Goal: Information Seeking & Learning: Compare options

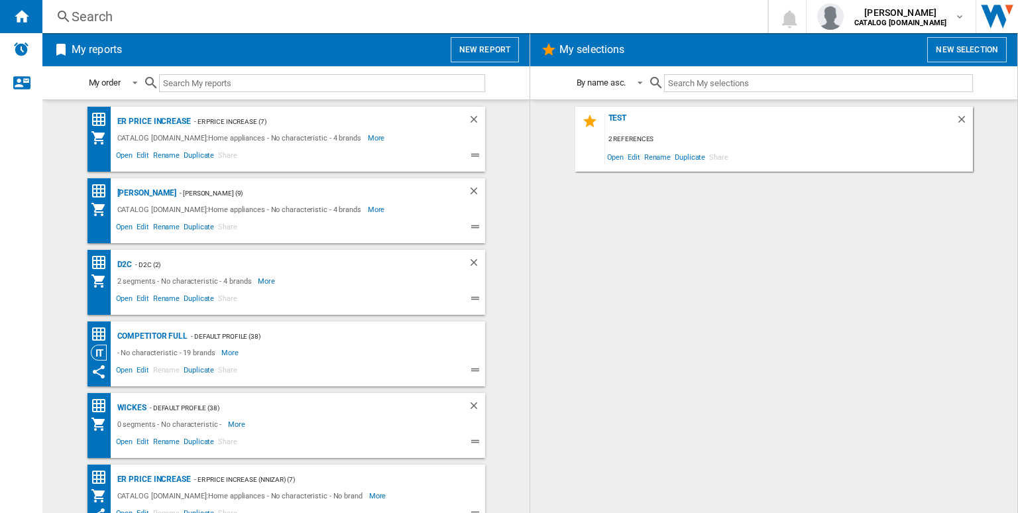
click at [260, 17] on div "Search" at bounding box center [402, 16] width 661 height 19
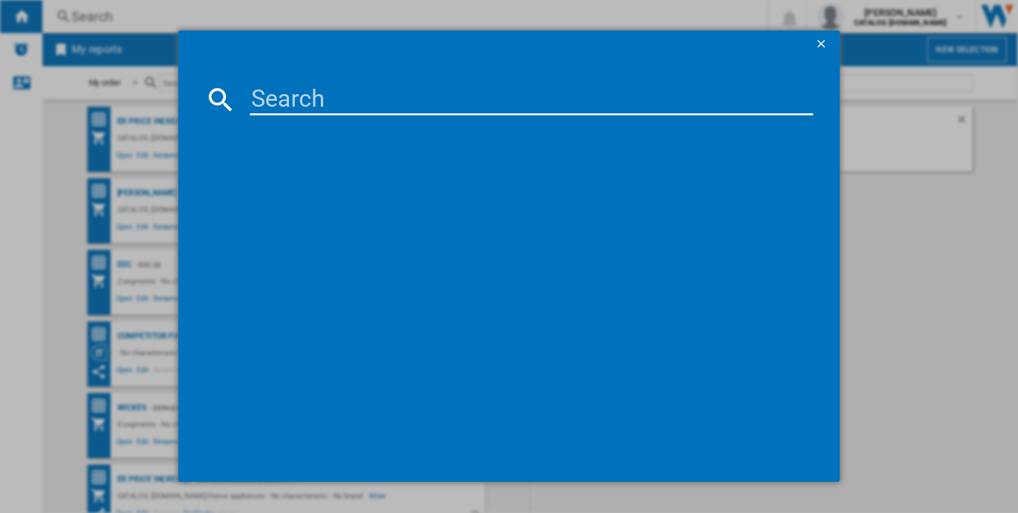
click at [311, 91] on input at bounding box center [531, 99] width 563 height 32
paste input "FSS64907Z"
type input "FSS64907Z"
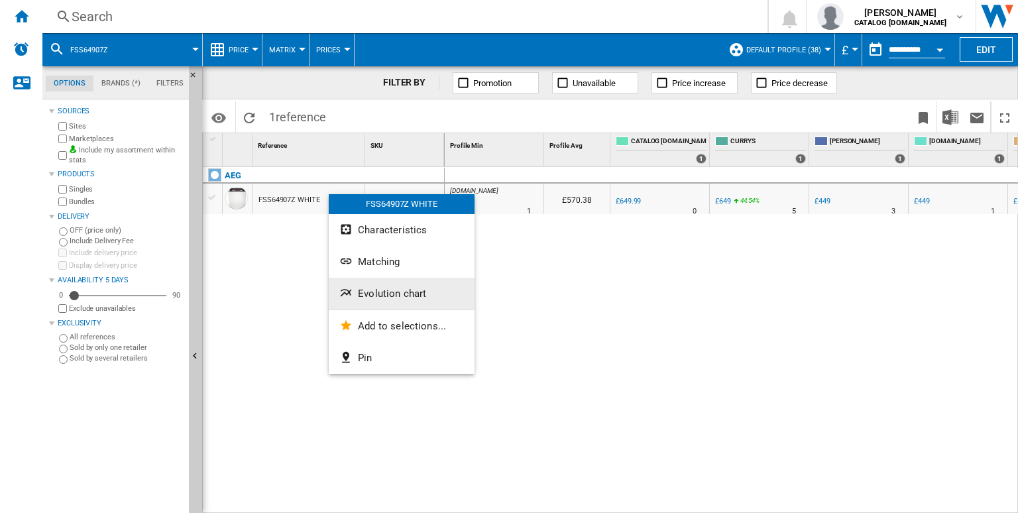
drag, startPoint x: 410, startPoint y: 292, endPoint x: 358, endPoint y: 305, distance: 54.0
click at [358, 305] on button "Evolution chart" at bounding box center [402, 294] width 146 height 32
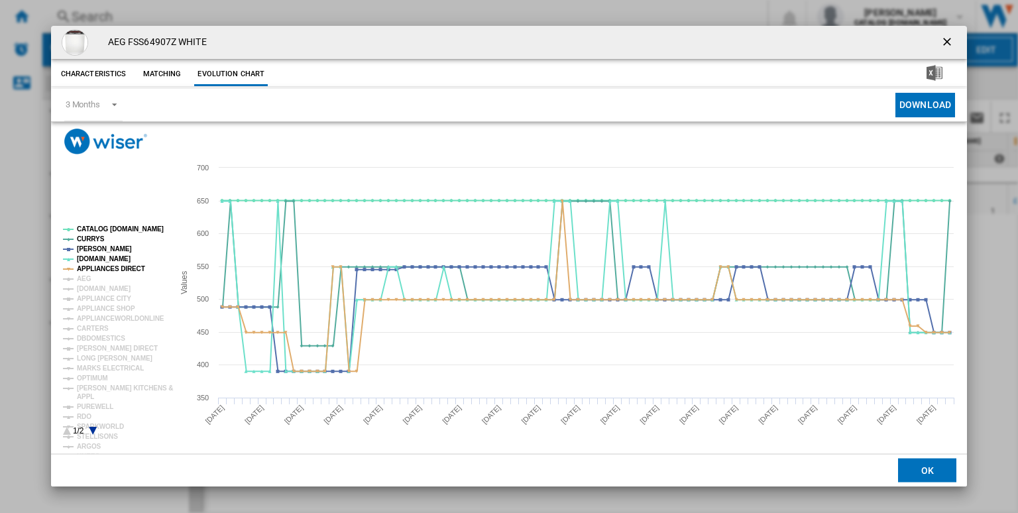
click at [110, 223] on rect "Product popup" at bounding box center [113, 331] width 110 height 220
click at [114, 229] on tspan "CATALOG [DOMAIN_NAME]" at bounding box center [120, 228] width 87 height 7
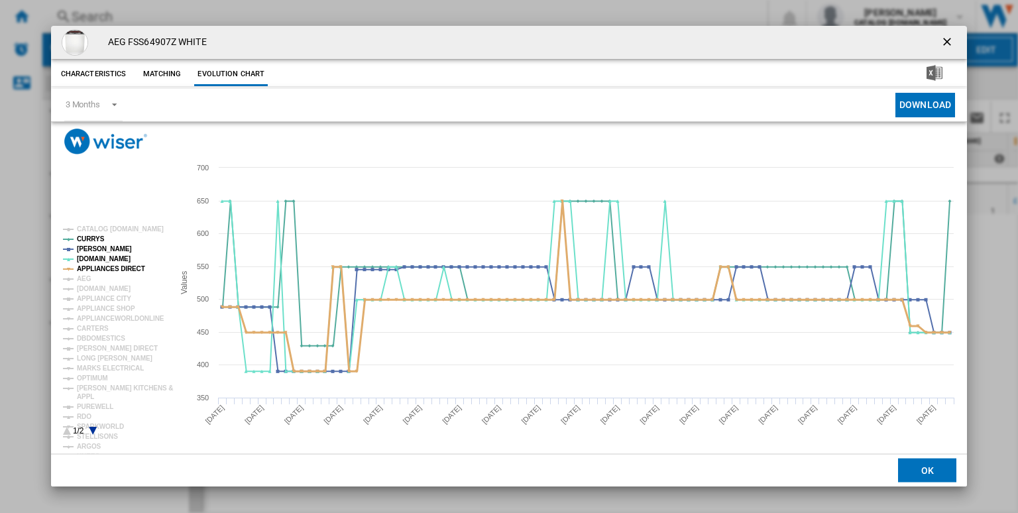
click at [113, 266] on tspan "APPLIANCES DIRECT" at bounding box center [111, 268] width 68 height 7
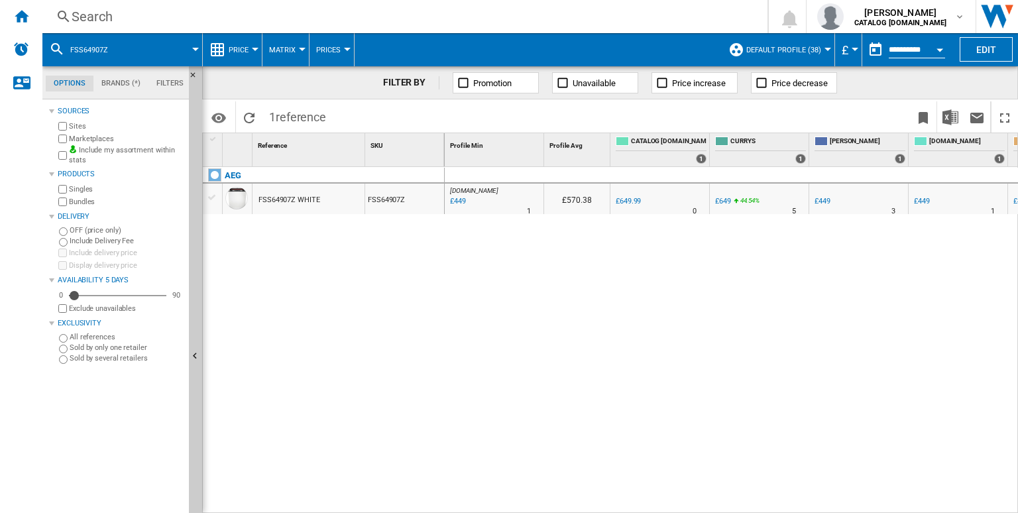
click at [348, 11] on div "Search" at bounding box center [402, 16] width 661 height 19
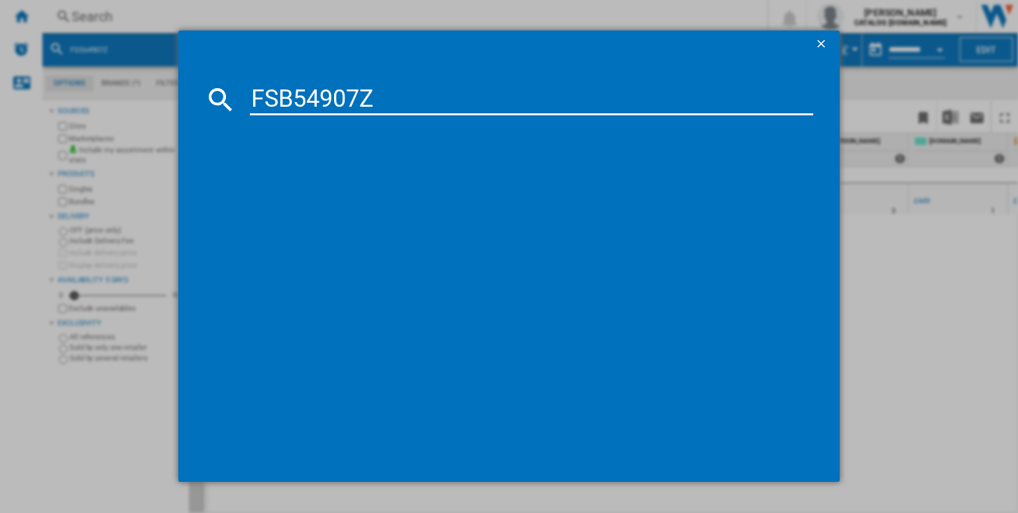
type input "FSB54907Z"
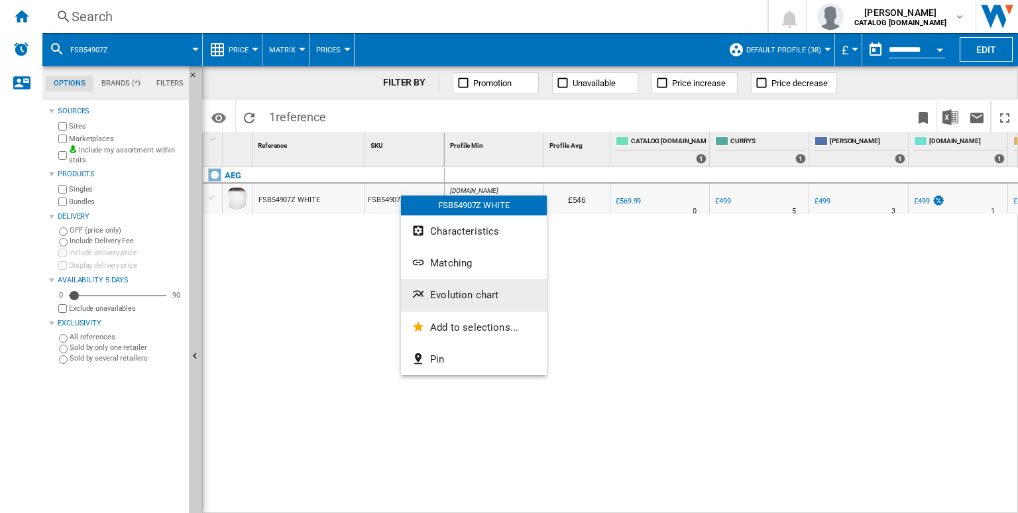
click at [466, 289] on span "Evolution chart" at bounding box center [464, 295] width 68 height 12
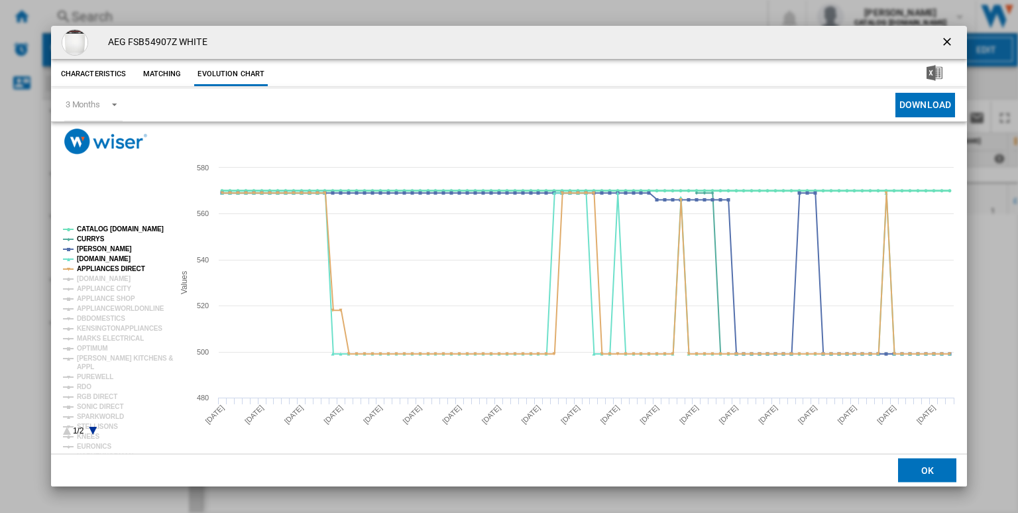
click at [127, 227] on tspan "CATALOG [DOMAIN_NAME]" at bounding box center [120, 228] width 87 height 7
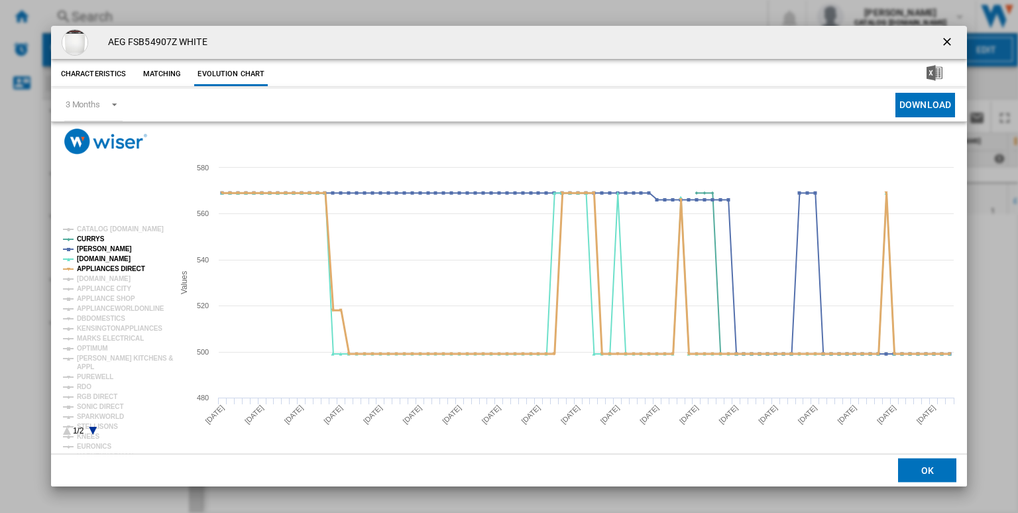
click at [114, 271] on tspan "APPLIANCES DIRECT" at bounding box center [111, 268] width 68 height 7
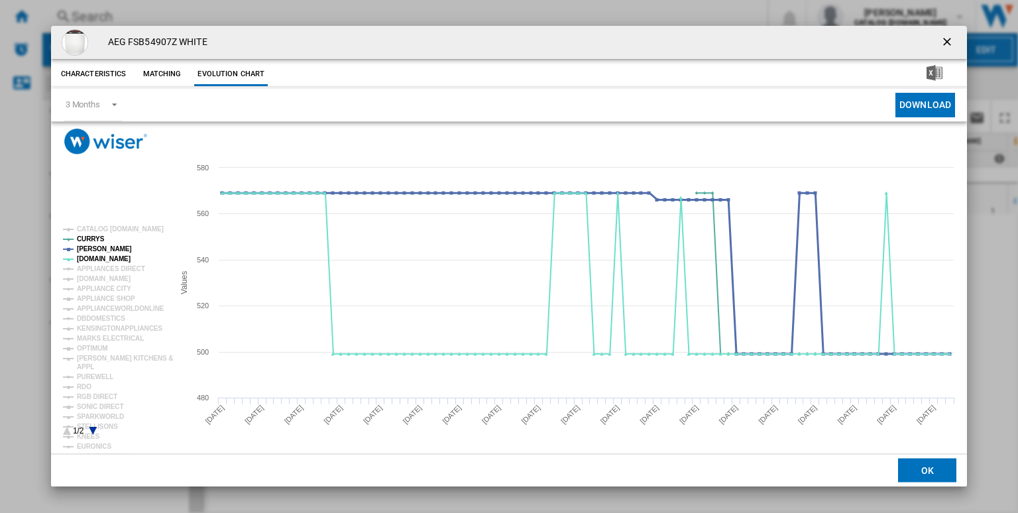
click at [86, 248] on tspan "[PERSON_NAME]" at bounding box center [104, 248] width 55 height 7
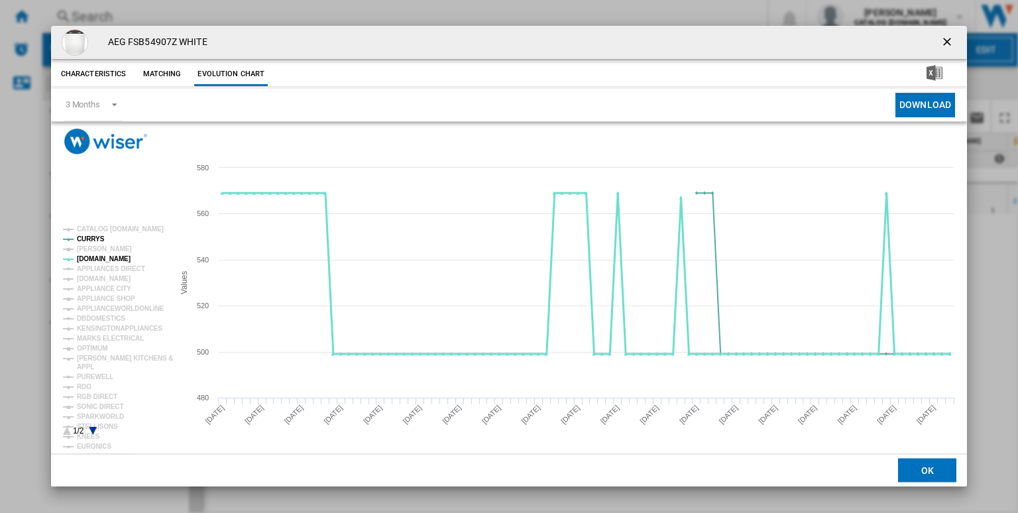
click at [91, 258] on tspan "[DOMAIN_NAME]" at bounding box center [104, 258] width 54 height 7
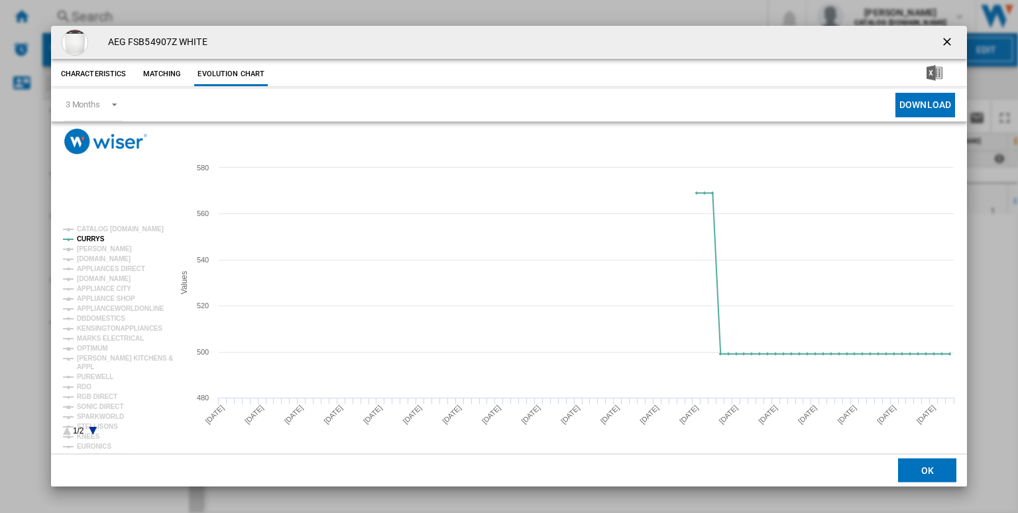
click at [91, 258] on tspan "[DOMAIN_NAME]" at bounding box center [104, 258] width 54 height 7
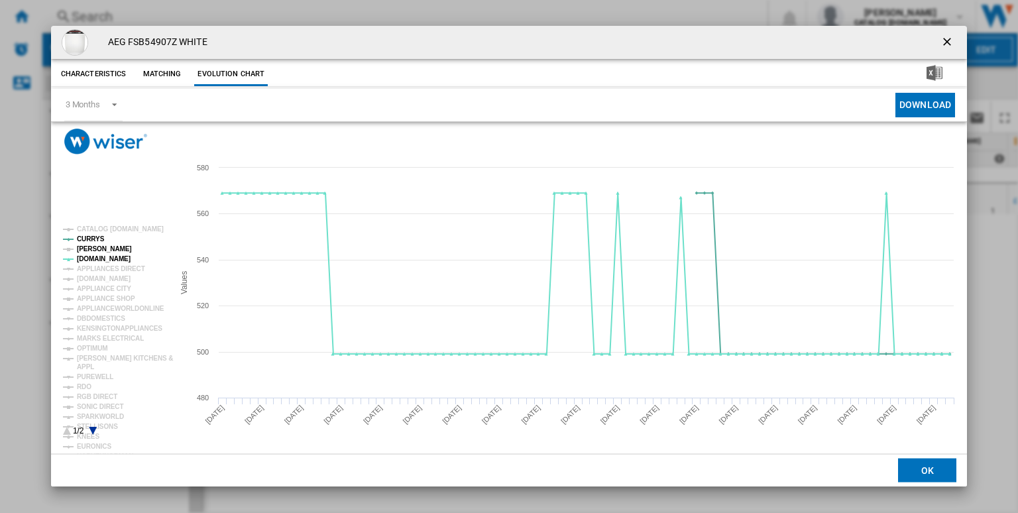
click at [91, 250] on tspan "[PERSON_NAME]" at bounding box center [104, 248] width 55 height 7
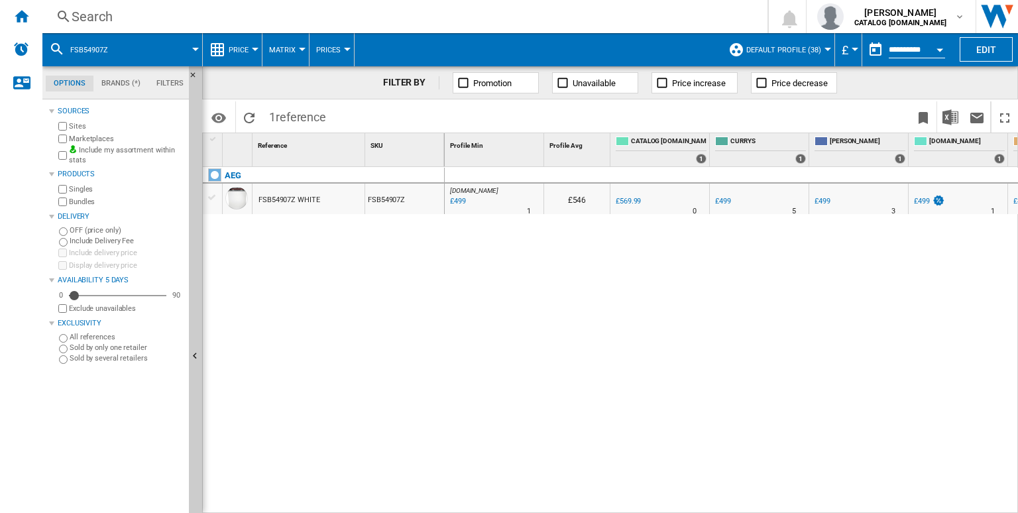
click at [503, 16] on div "Search" at bounding box center [402, 16] width 661 height 19
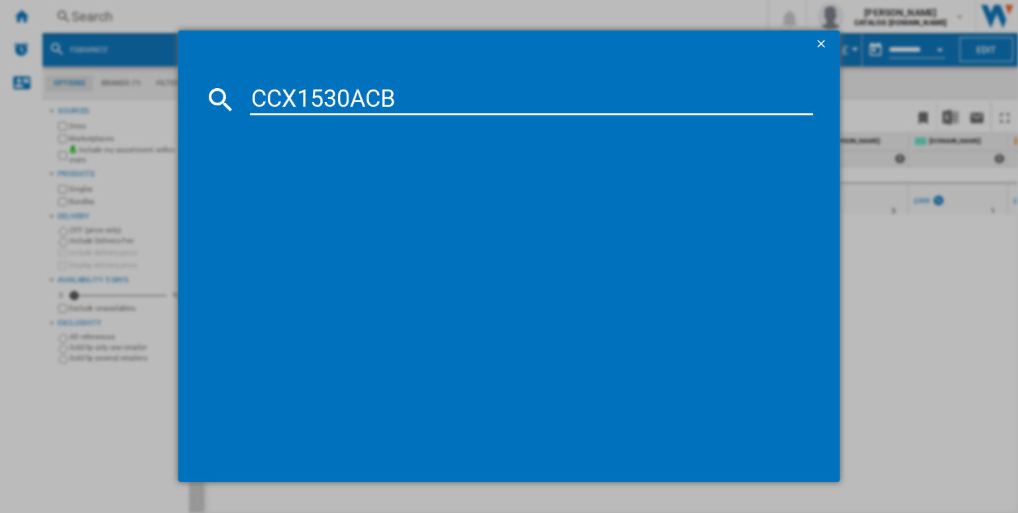
type input "CCX1530ACB"
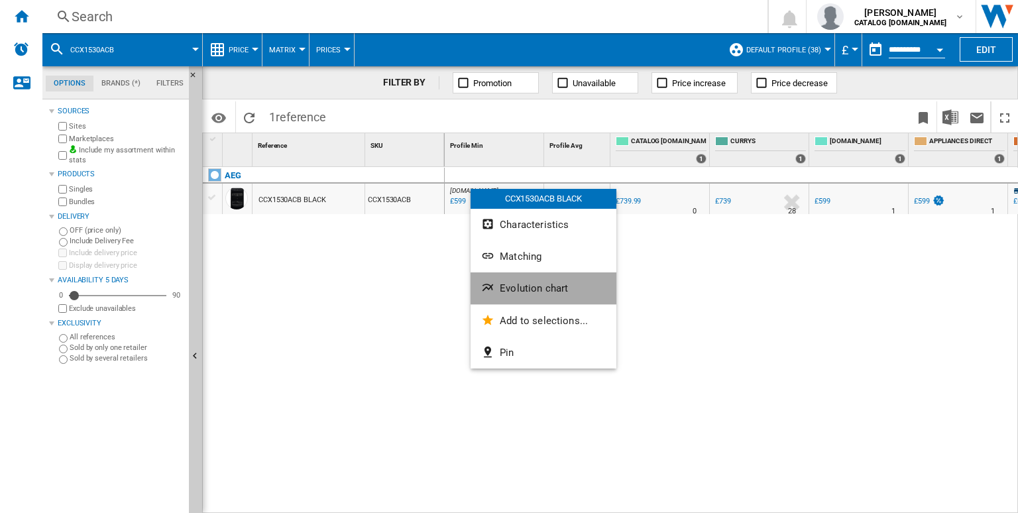
click at [527, 284] on span "Evolution chart" at bounding box center [534, 288] width 68 height 12
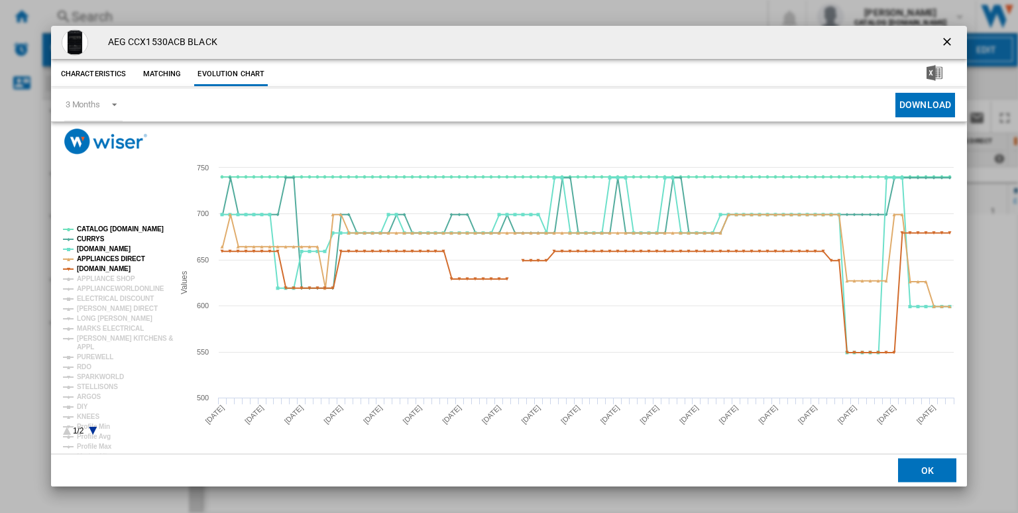
click at [115, 224] on rect "Product popup" at bounding box center [113, 331] width 110 height 220
click at [118, 225] on rect "Product popup" at bounding box center [113, 331] width 110 height 220
click at [113, 226] on tspan "CATALOG [DOMAIN_NAME]" at bounding box center [120, 228] width 87 height 7
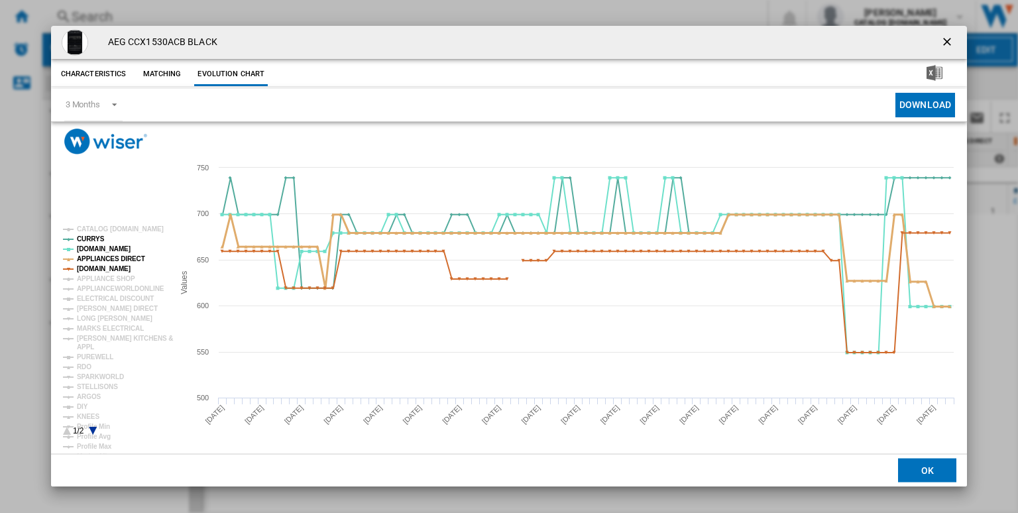
click at [112, 258] on tspan "APPLIANCES DIRECT" at bounding box center [111, 258] width 68 height 7
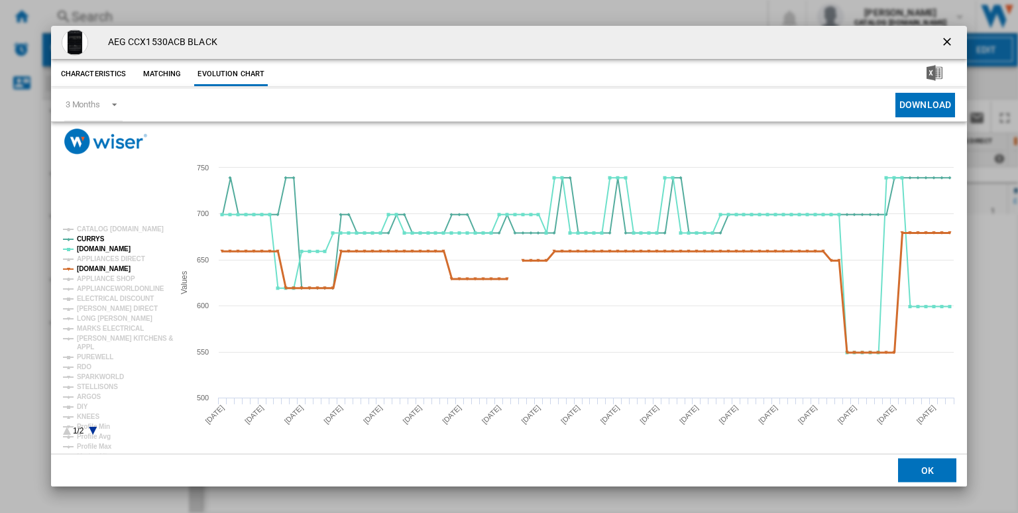
click at [119, 268] on tspan "[DOMAIN_NAME]" at bounding box center [104, 268] width 54 height 7
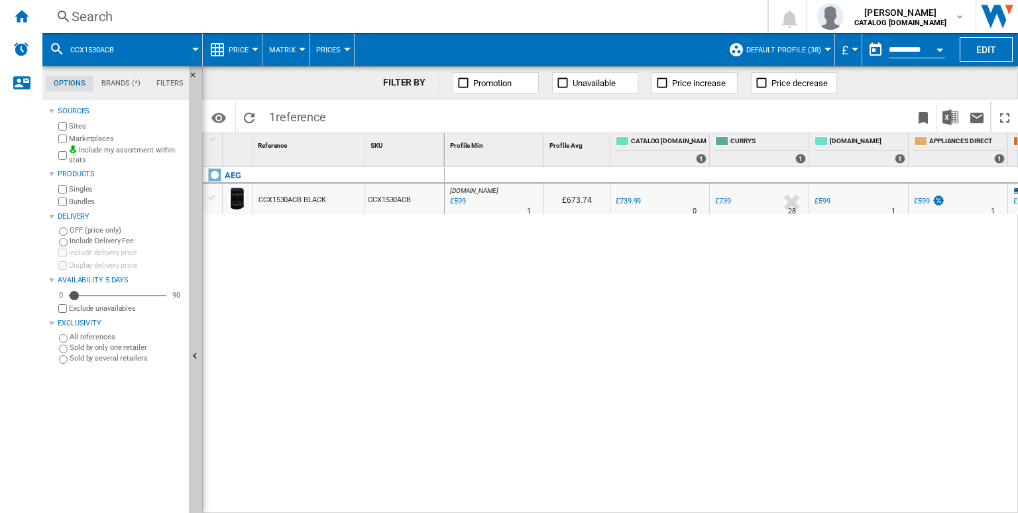
click at [460, 7] on div "Search" at bounding box center [402, 16] width 661 height 19
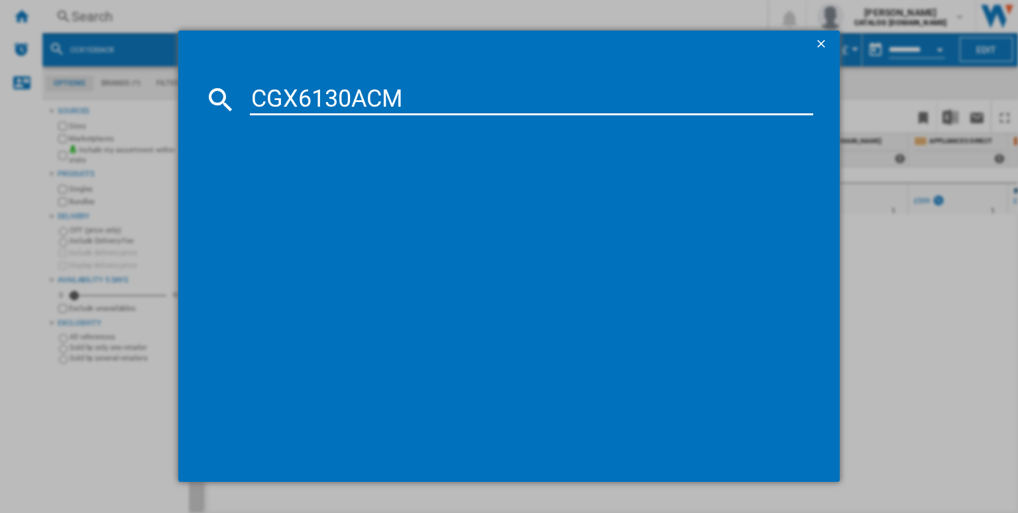
type input "CGX6130ACM"
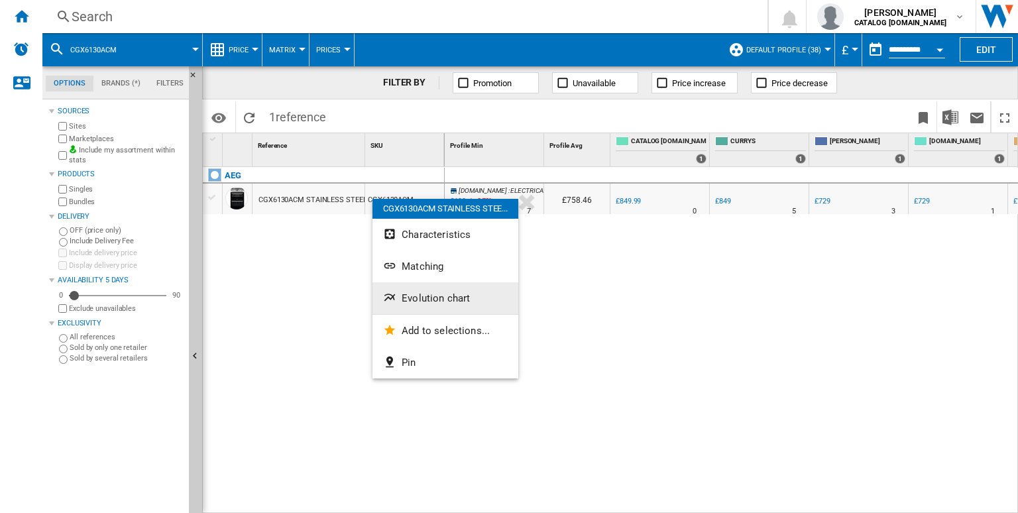
click at [435, 294] on span "Evolution chart" at bounding box center [435, 298] width 68 height 12
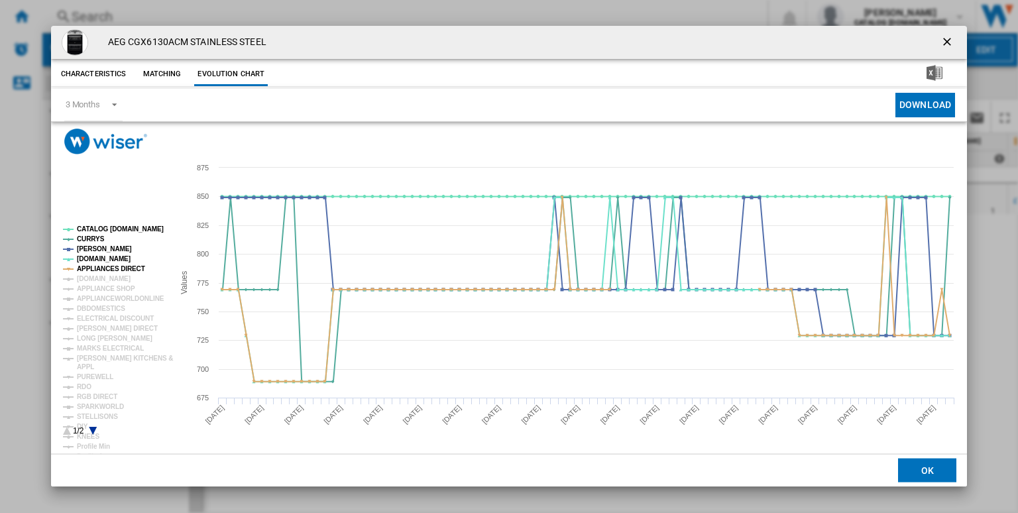
click at [119, 225] on rect "Product popup" at bounding box center [113, 331] width 110 height 220
click at [125, 229] on tspan "CATALOG [DOMAIN_NAME]" at bounding box center [120, 228] width 87 height 7
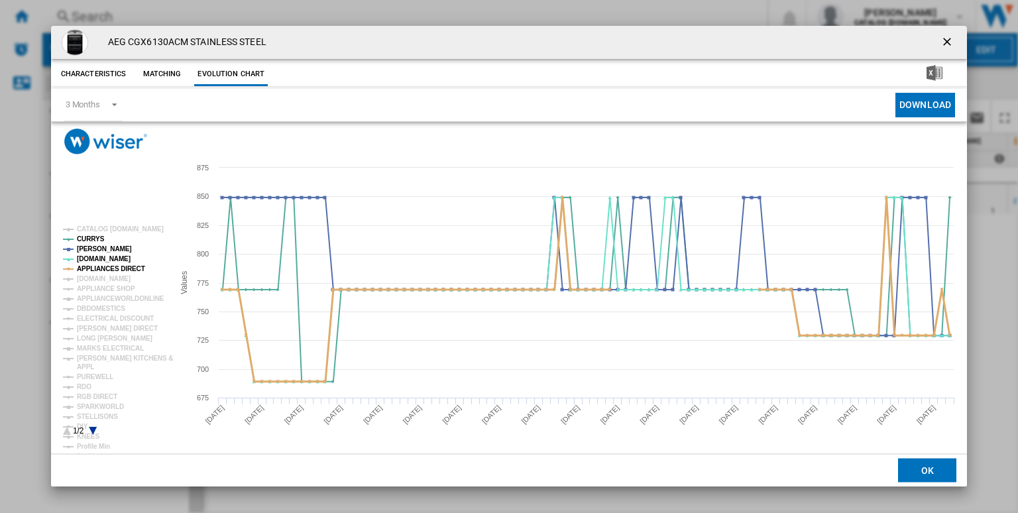
click at [113, 271] on tspan "APPLIANCES DIRECT" at bounding box center [111, 268] width 68 height 7
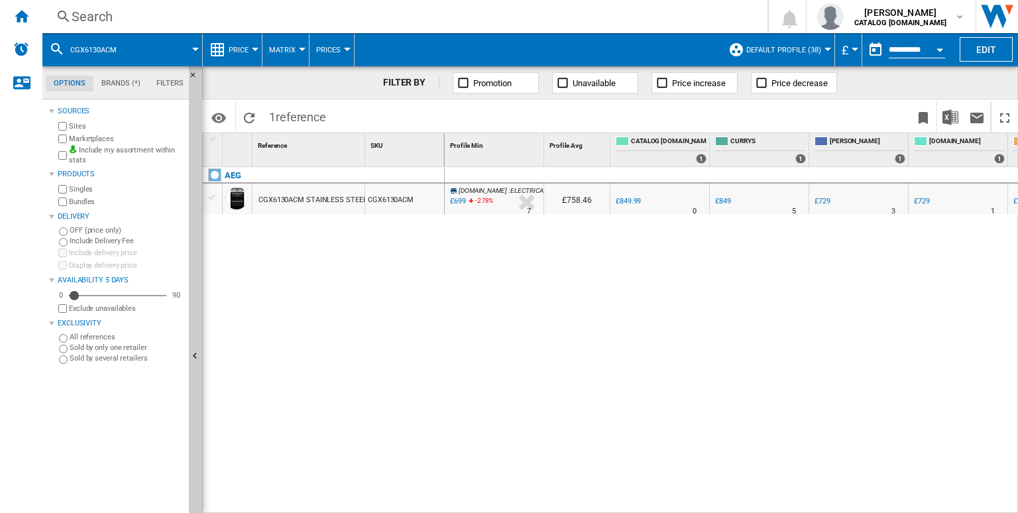
click at [517, 11] on div "Search" at bounding box center [402, 16] width 661 height 19
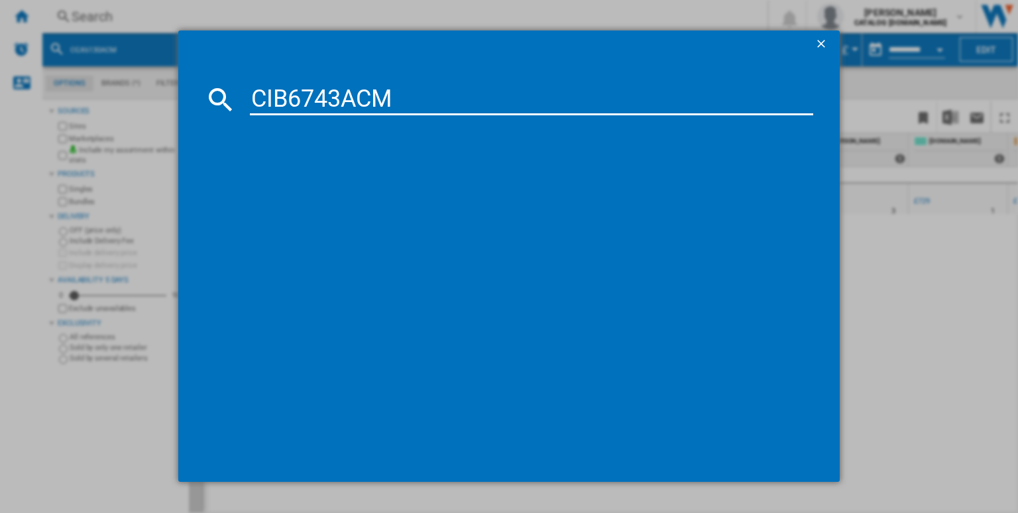
type input "CIB6743ACM"
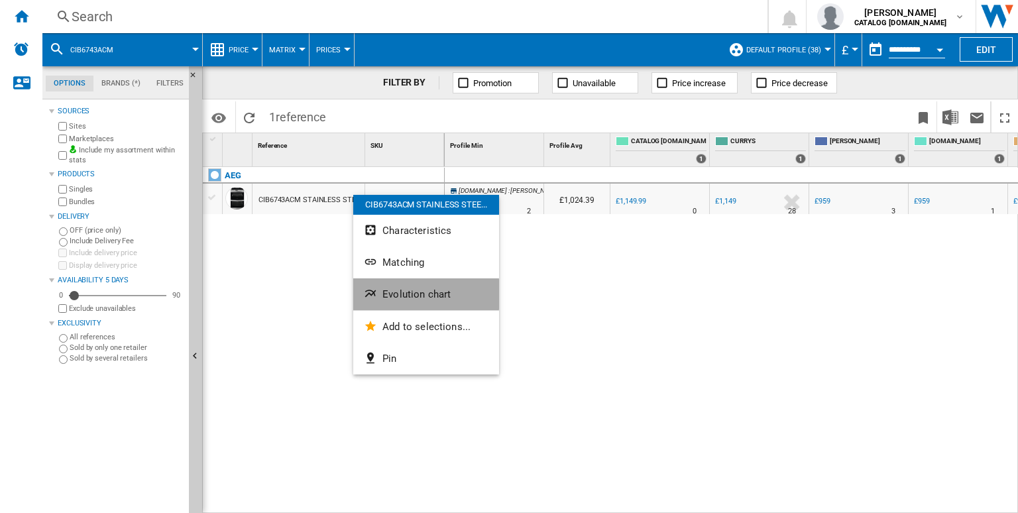
click at [412, 294] on span "Evolution chart" at bounding box center [416, 294] width 68 height 12
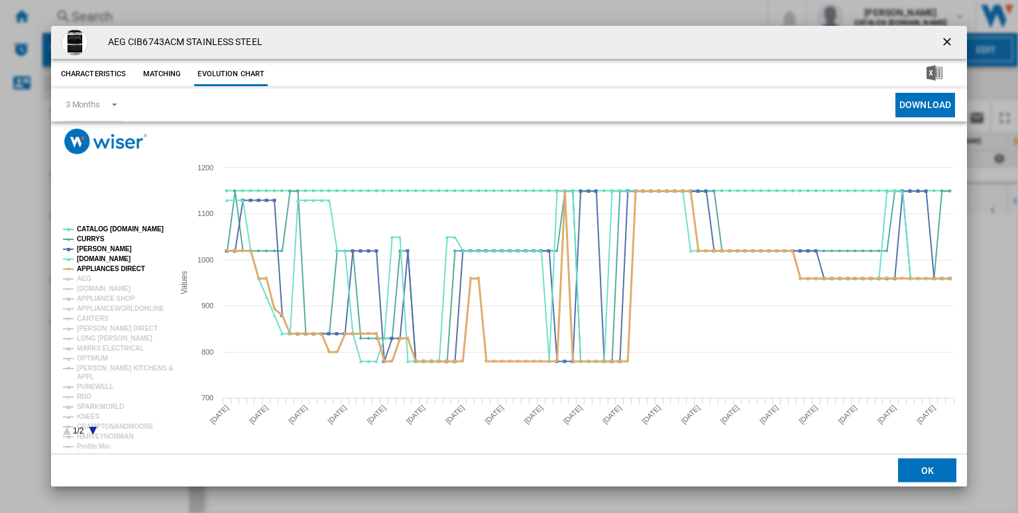
click at [125, 268] on tspan "APPLIANCES DIRECT" at bounding box center [111, 268] width 68 height 7
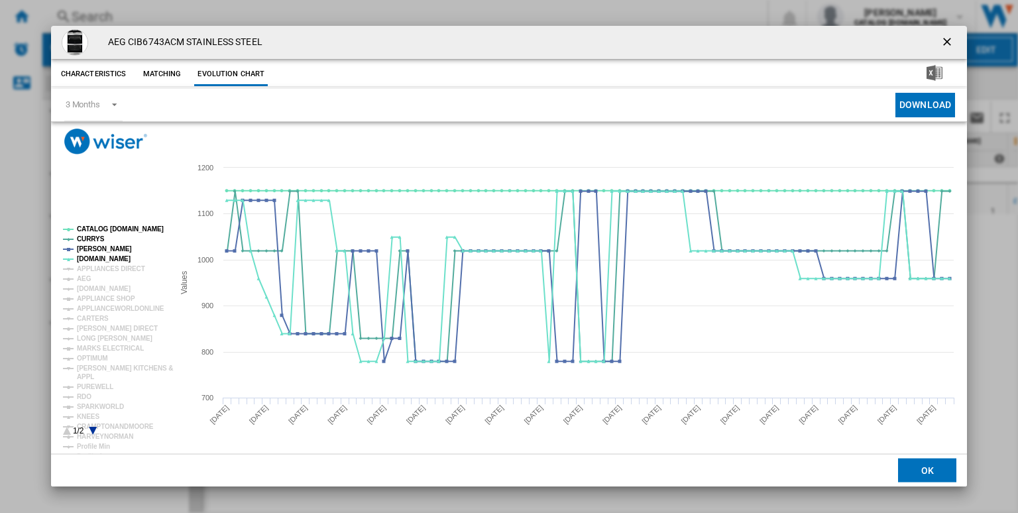
click at [138, 225] on rect "Product popup" at bounding box center [113, 331] width 110 height 220
click at [140, 229] on tspan "CATALOG [DOMAIN_NAME]" at bounding box center [120, 228] width 87 height 7
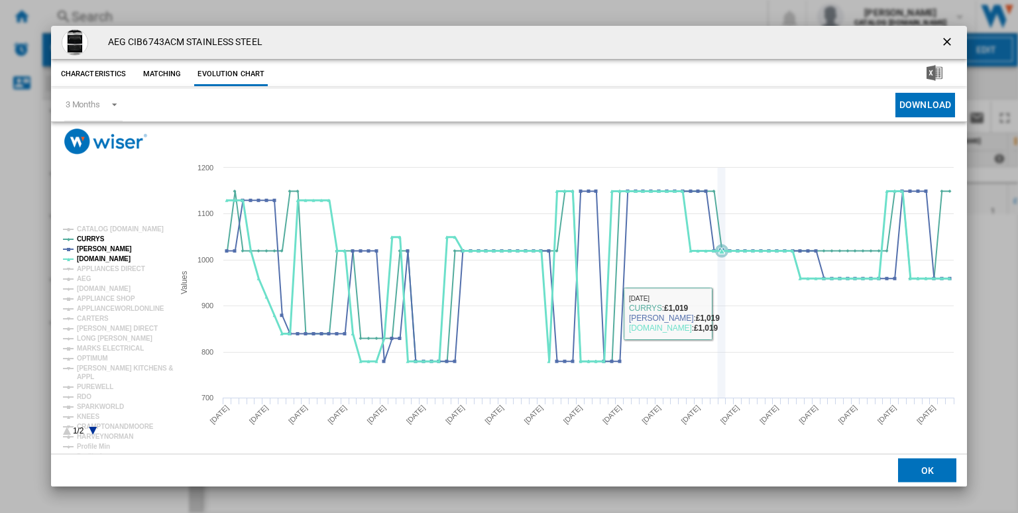
click at [721, 311] on icon "Product popup" at bounding box center [721, 283] width 0 height 230
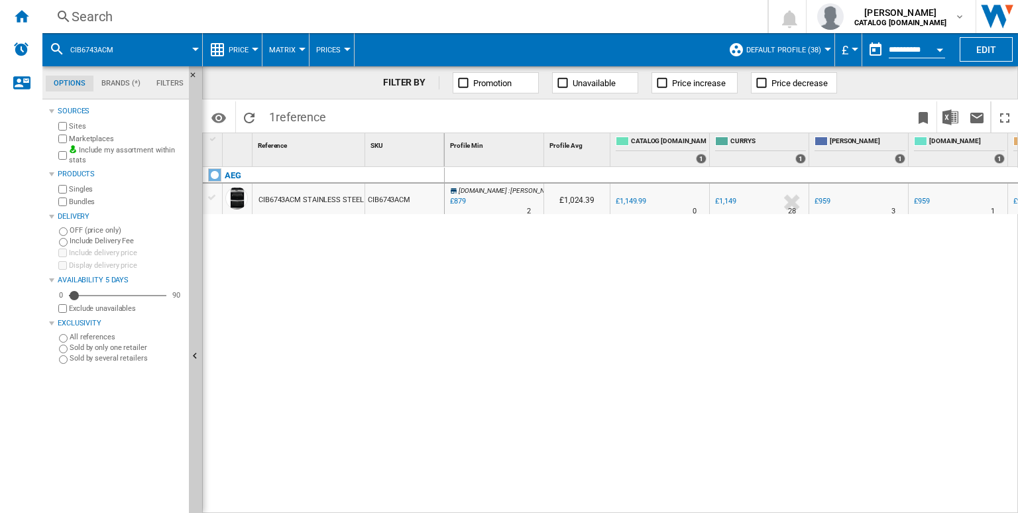
click at [514, 17] on div "Search" at bounding box center [402, 16] width 661 height 19
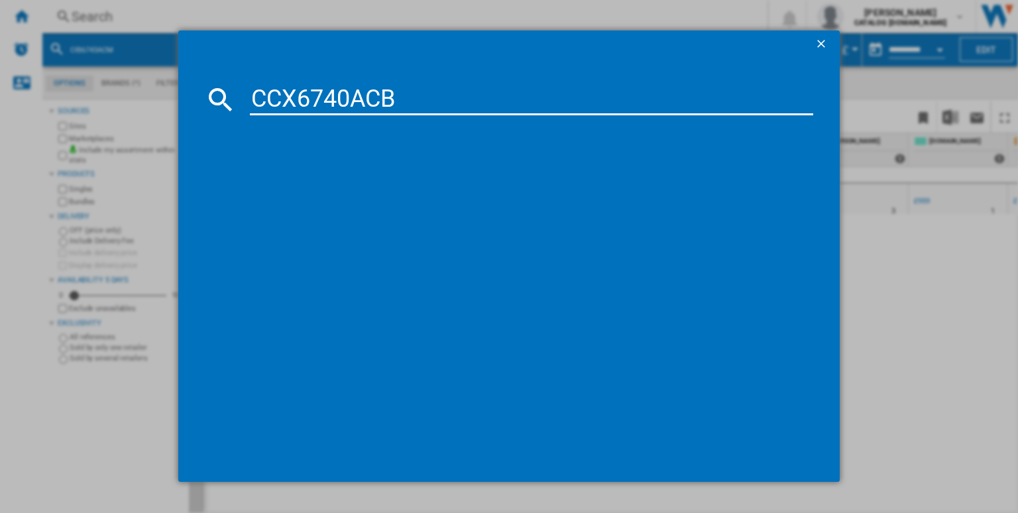
type input "CCX6740ACB"
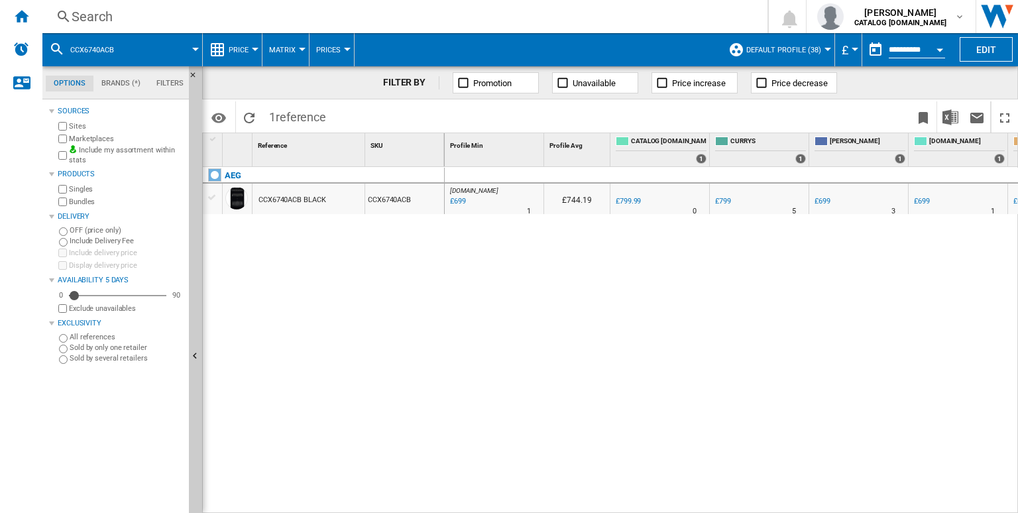
drag, startPoint x: 423, startPoint y: 205, endPoint x: 372, endPoint y: 202, distance: 51.1
click at [372, 202] on div at bounding box center [509, 256] width 1018 height 513
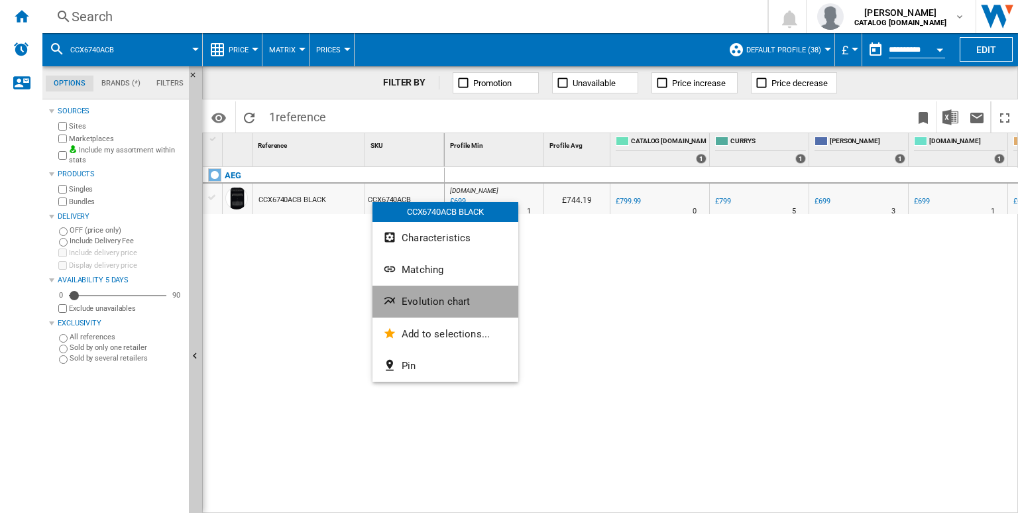
click at [424, 303] on span "Evolution chart" at bounding box center [435, 301] width 68 height 12
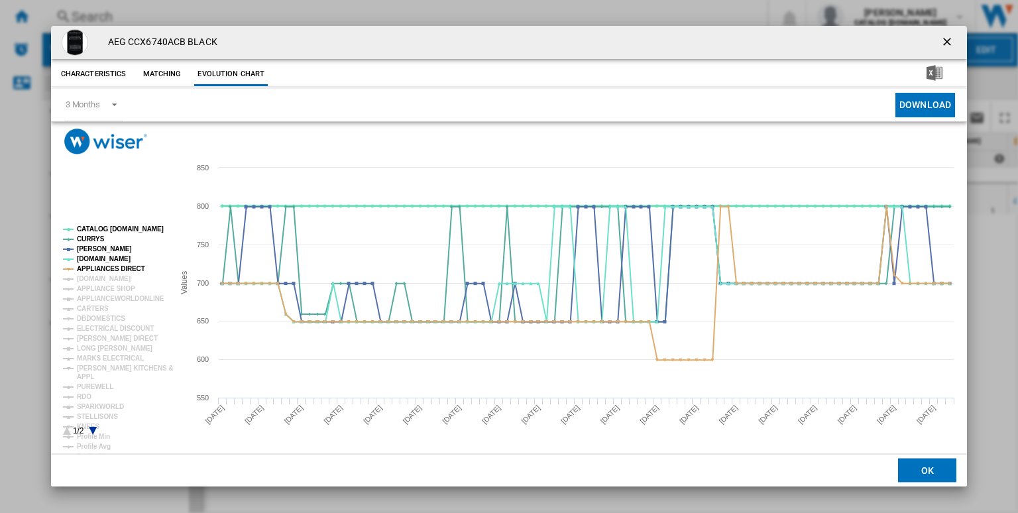
click at [117, 231] on tspan "CATALOG [DOMAIN_NAME]" at bounding box center [120, 228] width 87 height 7
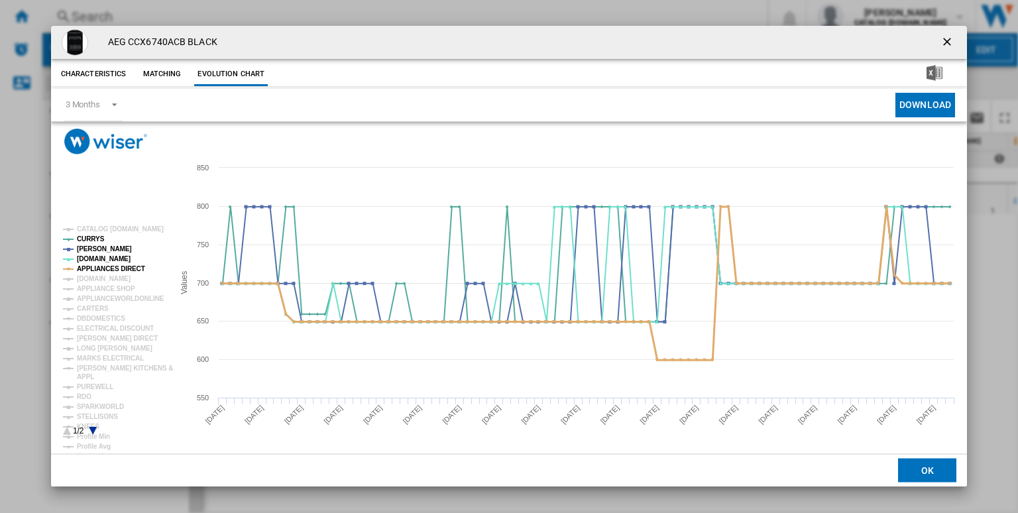
click at [113, 268] on tspan "APPLIANCES DIRECT" at bounding box center [111, 268] width 68 height 7
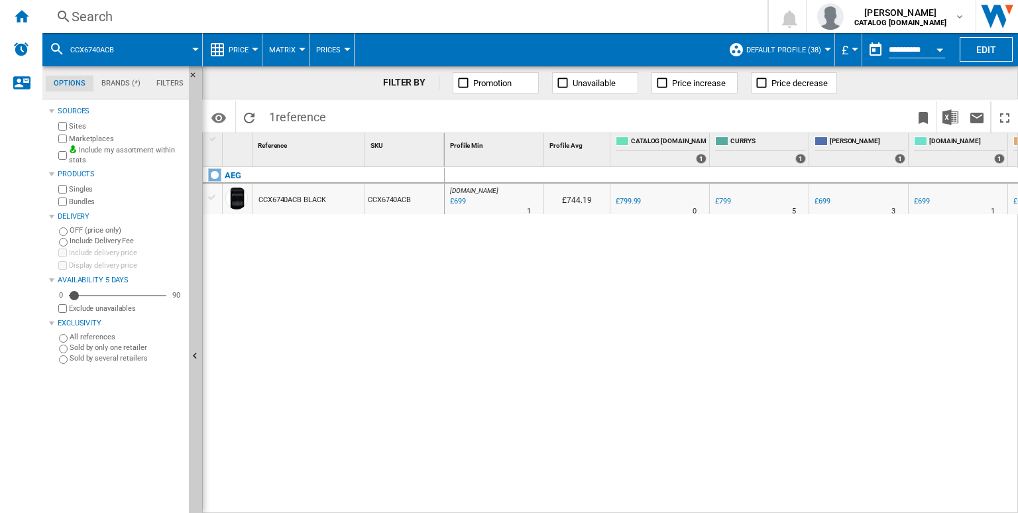
click at [499, 13] on div "Search" at bounding box center [402, 16] width 661 height 19
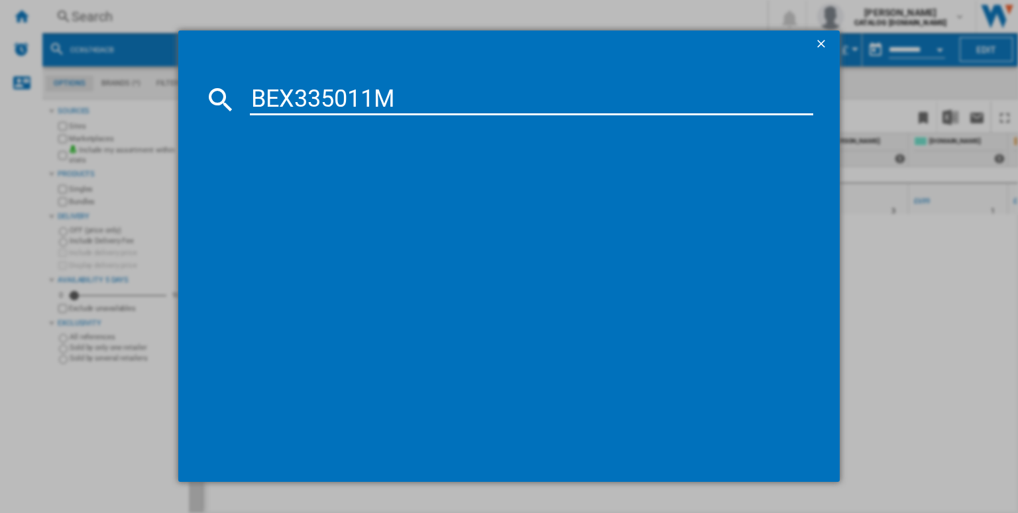
type input "BEX335011M"
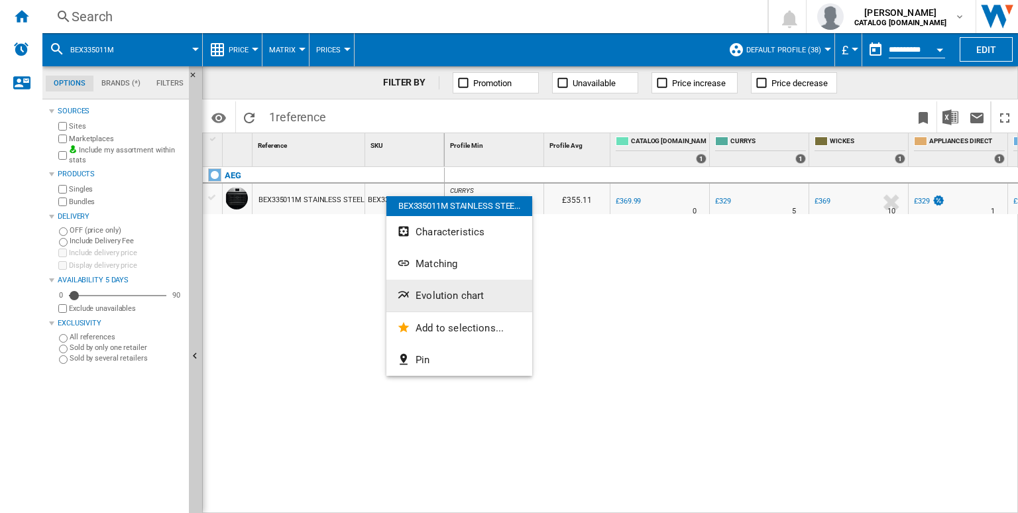
click at [458, 287] on button "Evolution chart" at bounding box center [459, 296] width 146 height 32
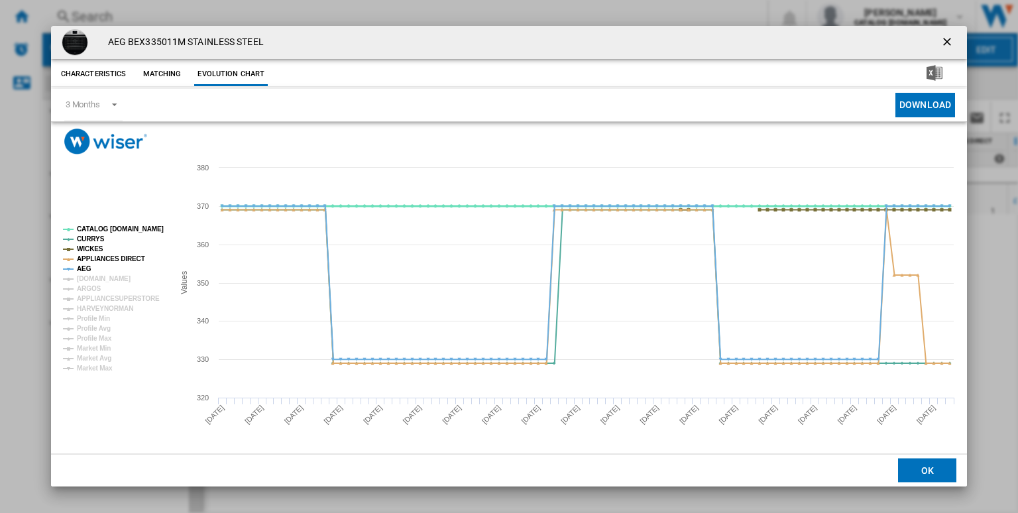
click at [107, 229] on tspan "CATALOG [DOMAIN_NAME]" at bounding box center [120, 228] width 87 height 7
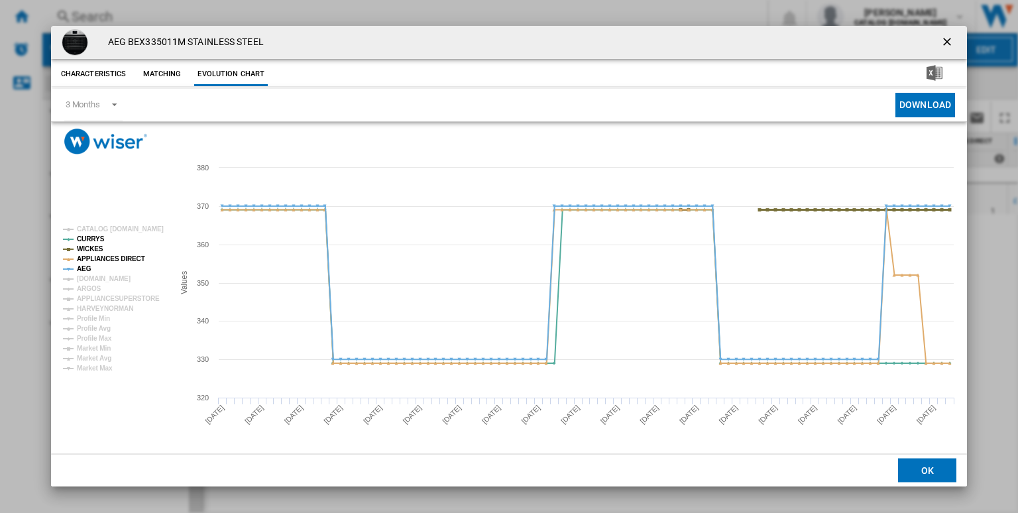
click at [84, 250] on tspan "WICKES" at bounding box center [90, 248] width 27 height 7
click at [87, 258] on tspan "APPLIANCES DIRECT" at bounding box center [111, 258] width 68 height 7
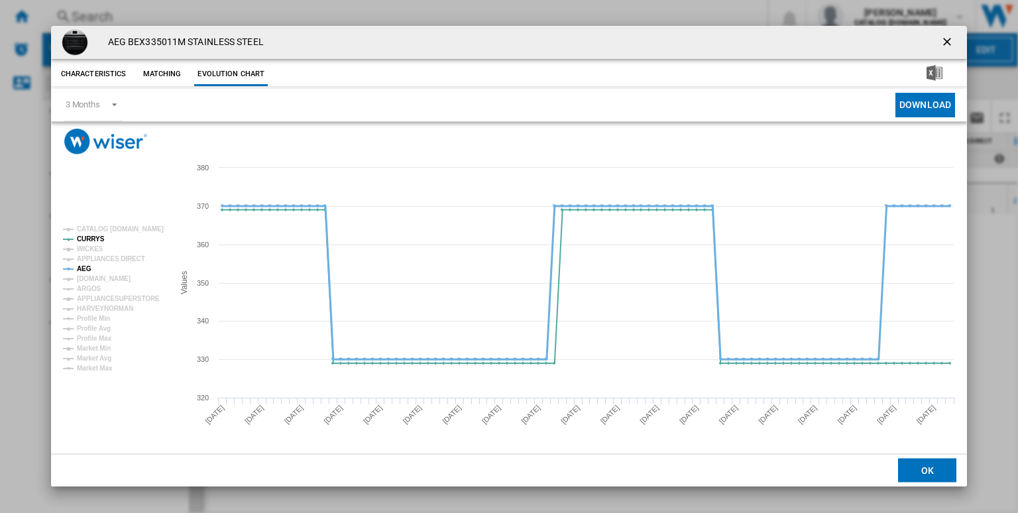
click at [84, 266] on tspan "AEG" at bounding box center [84, 268] width 15 height 7
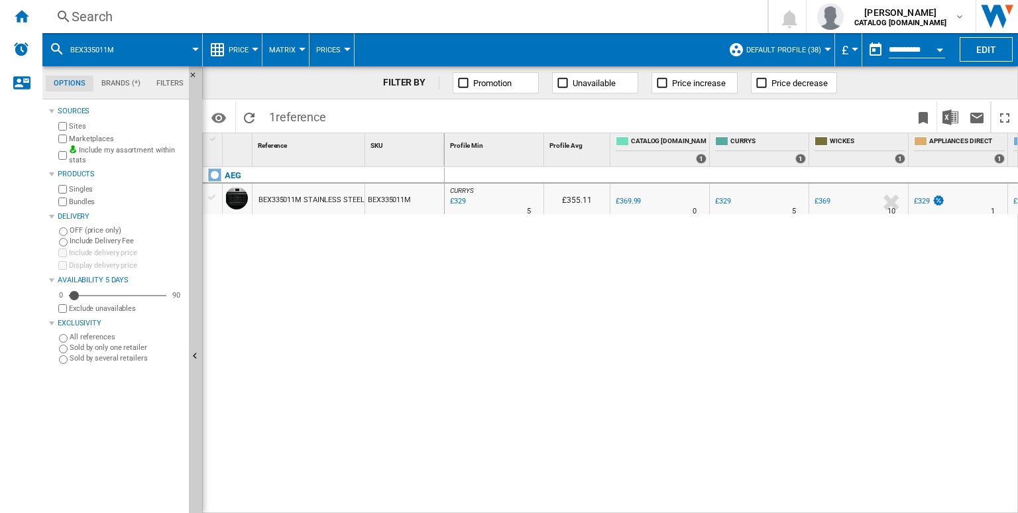
click at [347, 9] on div "Search" at bounding box center [402, 16] width 661 height 19
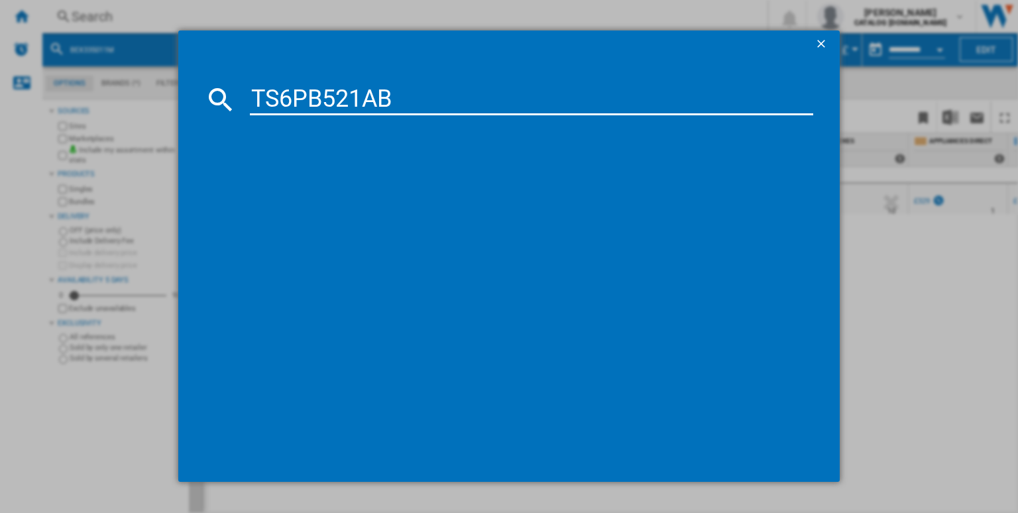
type input "TS6PB521AB"
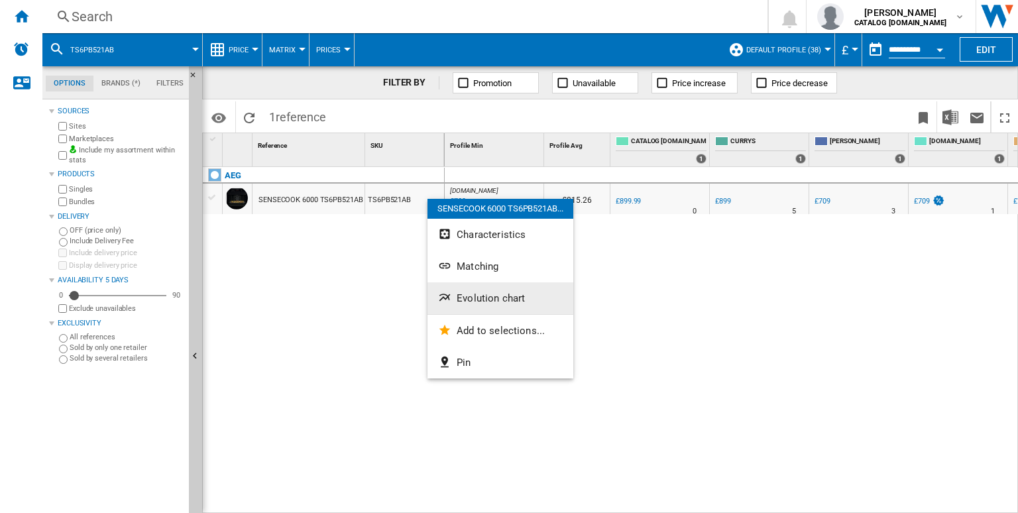
click at [485, 290] on button "Evolution chart" at bounding box center [500, 298] width 146 height 32
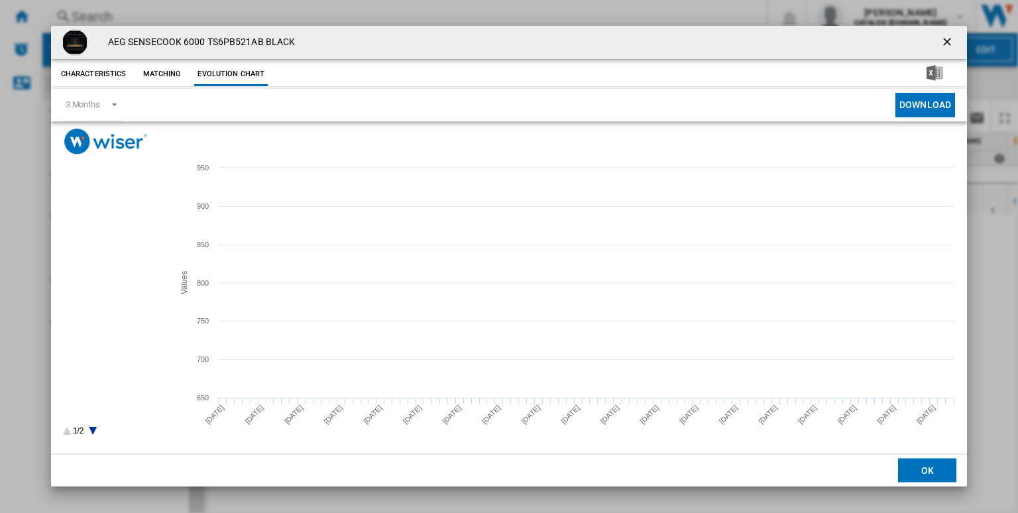
click at [117, 229] on tspan "CATALOG [DOMAIN_NAME]" at bounding box center [120, 228] width 87 height 7
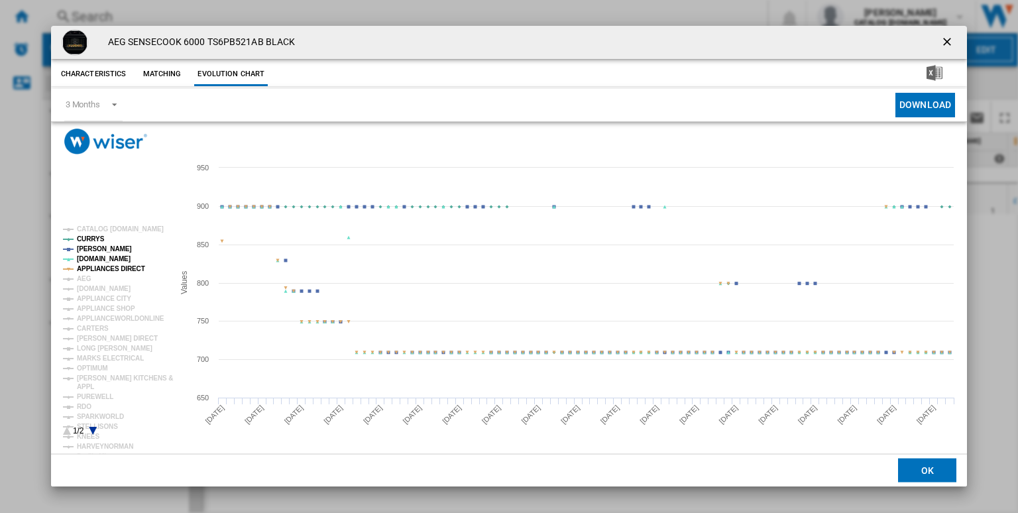
click at [102, 272] on tspan "APPLIANCES DIRECT" at bounding box center [111, 268] width 68 height 7
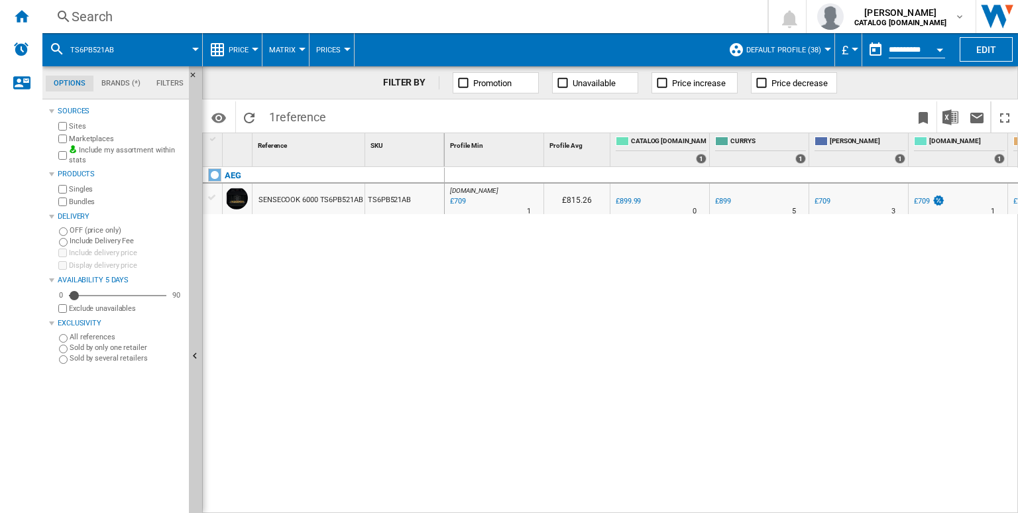
click at [501, 18] on div "Search" at bounding box center [402, 16] width 661 height 19
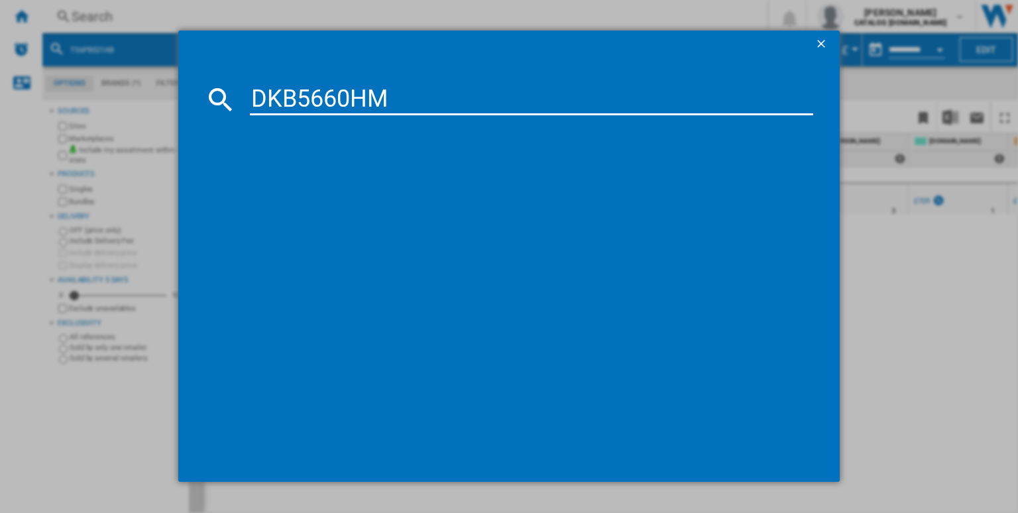
type input "DKB5660HM"
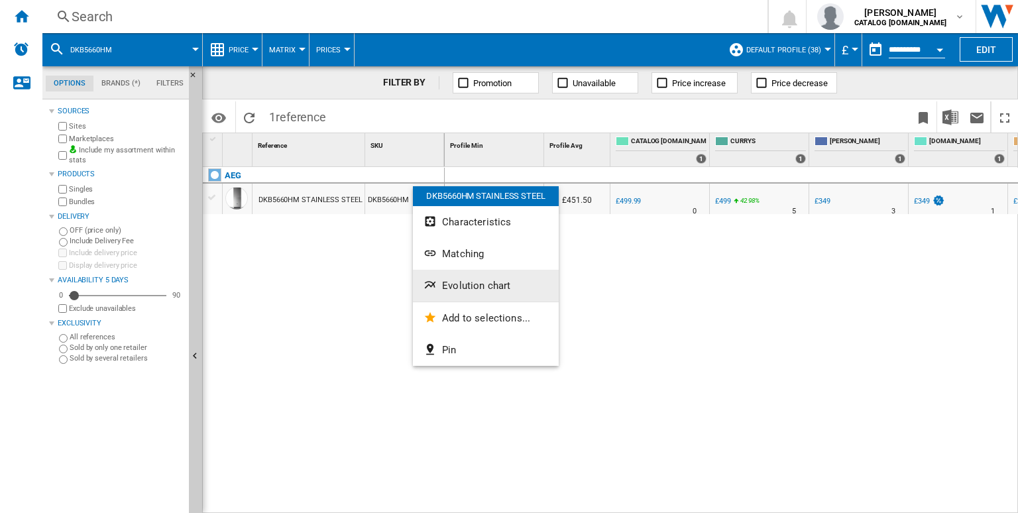
click at [474, 290] on span "Evolution chart" at bounding box center [476, 286] width 68 height 12
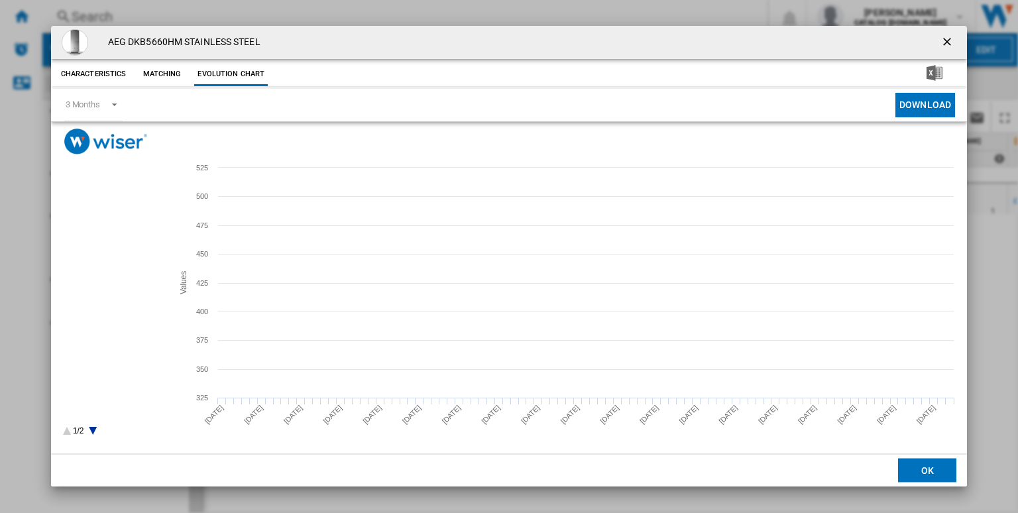
click at [100, 228] on tspan "CATALOG [DOMAIN_NAME]" at bounding box center [120, 228] width 87 height 7
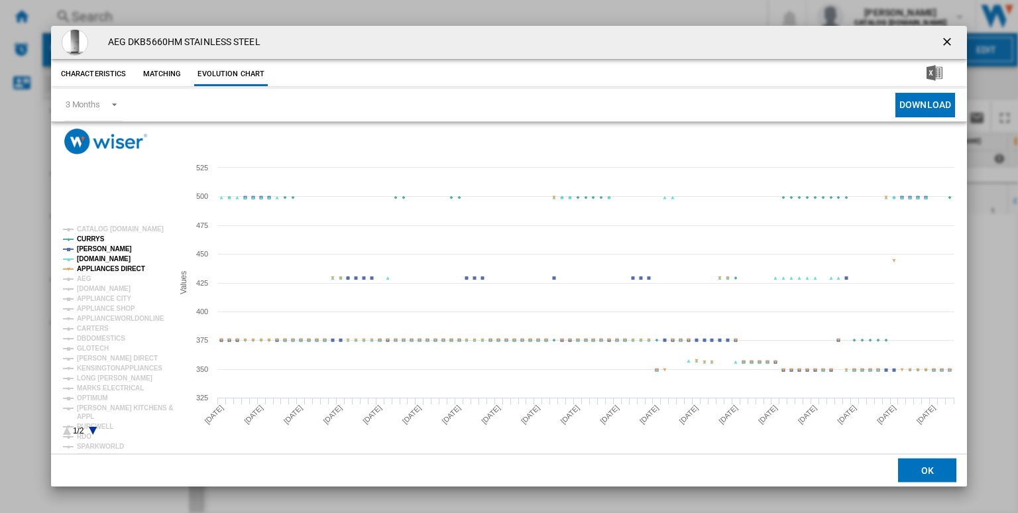
click at [93, 268] on tspan "APPLIANCES DIRECT" at bounding box center [111, 268] width 68 height 7
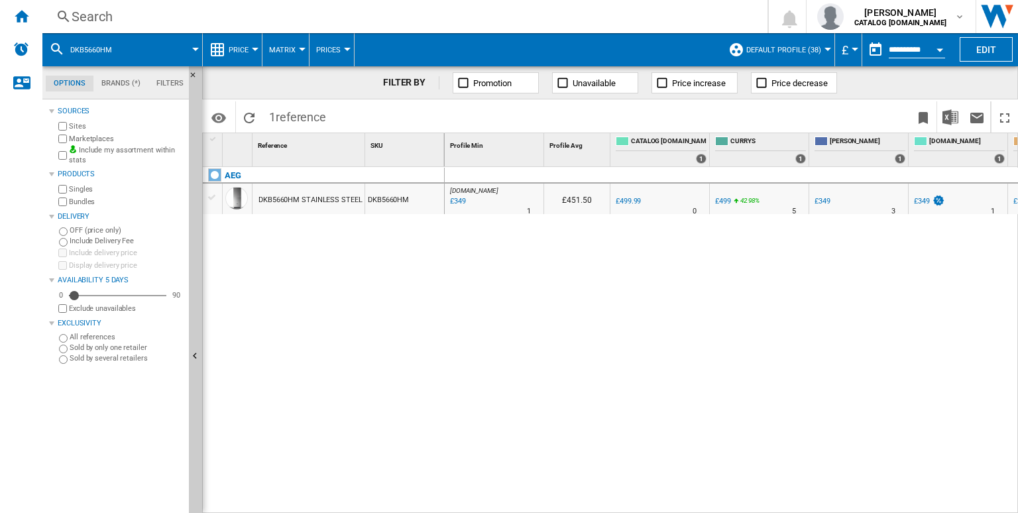
click at [515, 16] on div "Search" at bounding box center [402, 16] width 661 height 19
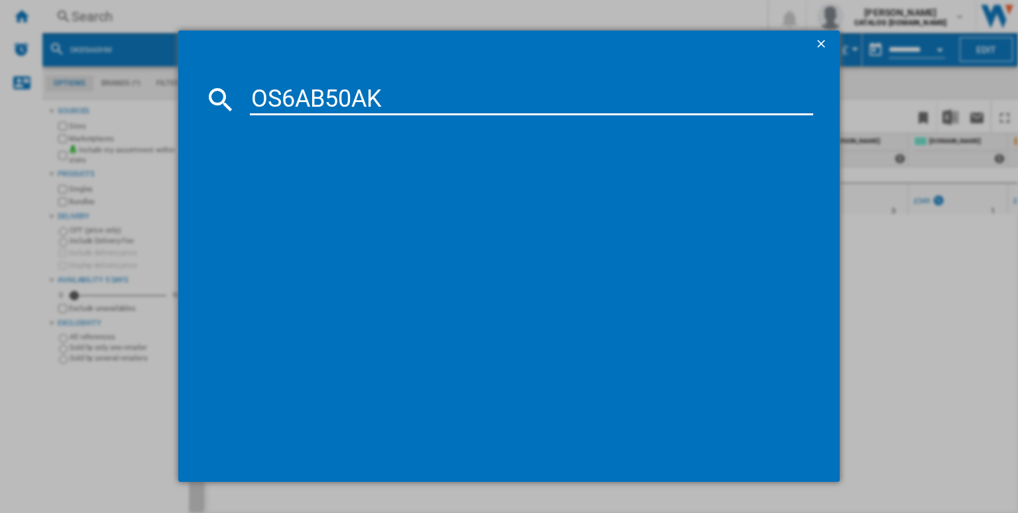
type input "OS6AB50AK"
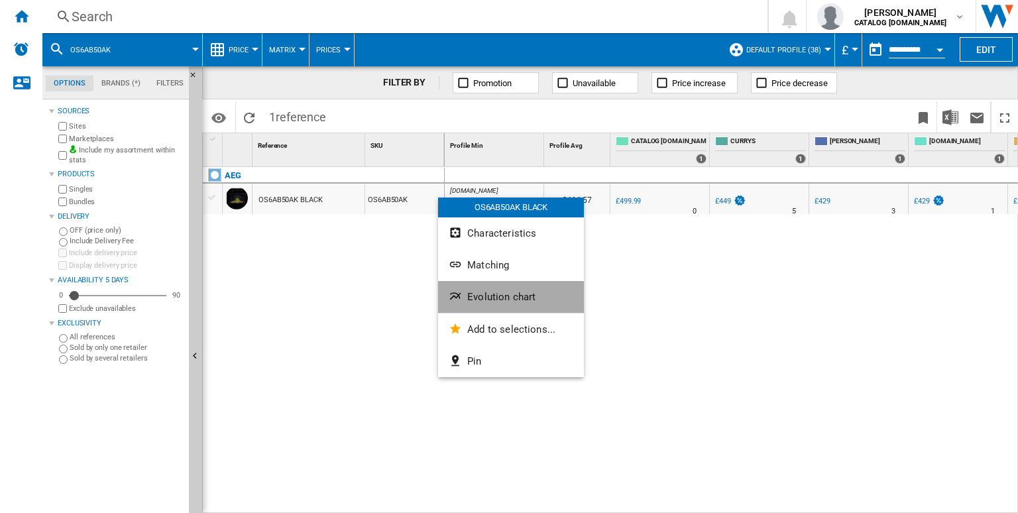
click at [501, 290] on button "Evolution chart" at bounding box center [511, 297] width 146 height 32
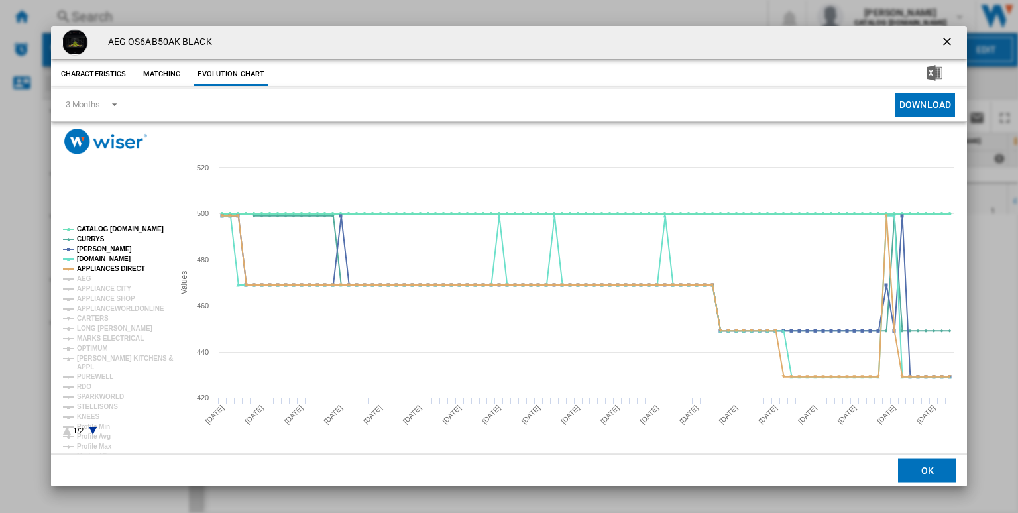
click at [129, 227] on tspan "CATALOG [DOMAIN_NAME]" at bounding box center [120, 228] width 87 height 7
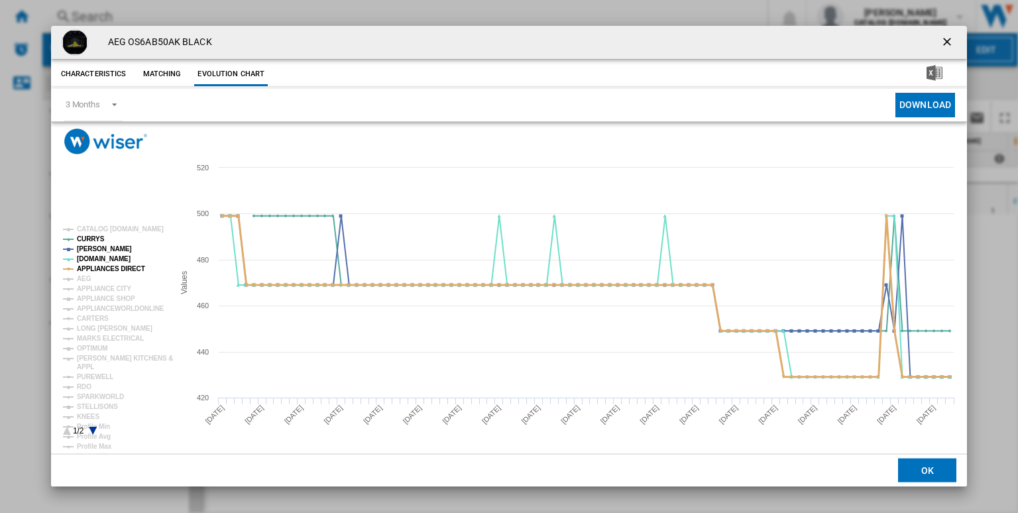
click at [109, 267] on tspan "APPLIANCES DIRECT" at bounding box center [111, 268] width 68 height 7
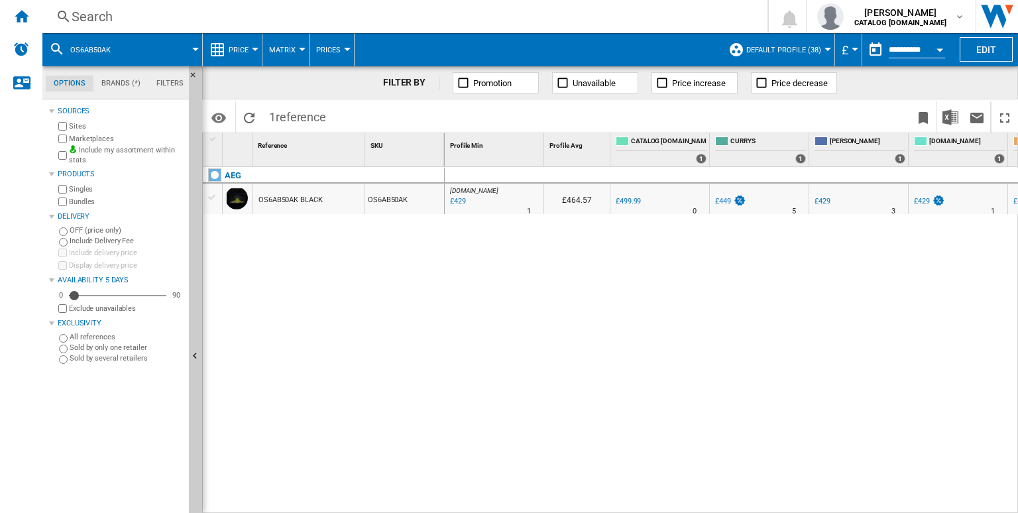
click at [485, 17] on div "Search" at bounding box center [402, 16] width 661 height 19
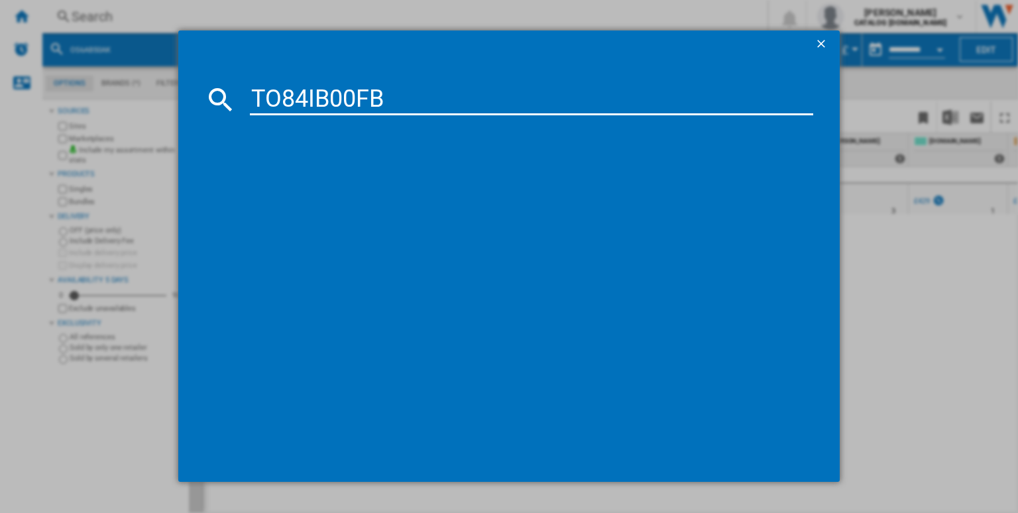
type input "TO84IB00FB"
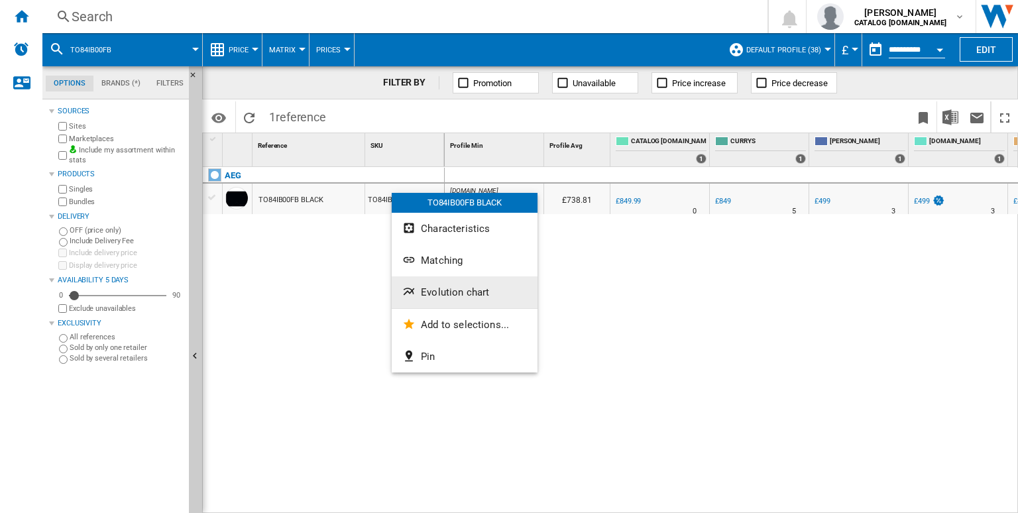
click at [447, 294] on span "Evolution chart" at bounding box center [455, 292] width 68 height 12
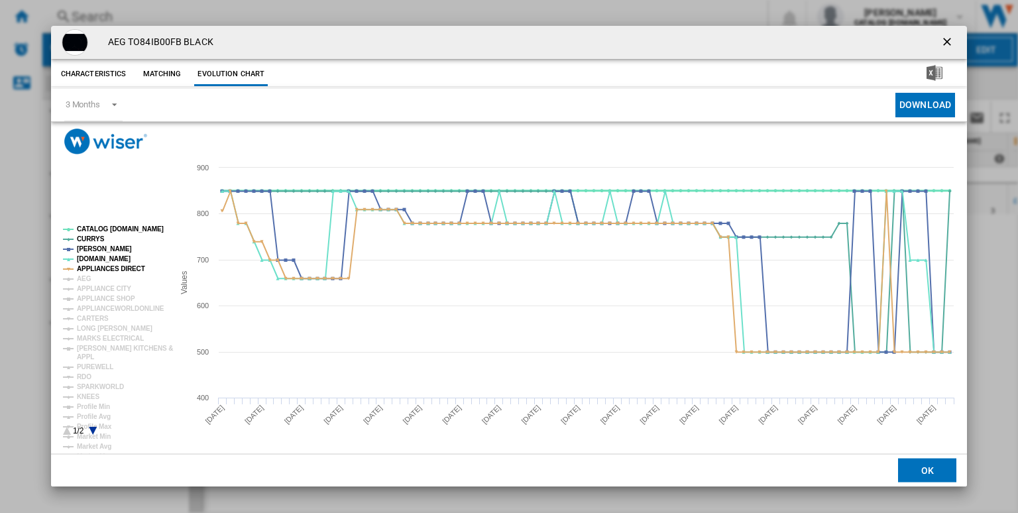
click at [115, 232] on tspan "CATALOG [DOMAIN_NAME]" at bounding box center [120, 228] width 87 height 7
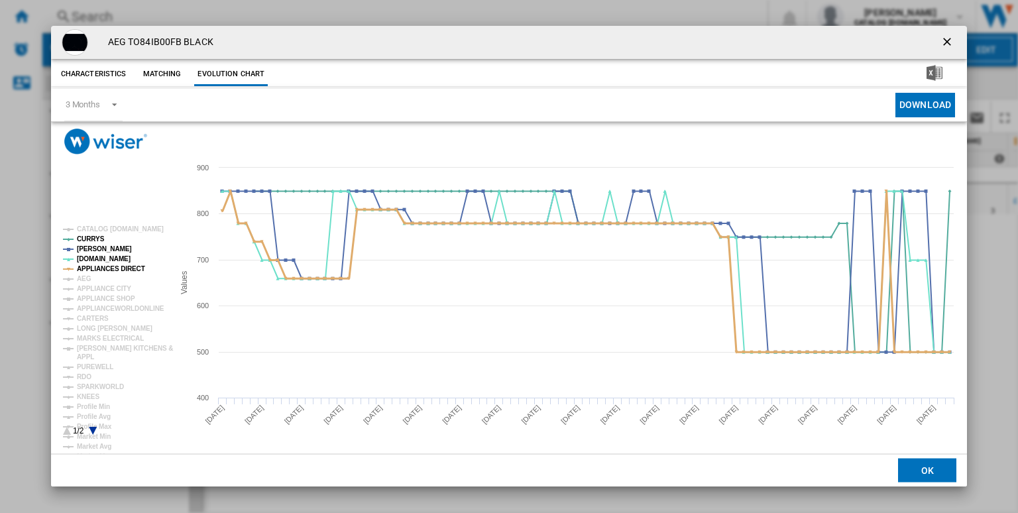
click at [96, 268] on tspan "APPLIANCES DIRECT" at bounding box center [111, 268] width 68 height 7
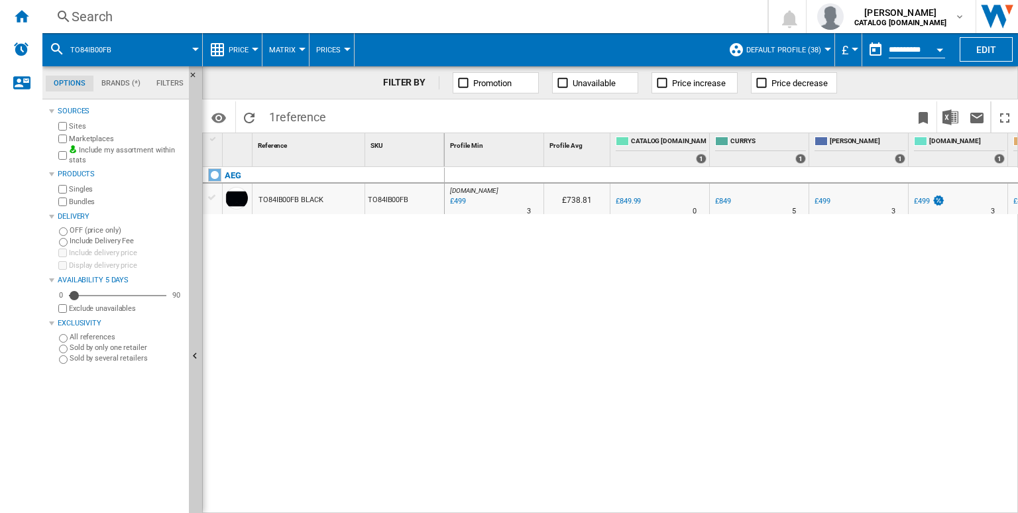
click at [344, 18] on div "Search" at bounding box center [402, 16] width 661 height 19
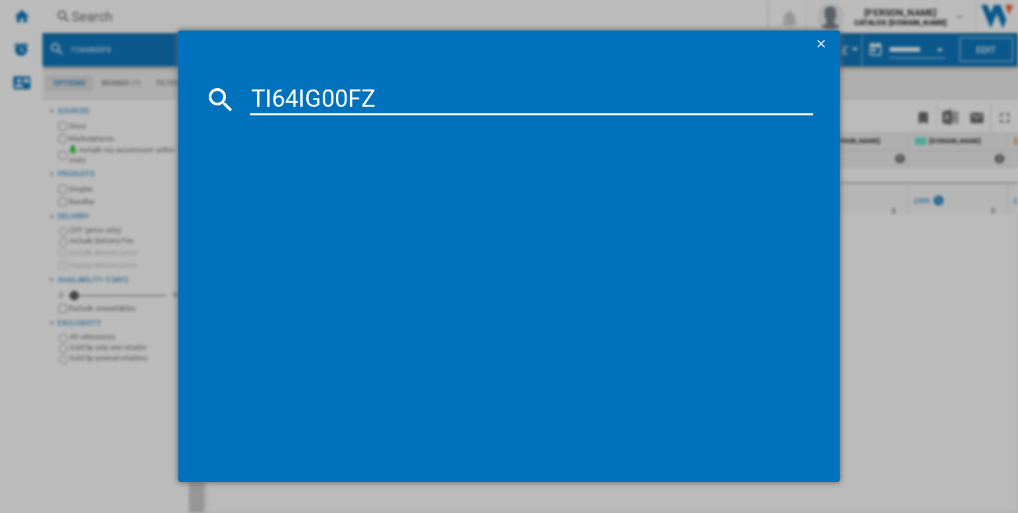
type input "TI64IG00FZ"
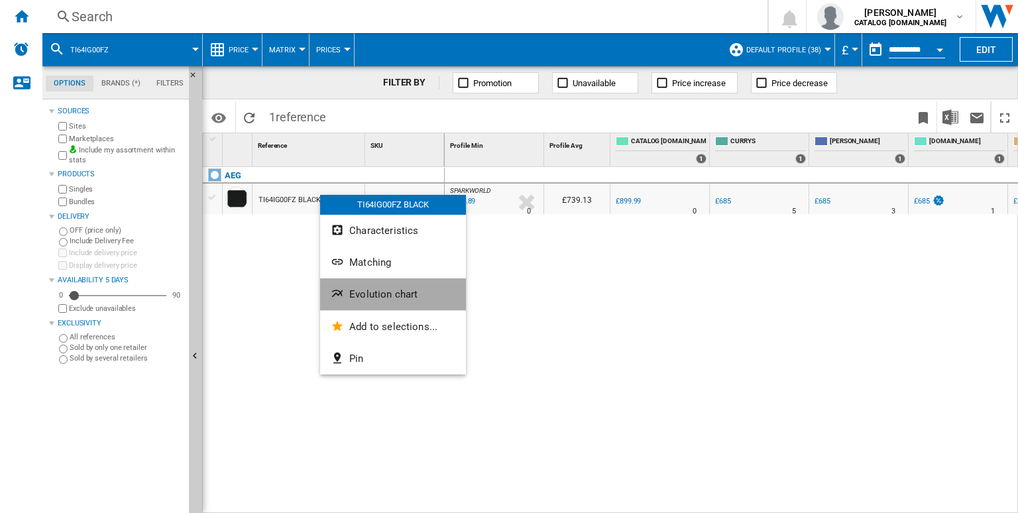
click at [395, 303] on button "Evolution chart" at bounding box center [393, 294] width 146 height 32
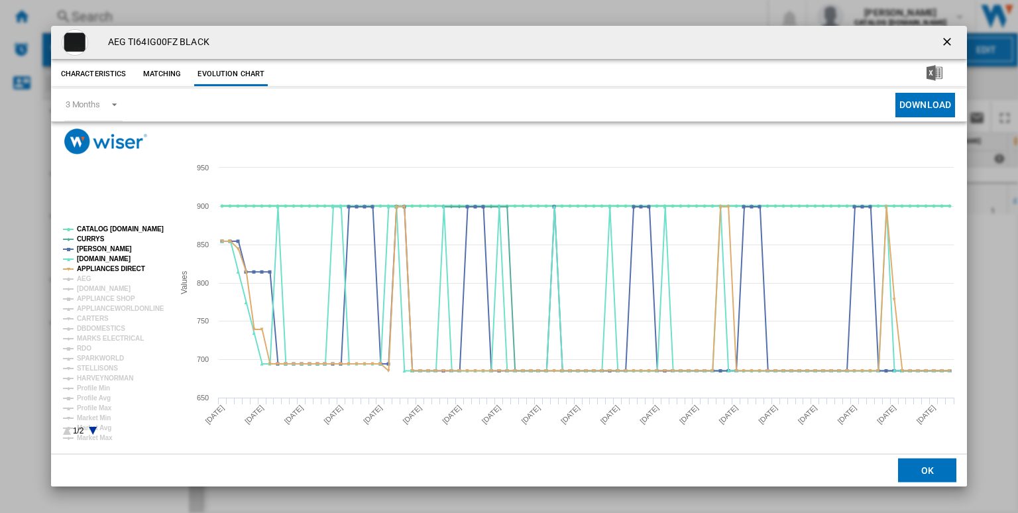
click at [123, 229] on tspan "CATALOG [DOMAIN_NAME]" at bounding box center [120, 228] width 87 height 7
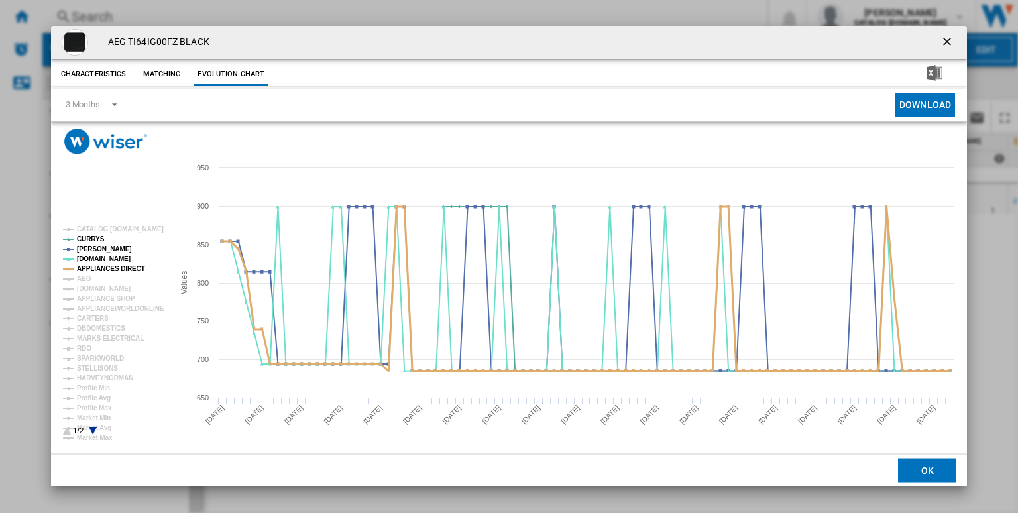
click at [114, 266] on tspan "APPLIANCES DIRECT" at bounding box center [111, 268] width 68 height 7
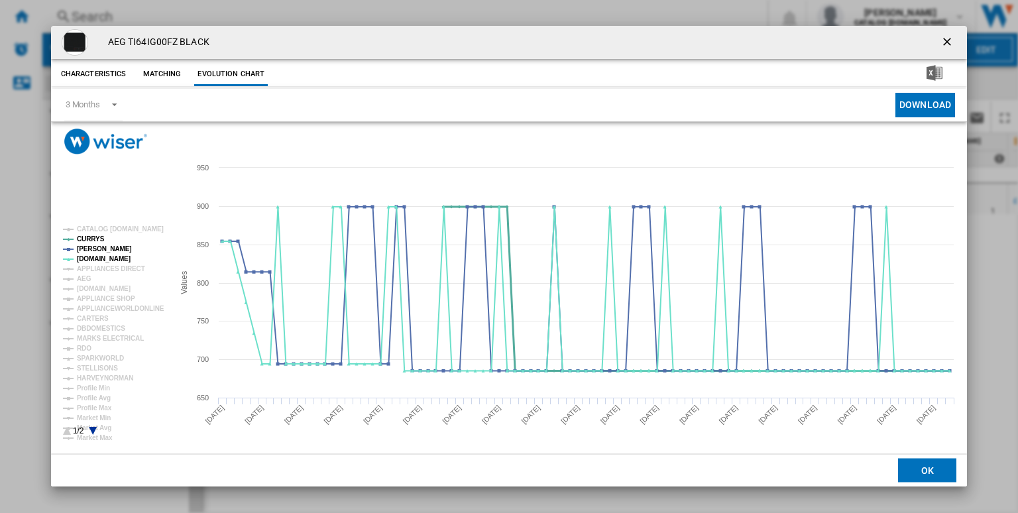
click at [87, 239] on tspan "CURRYS" at bounding box center [91, 238] width 28 height 7
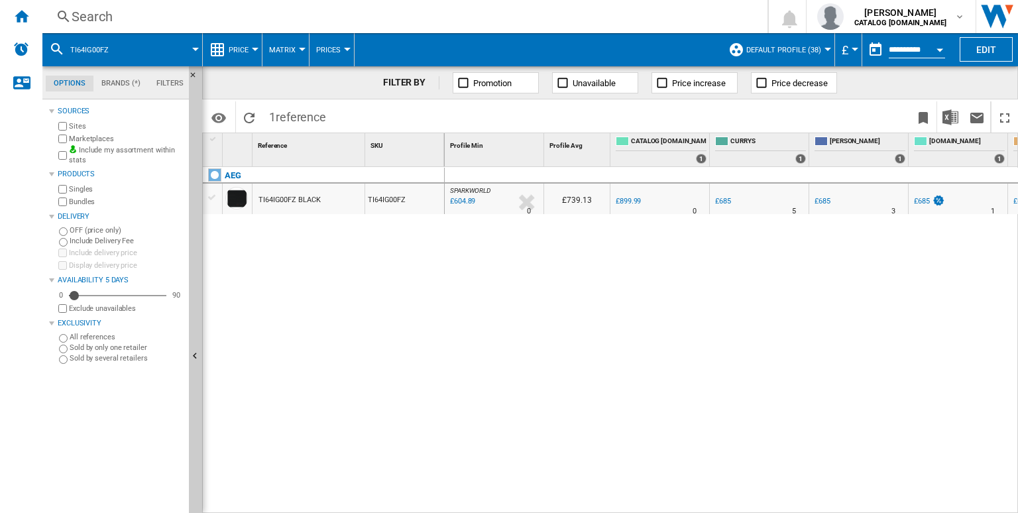
click at [377, 12] on div "Search" at bounding box center [402, 16] width 661 height 19
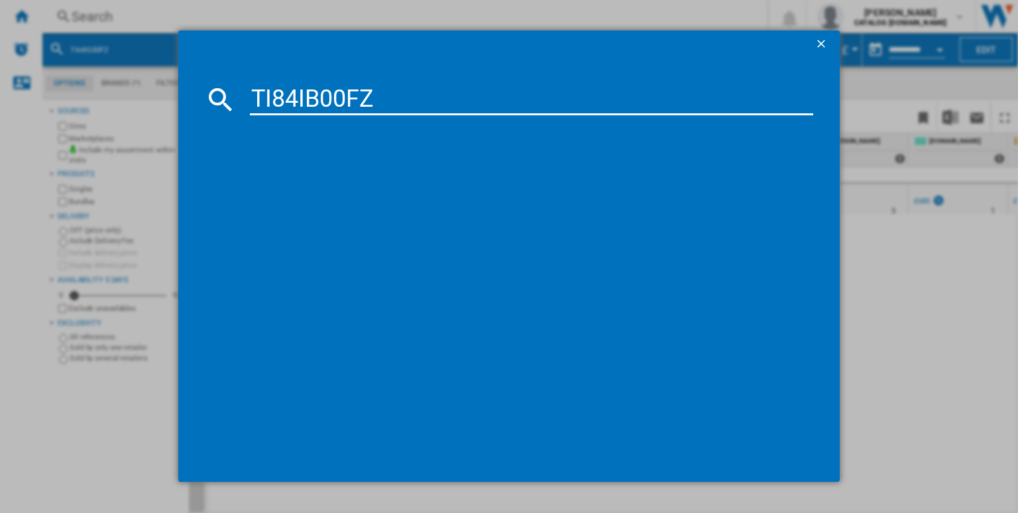
type input "TI84IB00FZ"
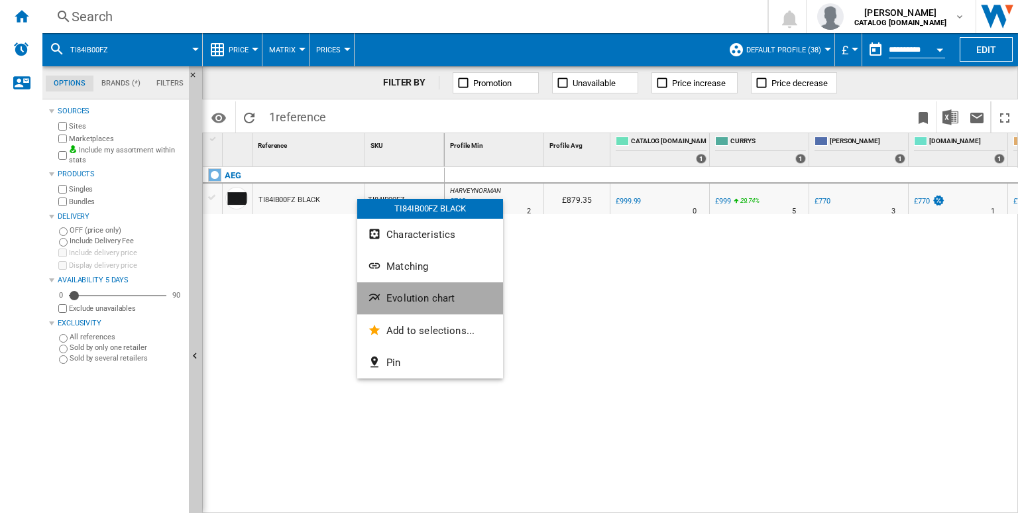
click at [407, 295] on span "Evolution chart" at bounding box center [420, 298] width 68 height 12
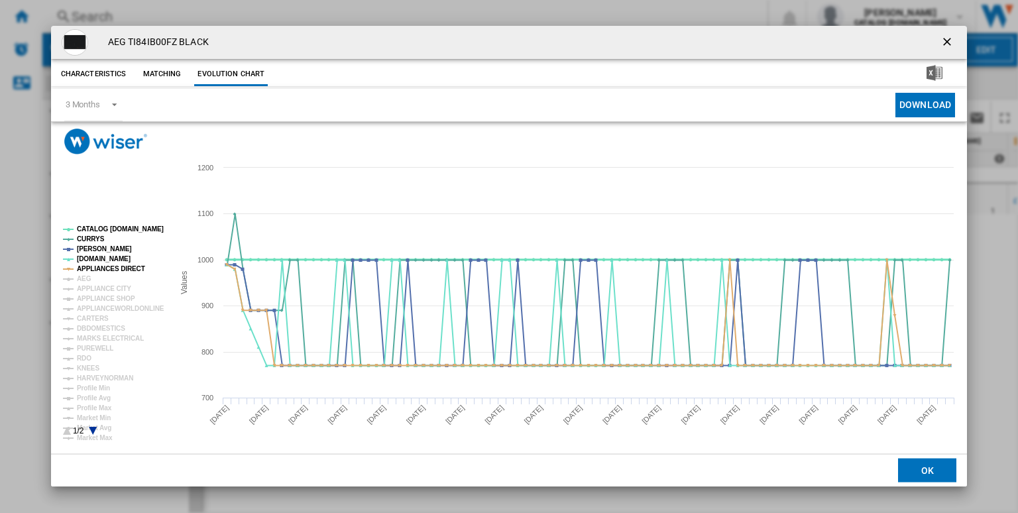
click at [119, 231] on tspan "CATALOG [DOMAIN_NAME]" at bounding box center [120, 228] width 87 height 7
click at [119, 270] on tspan "APPLIANCES DIRECT" at bounding box center [111, 268] width 68 height 7
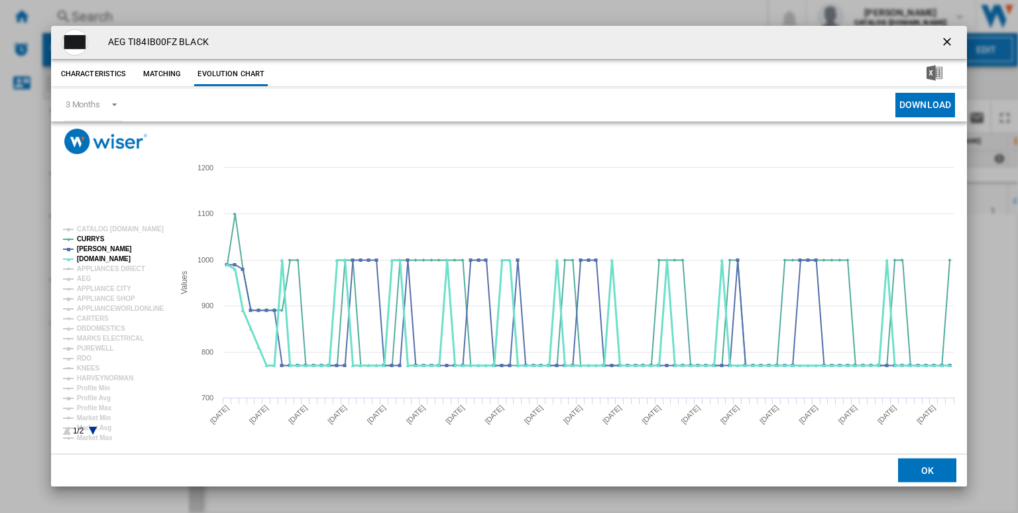
click at [87, 258] on tspan "[DOMAIN_NAME]" at bounding box center [104, 258] width 54 height 7
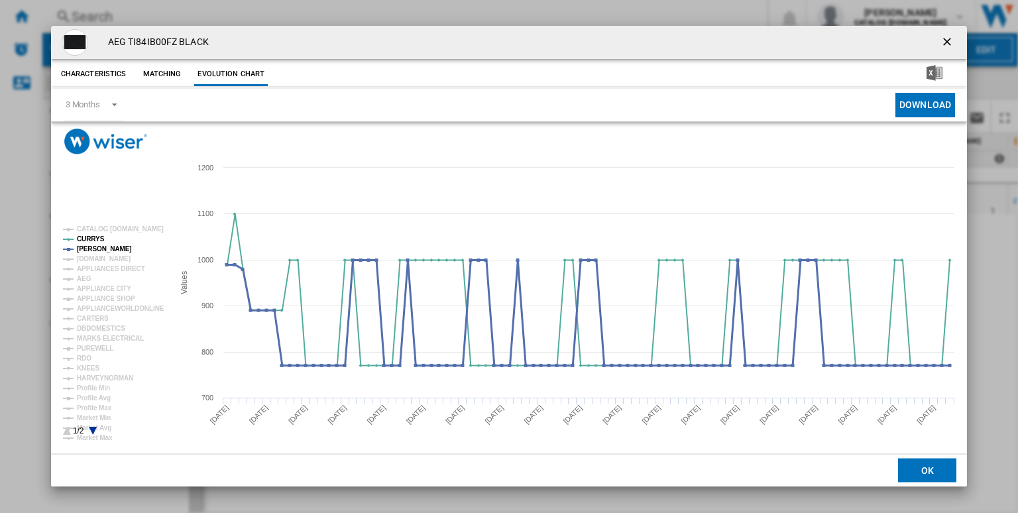
click at [89, 247] on tspan "[PERSON_NAME]" at bounding box center [104, 248] width 55 height 7
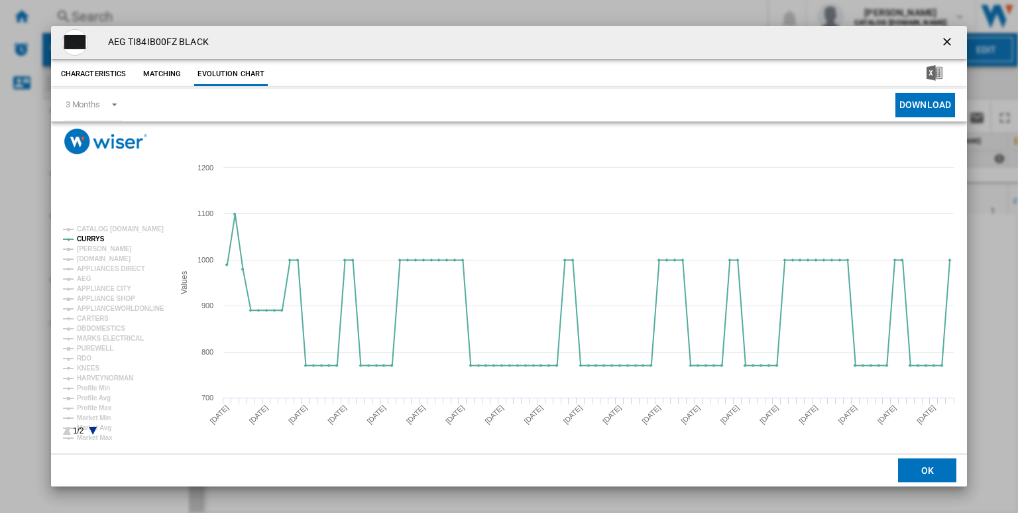
click at [89, 247] on tspan "[PERSON_NAME]" at bounding box center [104, 248] width 55 height 7
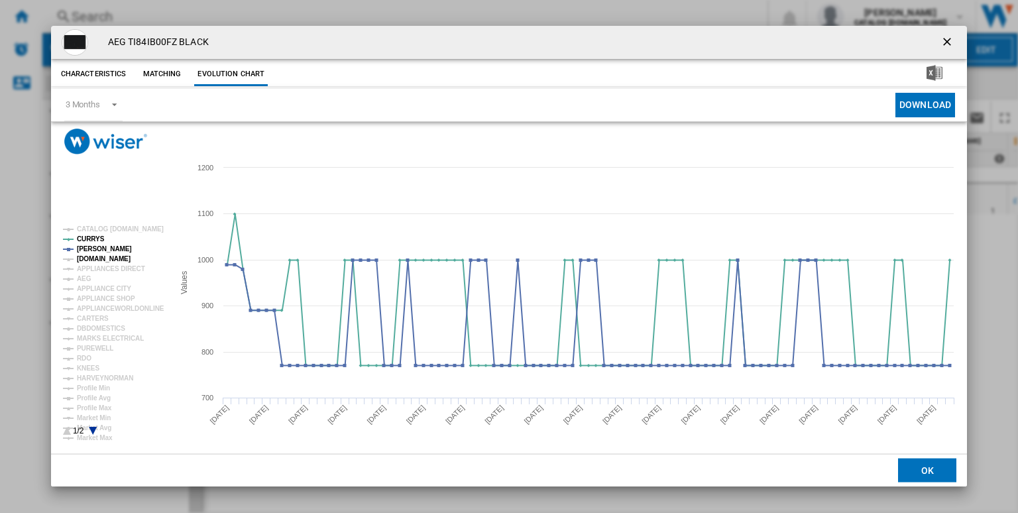
click at [101, 260] on tspan "[DOMAIN_NAME]" at bounding box center [104, 258] width 54 height 7
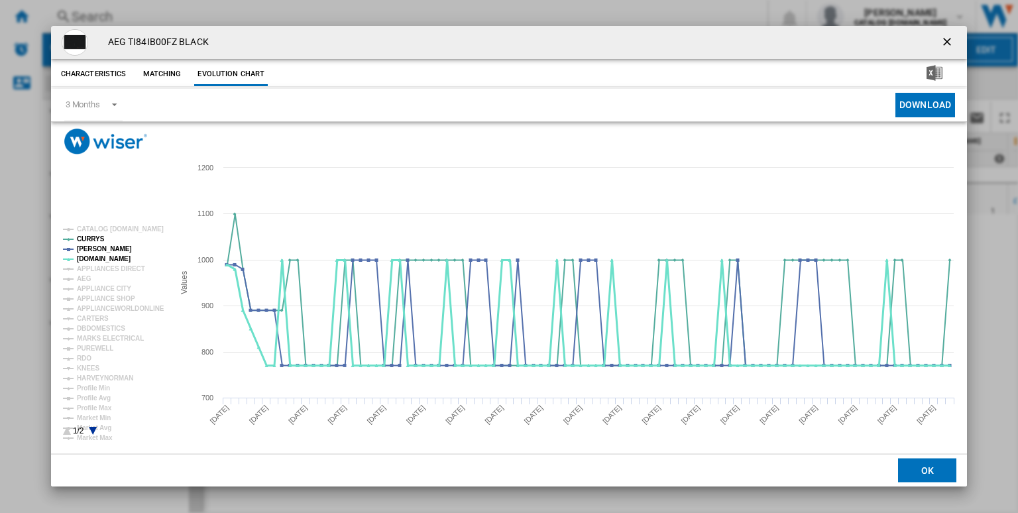
click at [101, 260] on tspan "[DOMAIN_NAME]" at bounding box center [104, 258] width 54 height 7
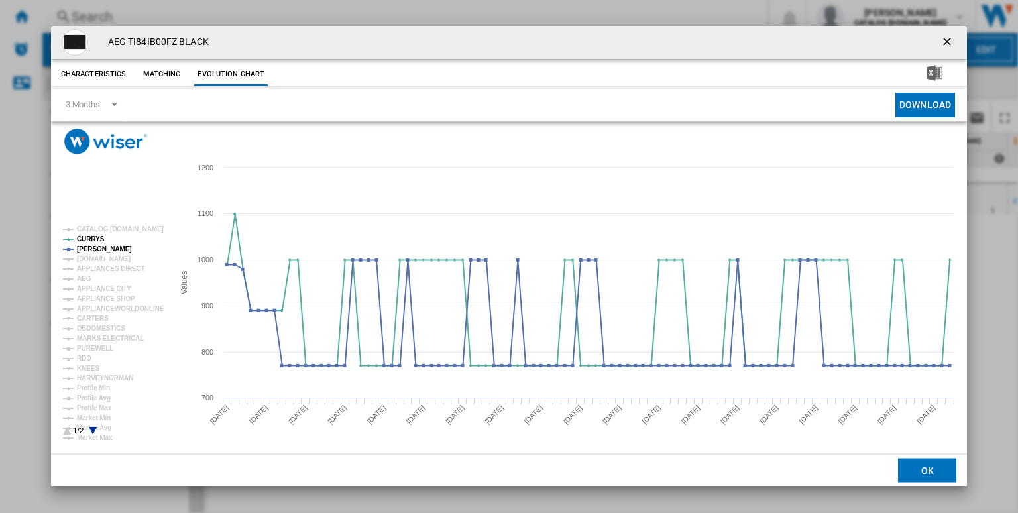
click at [101, 260] on tspan "[DOMAIN_NAME]" at bounding box center [104, 258] width 54 height 7
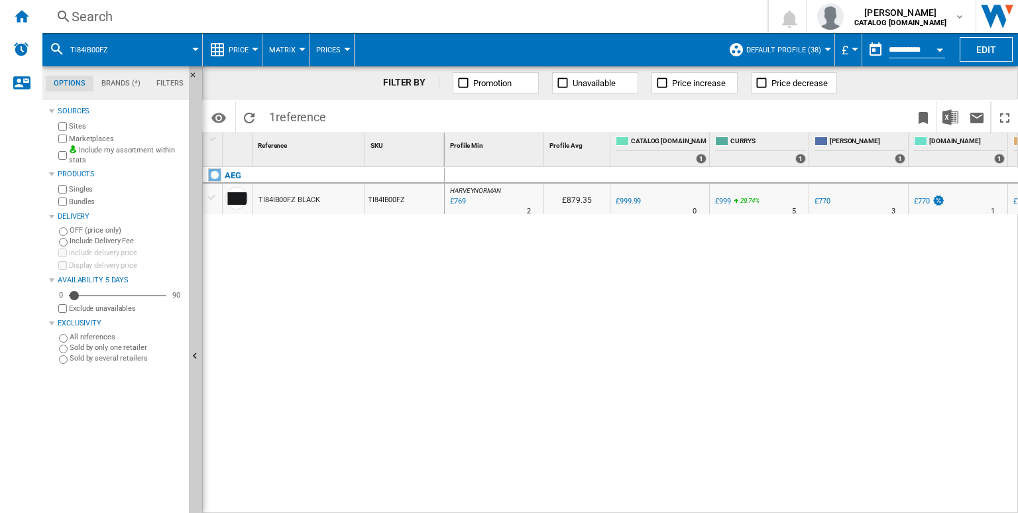
click at [435, 21] on div "Search" at bounding box center [402, 16] width 661 height 19
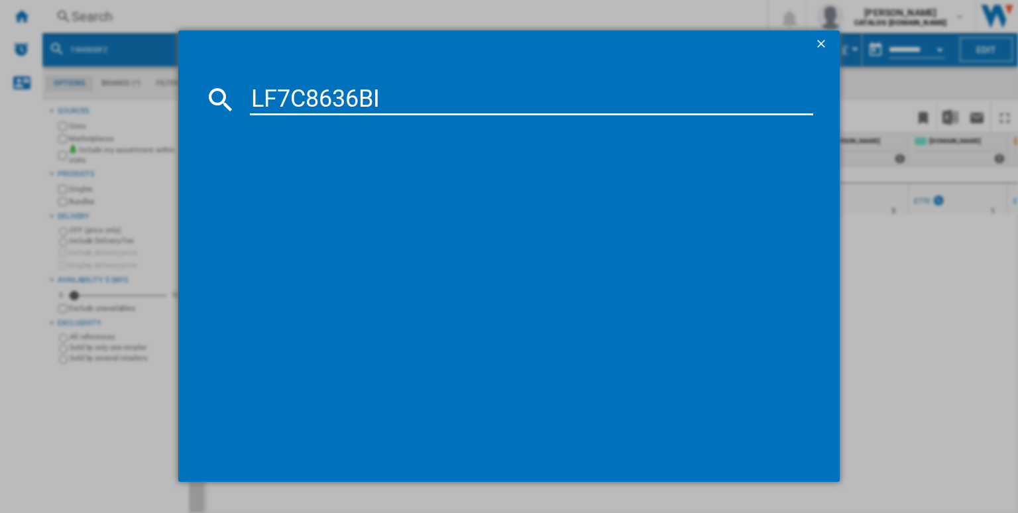
type input "LF7C8636BI"
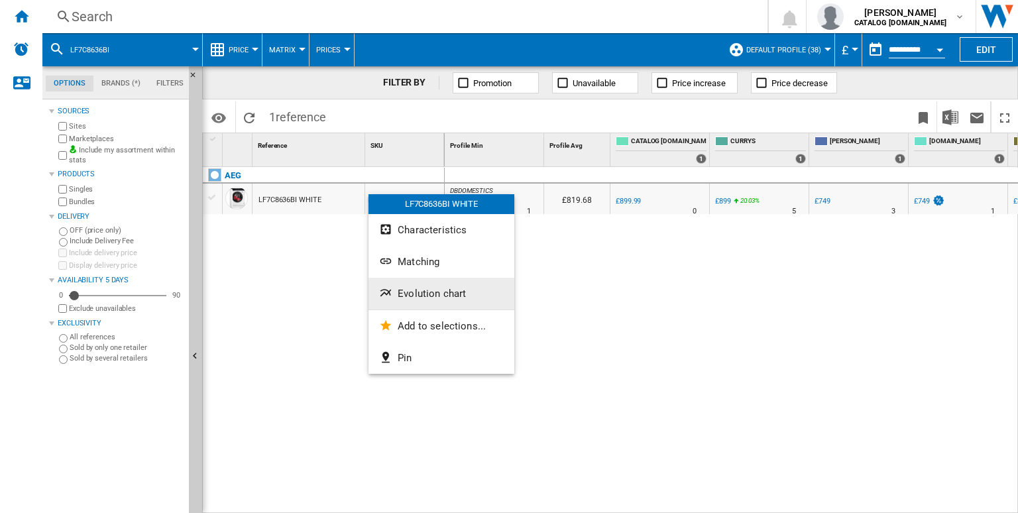
click at [419, 289] on span "Evolution chart" at bounding box center [432, 294] width 68 height 12
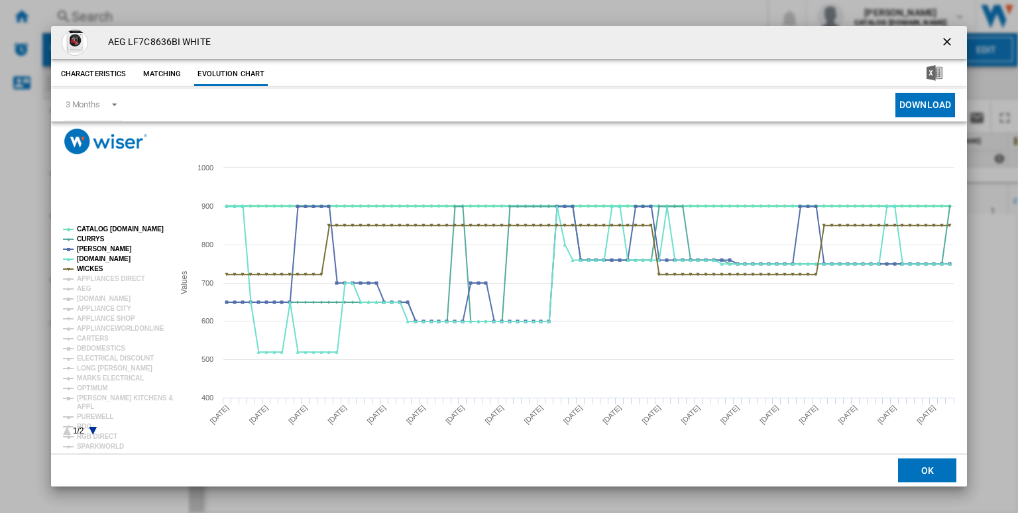
click at [109, 227] on tspan "CATALOG [DOMAIN_NAME]" at bounding box center [120, 228] width 87 height 7
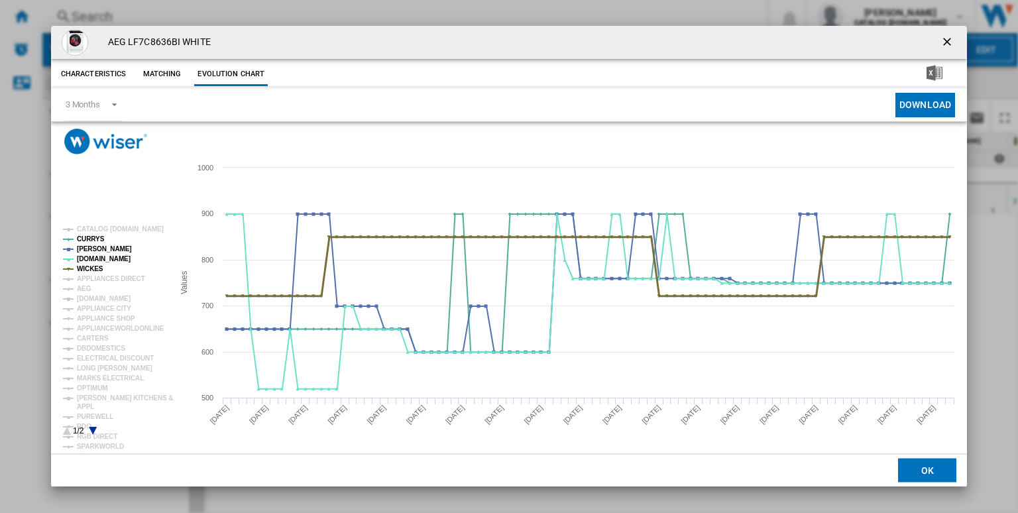
click at [90, 271] on tspan "WICKES" at bounding box center [90, 268] width 27 height 7
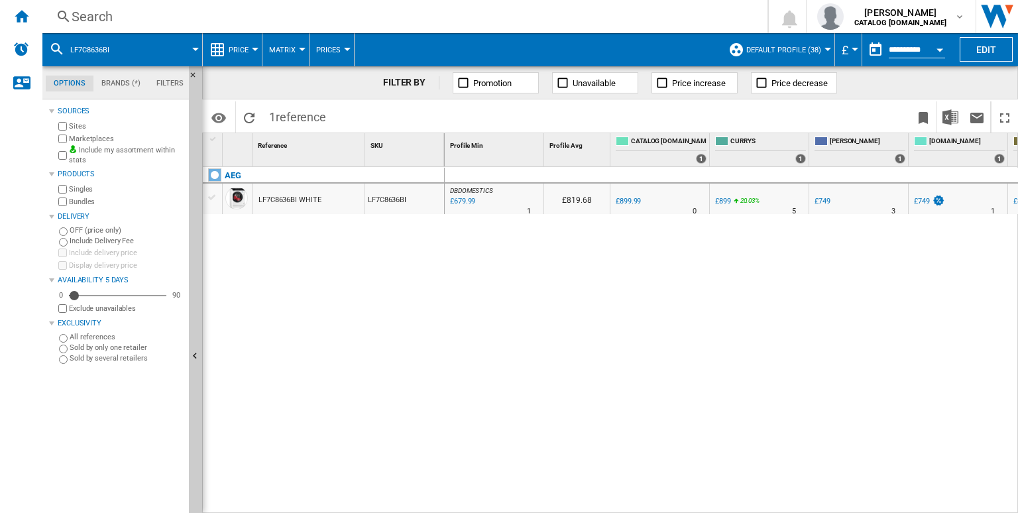
click at [535, 22] on div "Search" at bounding box center [402, 16] width 661 height 19
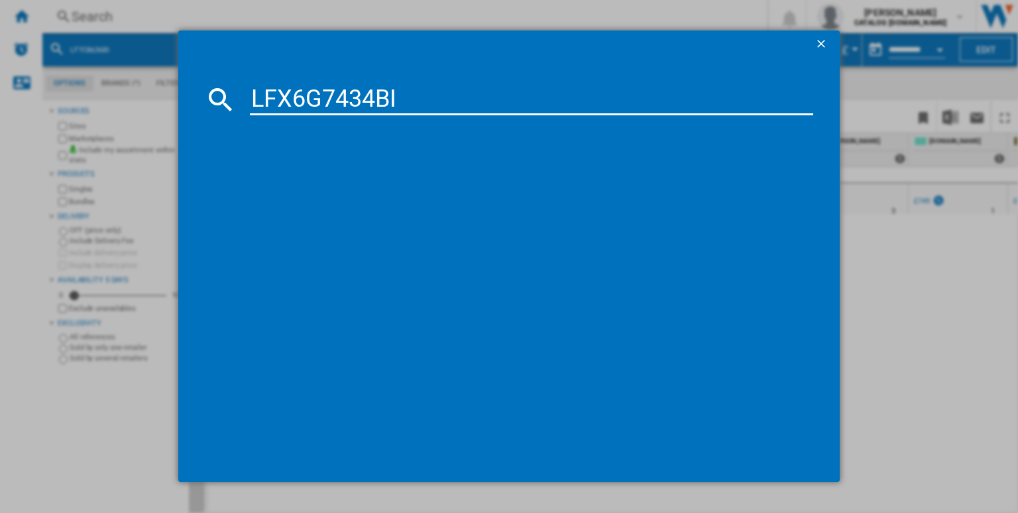
type input "LFX6G7434BI"
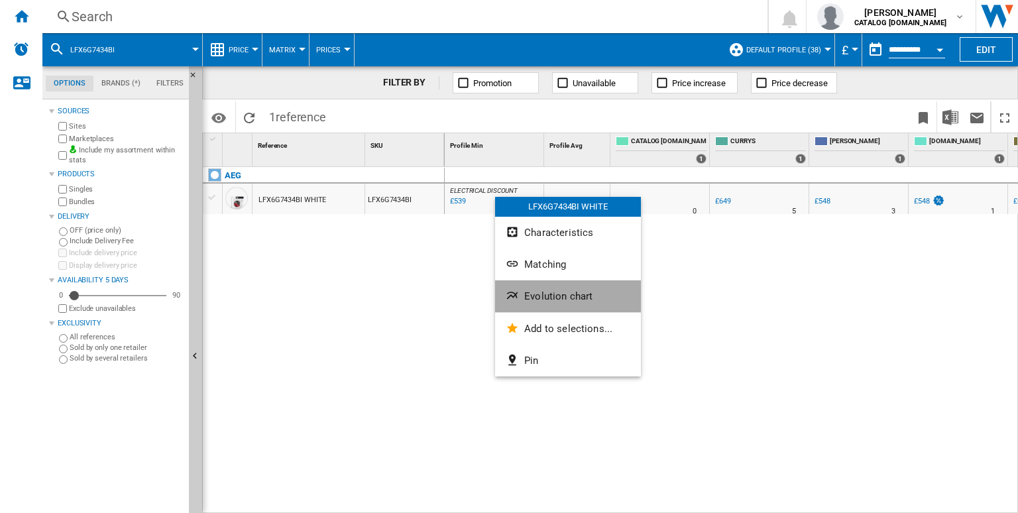
click at [564, 292] on span "Evolution chart" at bounding box center [558, 296] width 68 height 12
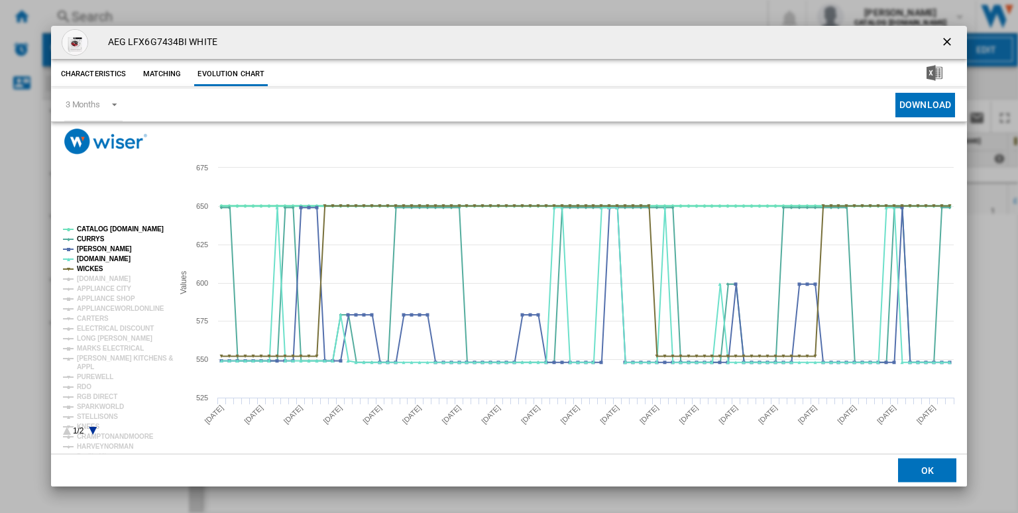
click at [114, 229] on tspan "CATALOG [DOMAIN_NAME]" at bounding box center [120, 228] width 87 height 7
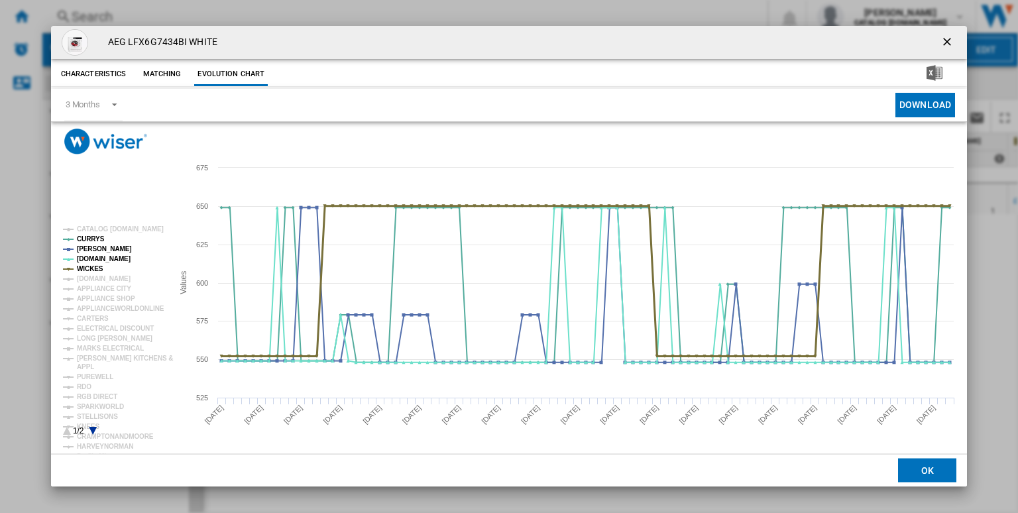
click at [91, 270] on tspan "WICKES" at bounding box center [90, 268] width 27 height 7
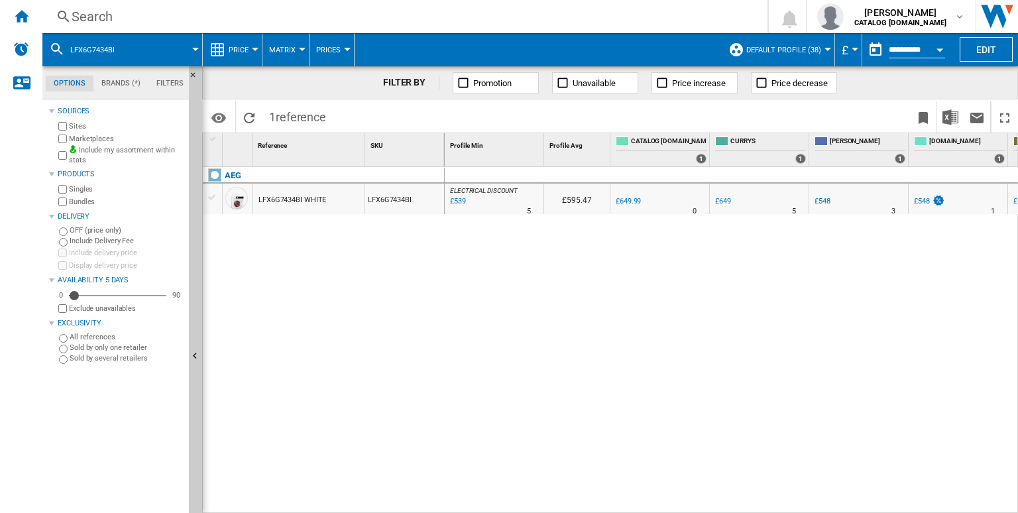
click at [376, 19] on div "Search" at bounding box center [402, 16] width 661 height 19
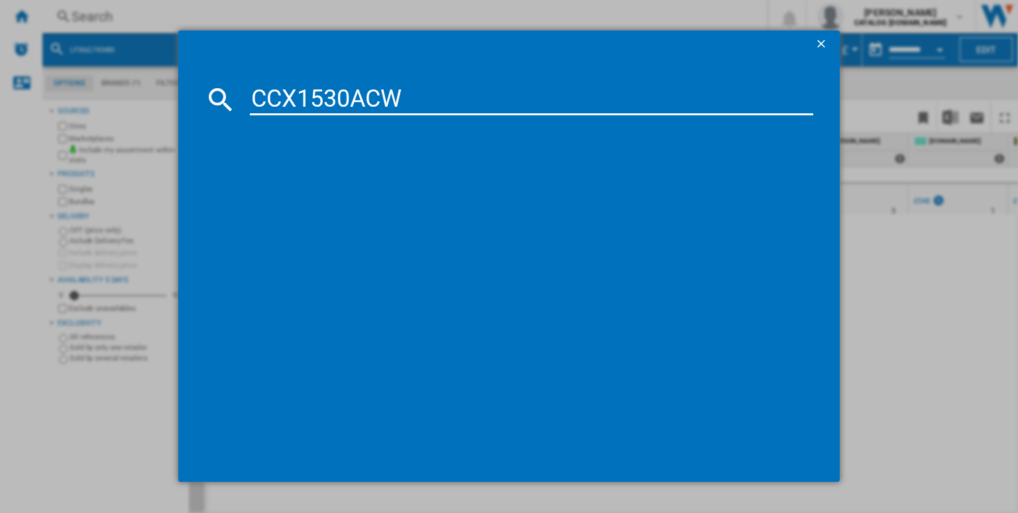
type input "CCX1530ACW"
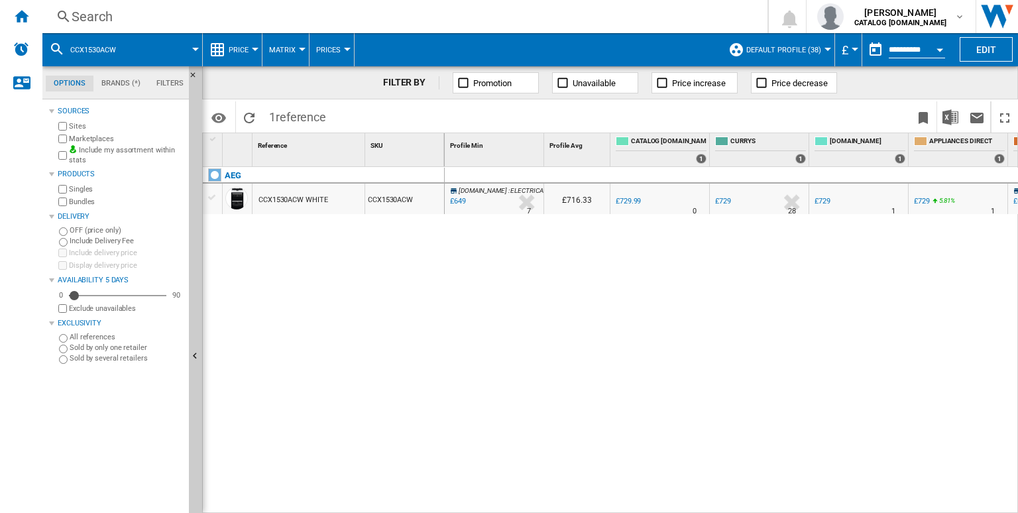
click at [472, 199] on div at bounding box center [509, 256] width 1018 height 513
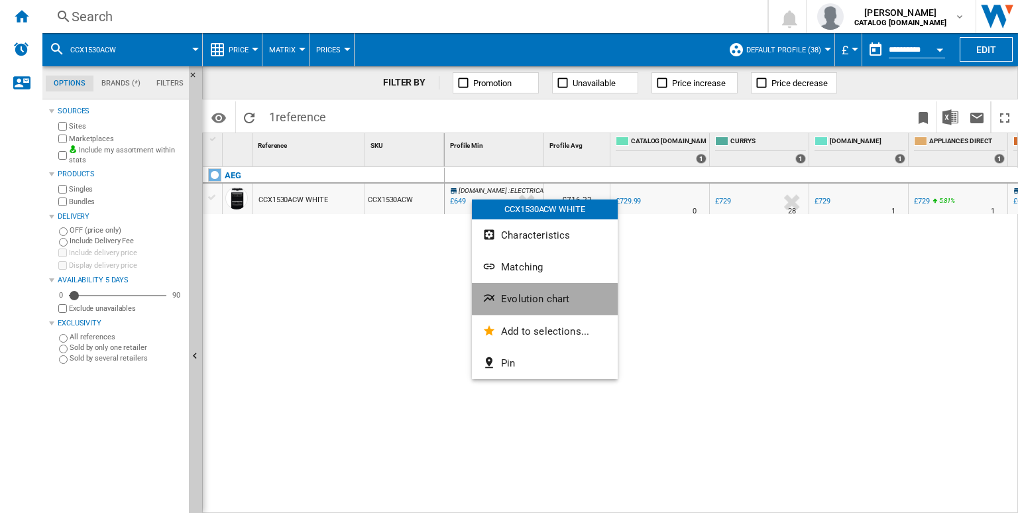
click at [506, 301] on span "Evolution chart" at bounding box center [535, 299] width 68 height 12
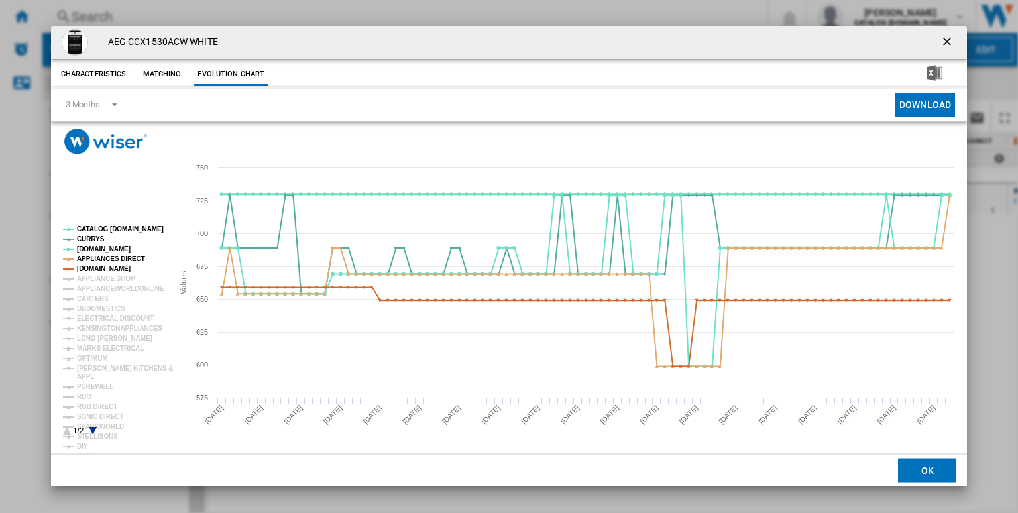
click at [97, 229] on tspan "CATALOG [DOMAIN_NAME]" at bounding box center [120, 228] width 87 height 7
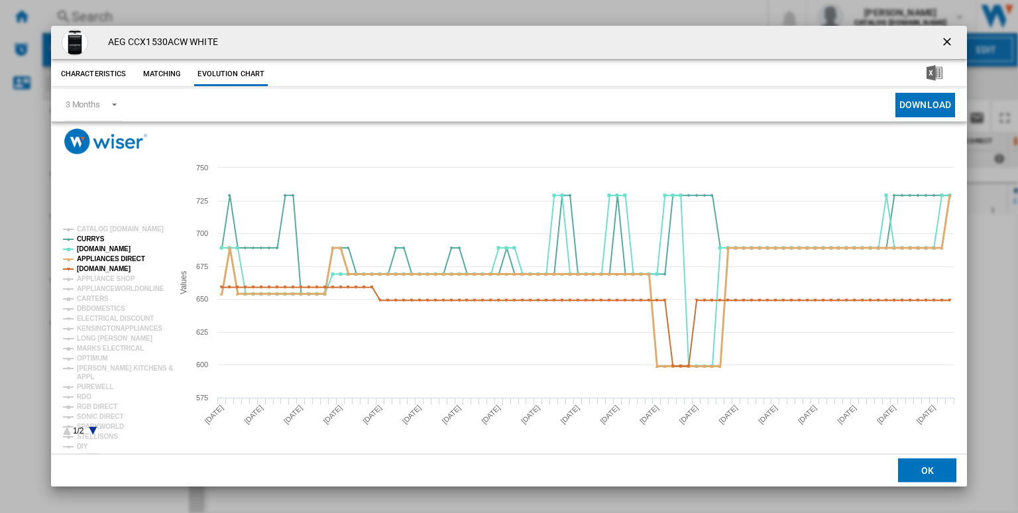
click at [109, 259] on tspan "APPLIANCES DIRECT" at bounding box center [111, 258] width 68 height 7
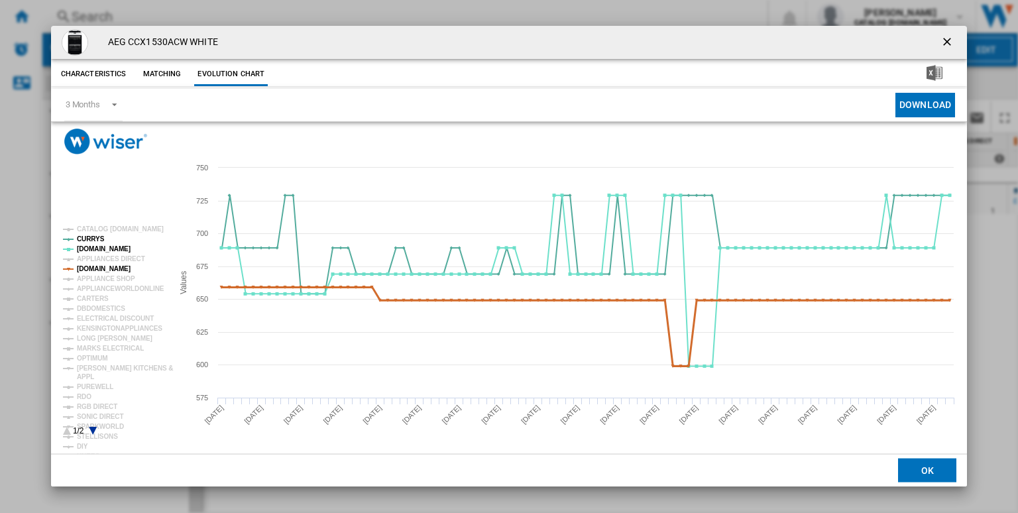
click at [115, 268] on tspan "[DOMAIN_NAME]" at bounding box center [104, 268] width 54 height 7
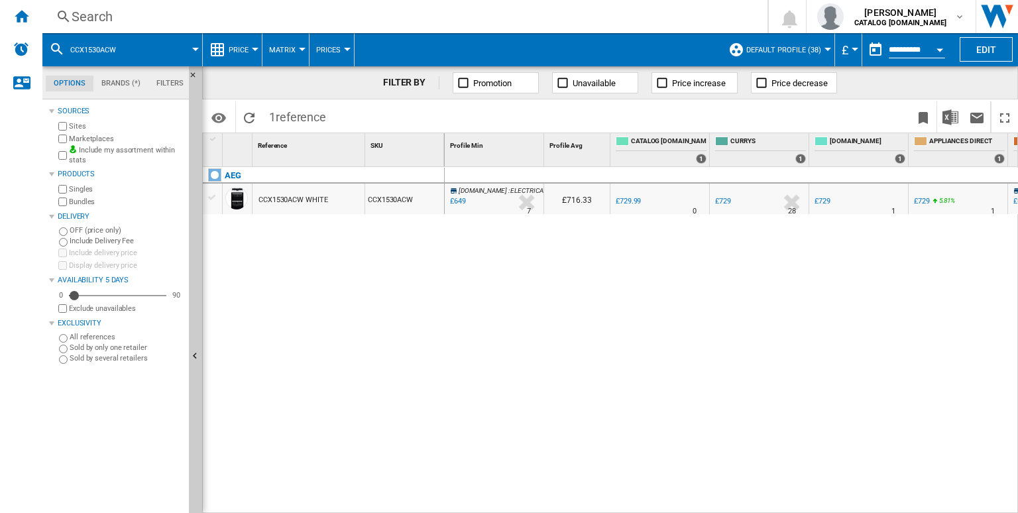
click at [445, 18] on div "Search" at bounding box center [402, 16] width 661 height 19
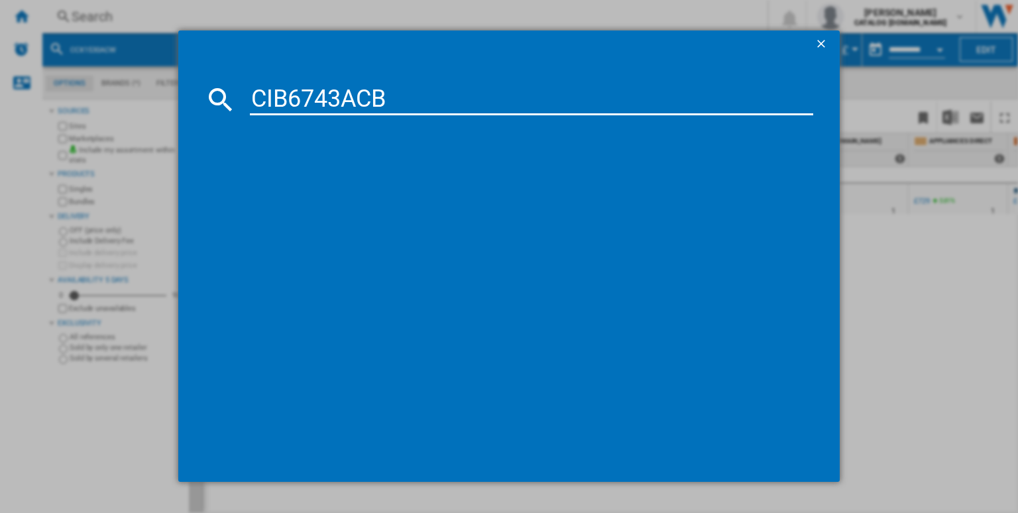
type input "CIB6743ACB"
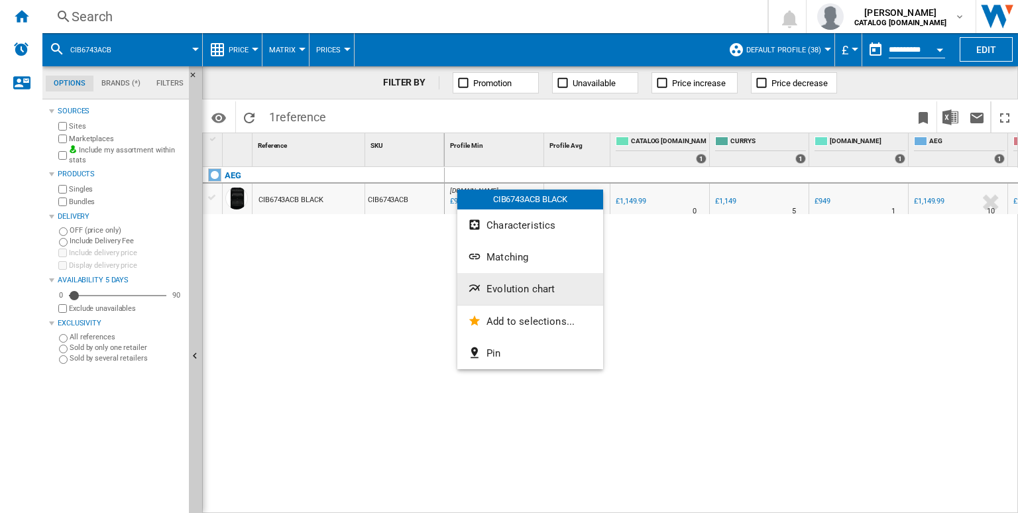
click at [510, 291] on span "Evolution chart" at bounding box center [520, 289] width 68 height 12
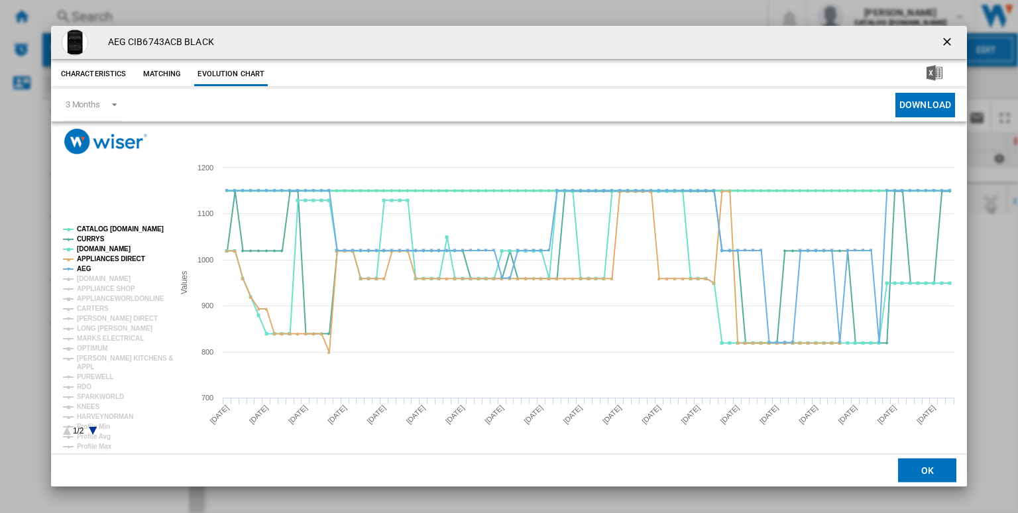
click at [116, 226] on tspan "CATALOG [DOMAIN_NAME]" at bounding box center [120, 228] width 87 height 7
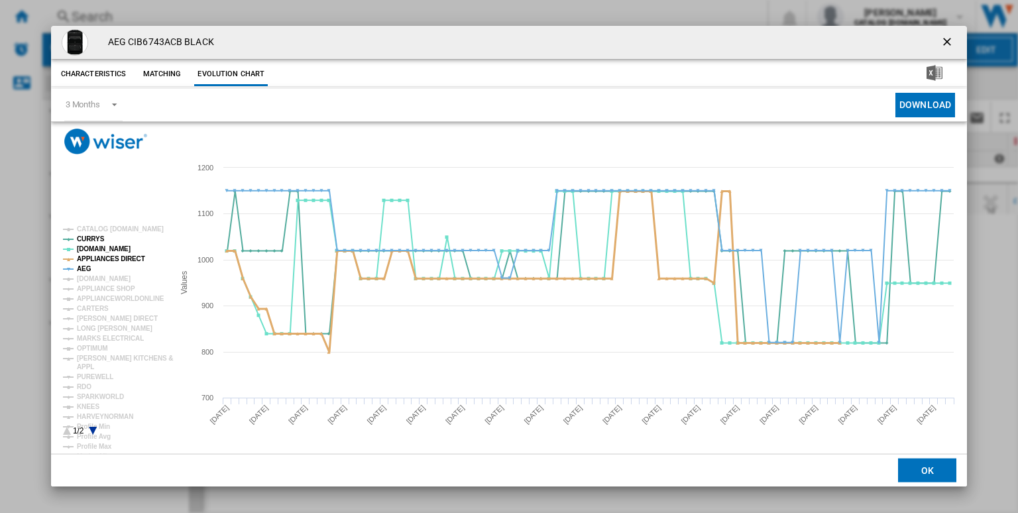
click at [85, 258] on tspan "APPLIANCES DIRECT" at bounding box center [111, 258] width 68 height 7
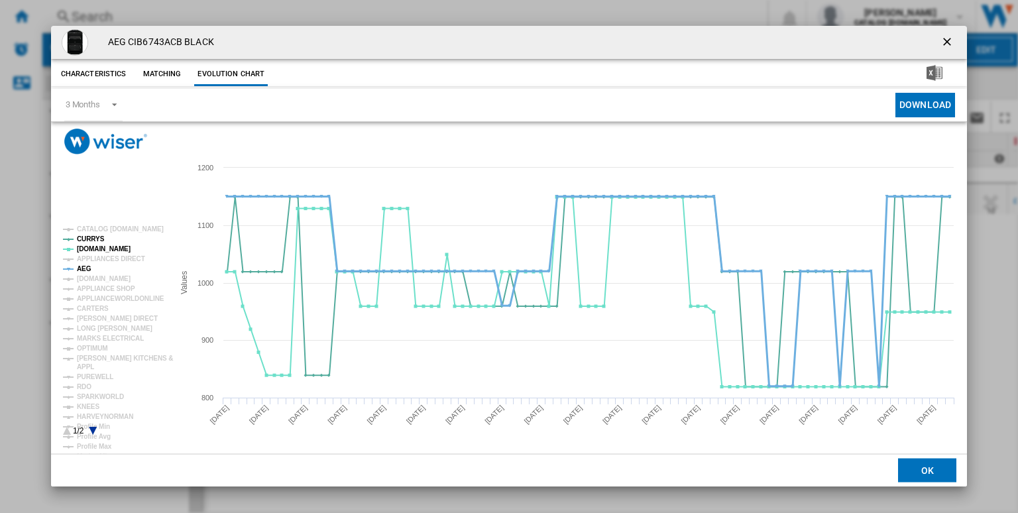
click at [83, 266] on tspan "AEG" at bounding box center [84, 268] width 15 height 7
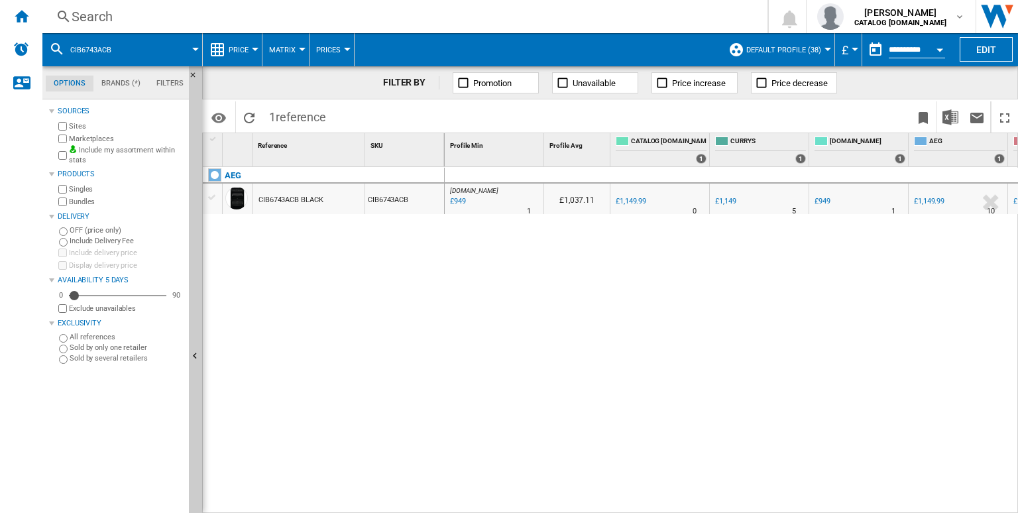
click at [422, 16] on div "Search" at bounding box center [402, 16] width 661 height 19
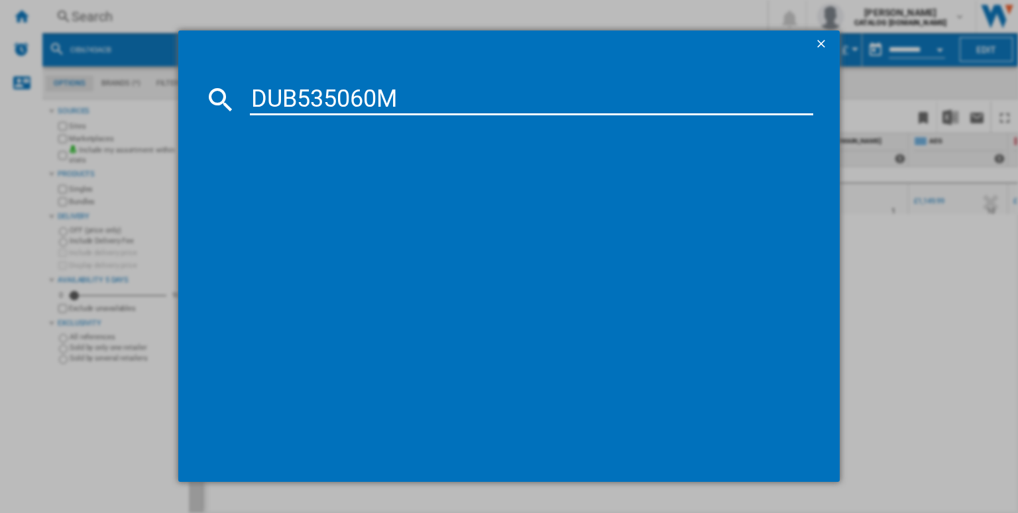
type input "DUB535060M"
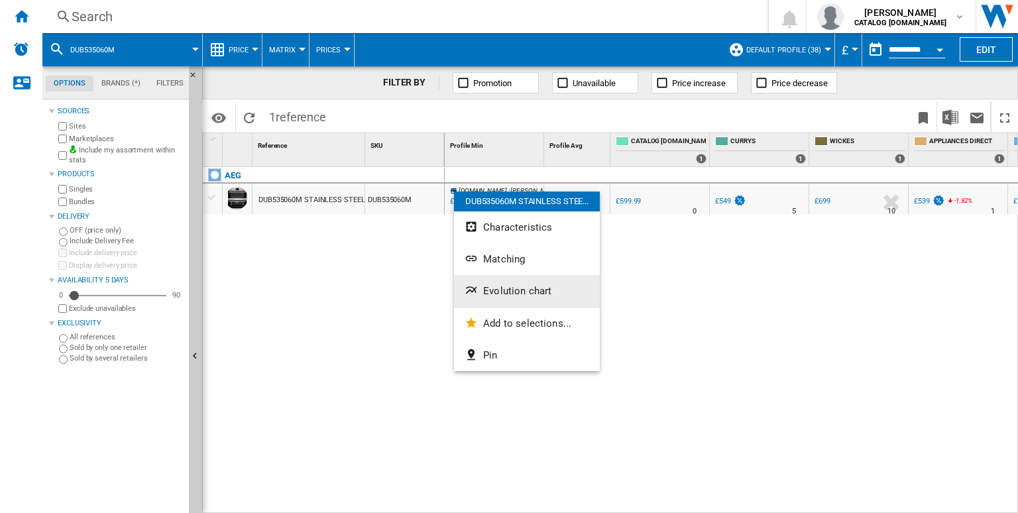
click at [518, 286] on span "Evolution chart" at bounding box center [517, 291] width 68 height 12
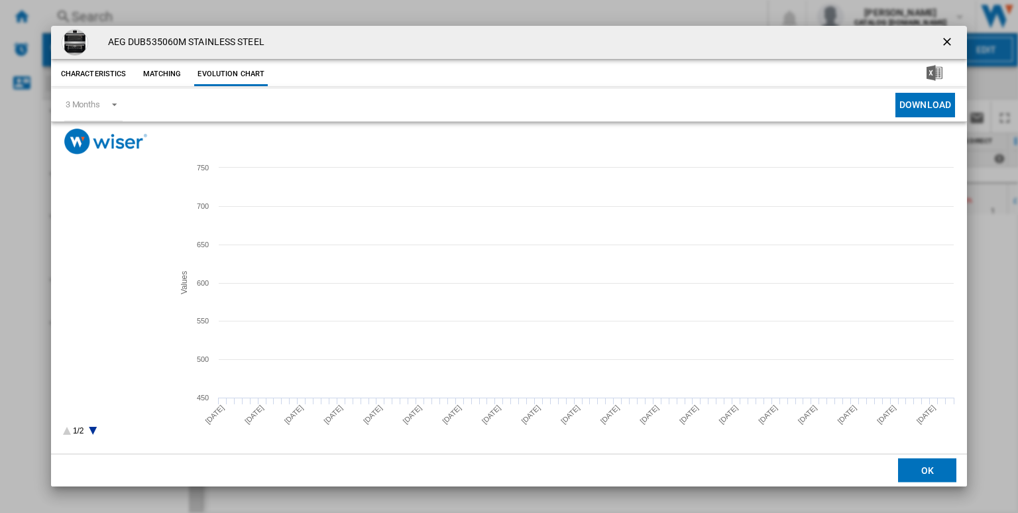
click at [80, 251] on tspan "WICKES" at bounding box center [90, 248] width 27 height 7
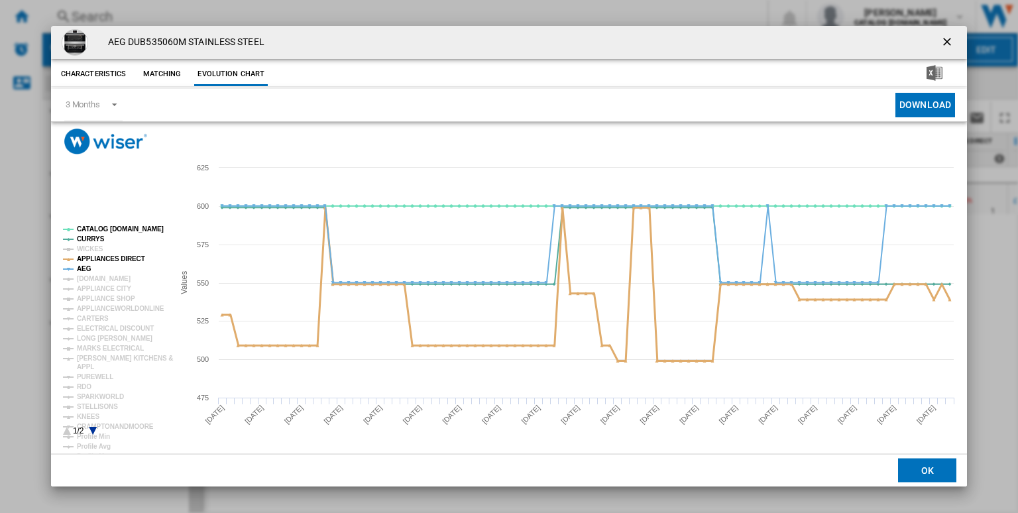
click at [82, 255] on tspan "APPLIANCES DIRECT" at bounding box center [111, 258] width 68 height 7
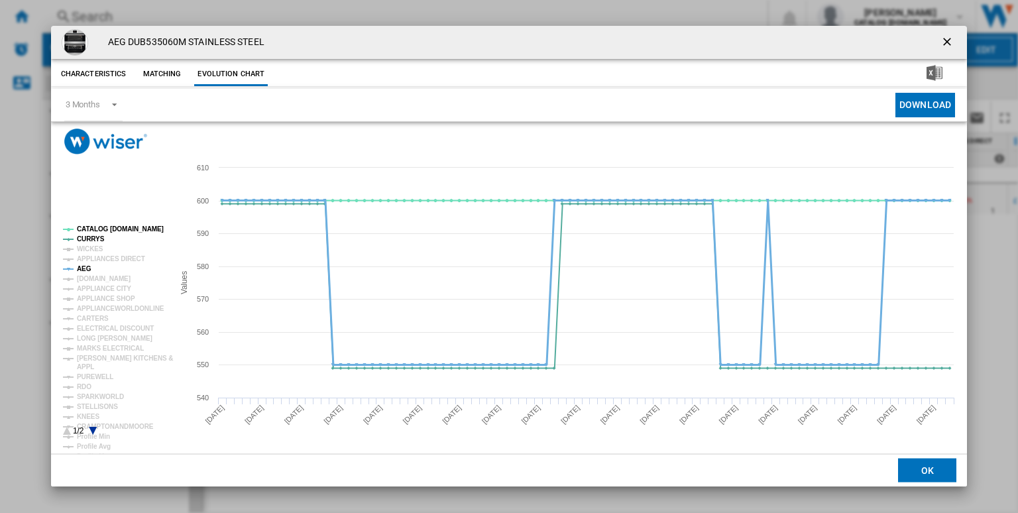
click at [80, 265] on tspan "AEG" at bounding box center [84, 268] width 15 height 7
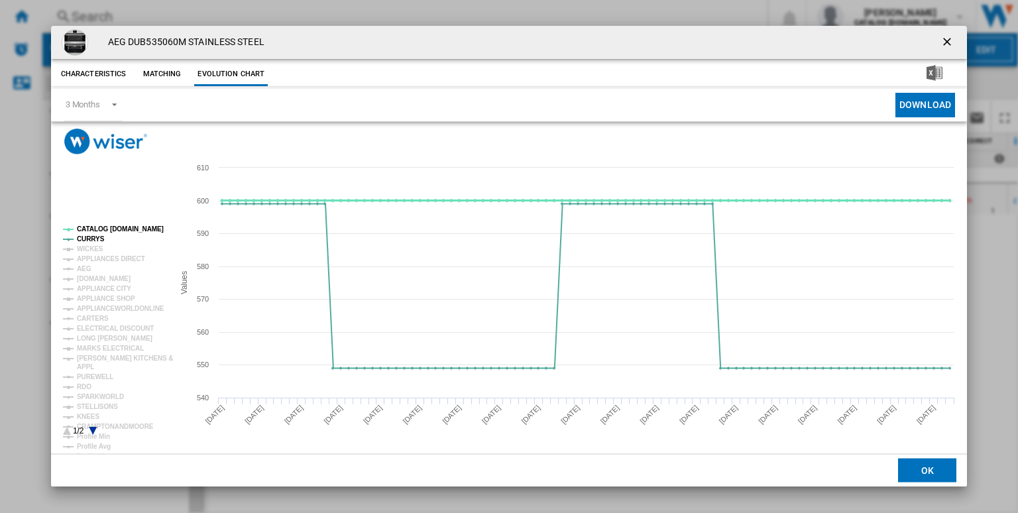
click at [138, 233] on tspan "CATALOG [DOMAIN_NAME]" at bounding box center [120, 228] width 87 height 7
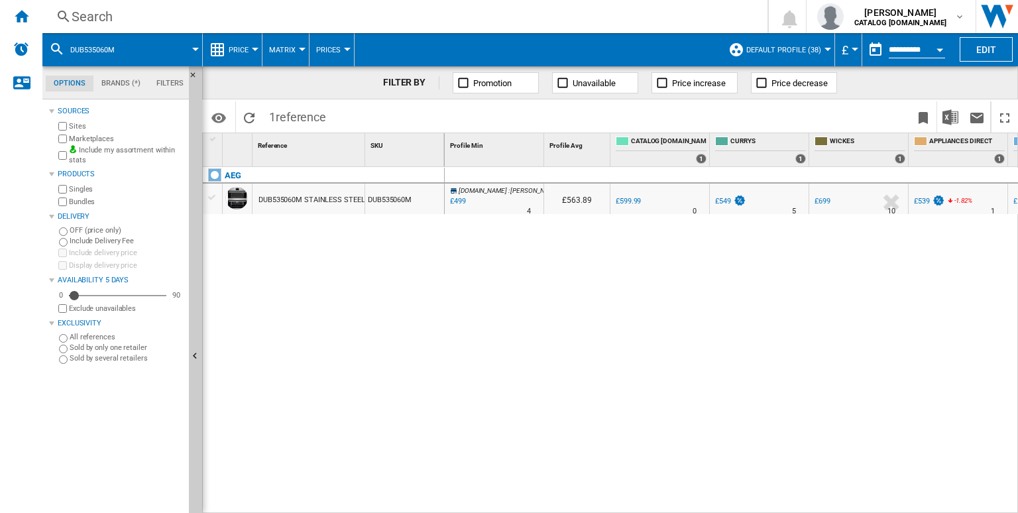
click at [461, 11] on div "Search" at bounding box center [402, 16] width 661 height 19
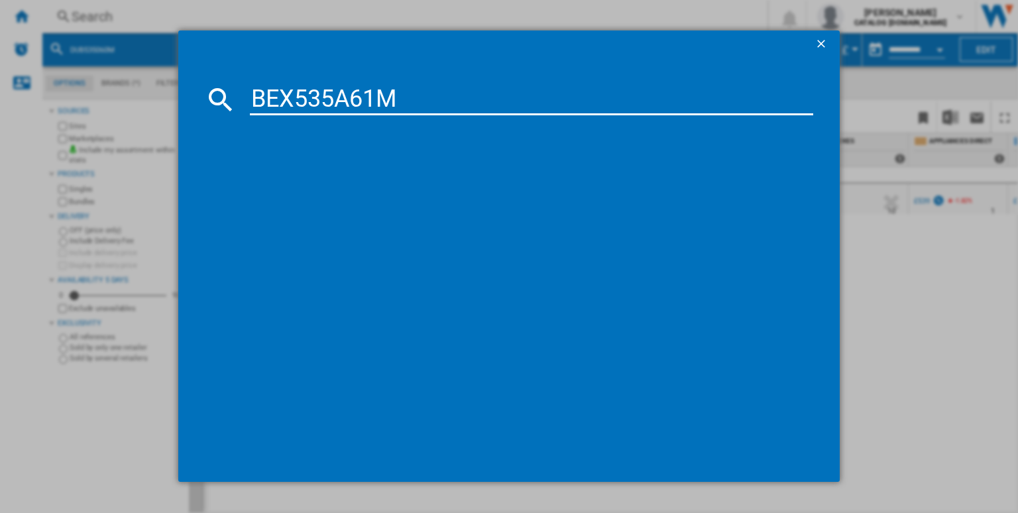
type input "BEX535A61M"
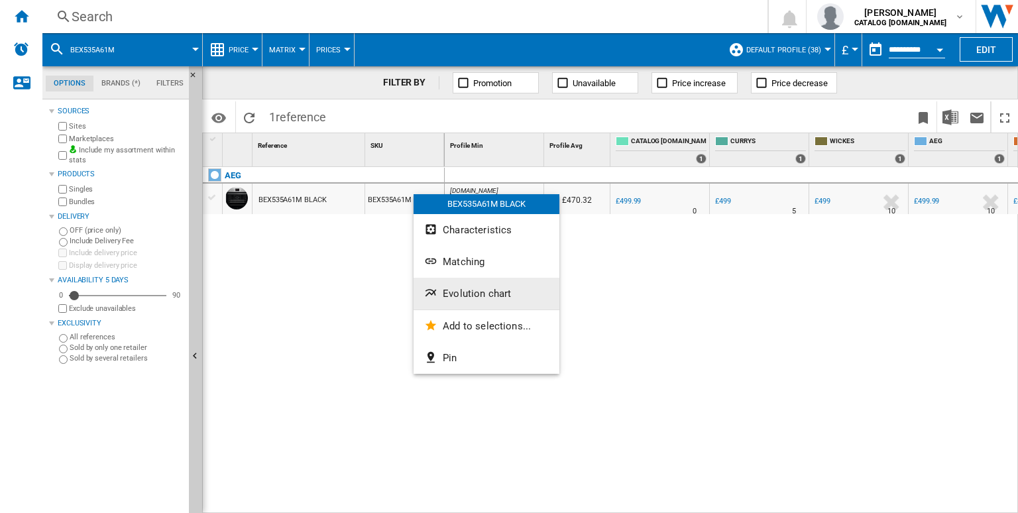
click at [464, 290] on span "Evolution chart" at bounding box center [477, 294] width 68 height 12
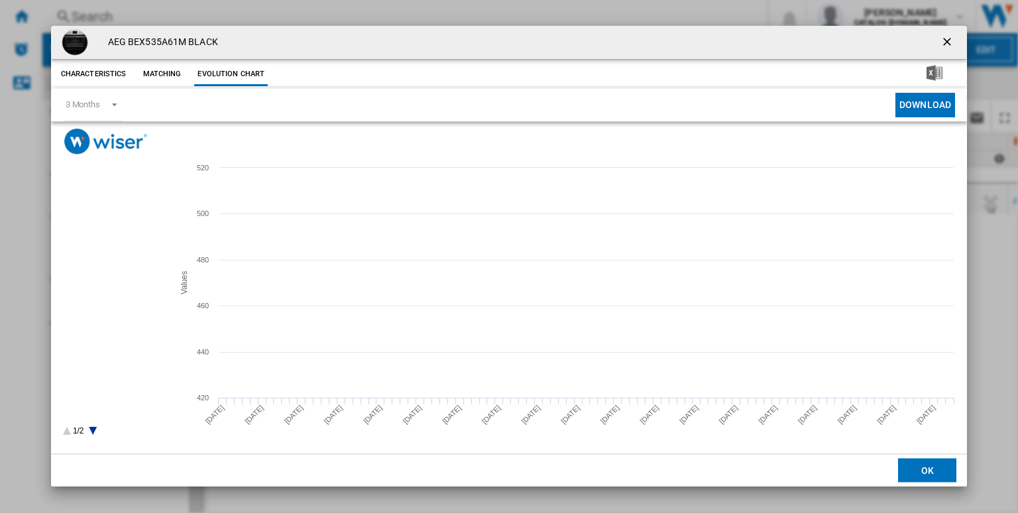
click at [89, 242] on tspan "CURRYS" at bounding box center [91, 238] width 28 height 7
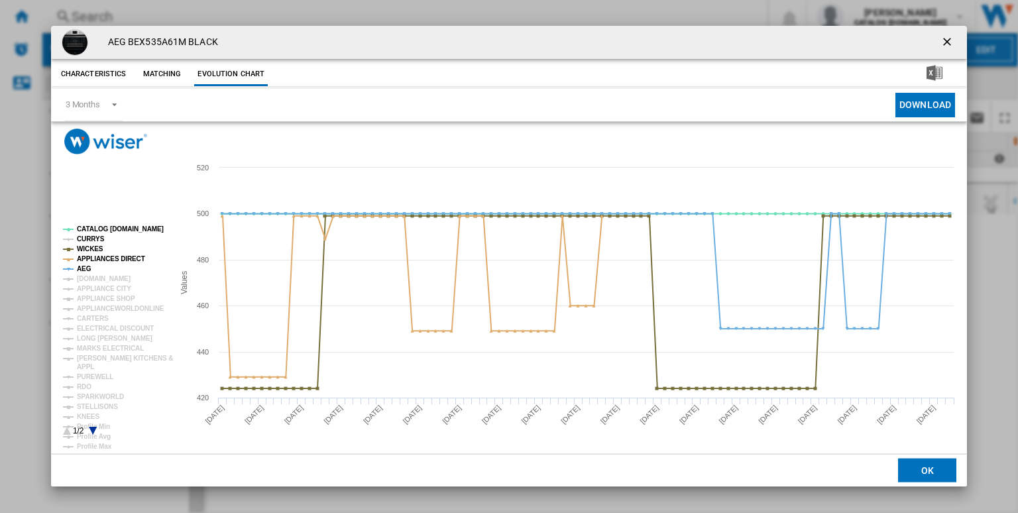
click at [89, 237] on tspan "CURRYS" at bounding box center [91, 238] width 28 height 7
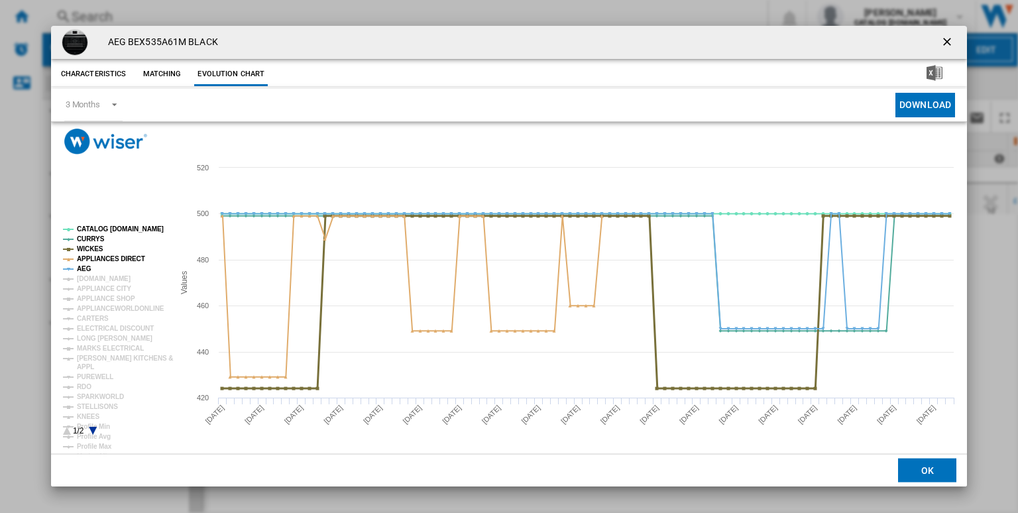
click at [94, 246] on tspan "WICKES" at bounding box center [90, 248] width 27 height 7
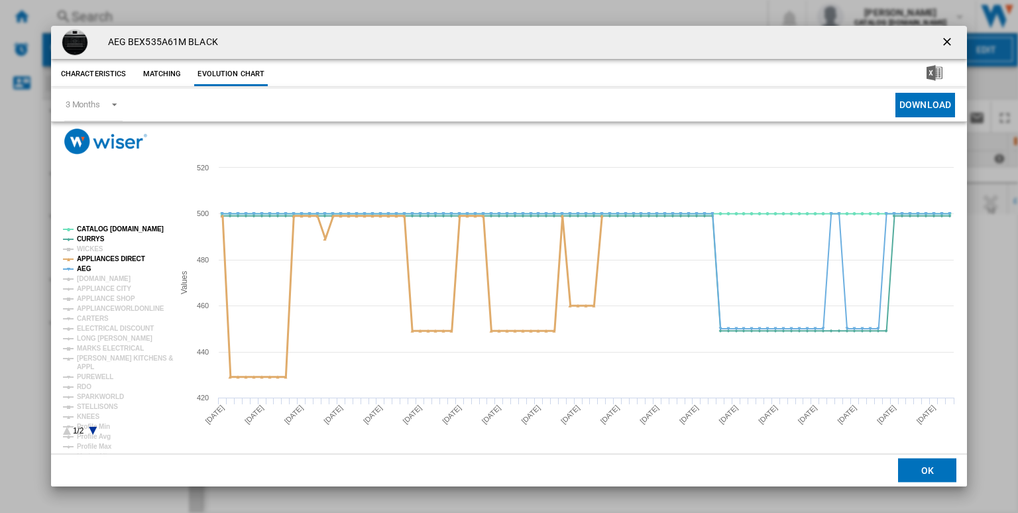
click at [109, 257] on tspan "APPLIANCES DIRECT" at bounding box center [111, 258] width 68 height 7
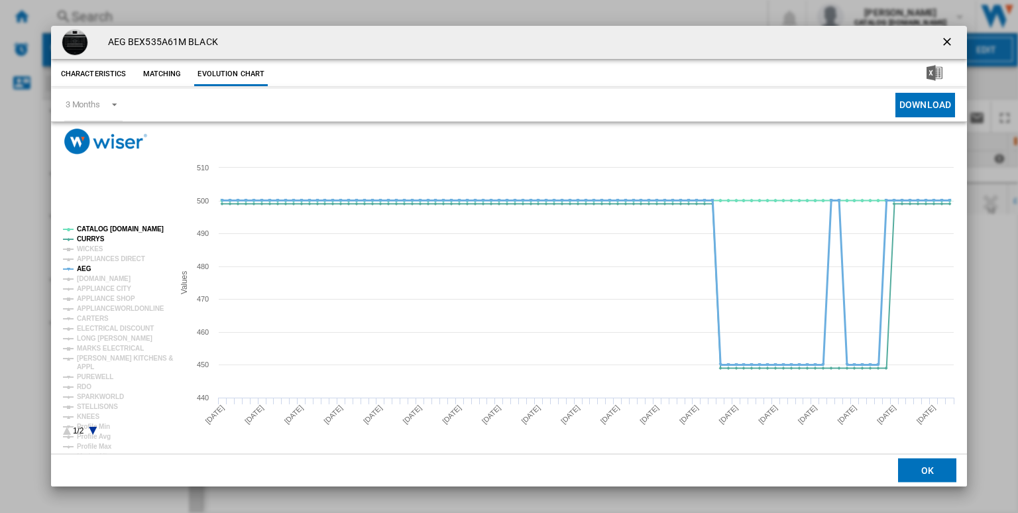
click at [84, 268] on tspan "AEG" at bounding box center [84, 268] width 15 height 7
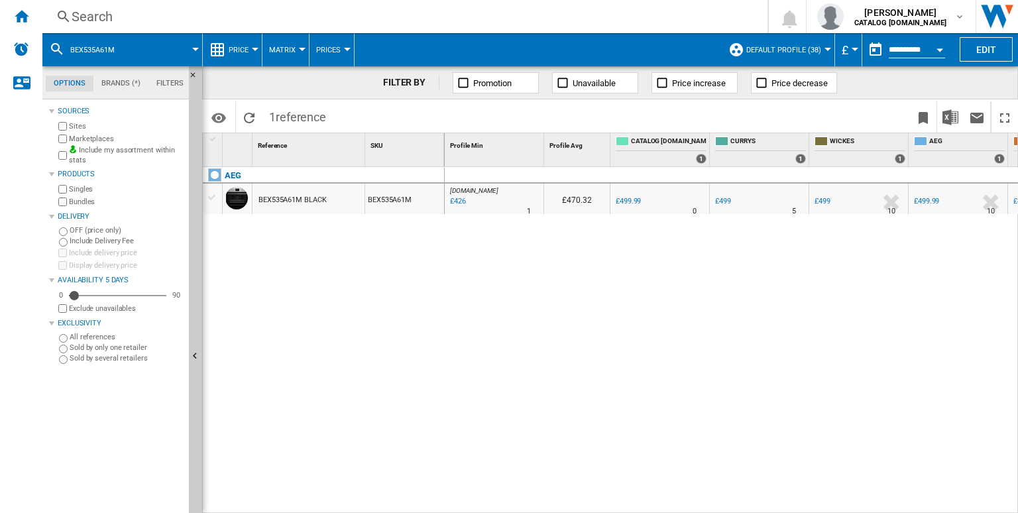
click at [447, 20] on div "Search" at bounding box center [402, 16] width 661 height 19
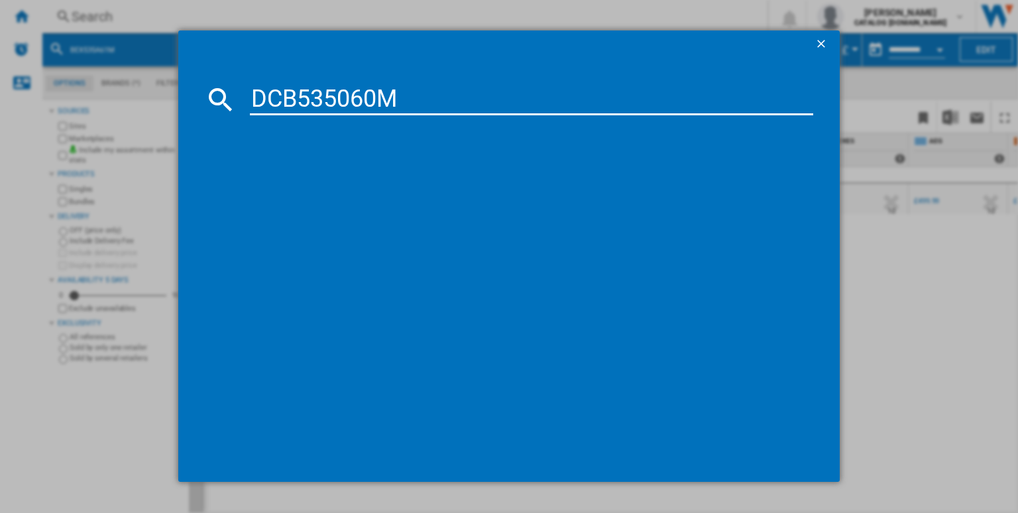
type input "DCB535060M"
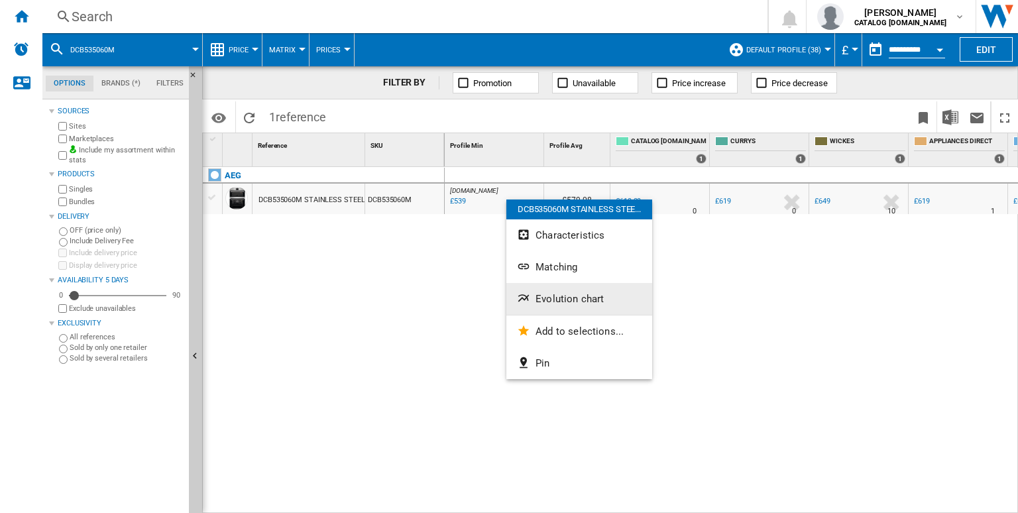
click at [552, 295] on span "Evolution chart" at bounding box center [569, 299] width 68 height 12
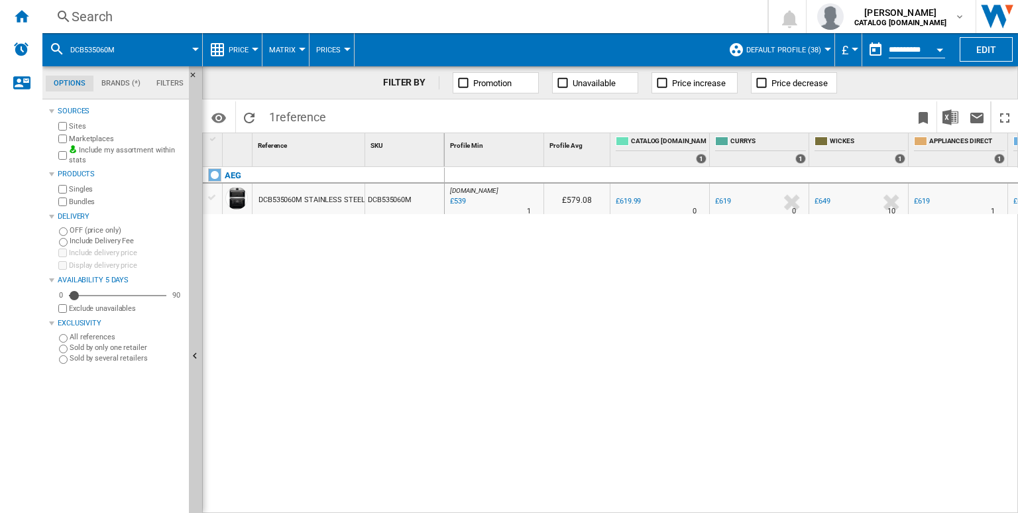
click at [474, 14] on div "Search" at bounding box center [402, 16] width 661 height 19
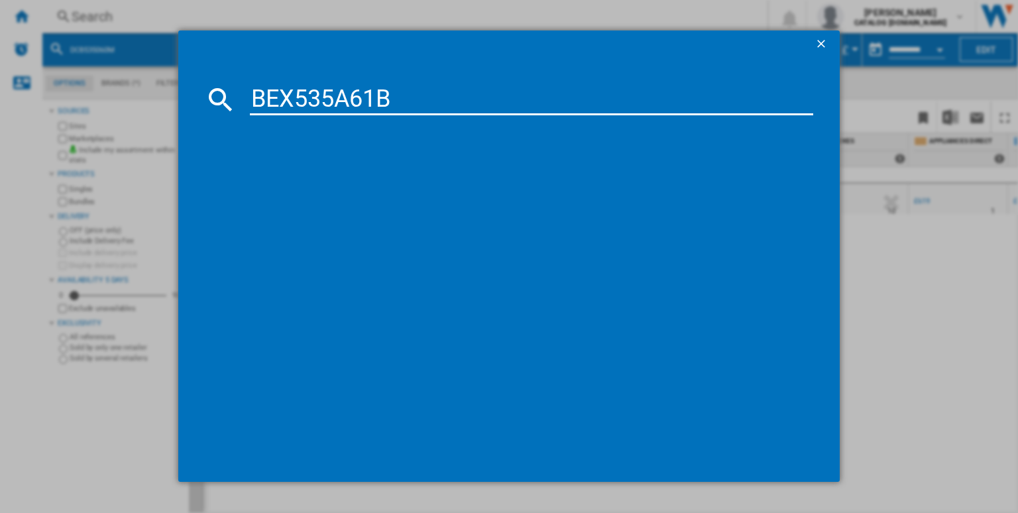
type input "BEX535A61B"
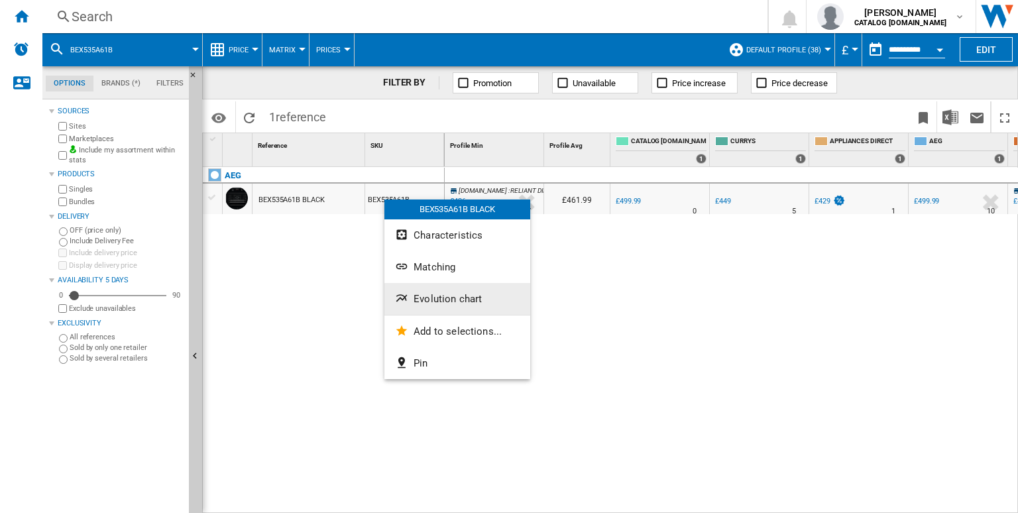
click at [447, 290] on button "Evolution chart" at bounding box center [457, 299] width 146 height 32
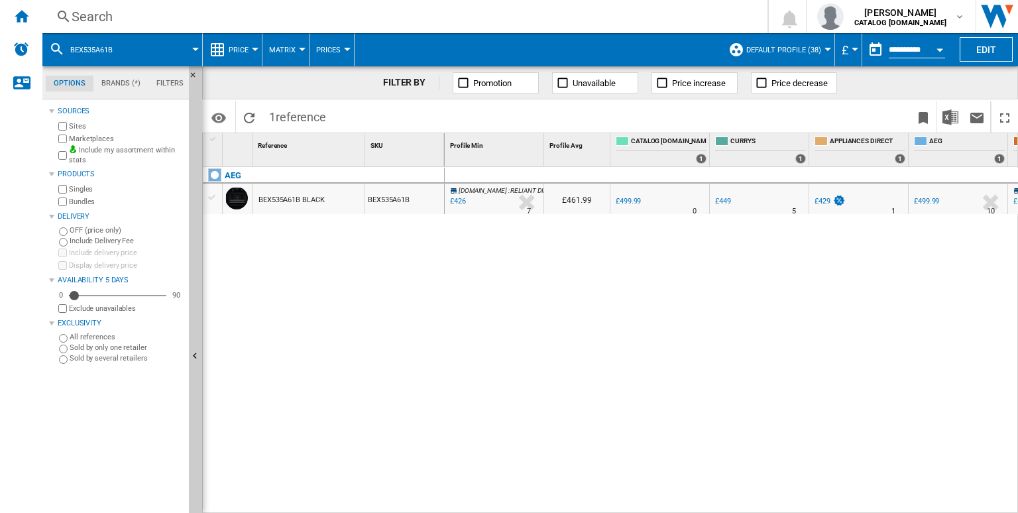
click at [557, 13] on div "Search" at bounding box center [402, 16] width 661 height 19
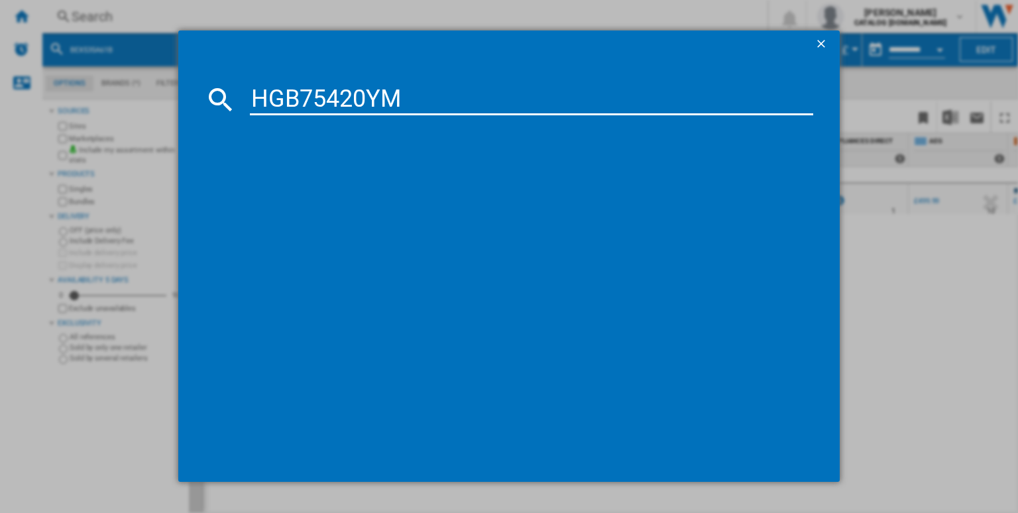
type input "HGB75420YM"
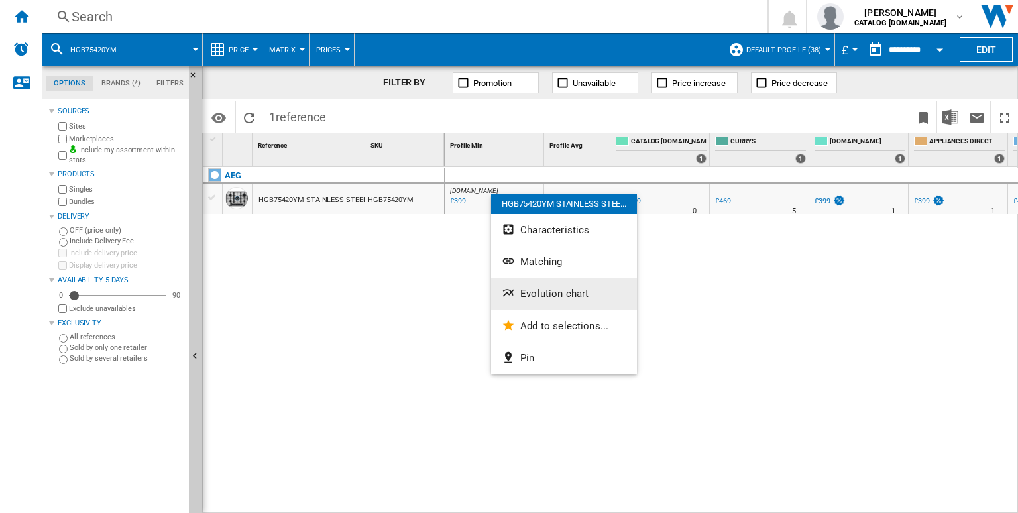
click at [545, 286] on button "Evolution chart" at bounding box center [564, 294] width 146 height 32
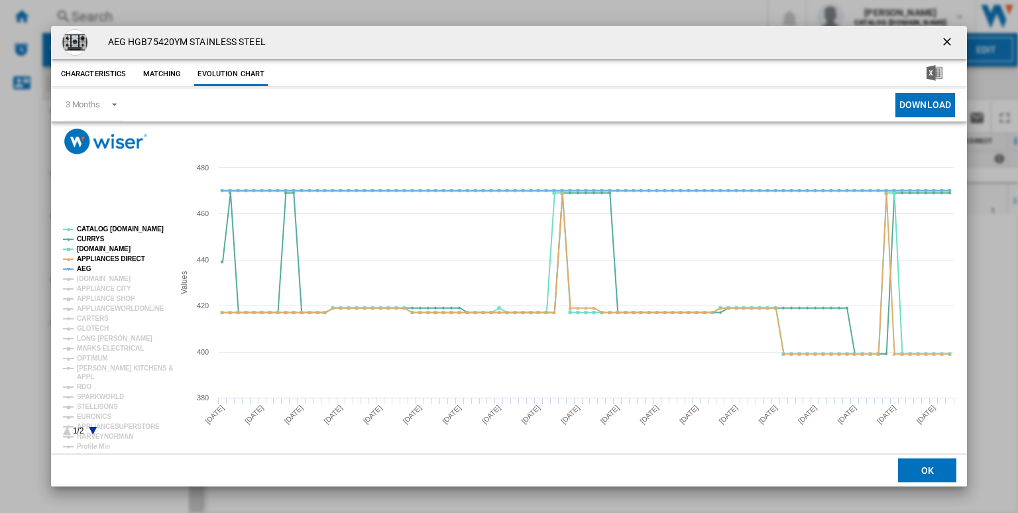
click at [113, 231] on tspan "CATALOG [DOMAIN_NAME]" at bounding box center [120, 228] width 87 height 7
click at [89, 255] on tspan "APPLIANCES DIRECT" at bounding box center [111, 258] width 68 height 7
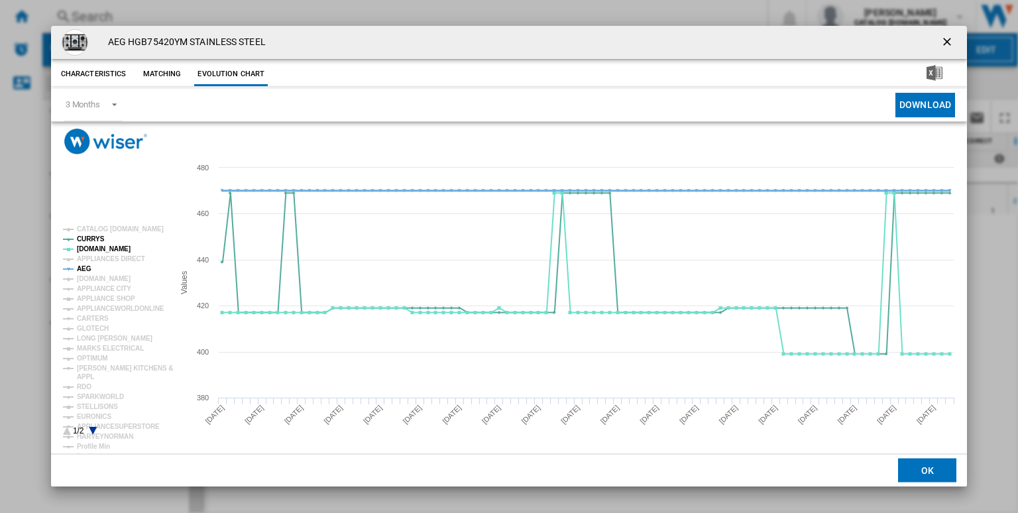
click at [83, 266] on tspan "AEG" at bounding box center [84, 268] width 15 height 7
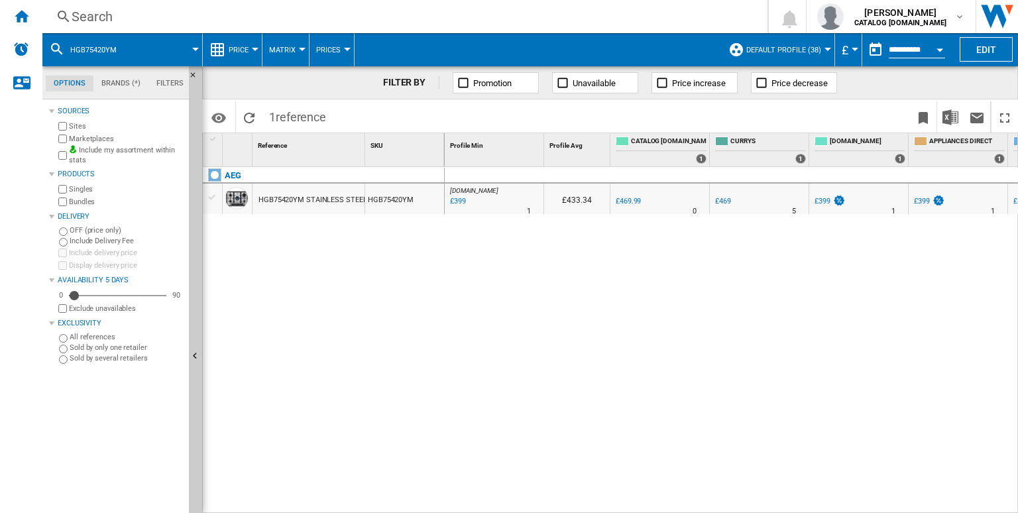
click at [511, 23] on div "Search" at bounding box center [402, 16] width 661 height 19
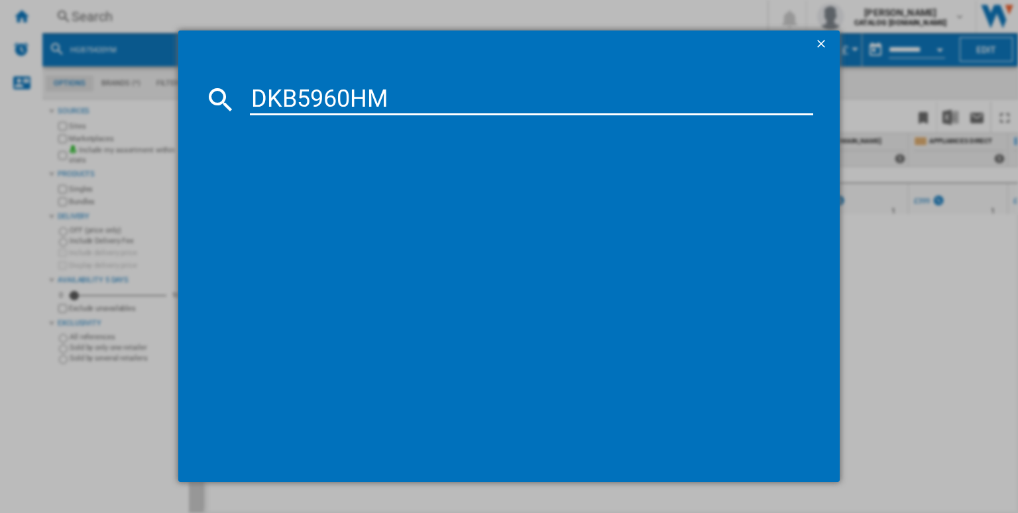
type input "DKB5960HM"
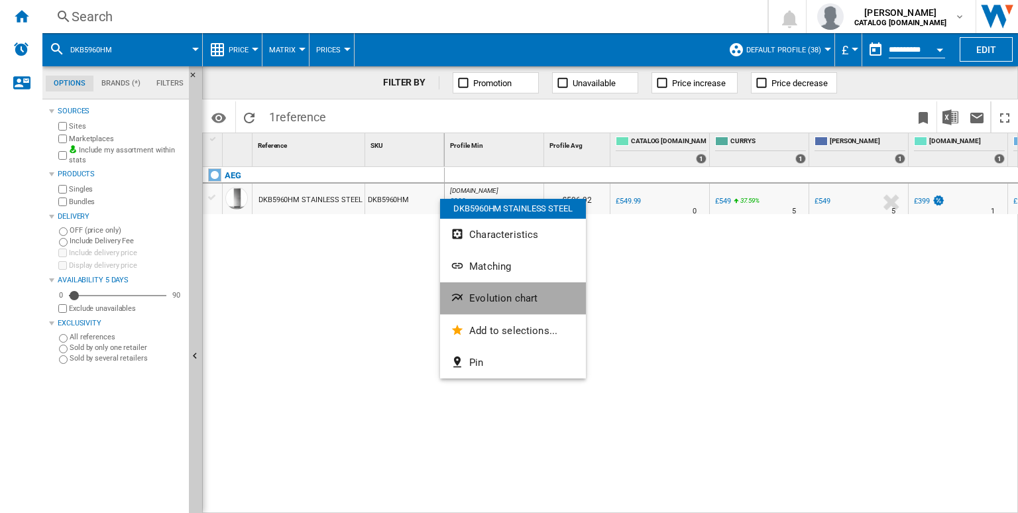
click at [497, 311] on button "Evolution chart" at bounding box center [513, 298] width 146 height 32
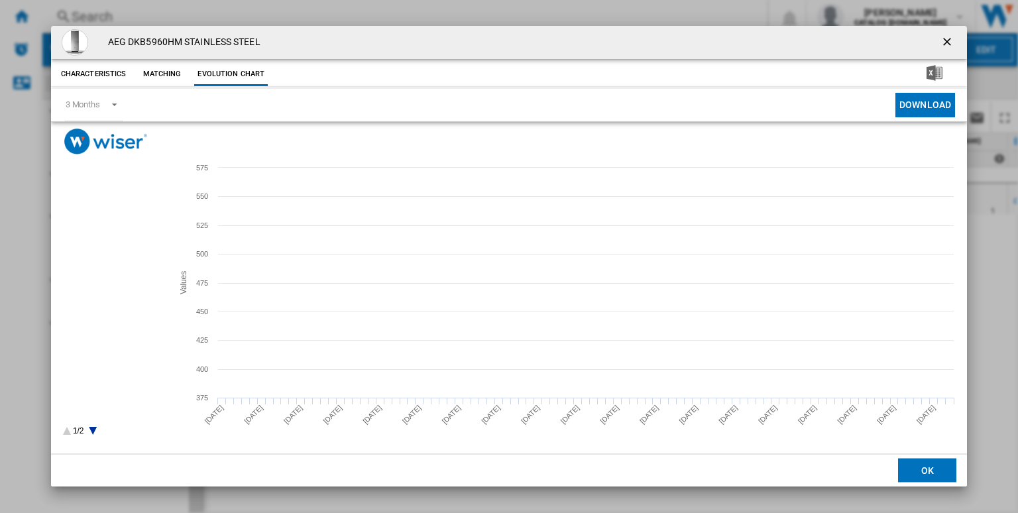
click at [107, 231] on tspan "CATALOG [DOMAIN_NAME]" at bounding box center [120, 228] width 87 height 7
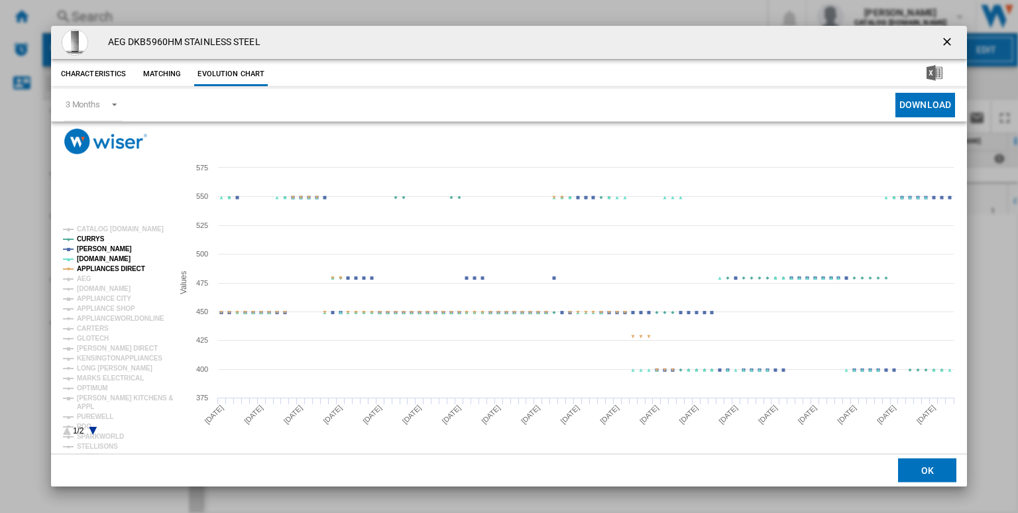
click at [111, 270] on tspan "APPLIANCES DIRECT" at bounding box center [111, 268] width 68 height 7
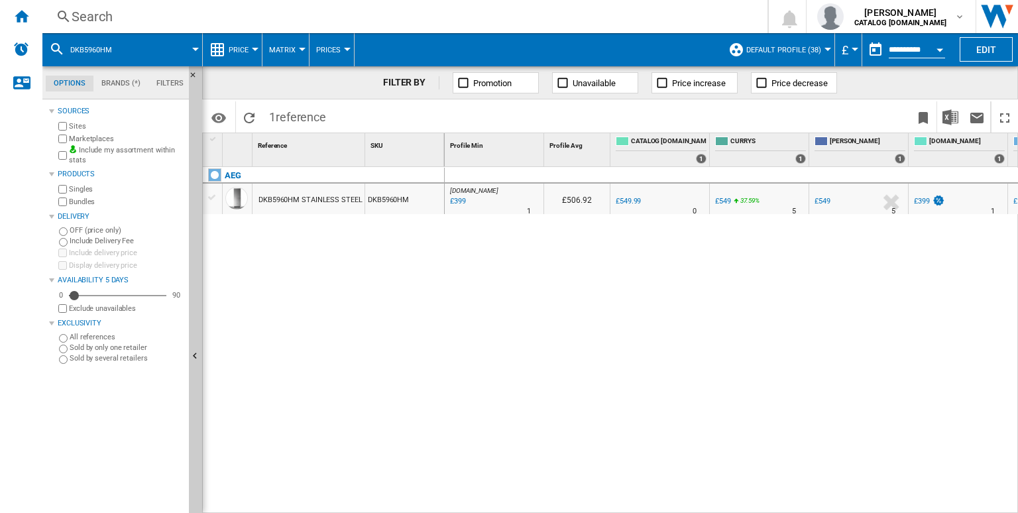
click at [401, 19] on div "Search" at bounding box center [402, 16] width 661 height 19
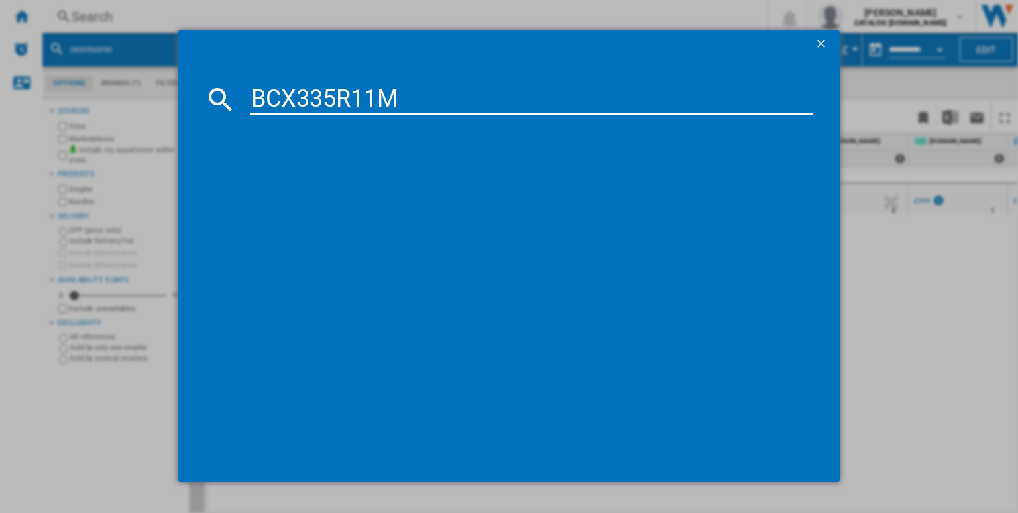
type input "BCX335R11M"
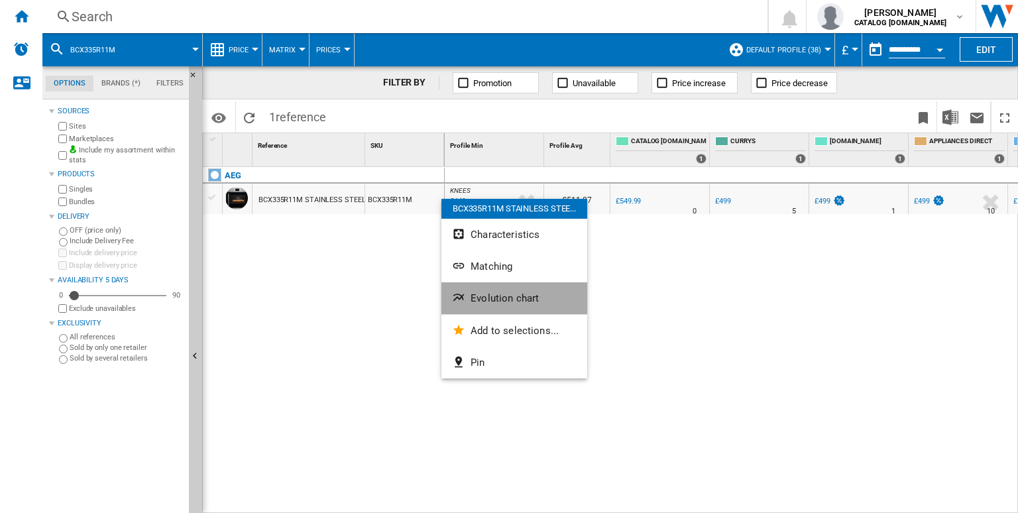
click at [497, 292] on span "Evolution chart" at bounding box center [504, 298] width 68 height 12
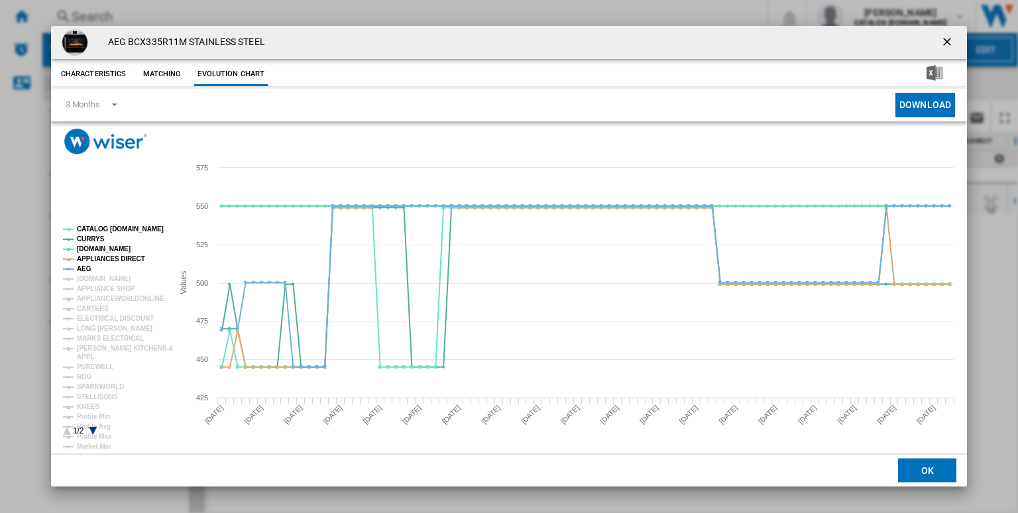
click at [103, 229] on tspan "CATALOG [DOMAIN_NAME]" at bounding box center [120, 228] width 87 height 7
click at [85, 260] on tspan "APPLIANCES DIRECT" at bounding box center [111, 258] width 68 height 7
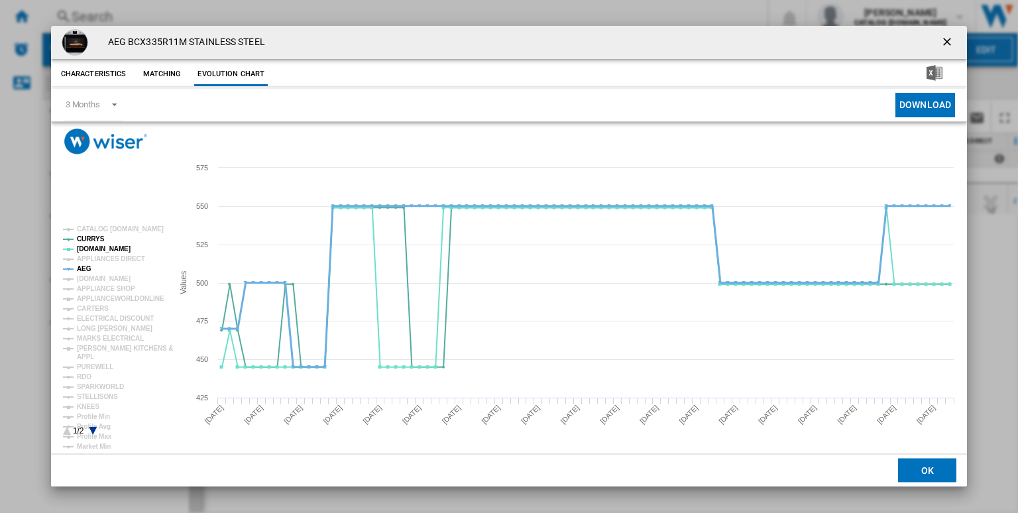
click at [87, 267] on tspan "AEG" at bounding box center [84, 268] width 15 height 7
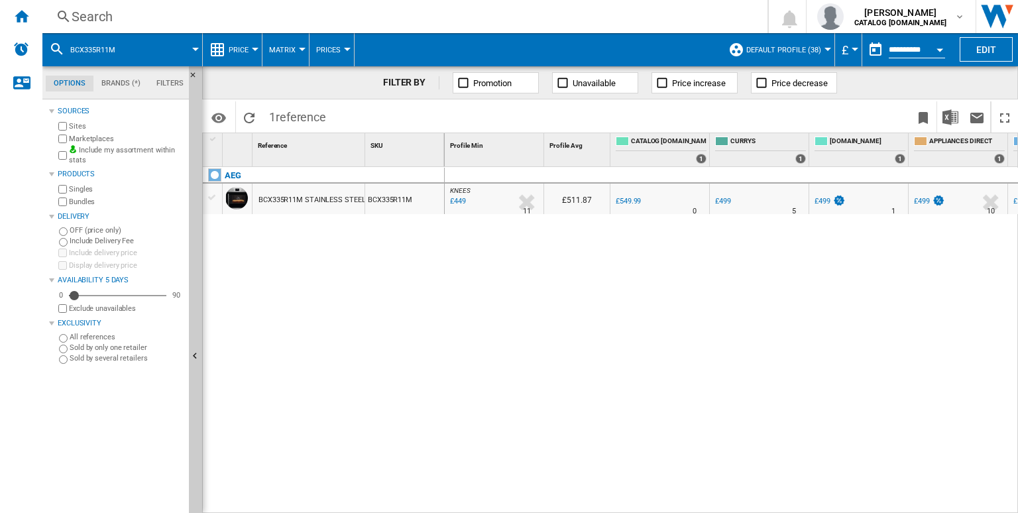
click at [523, 12] on div "Search" at bounding box center [402, 16] width 661 height 19
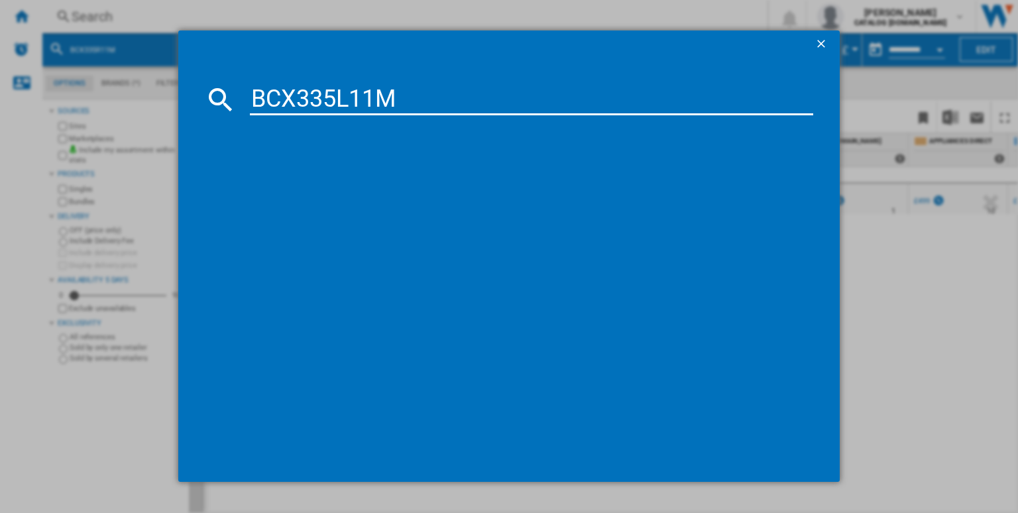
type input "BCX335L11M"
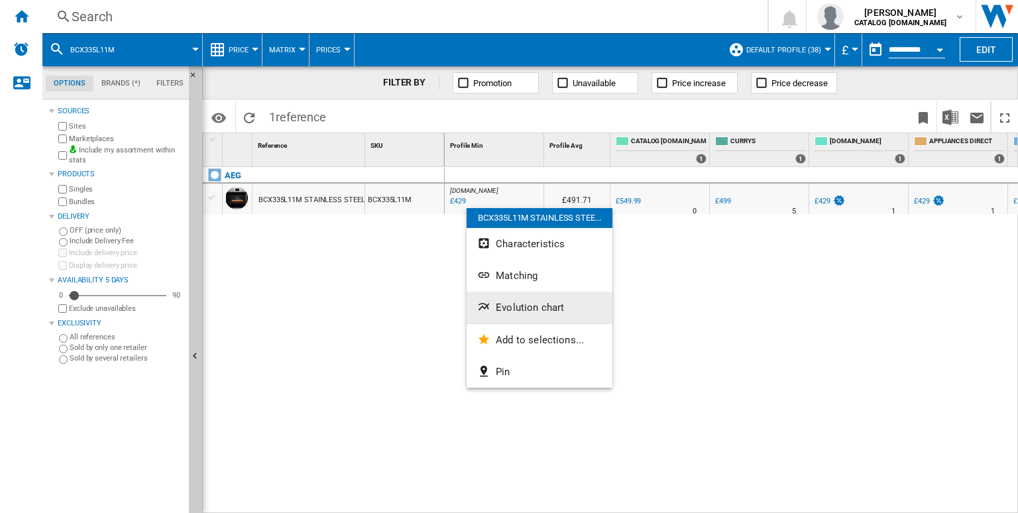
click at [514, 305] on span "Evolution chart" at bounding box center [530, 307] width 68 height 12
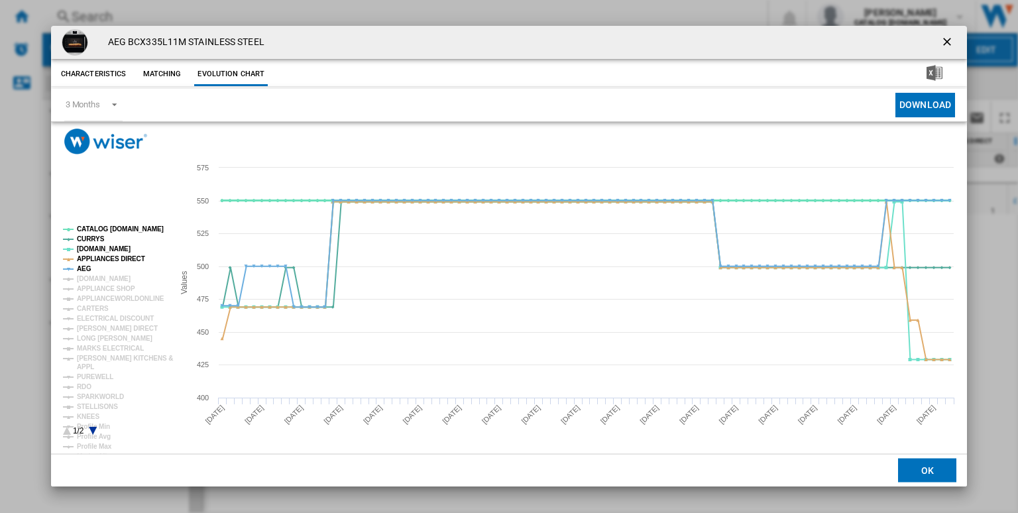
click at [106, 229] on tspan "CATALOG [DOMAIN_NAME]" at bounding box center [120, 228] width 87 height 7
click at [85, 262] on tspan "APPLIANCES DIRECT" at bounding box center [111, 258] width 68 height 7
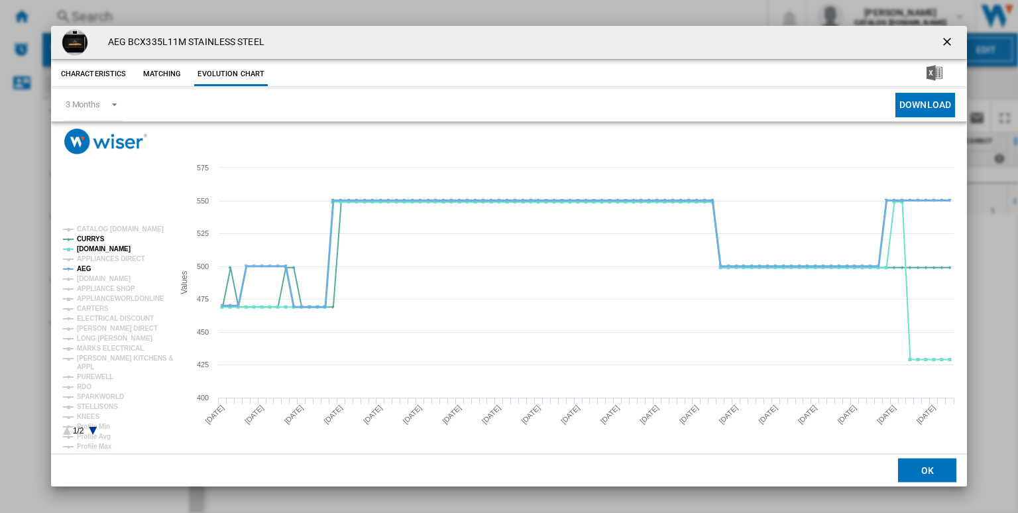
click at [85, 268] on tspan "AEG" at bounding box center [84, 268] width 15 height 7
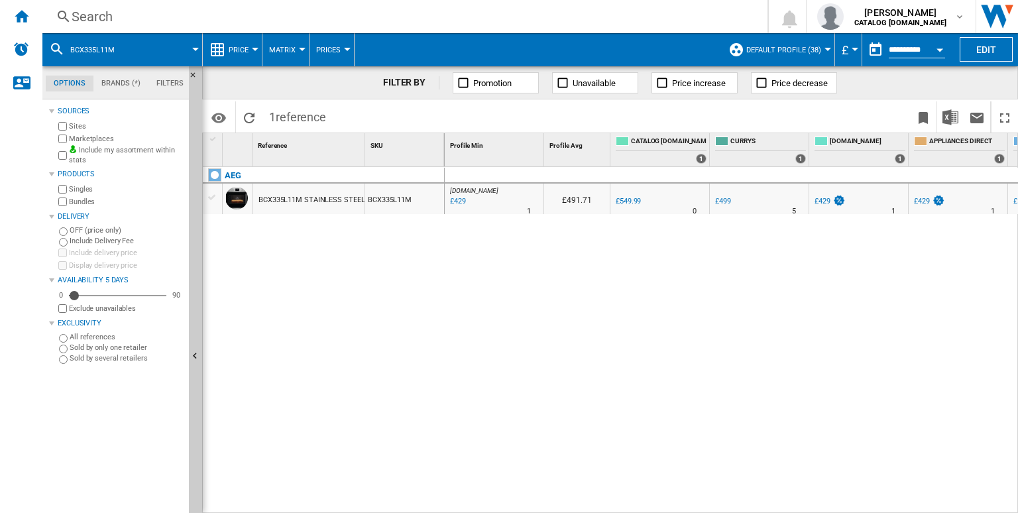
click at [530, 12] on div "Search" at bounding box center [402, 16] width 661 height 19
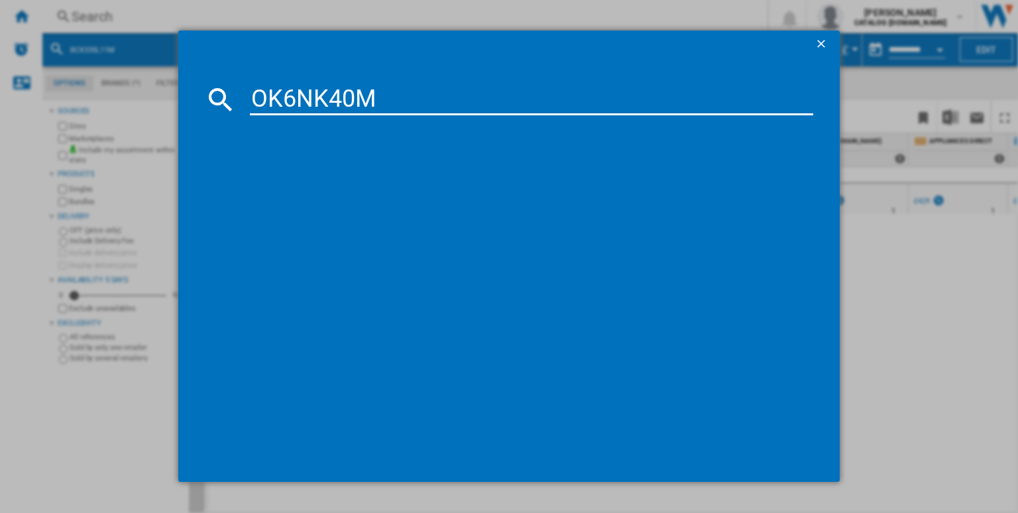
type input "OK6NK40M"
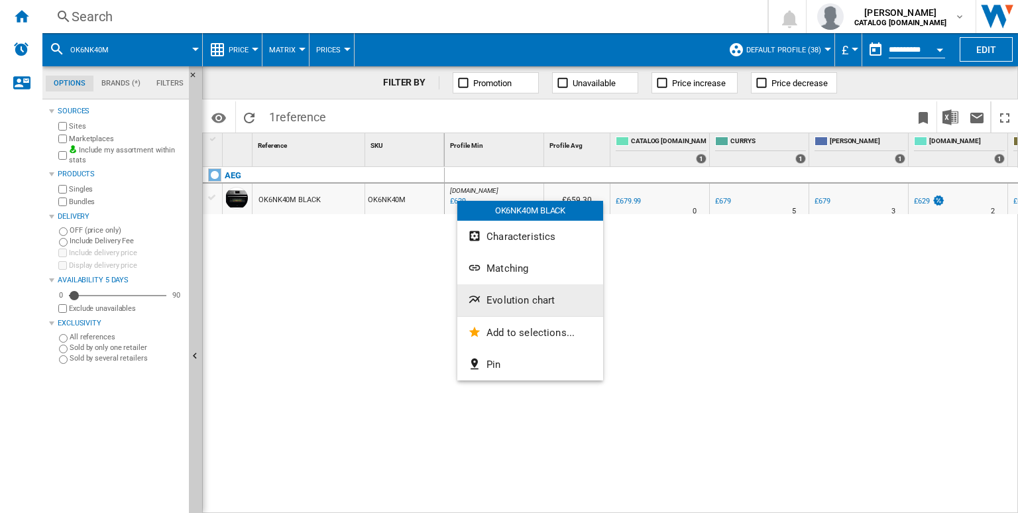
click at [516, 300] on span "Evolution chart" at bounding box center [520, 300] width 68 height 12
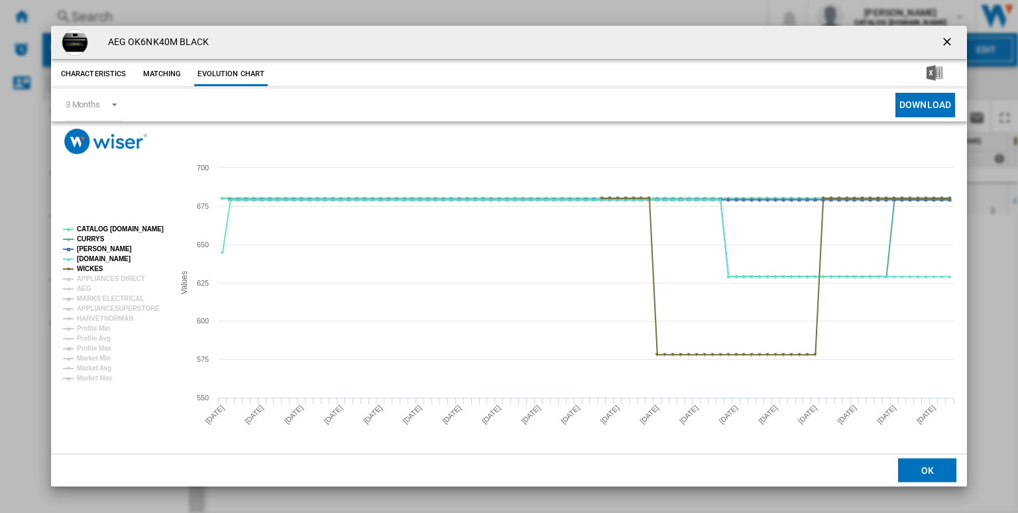
click at [111, 229] on tspan "CATALOG [DOMAIN_NAME]" at bounding box center [120, 228] width 87 height 7
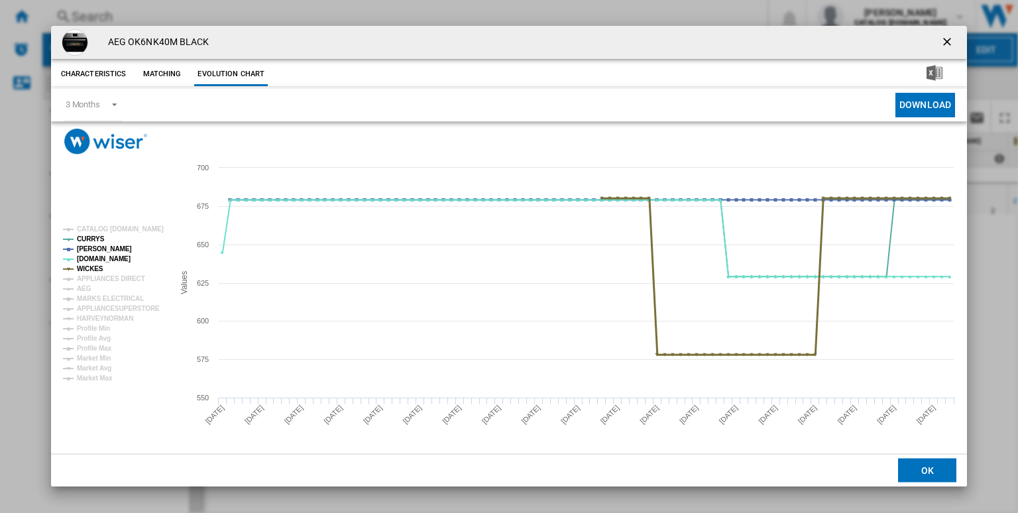
click at [86, 270] on tspan "WICKES" at bounding box center [90, 268] width 27 height 7
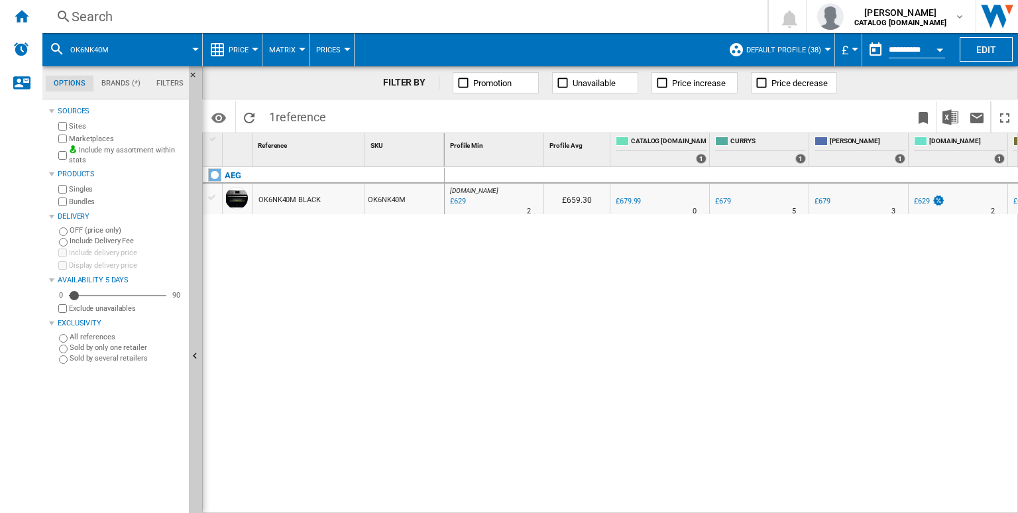
click at [612, 17] on div "Search" at bounding box center [402, 16] width 661 height 19
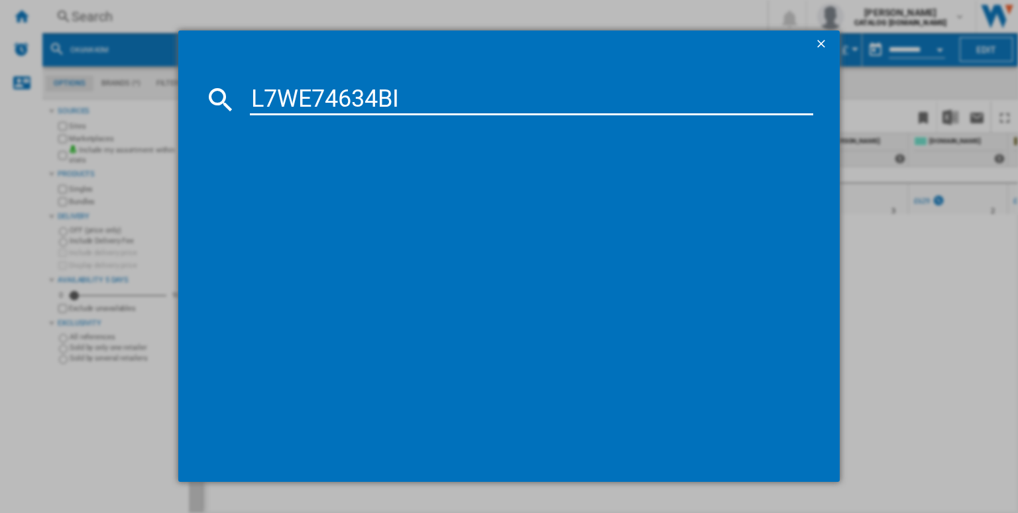
type input "L7WE74634BI"
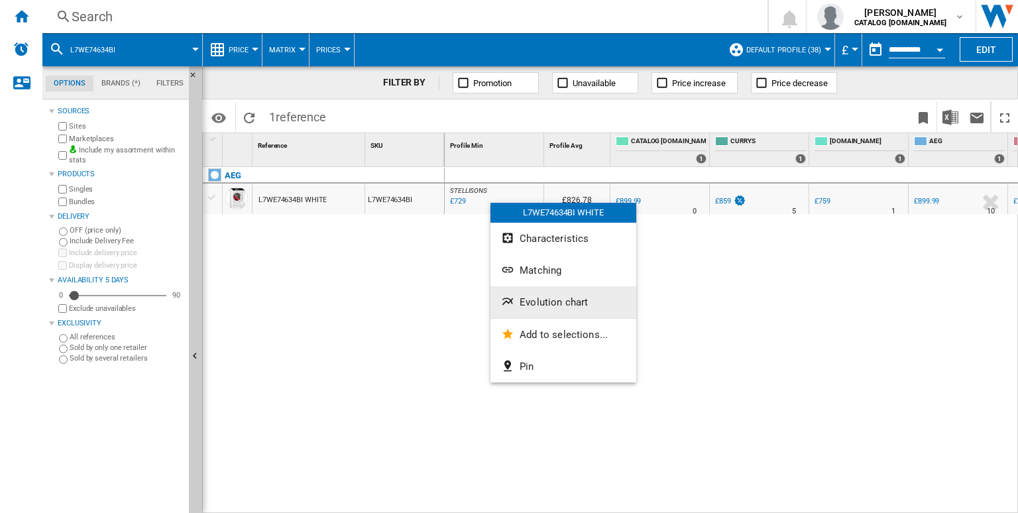
click at [546, 297] on span "Evolution chart" at bounding box center [553, 302] width 68 height 12
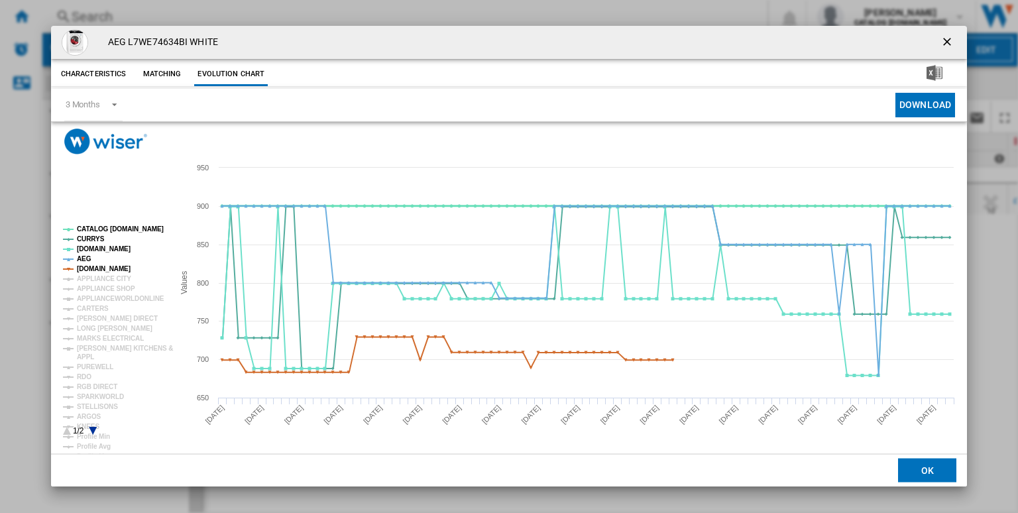
click at [104, 230] on tspan "CATALOG [DOMAIN_NAME]" at bounding box center [120, 228] width 87 height 7
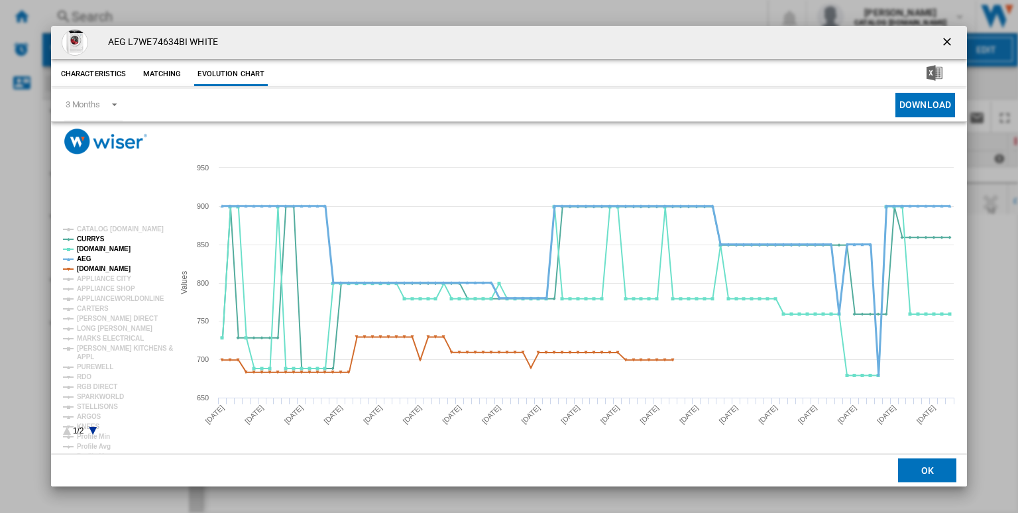
click at [83, 258] on tspan "AEG" at bounding box center [84, 258] width 15 height 7
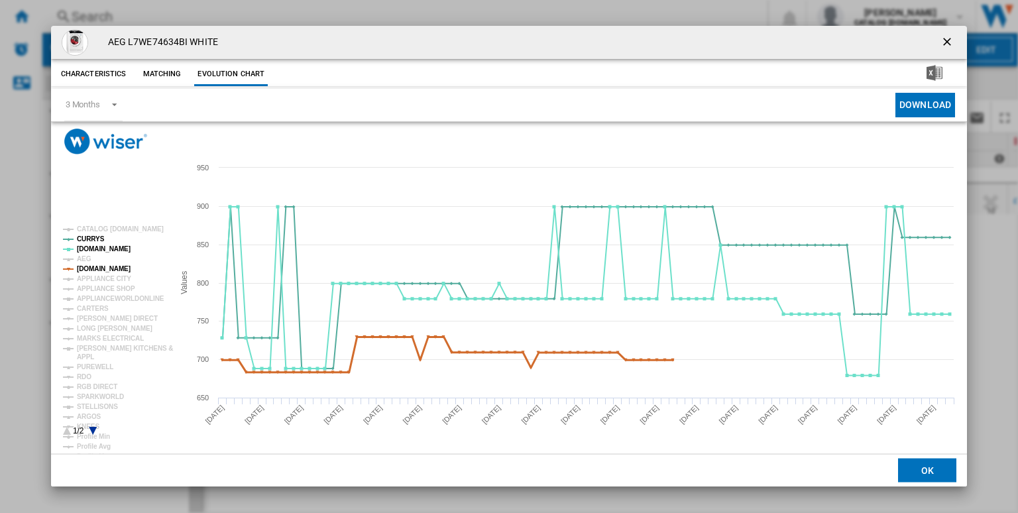
click at [103, 270] on tspan "[DOMAIN_NAME]" at bounding box center [104, 268] width 54 height 7
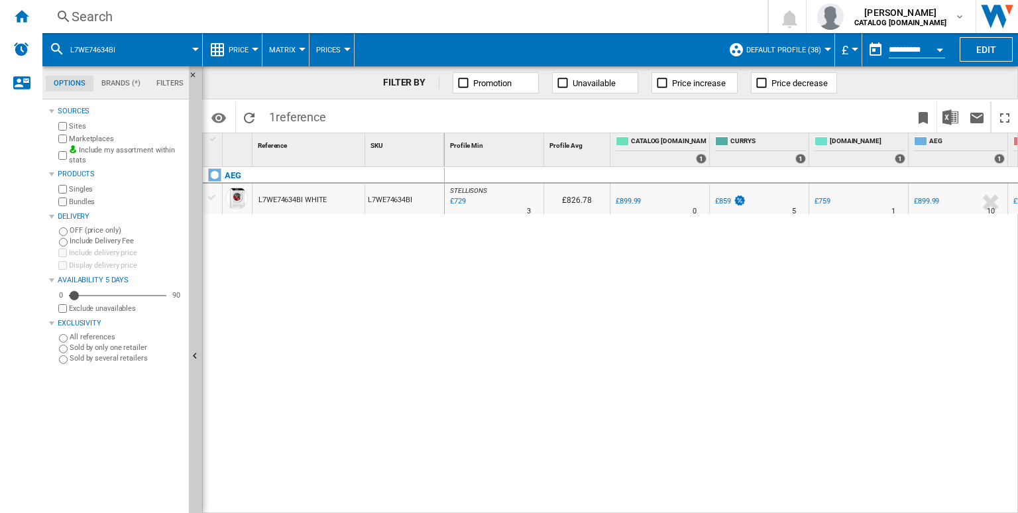
click at [473, 18] on div "Search" at bounding box center [402, 16] width 661 height 19
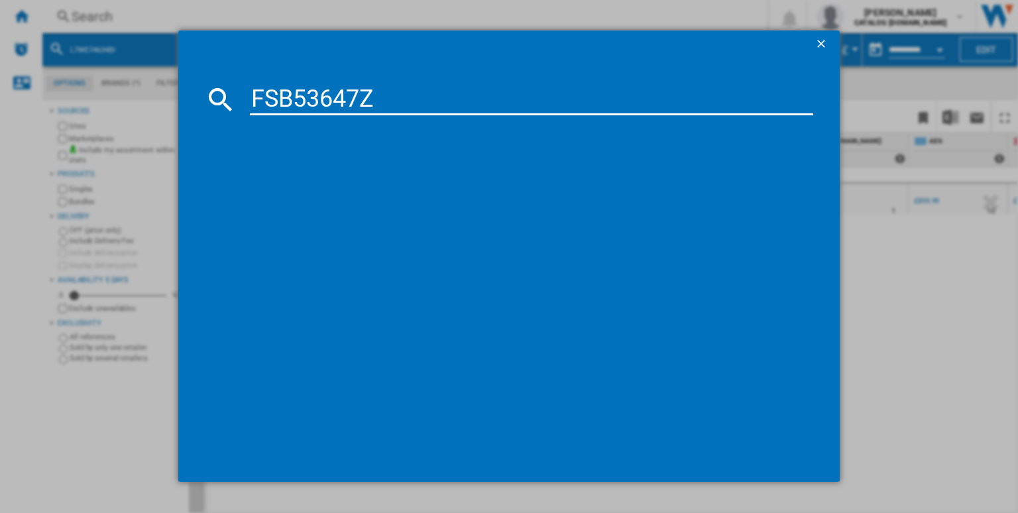
type input "FSB53647Z"
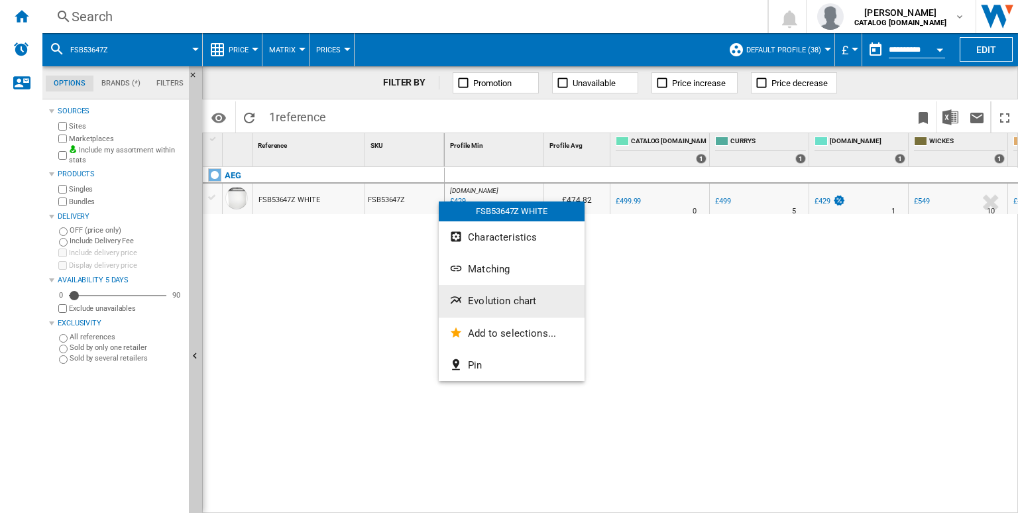
click at [498, 311] on button "Evolution chart" at bounding box center [512, 301] width 146 height 32
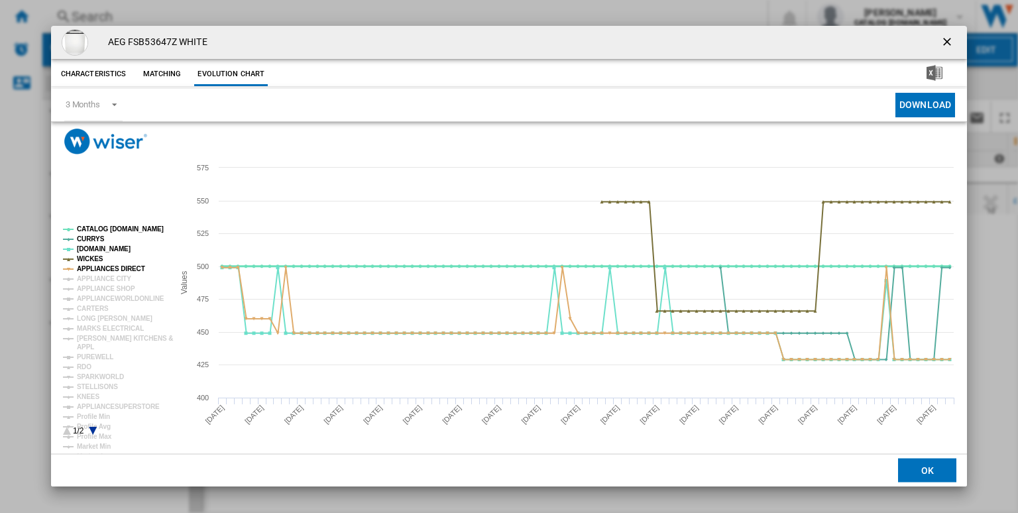
click at [113, 227] on tspan "CATALOG [DOMAIN_NAME]" at bounding box center [120, 228] width 87 height 7
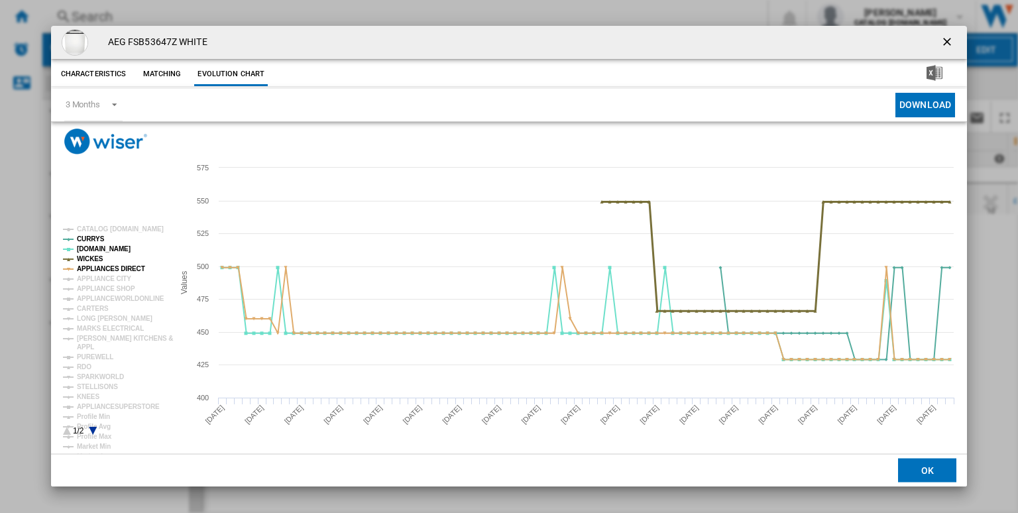
click at [89, 257] on tspan "WICKES" at bounding box center [90, 258] width 27 height 7
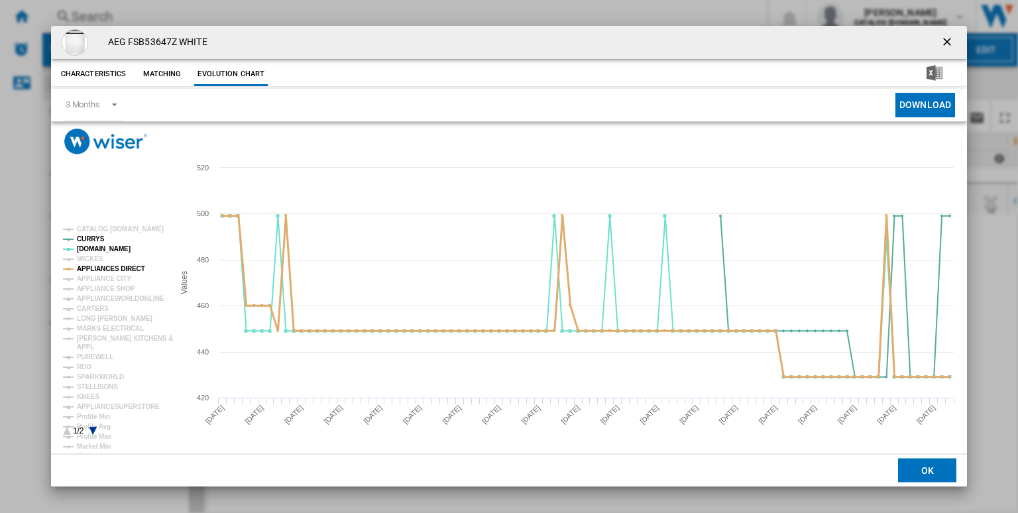
click at [111, 268] on tspan "APPLIANCES DIRECT" at bounding box center [111, 268] width 68 height 7
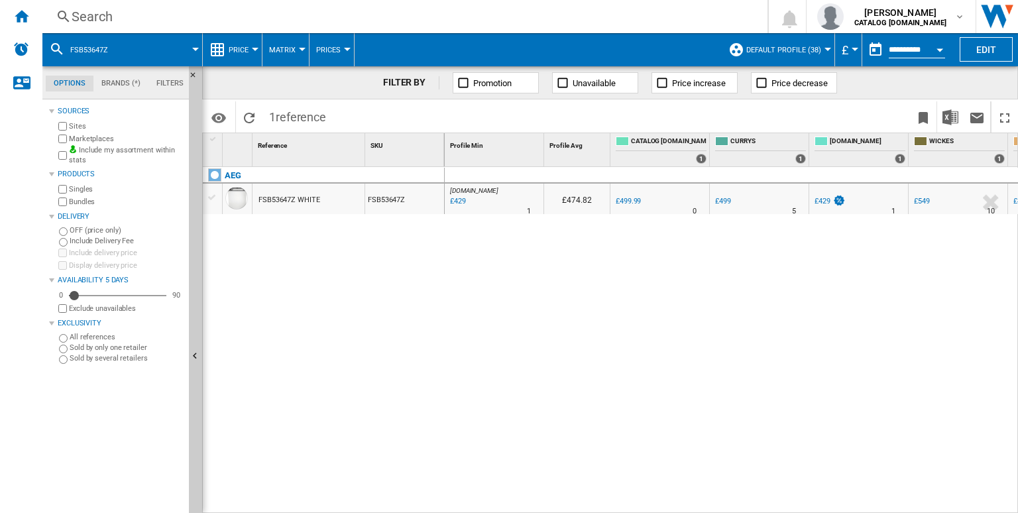
click at [476, 19] on div "Search" at bounding box center [402, 16] width 661 height 19
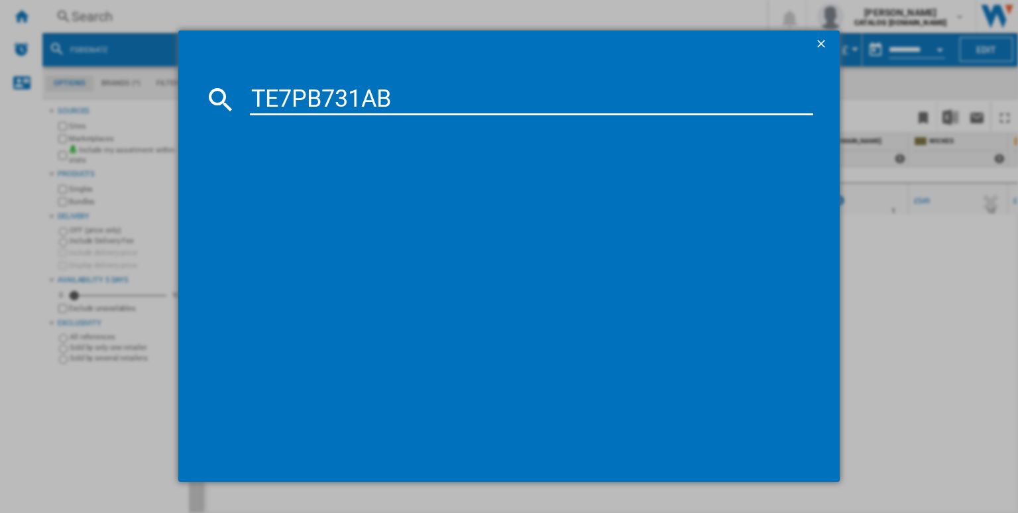
type input "TE7PB731AB"
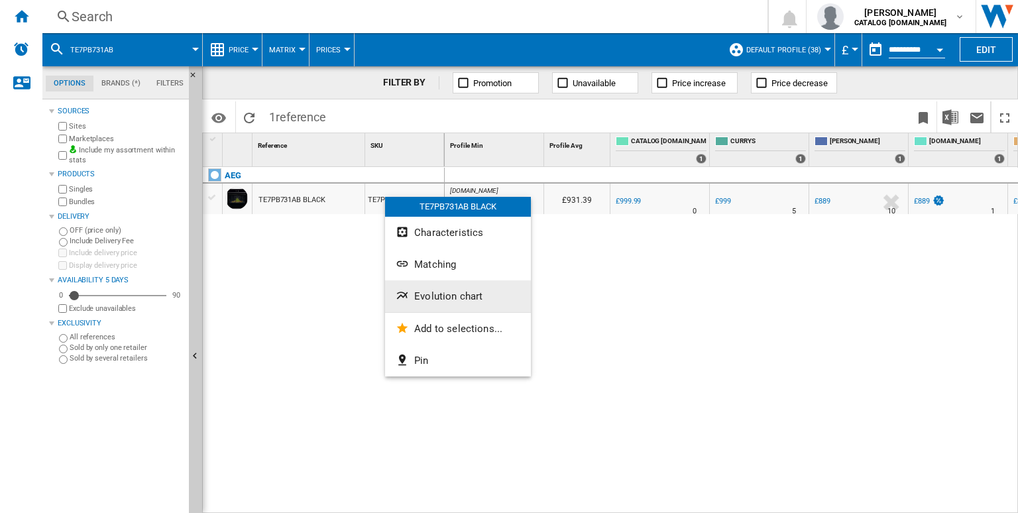
click at [441, 282] on button "Evolution chart" at bounding box center [458, 296] width 146 height 32
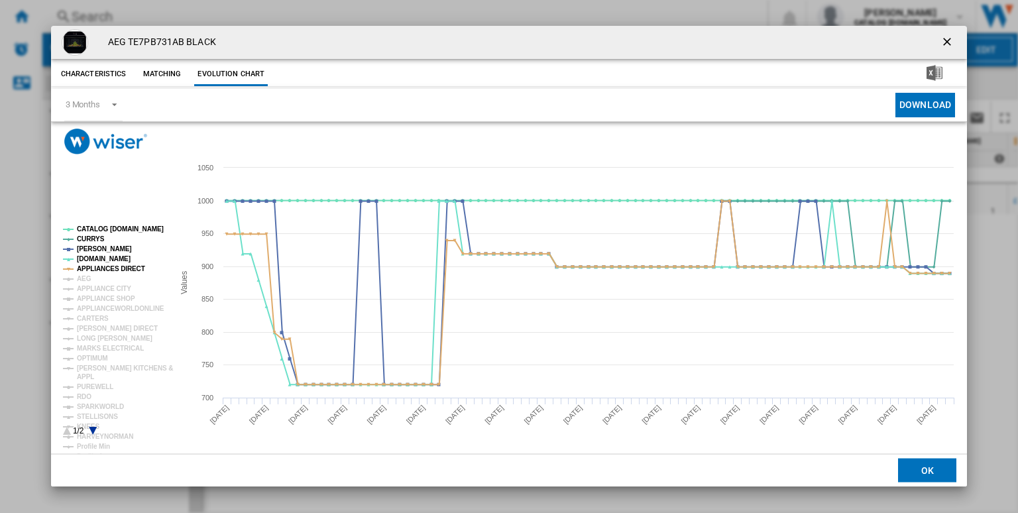
click at [103, 225] on rect "Product popup" at bounding box center [113, 331] width 110 height 220
click at [121, 227] on tspan "CATALOG [DOMAIN_NAME]" at bounding box center [120, 228] width 87 height 7
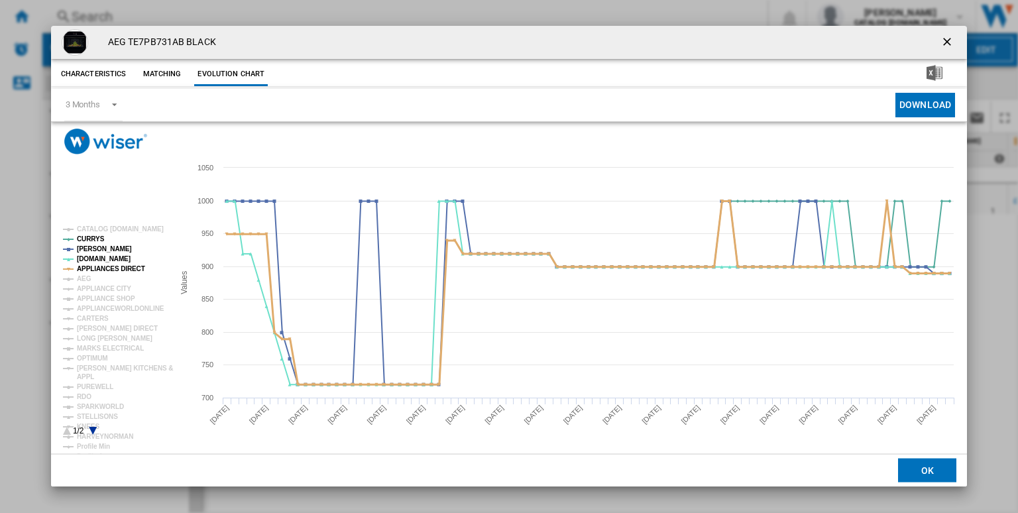
click at [123, 266] on tspan "APPLIANCES DIRECT" at bounding box center [111, 268] width 68 height 7
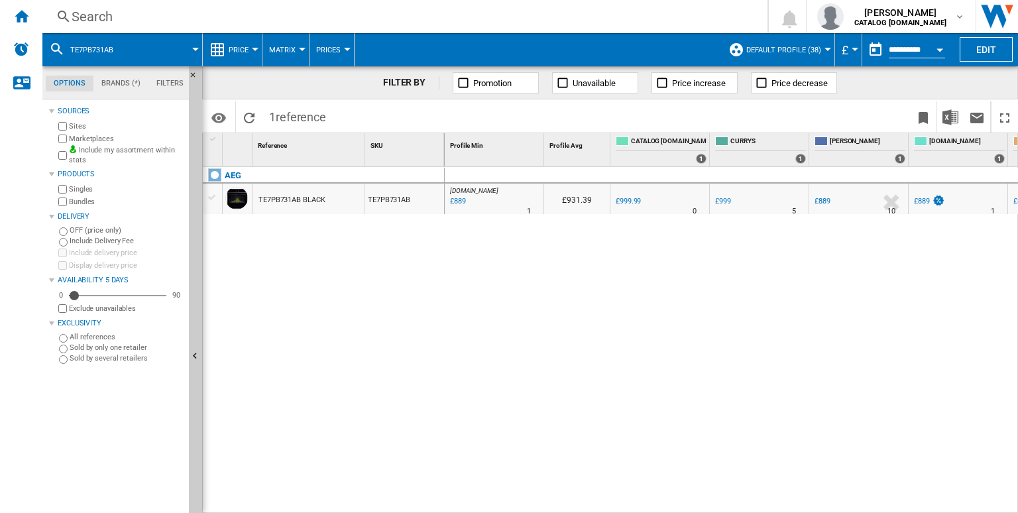
click at [434, 27] on div "Search Search 0 [PERSON_NAME] CATALOG [DOMAIN_NAME] CATALOG [DOMAIN_NAME] My se…" at bounding box center [529, 16] width 975 height 33
click at [423, 22] on div "Search" at bounding box center [402, 16] width 661 height 19
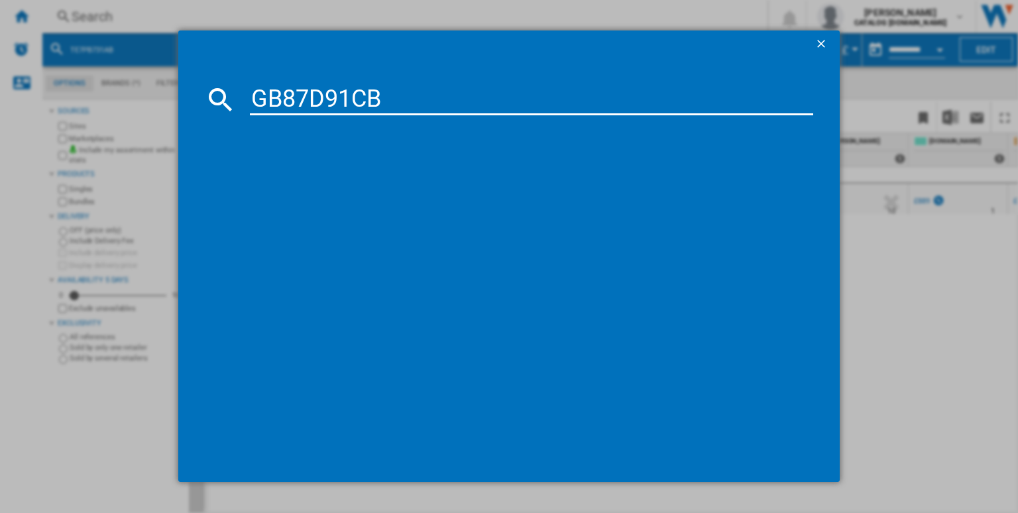
type input "GB87D91CB"
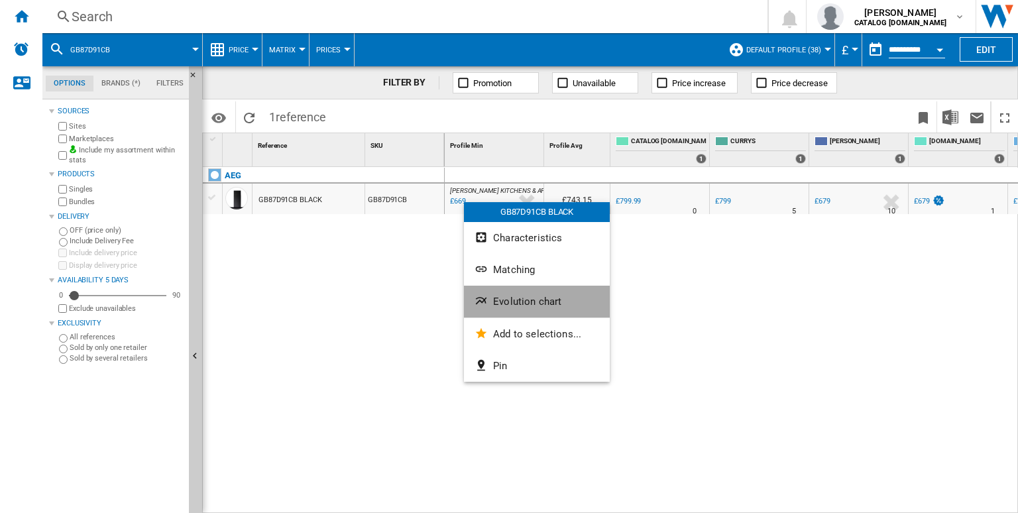
click at [509, 307] on span "Evolution chart" at bounding box center [527, 301] width 68 height 12
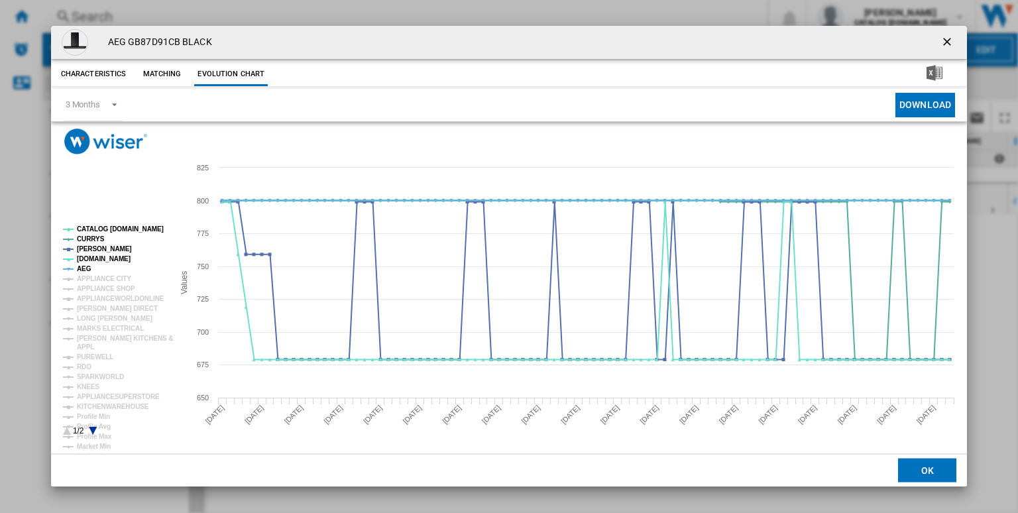
click at [125, 229] on tspan "CATALOG [DOMAIN_NAME]" at bounding box center [120, 228] width 87 height 7
click at [86, 268] on tspan "AEG" at bounding box center [84, 268] width 15 height 7
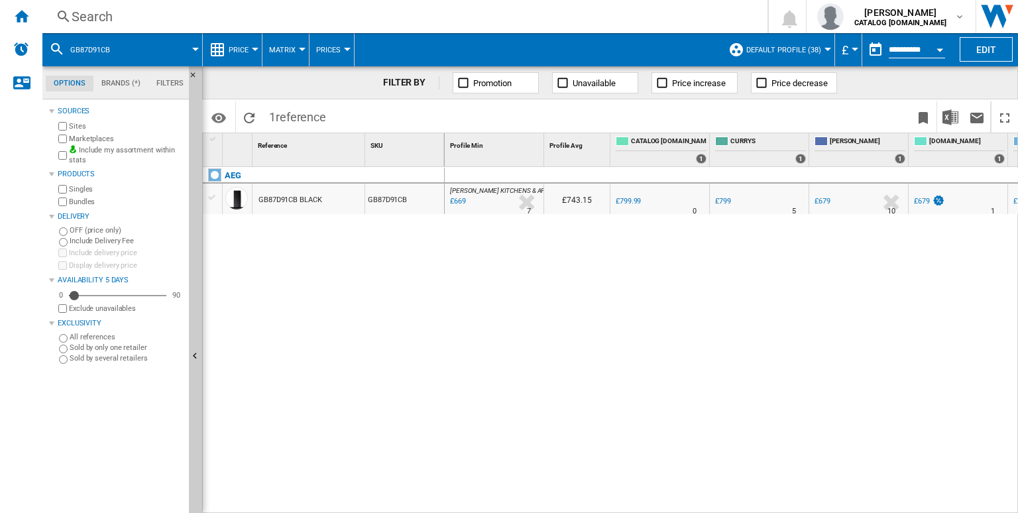
click at [511, 15] on div "Search" at bounding box center [402, 16] width 661 height 19
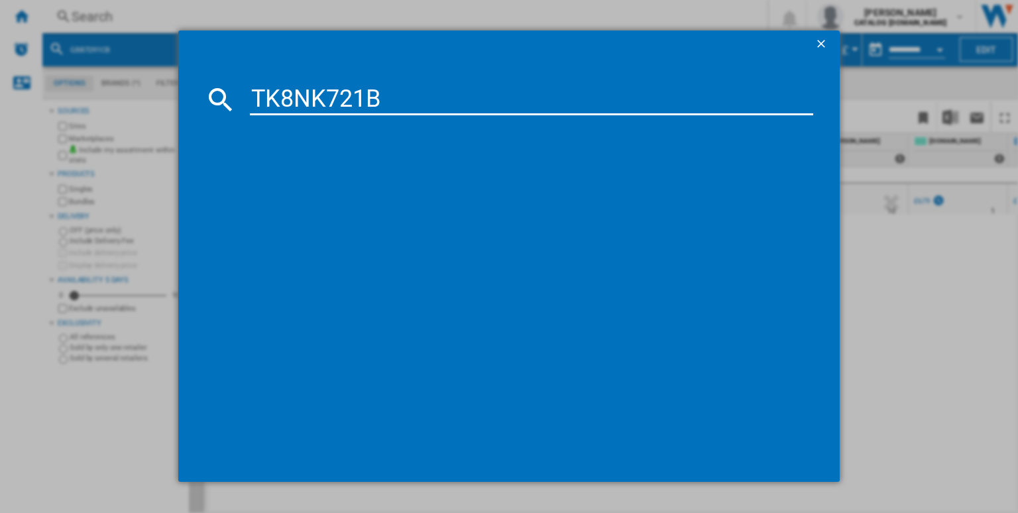
type input "TK8NK721B"
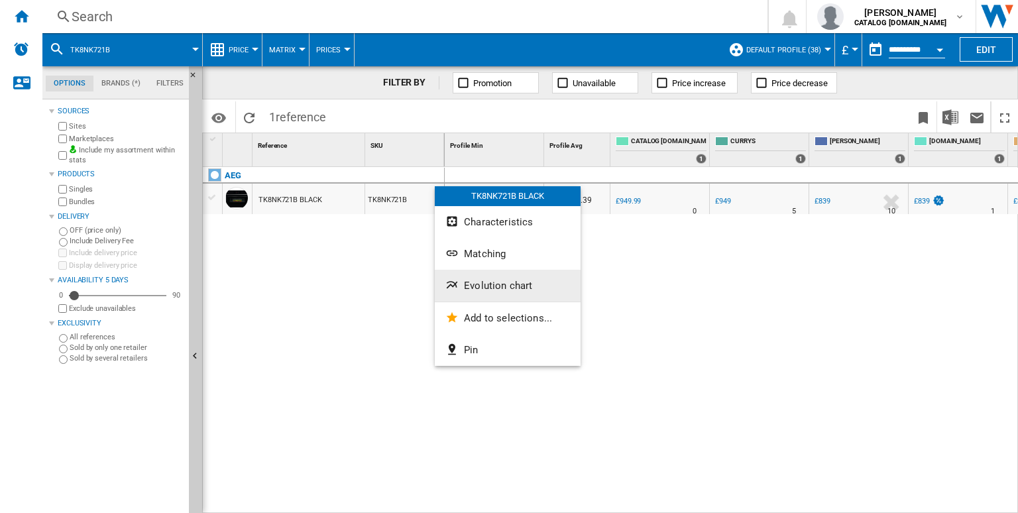
click at [493, 288] on span "Evolution chart" at bounding box center [498, 286] width 68 height 12
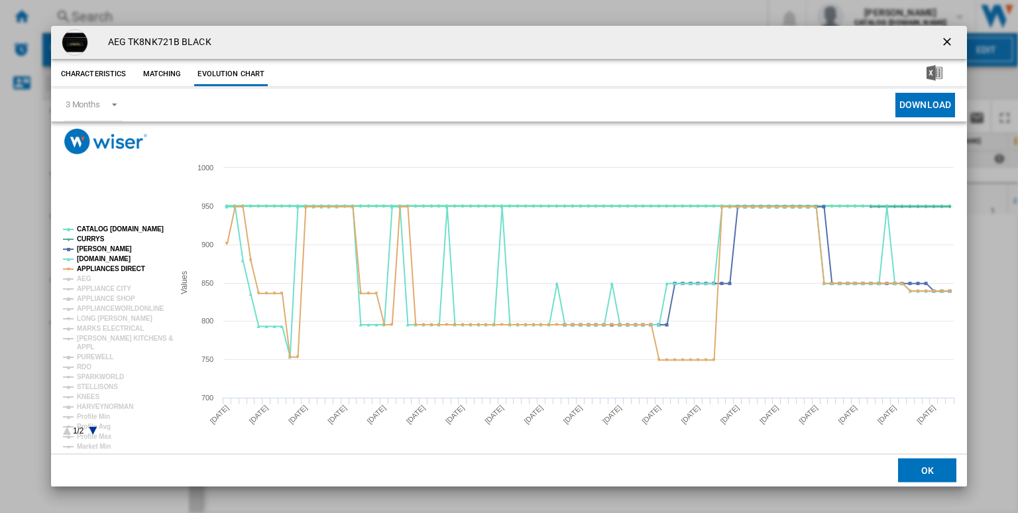
click at [123, 227] on tspan "CATALOG [DOMAIN_NAME]" at bounding box center [120, 228] width 87 height 7
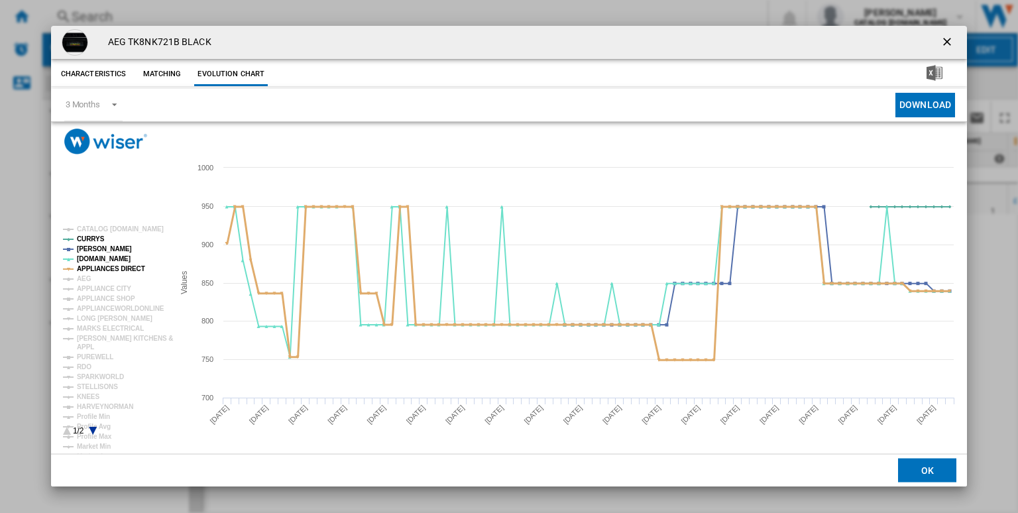
click at [115, 268] on tspan "APPLIANCES DIRECT" at bounding box center [111, 268] width 68 height 7
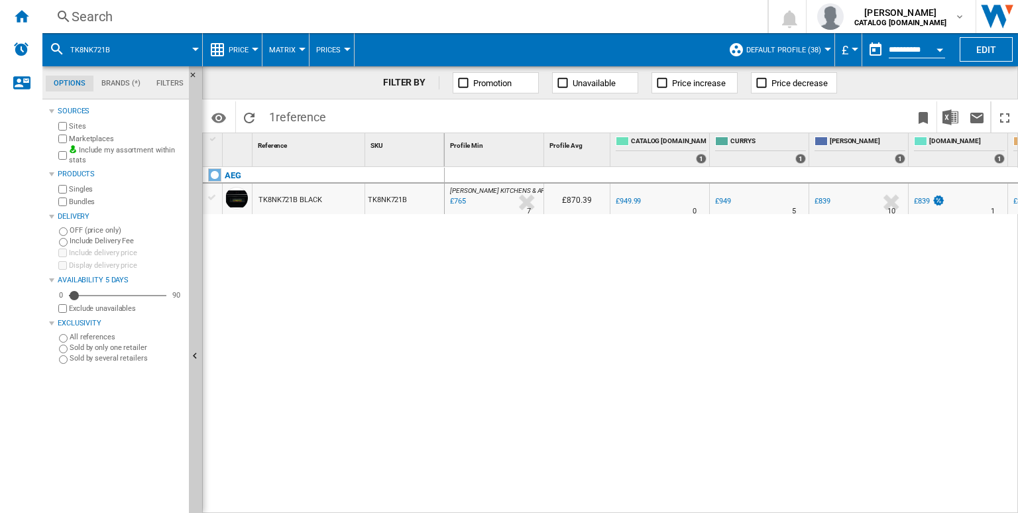
click at [480, 26] on div "Search Search 0 [PERSON_NAME] CATALOG [DOMAIN_NAME] CATALOG [DOMAIN_NAME] My se…" at bounding box center [529, 16] width 975 height 33
click at [466, 23] on div "Search" at bounding box center [402, 16] width 661 height 19
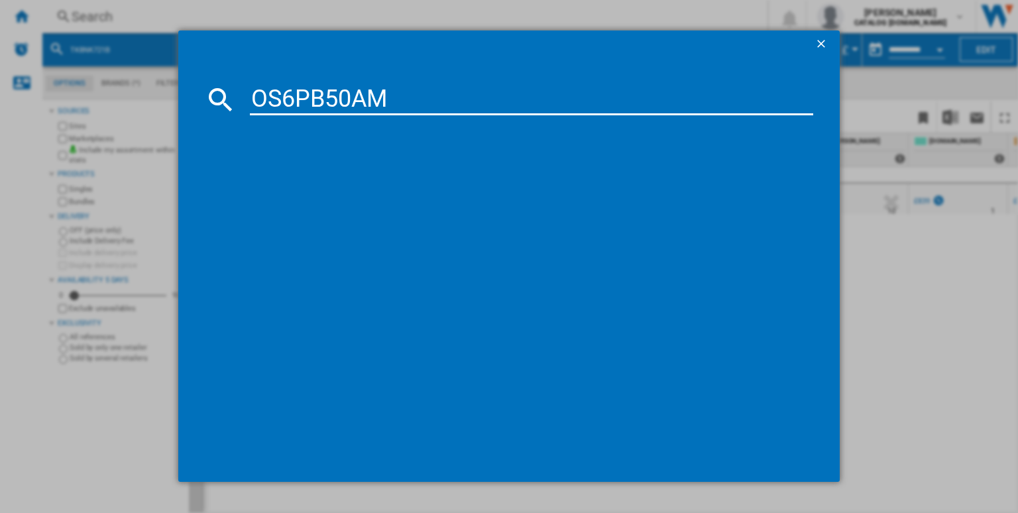
type input "OS6PB50AM"
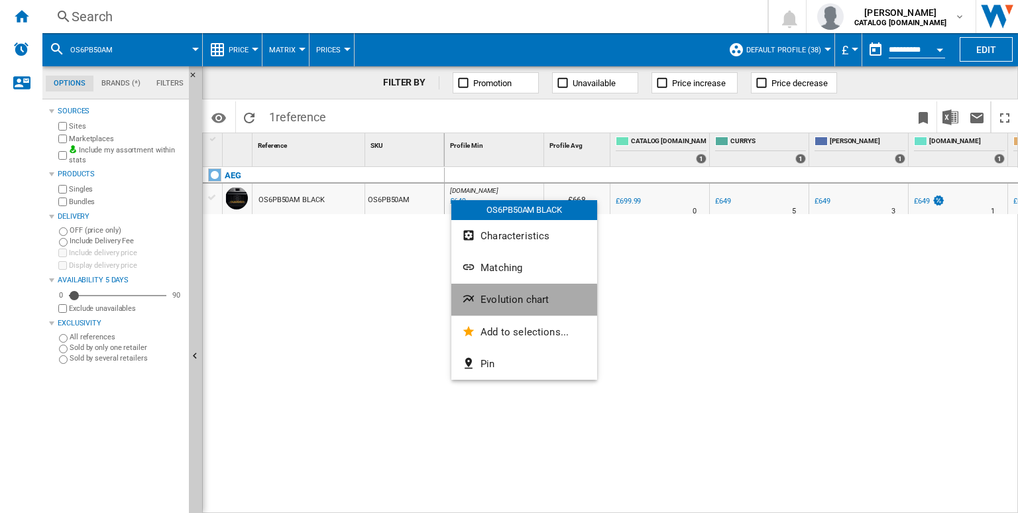
click at [488, 301] on span "Evolution chart" at bounding box center [514, 300] width 68 height 12
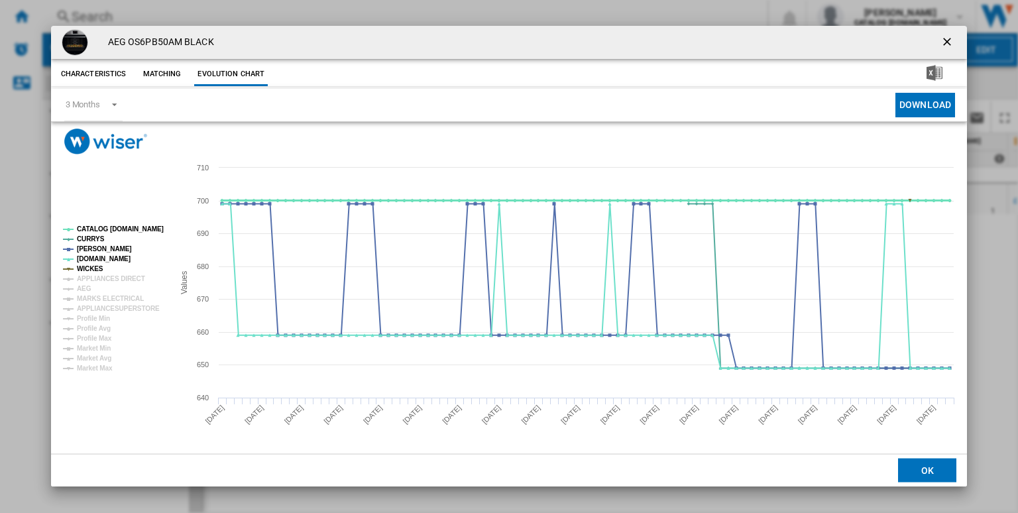
click at [111, 233] on tspan "CATALOG [DOMAIN_NAME]" at bounding box center [120, 228] width 87 height 7
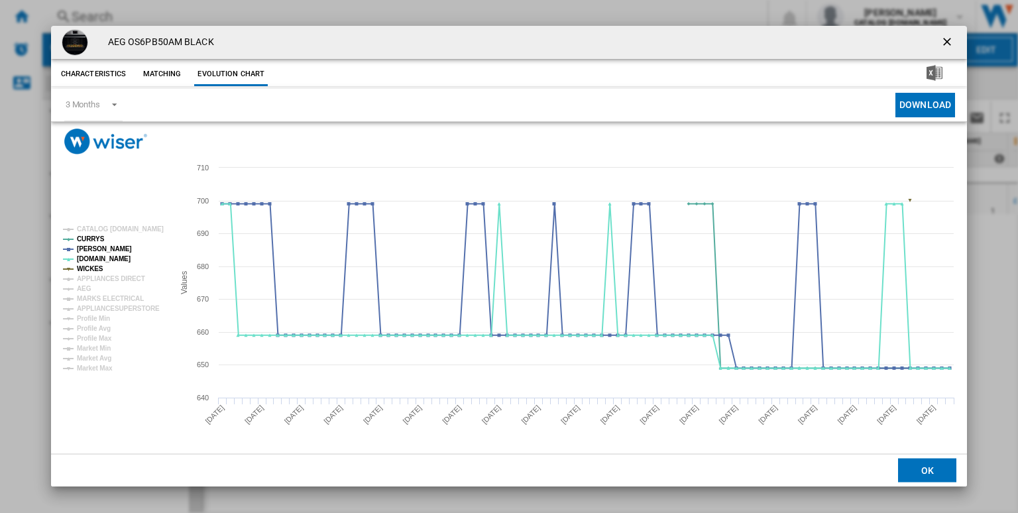
click at [89, 270] on tspan "WICKES" at bounding box center [90, 268] width 27 height 7
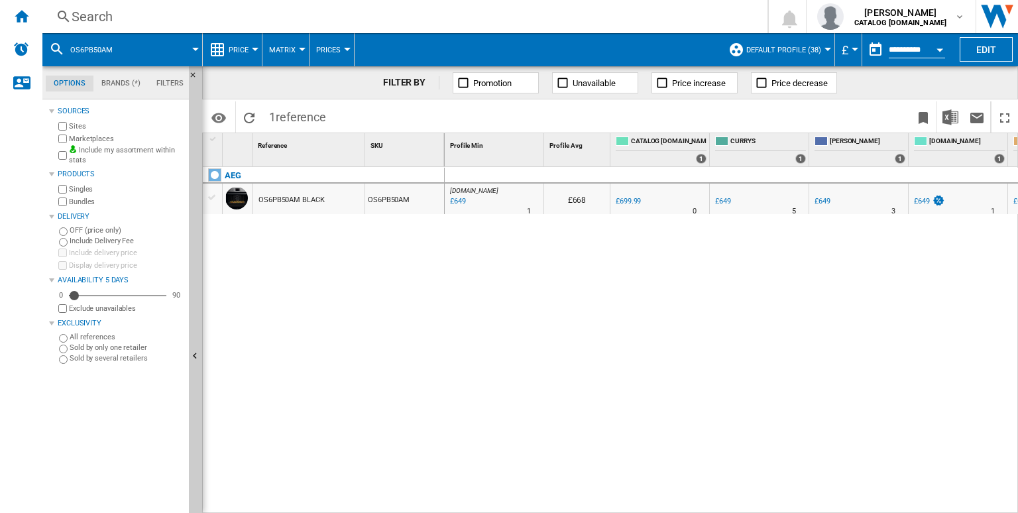
click at [323, 24] on div "Search" at bounding box center [402, 16] width 661 height 19
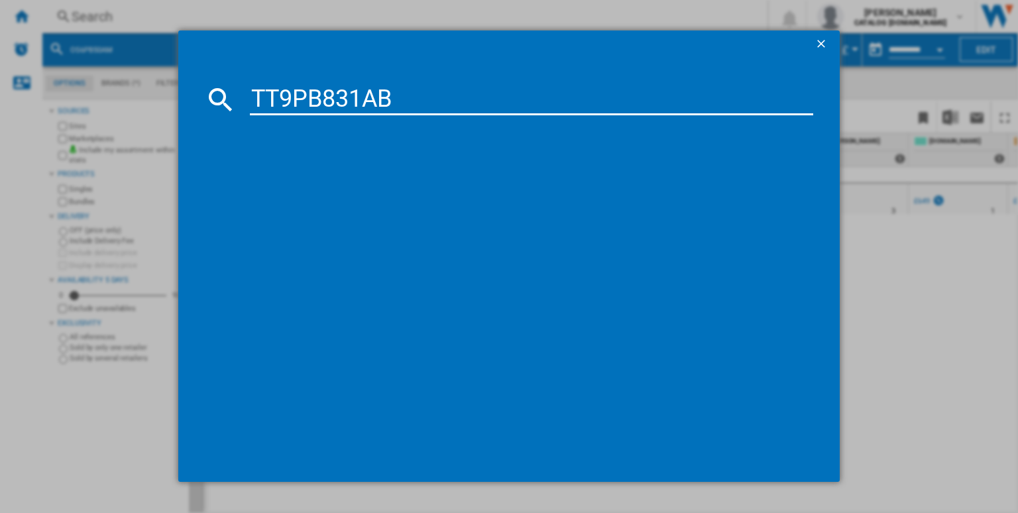
type input "TT9PB831AB"
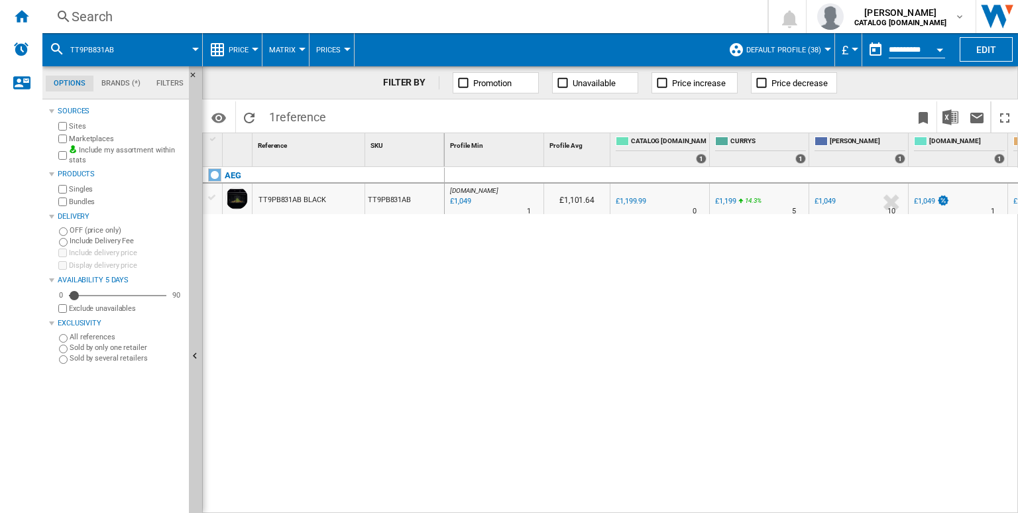
click at [307, 195] on div "TT9PB831AB BLACK" at bounding box center [291, 200] width 67 height 30
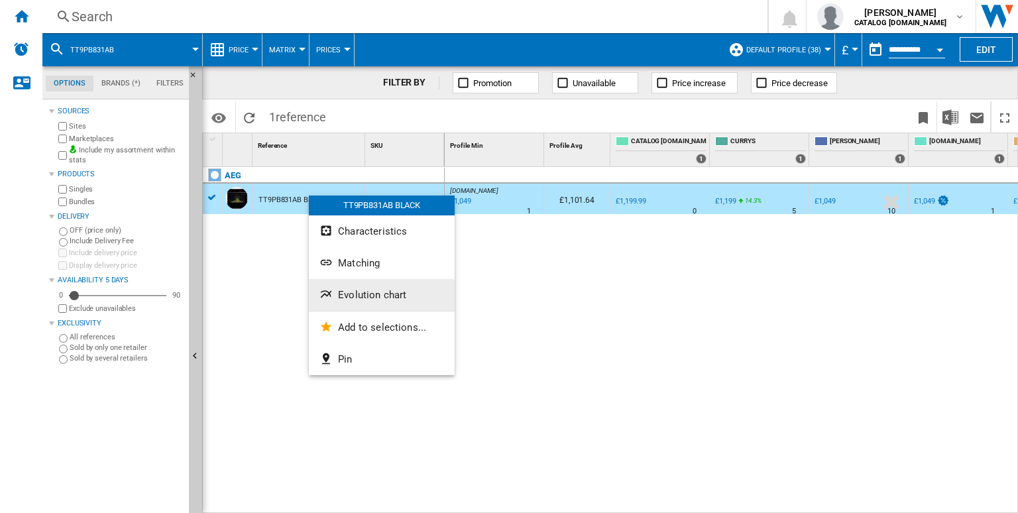
click at [355, 292] on span "Evolution chart" at bounding box center [372, 295] width 68 height 12
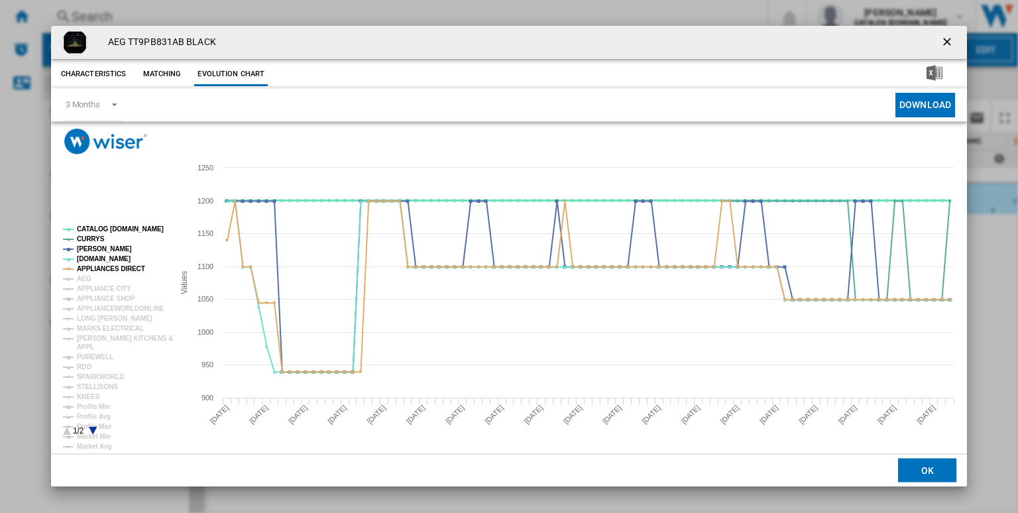
click at [109, 231] on tspan "CATALOG [DOMAIN_NAME]" at bounding box center [120, 228] width 87 height 7
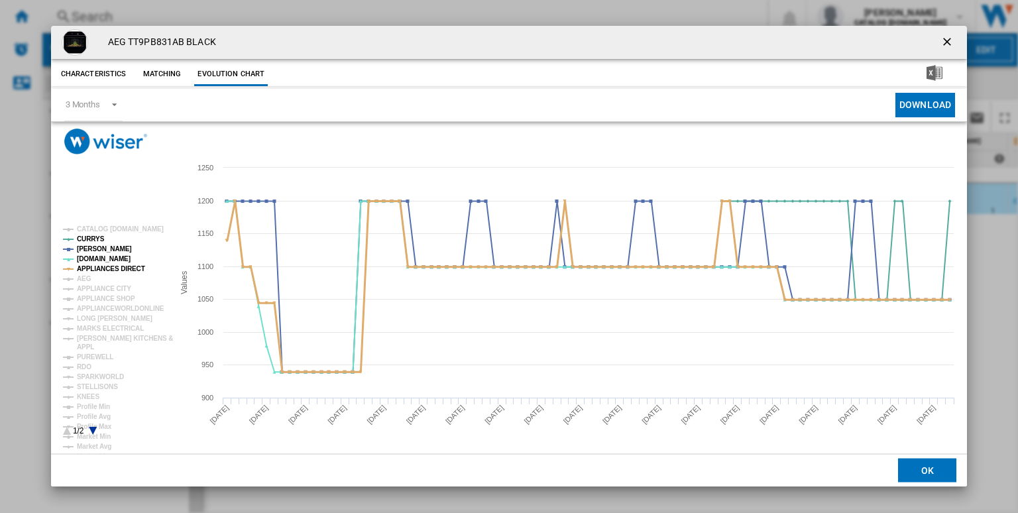
click at [109, 270] on tspan "APPLIANCES DIRECT" at bounding box center [111, 268] width 68 height 7
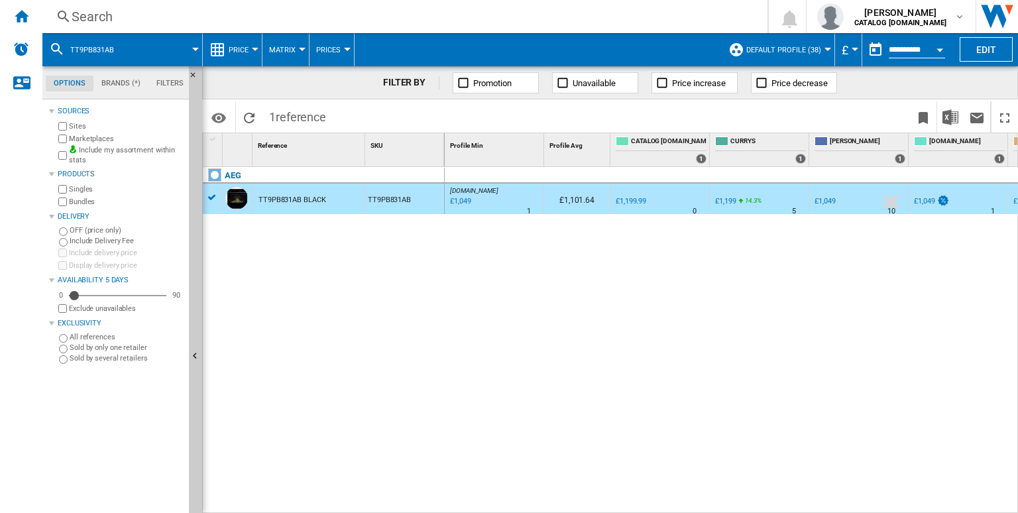
click at [551, 16] on div "Search" at bounding box center [402, 16] width 661 height 19
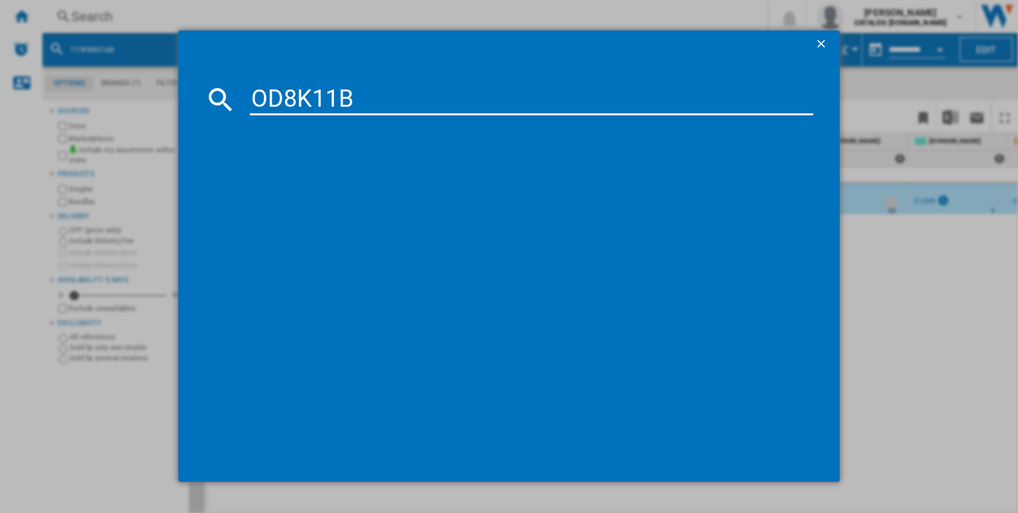
type input "OD8K11B"
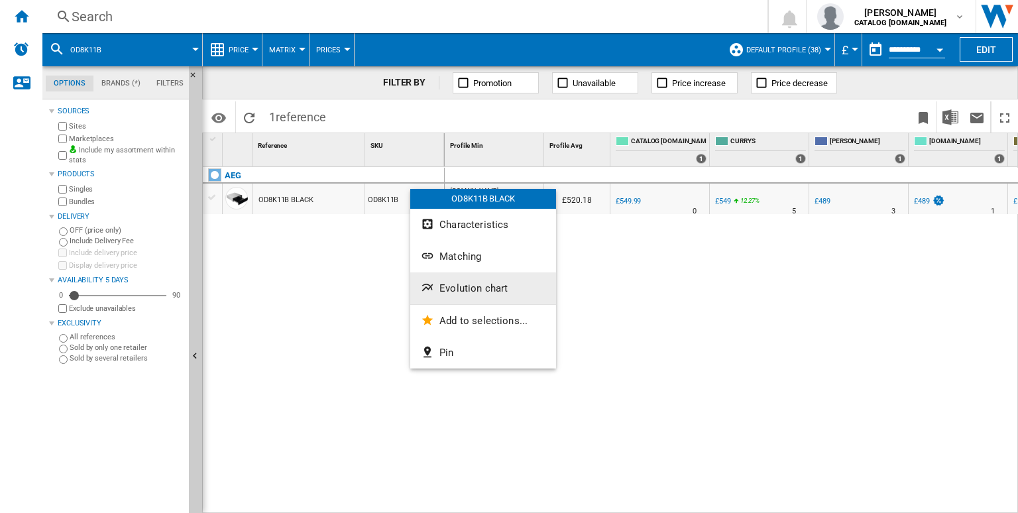
drag, startPoint x: 466, startPoint y: 308, endPoint x: 457, endPoint y: 290, distance: 20.2
click at [457, 290] on div "OD8K11B BLACK Characteristics Matching Evolution chart Add to selections... Pin" at bounding box center [483, 279] width 146 height 180
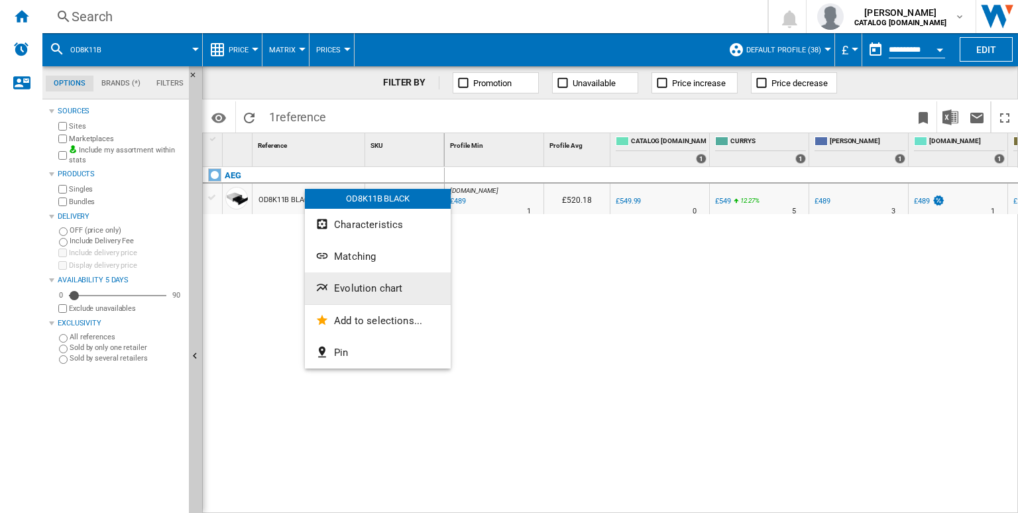
click at [373, 286] on span "Evolution chart" at bounding box center [368, 288] width 68 height 12
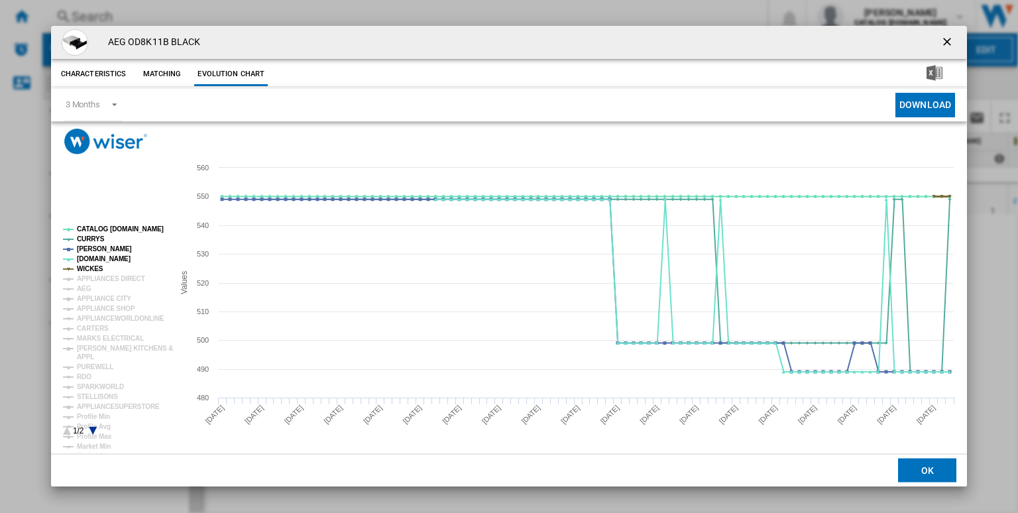
click at [82, 270] on tspan "WICKES" at bounding box center [90, 268] width 27 height 7
click at [121, 228] on tspan "CATALOG [DOMAIN_NAME]" at bounding box center [120, 228] width 87 height 7
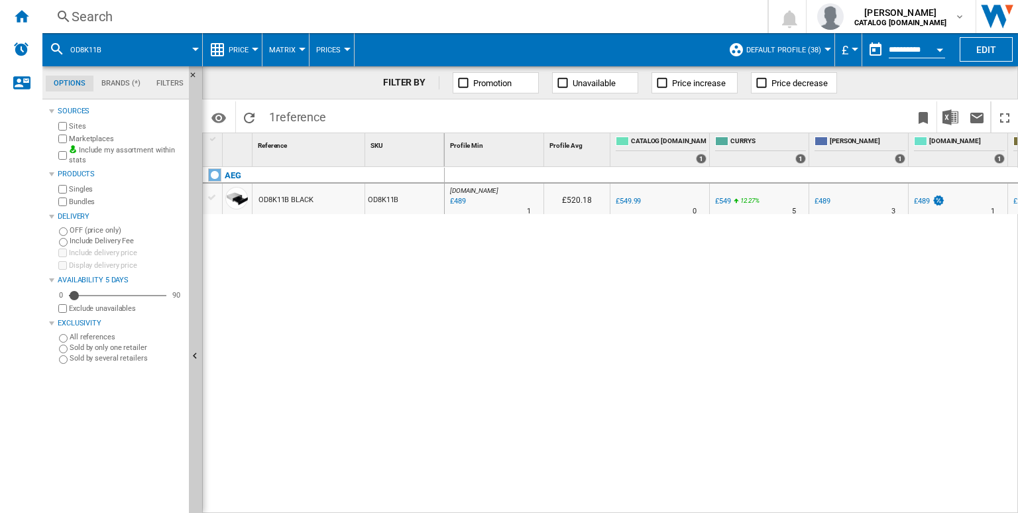
click at [513, 16] on div "Search" at bounding box center [402, 16] width 661 height 19
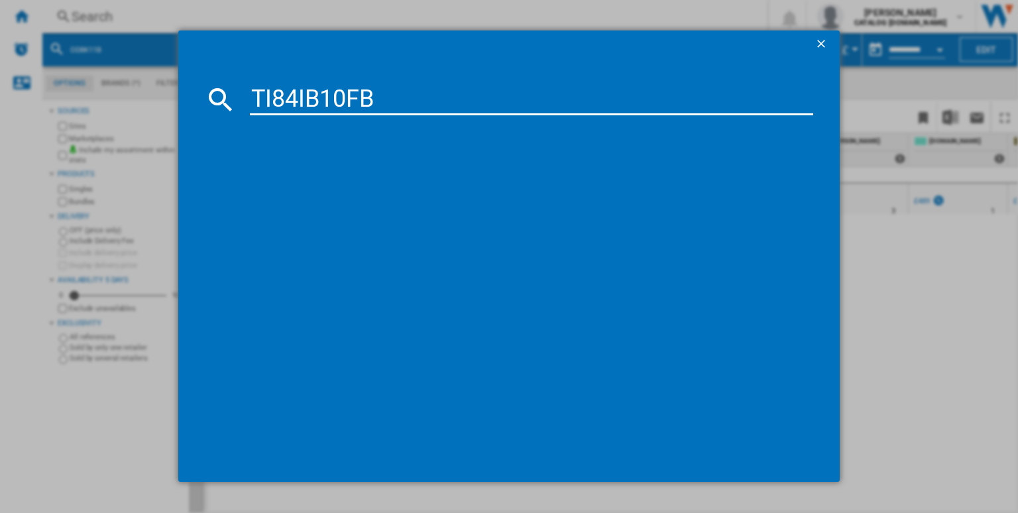
type input "TI84IB10FB"
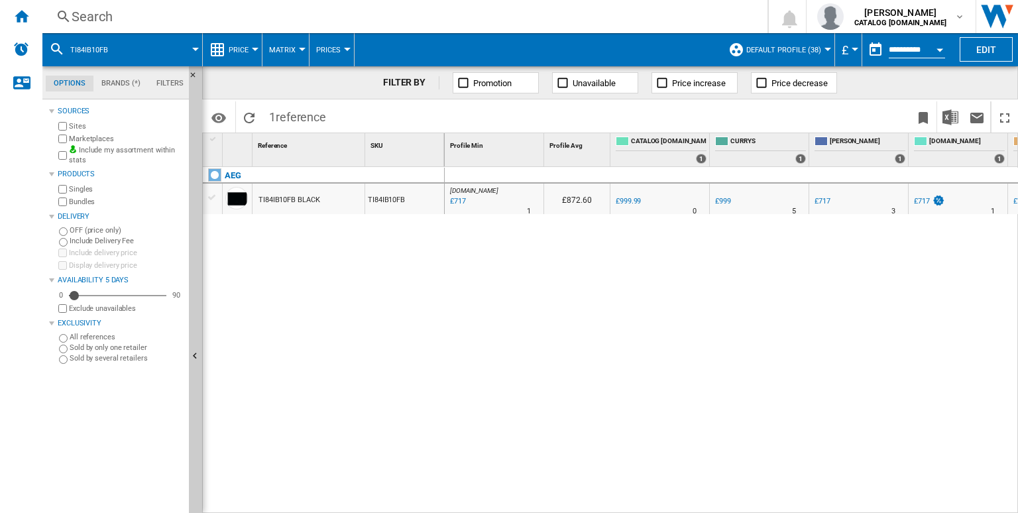
click at [417, 195] on div "TI84IB10FB" at bounding box center [404, 199] width 79 height 30
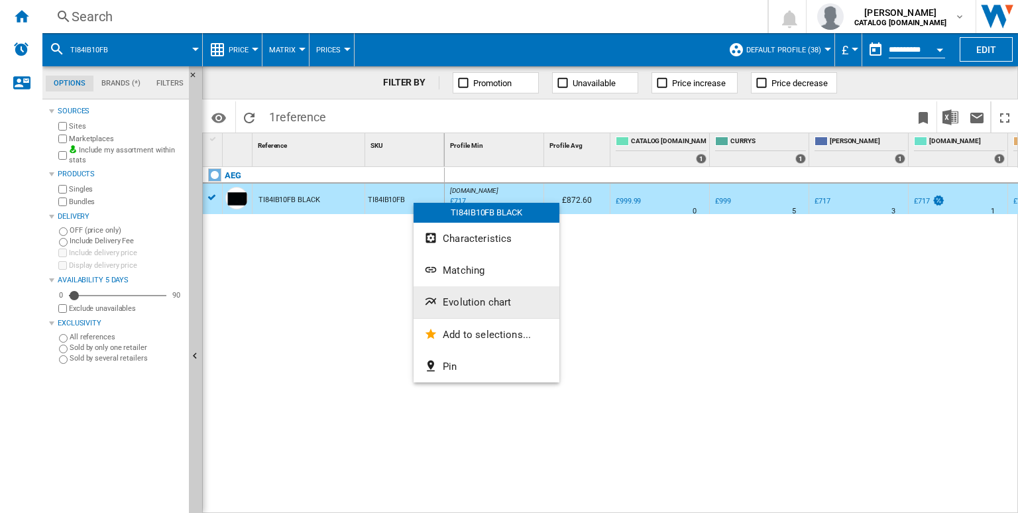
click at [462, 301] on span "Evolution chart" at bounding box center [477, 302] width 68 height 12
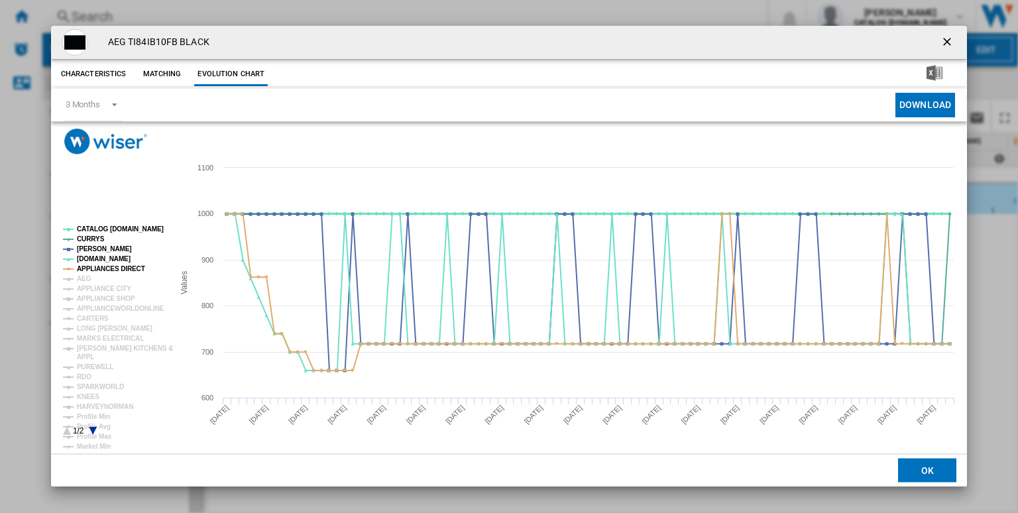
click at [98, 227] on tspan "CATALOG [DOMAIN_NAME]" at bounding box center [120, 228] width 87 height 7
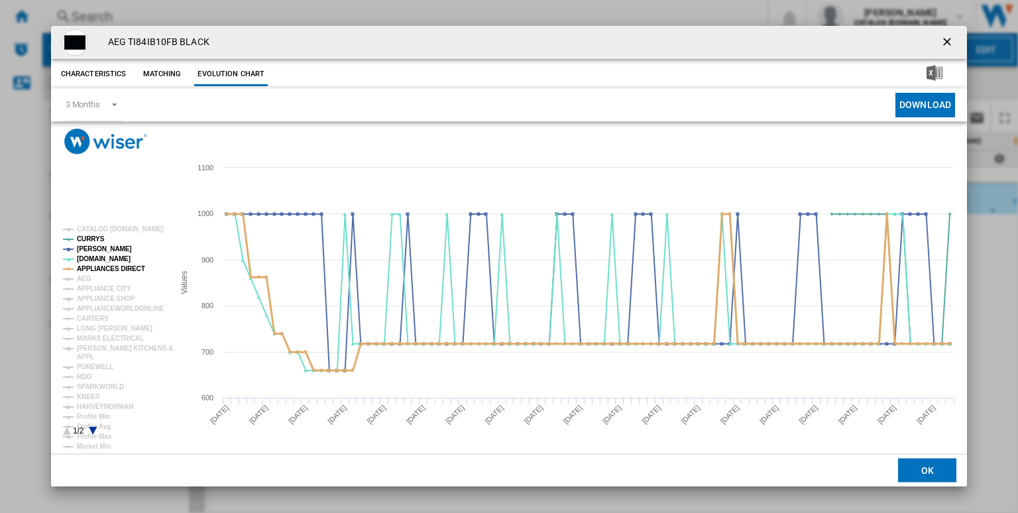
click at [123, 268] on tspan "APPLIANCES DIRECT" at bounding box center [111, 268] width 68 height 7
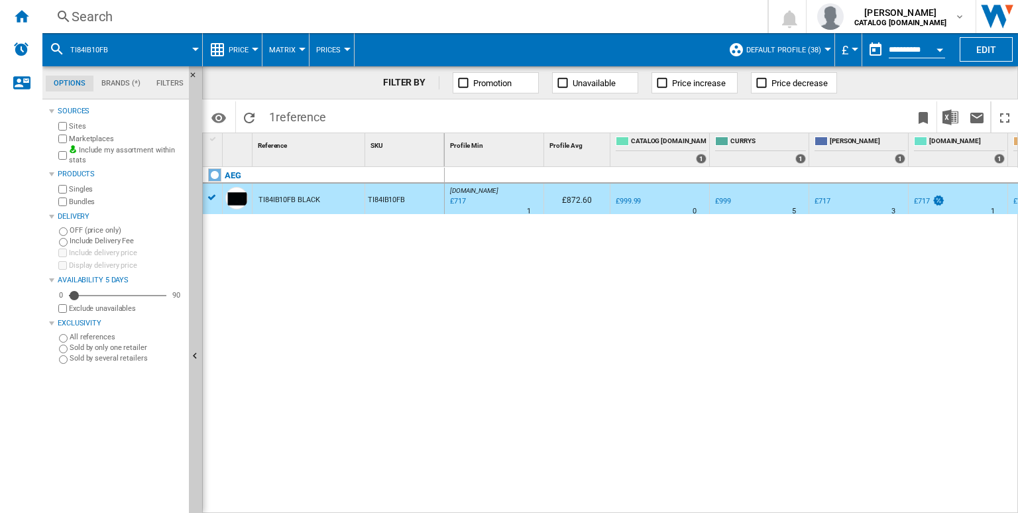
click at [615, 19] on div "Search" at bounding box center [402, 16] width 661 height 19
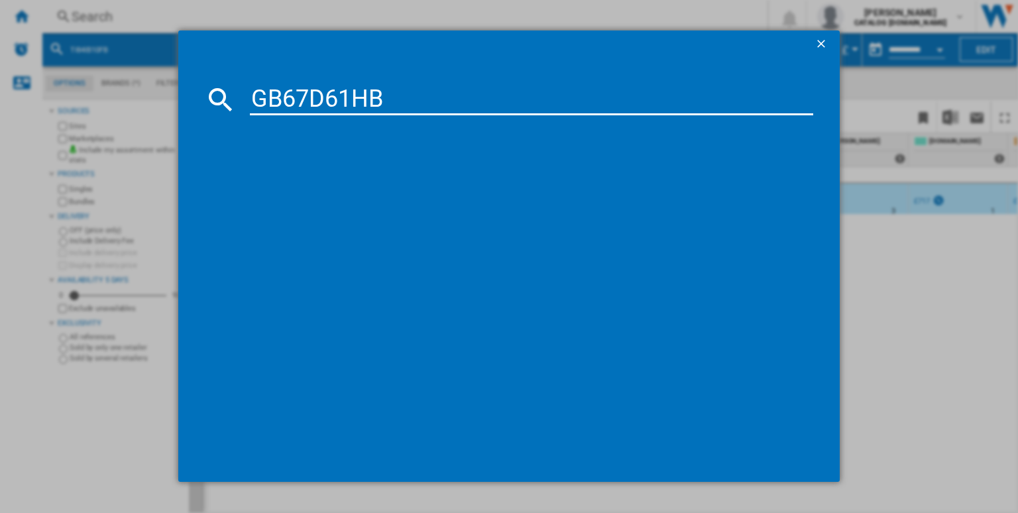
type input "GB67D61HB"
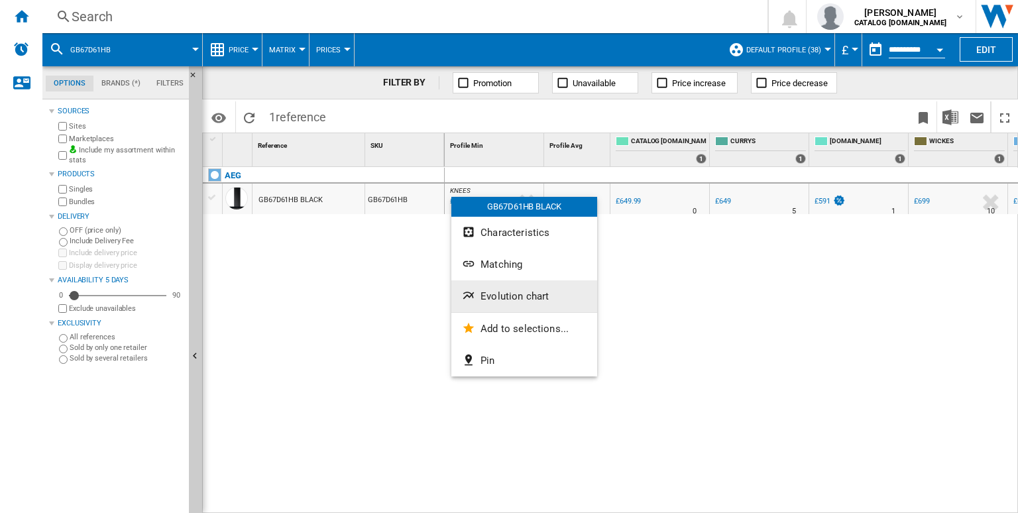
click at [497, 294] on span "Evolution chart" at bounding box center [514, 296] width 68 height 12
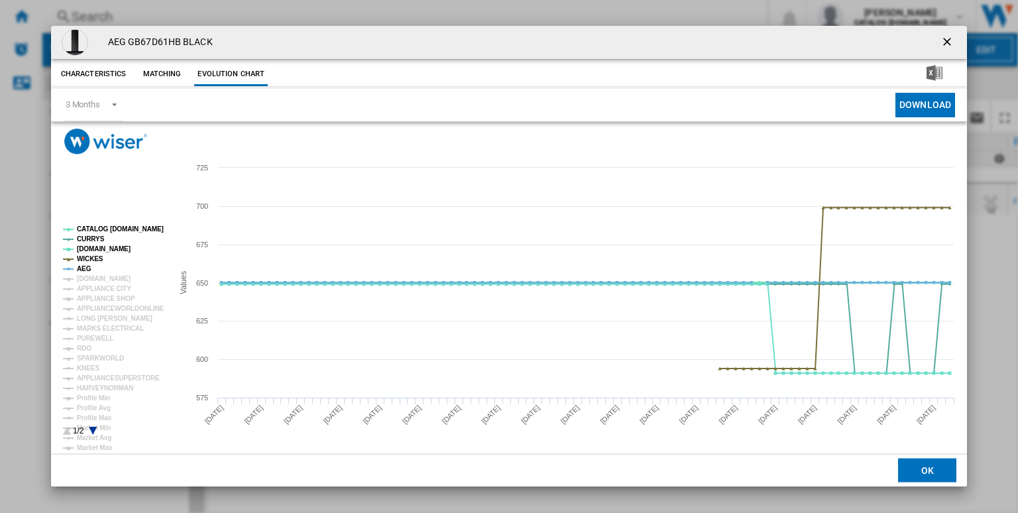
click at [129, 229] on tspan "CATALOG [DOMAIN_NAME]" at bounding box center [120, 228] width 87 height 7
click at [89, 266] on tspan "AEG" at bounding box center [84, 268] width 15 height 7
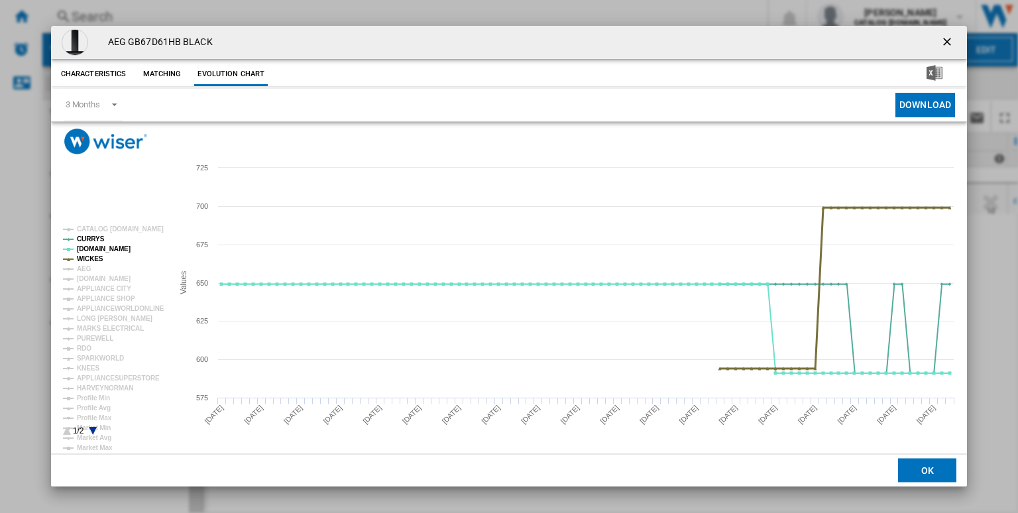
click at [80, 257] on tspan "WICKES" at bounding box center [90, 258] width 27 height 7
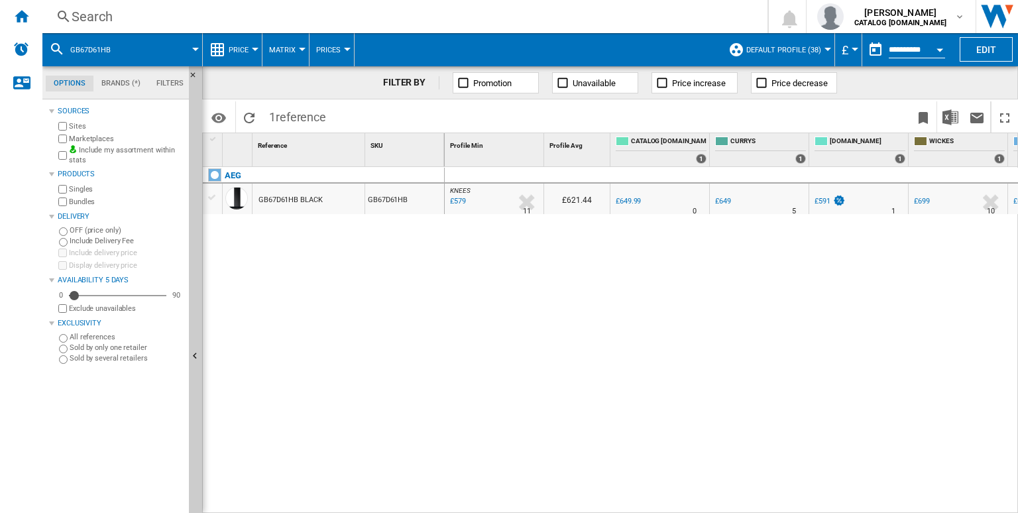
drag, startPoint x: 525, startPoint y: 27, endPoint x: 498, endPoint y: 16, distance: 29.2
click at [498, 16] on div "Search Search 0 [PERSON_NAME] CATALOG [DOMAIN_NAME] CATALOG [DOMAIN_NAME] My se…" at bounding box center [529, 16] width 975 height 33
click at [498, 16] on div "Search" at bounding box center [402, 16] width 661 height 19
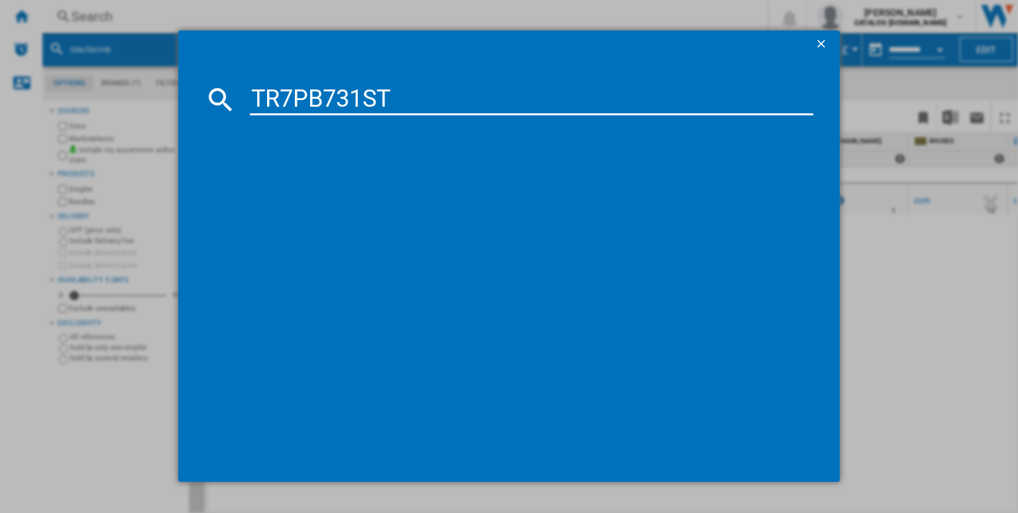
type input "TR7PB731ST"
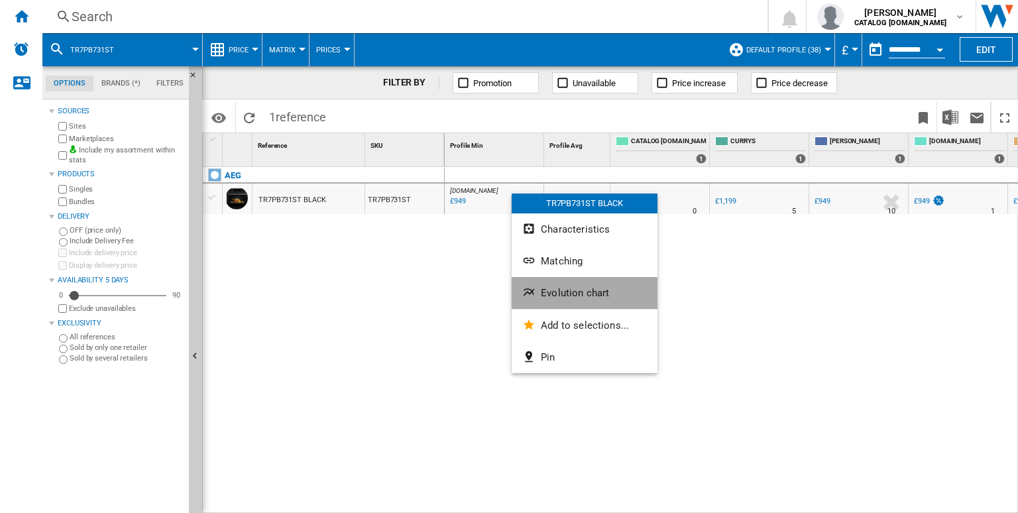
click at [564, 290] on span "Evolution chart" at bounding box center [575, 293] width 68 height 12
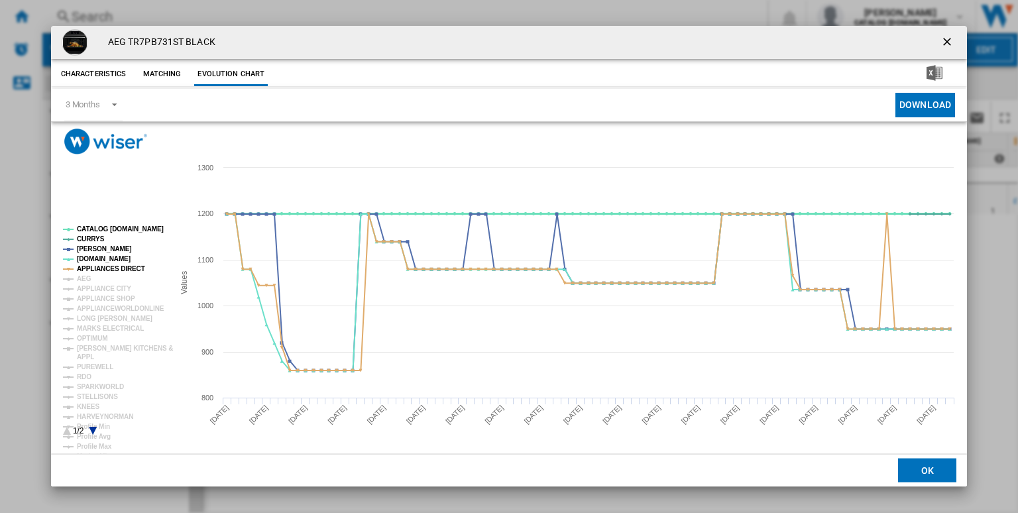
click at [117, 229] on tspan "CATALOG [DOMAIN_NAME]" at bounding box center [120, 228] width 87 height 7
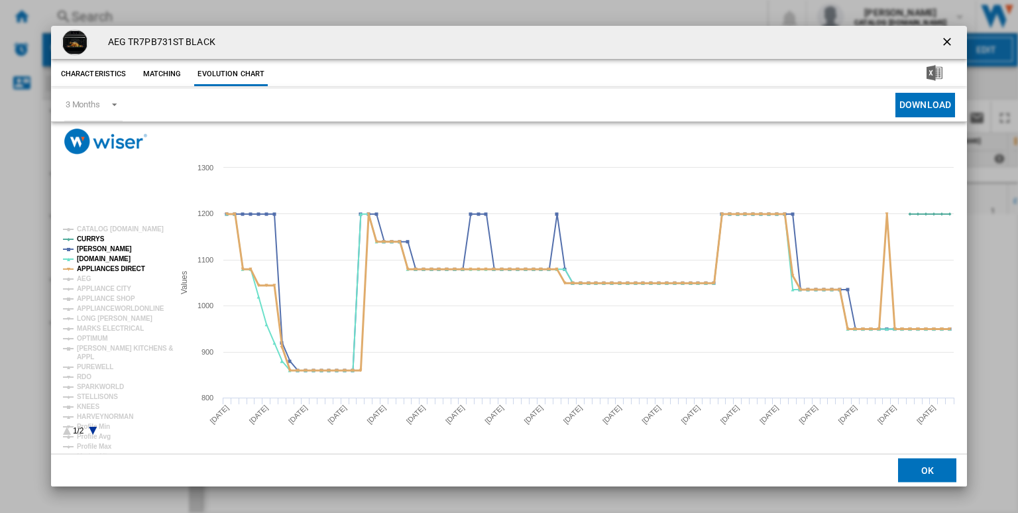
click at [108, 270] on tspan "APPLIANCES DIRECT" at bounding box center [111, 268] width 68 height 7
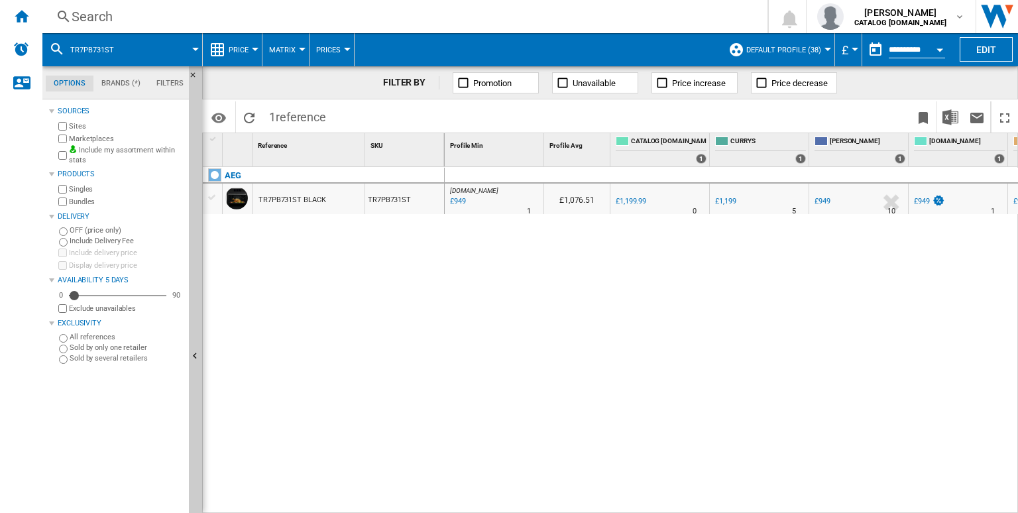
click at [554, 15] on div "Search" at bounding box center [402, 16] width 661 height 19
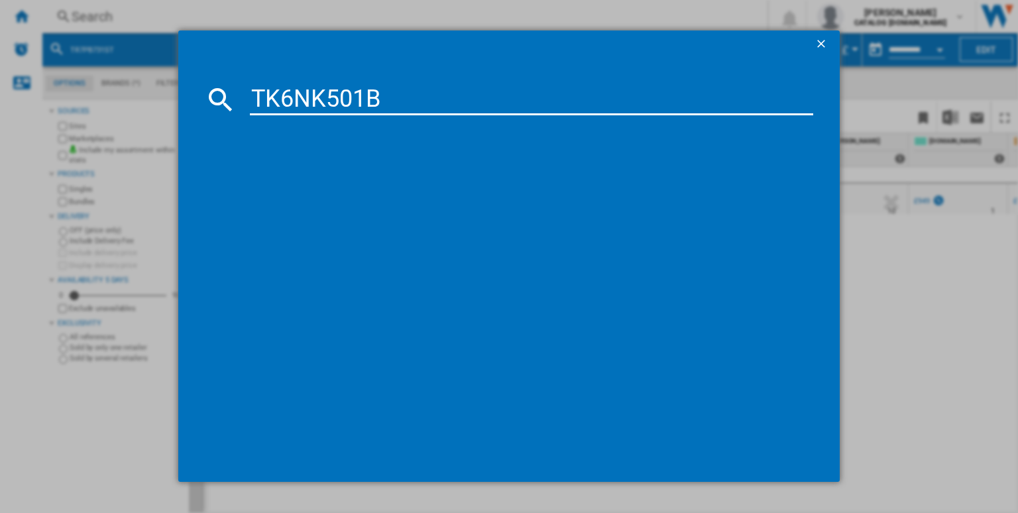
type input "TK6NK501B"
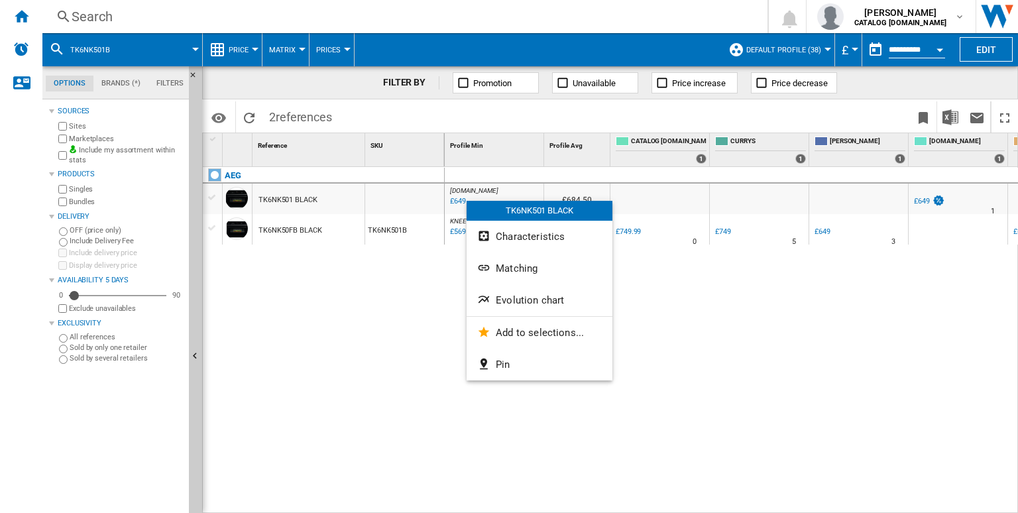
click at [372, 279] on div at bounding box center [509, 256] width 1018 height 513
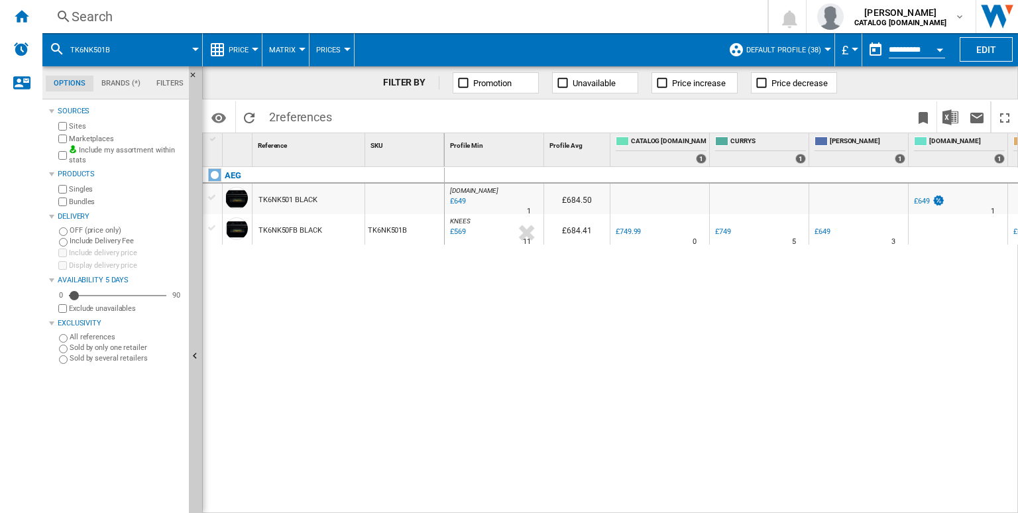
click at [394, 385] on div "AEG TK6NK501 BLACK TK6NK50FB BLACK TK6NK501B" at bounding box center [324, 337] width 242 height 341
click at [358, 235] on div "TK6NK50FB BLACK" at bounding box center [308, 229] width 112 height 30
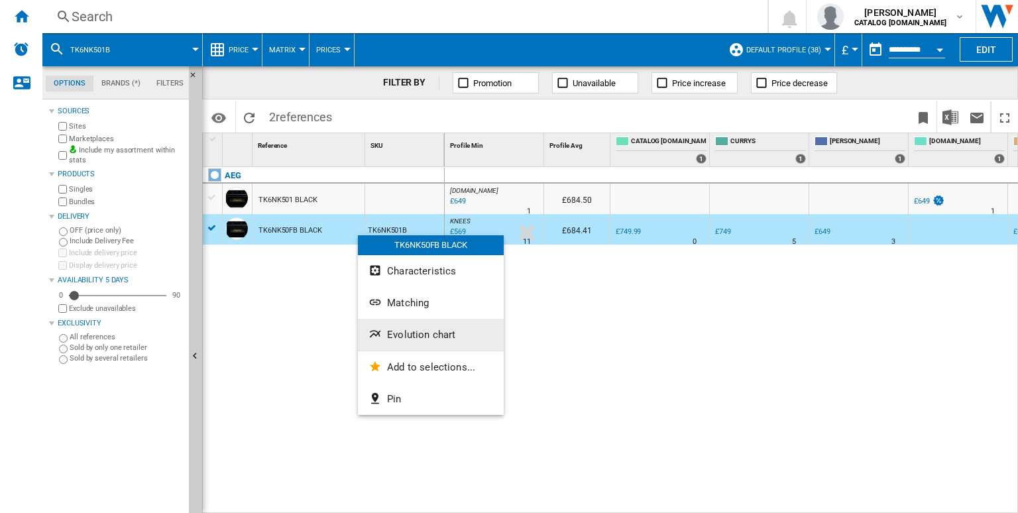
click at [408, 335] on span "Evolution chart" at bounding box center [421, 335] width 68 height 12
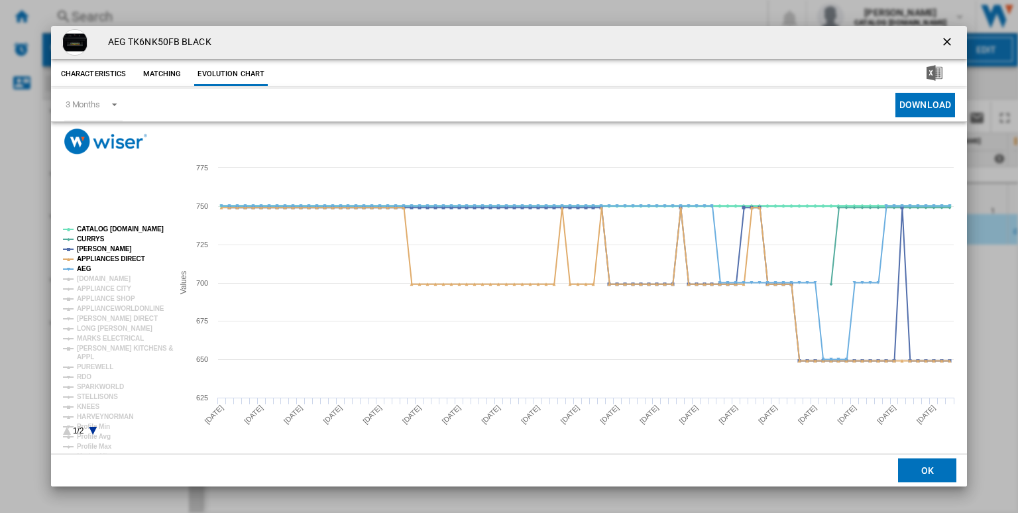
click at [99, 225] on rect "Product popup" at bounding box center [113, 331] width 110 height 220
click at [83, 258] on tspan "APPLIANCES DIRECT" at bounding box center [111, 258] width 68 height 7
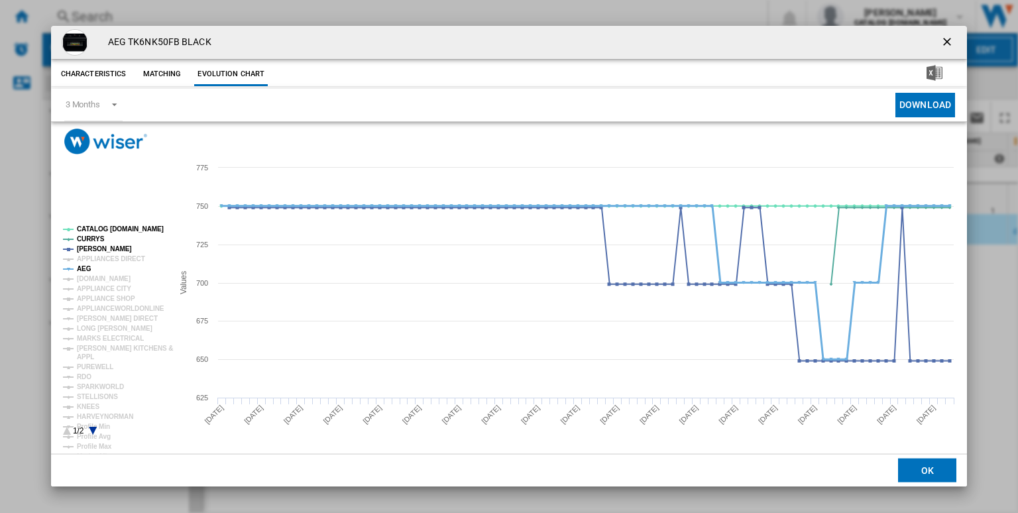
click at [84, 266] on tspan "AEG" at bounding box center [84, 268] width 15 height 7
click at [945, 42] on ng-md-icon "getI18NText('BUTTONS.CLOSE_DIALOG')" at bounding box center [948, 43] width 16 height 16
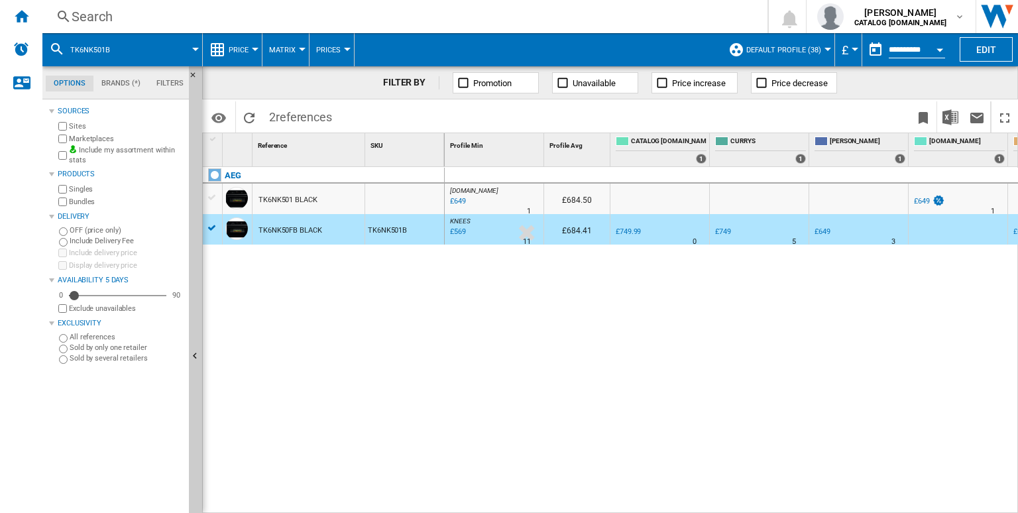
click at [716, 192] on div at bounding box center [759, 199] width 99 height 30
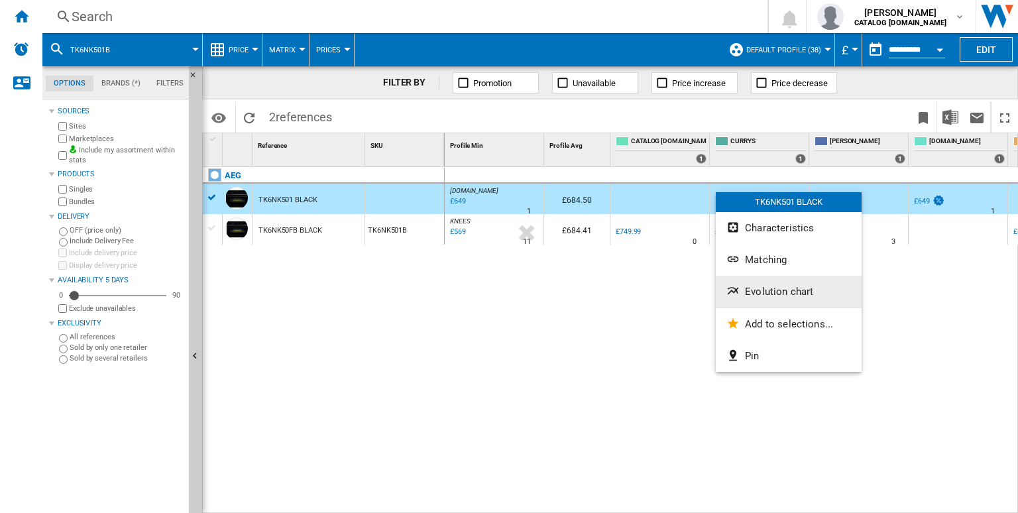
click at [757, 287] on span "Evolution chart" at bounding box center [779, 292] width 68 height 12
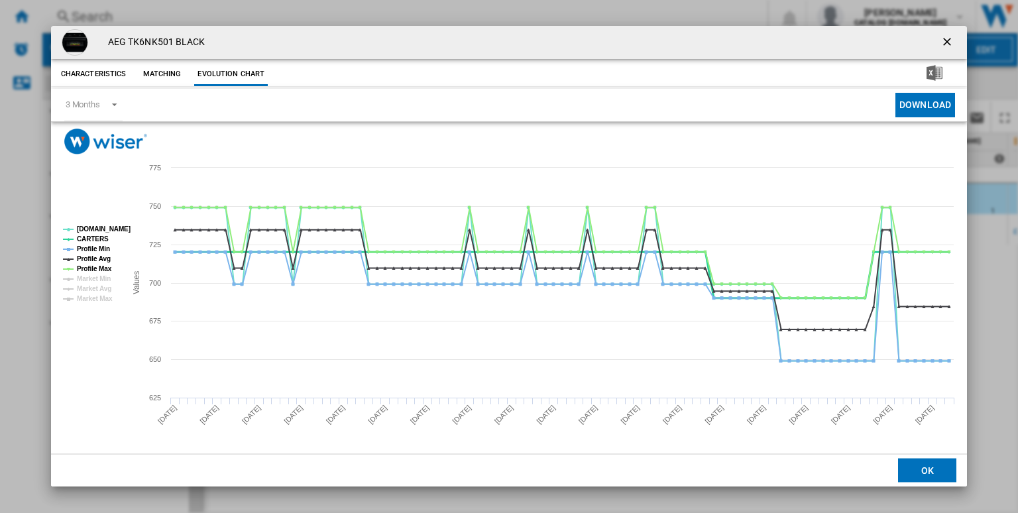
click at [103, 238] on tspan "CARTERS" at bounding box center [93, 238] width 32 height 7
click at [101, 246] on tspan "Profile Min" at bounding box center [93, 248] width 33 height 7
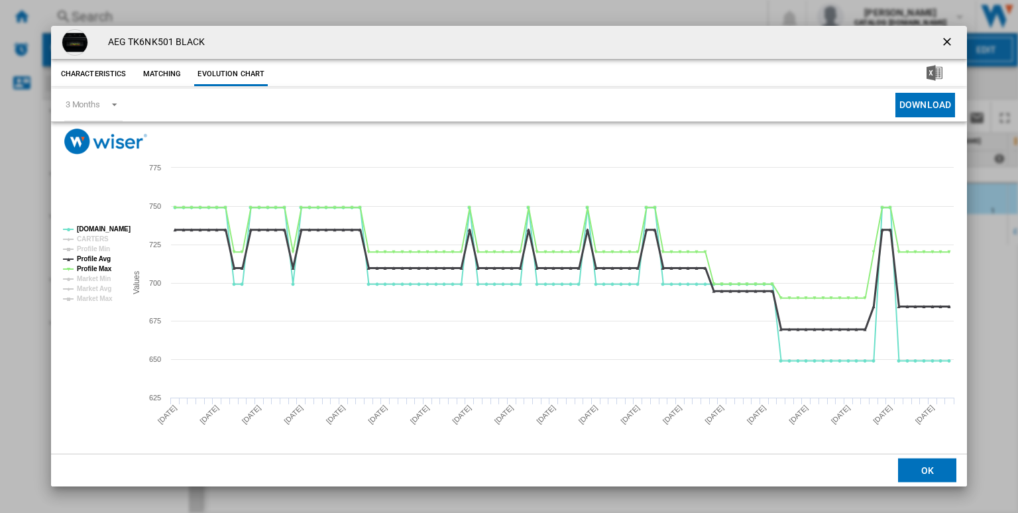
click at [95, 260] on tspan "Profile Avg" at bounding box center [94, 258] width 34 height 7
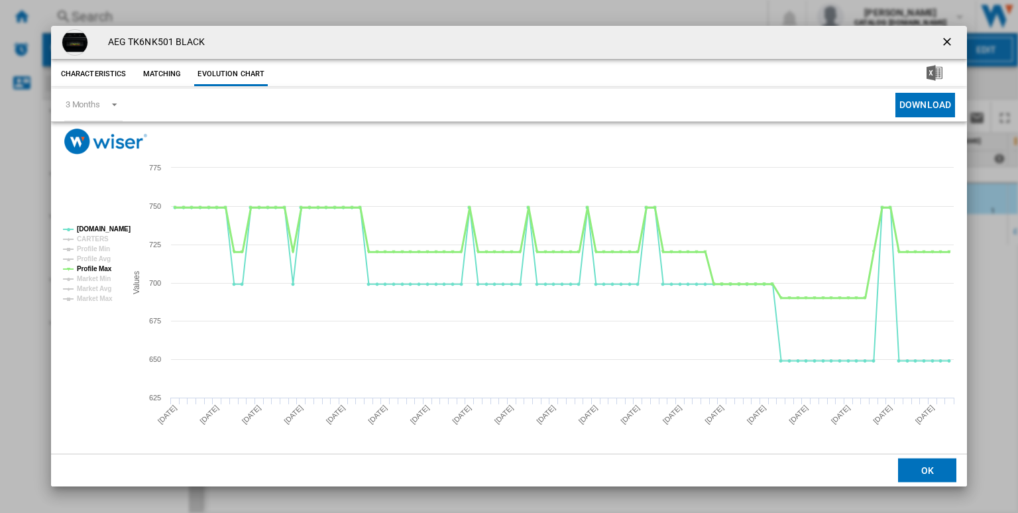
click at [103, 267] on tspan "Profile Max" at bounding box center [94, 268] width 35 height 7
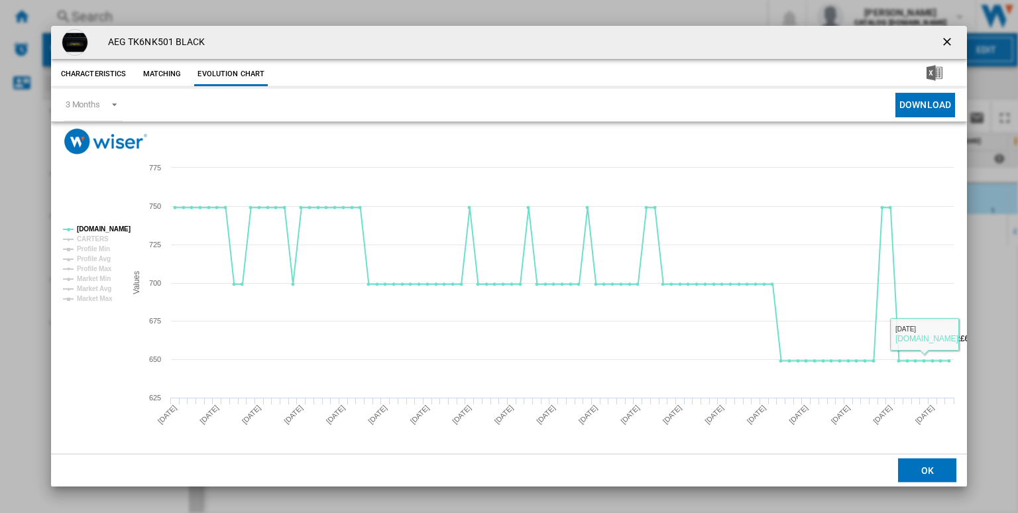
click at [951, 46] on ng-md-icon "getI18NText('BUTTONS.CLOSE_DIALOG')" at bounding box center [948, 43] width 16 height 16
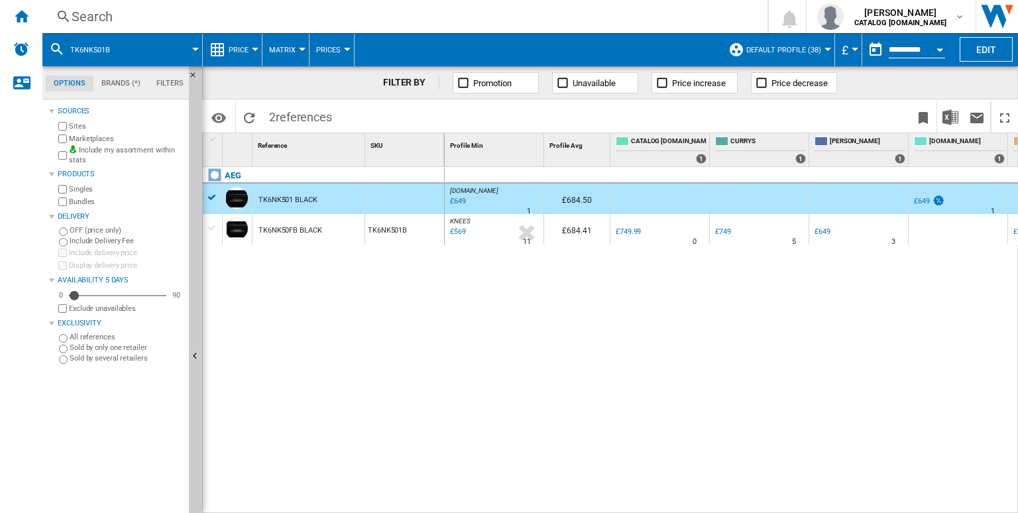
click at [694, 260] on div "AO.COM : AO -1.0 % £649 % N/A 1 AO.COM : AO £684.50 AO -1.0 % £649" at bounding box center [732, 340] width 574 height 347
click at [492, 19] on div "Search" at bounding box center [402, 16] width 661 height 19
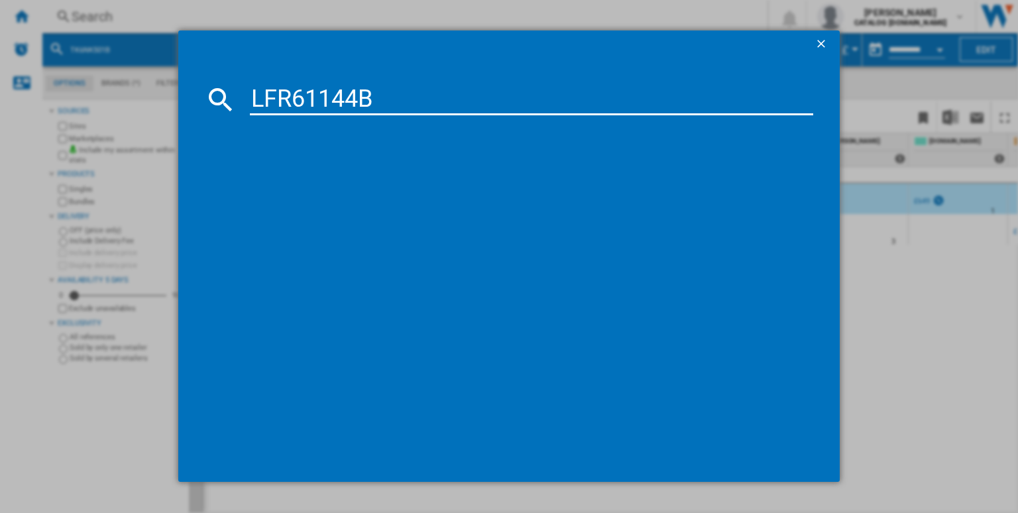
type input "LFR61144B"
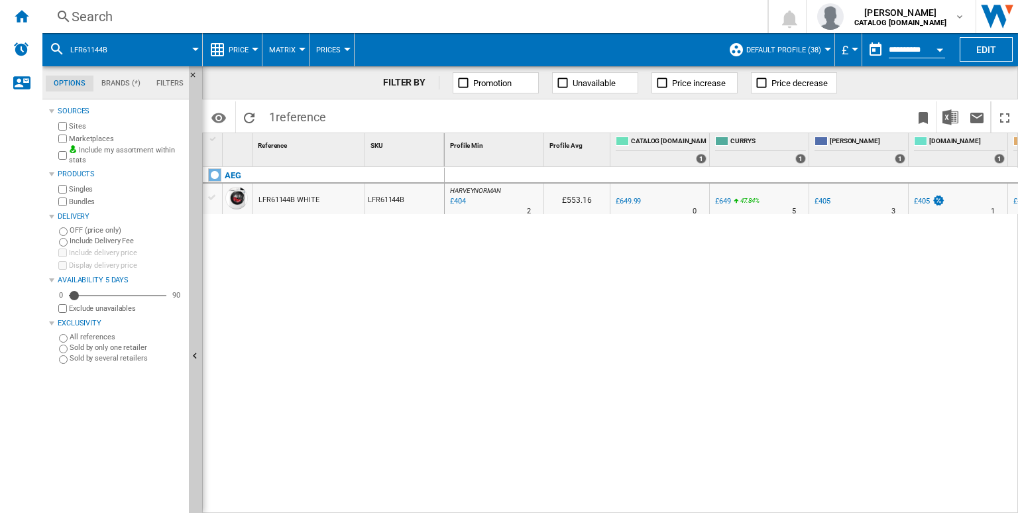
click at [418, 212] on div "LFR61144B" at bounding box center [404, 199] width 79 height 30
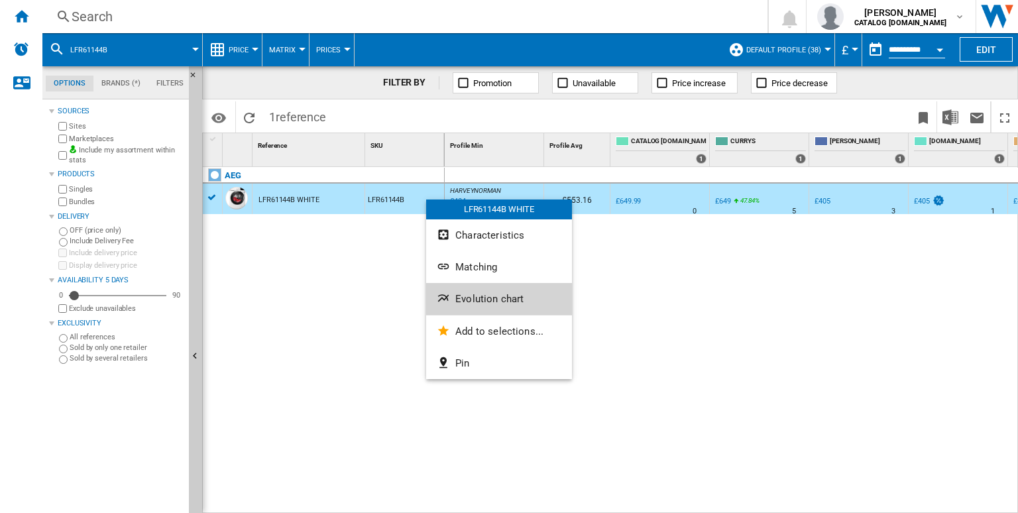
click at [468, 292] on button "Evolution chart" at bounding box center [499, 299] width 146 height 32
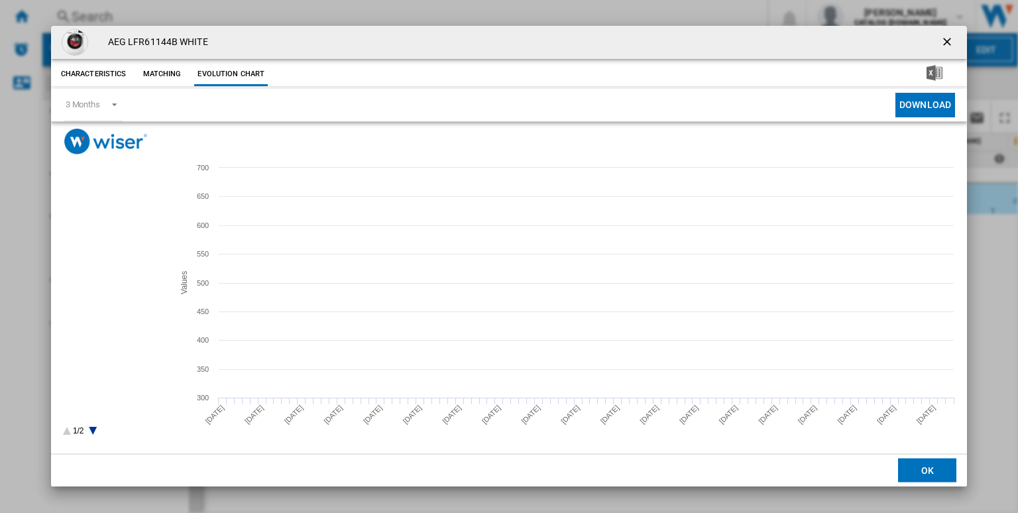
click at [97, 225] on rect "Product popup" at bounding box center [113, 331] width 110 height 220
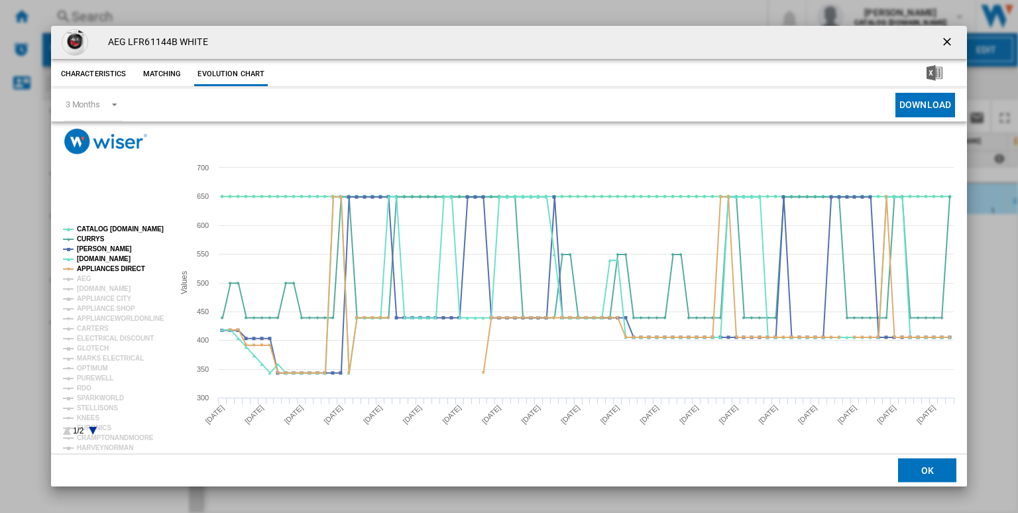
click at [108, 274] on rect "Product popup" at bounding box center [113, 331] width 110 height 220
click at [118, 272] on tspan "APPLIANCES DIRECT" at bounding box center [111, 268] width 68 height 7
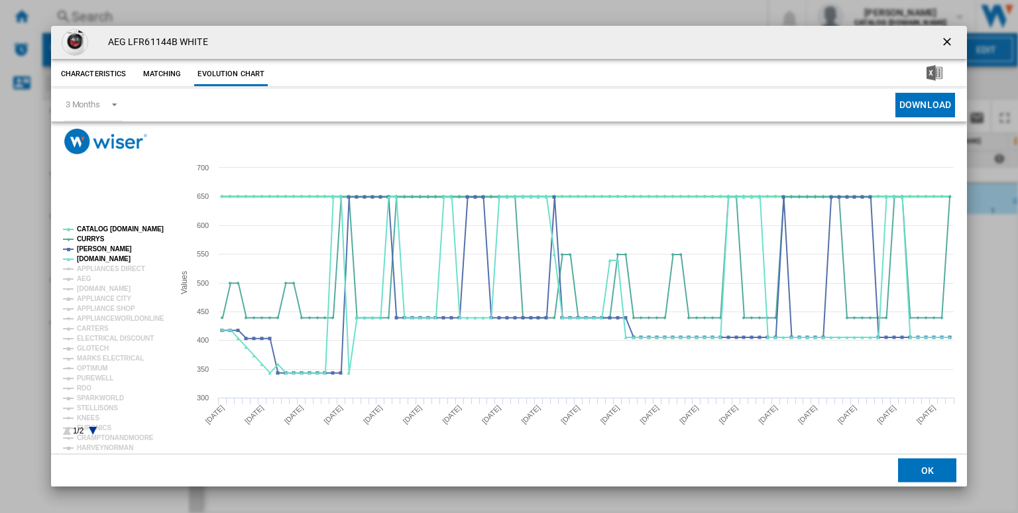
click at [138, 231] on tspan "CATALOG [DOMAIN_NAME]" at bounding box center [120, 228] width 87 height 7
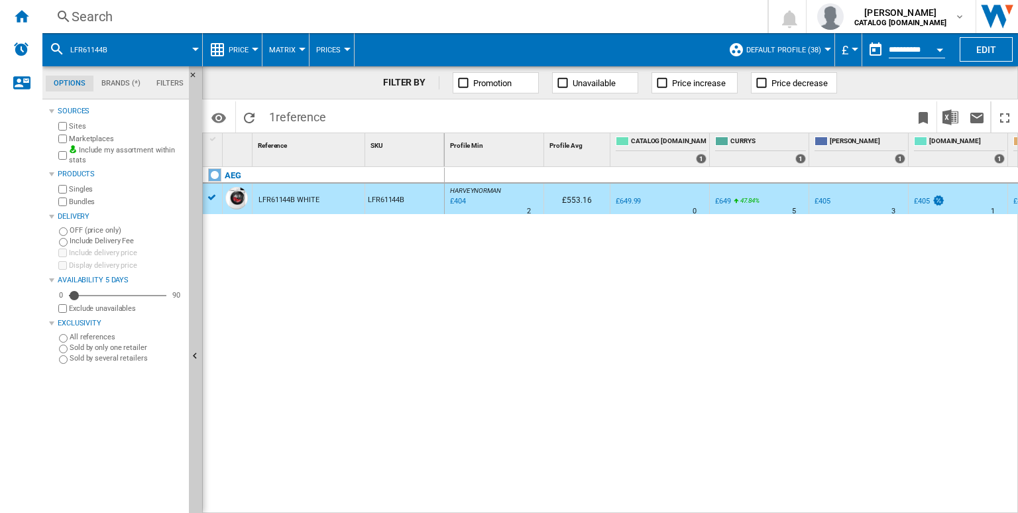
click at [552, 27] on div "Search Search 0 [PERSON_NAME] CATALOG [DOMAIN_NAME] CATALOG [DOMAIN_NAME] My se…" at bounding box center [529, 16] width 975 height 33
click at [531, 19] on div "Search" at bounding box center [402, 16] width 661 height 19
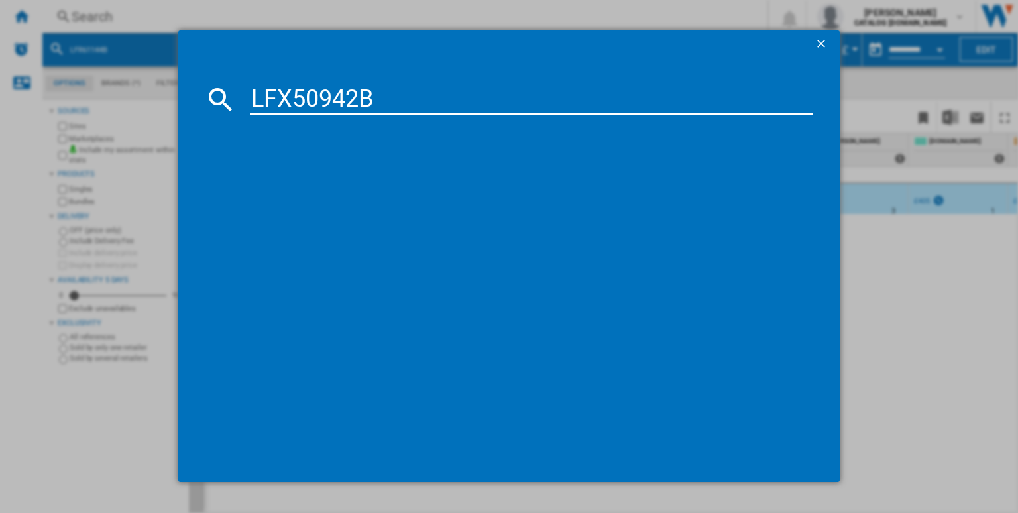
type input "LFX50942B"
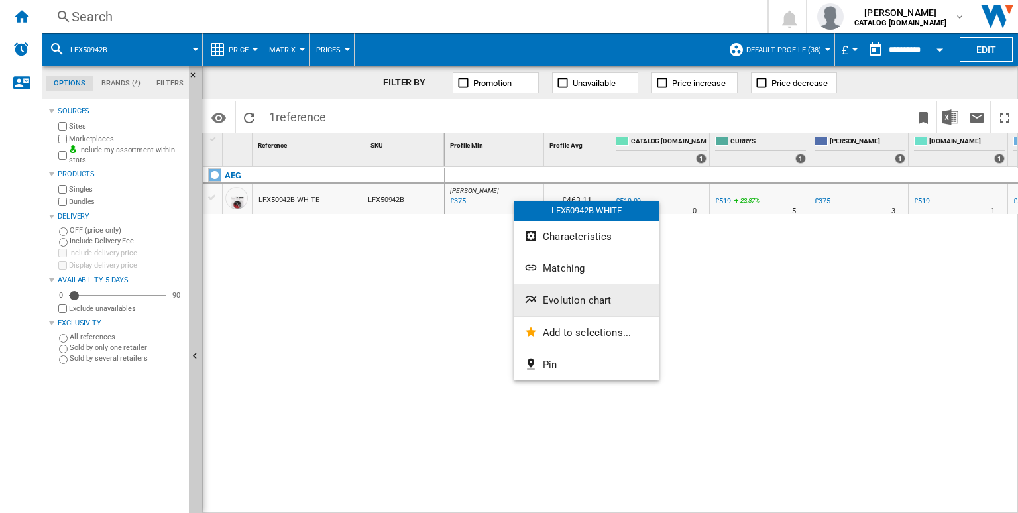
click at [574, 295] on span "Evolution chart" at bounding box center [577, 300] width 68 height 12
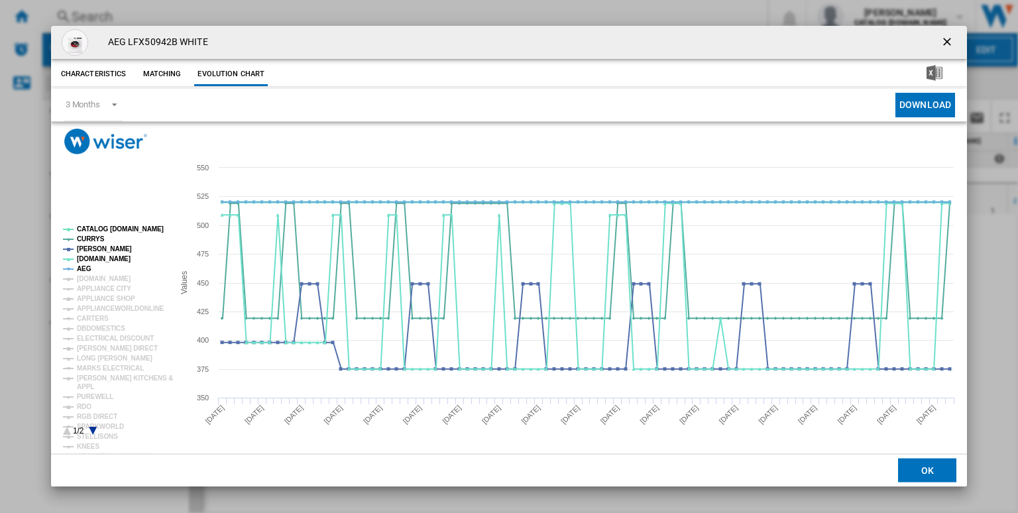
click at [101, 229] on tspan "CATALOG [DOMAIN_NAME]" at bounding box center [120, 228] width 87 height 7
click at [86, 267] on tspan "AEG" at bounding box center [84, 268] width 15 height 7
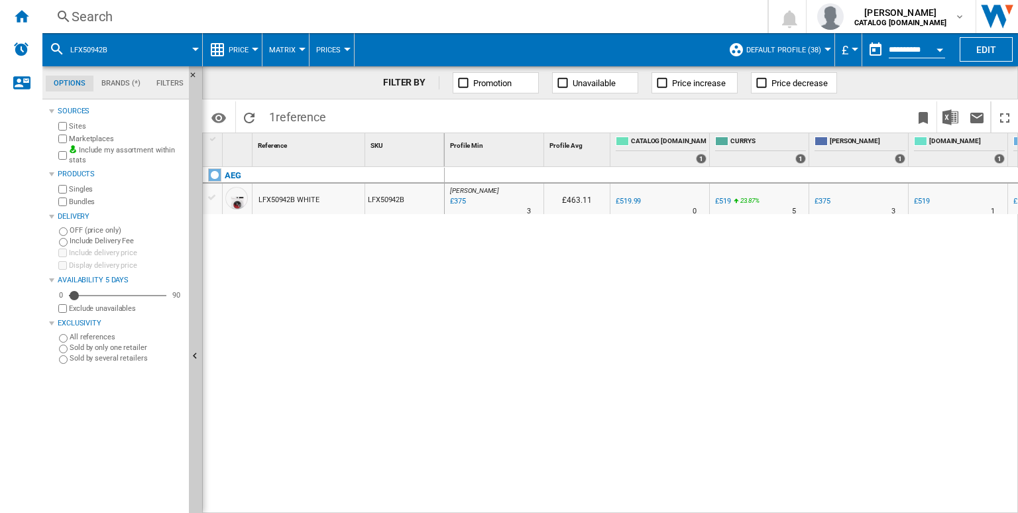
click at [384, 25] on div "Search" at bounding box center [402, 16] width 661 height 19
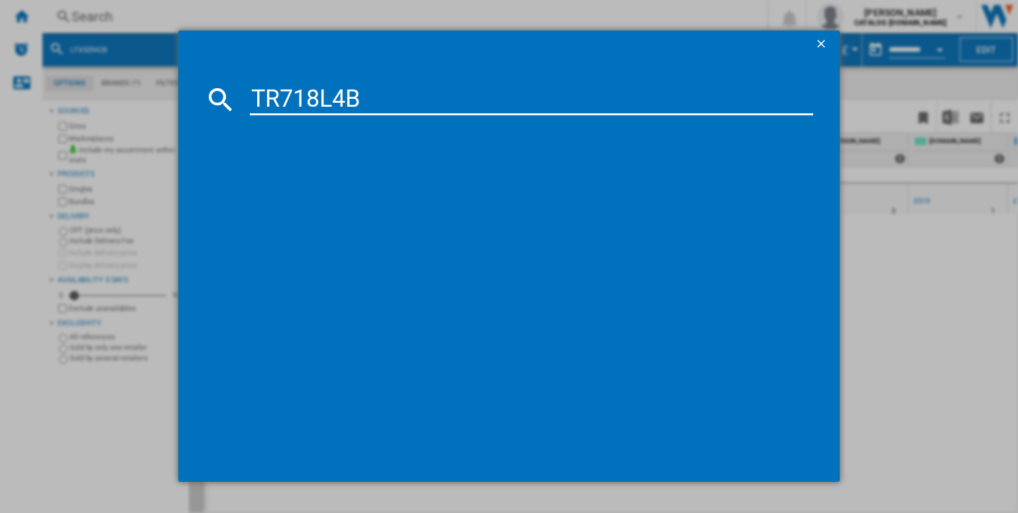
type input "TR718L4B"
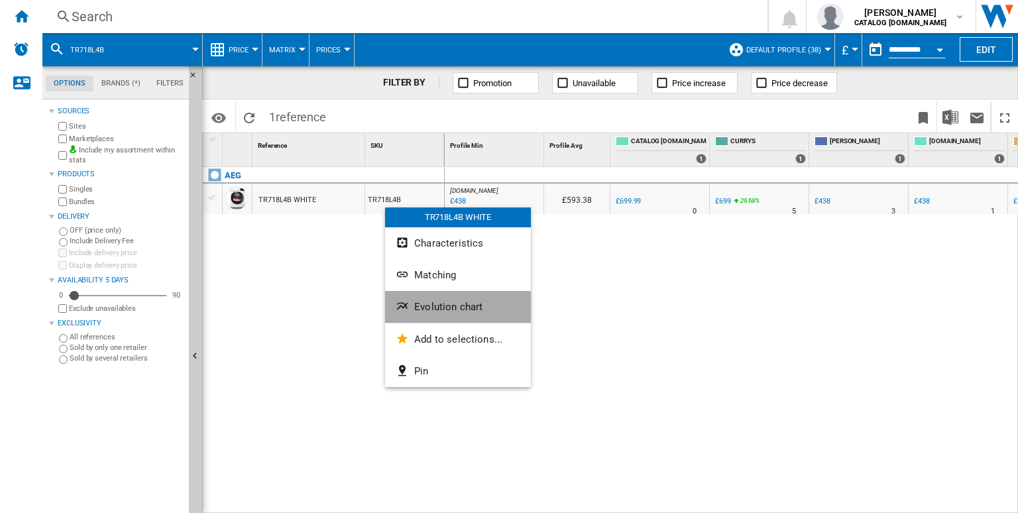
click at [418, 292] on button "Evolution chart" at bounding box center [458, 307] width 146 height 32
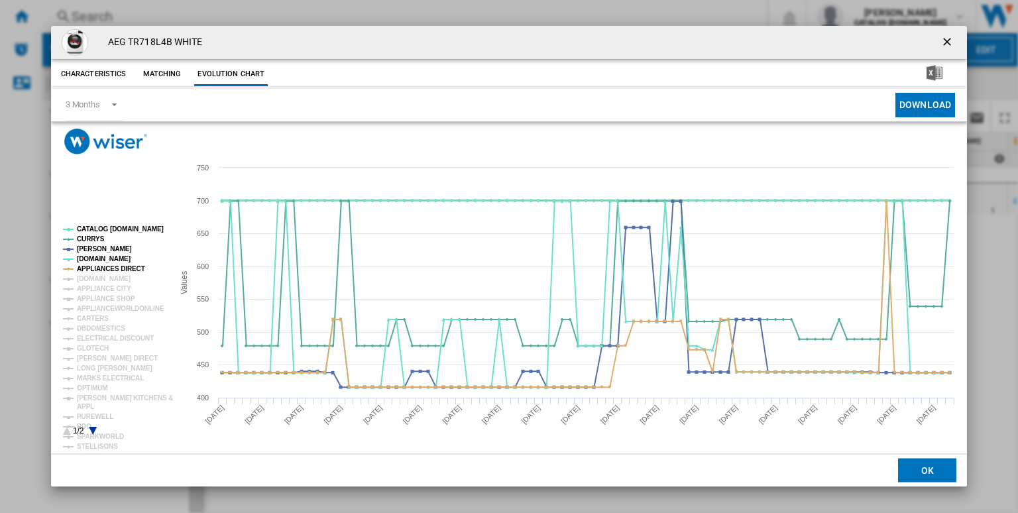
click at [113, 229] on tspan "CATALOG [DOMAIN_NAME]" at bounding box center [120, 228] width 87 height 7
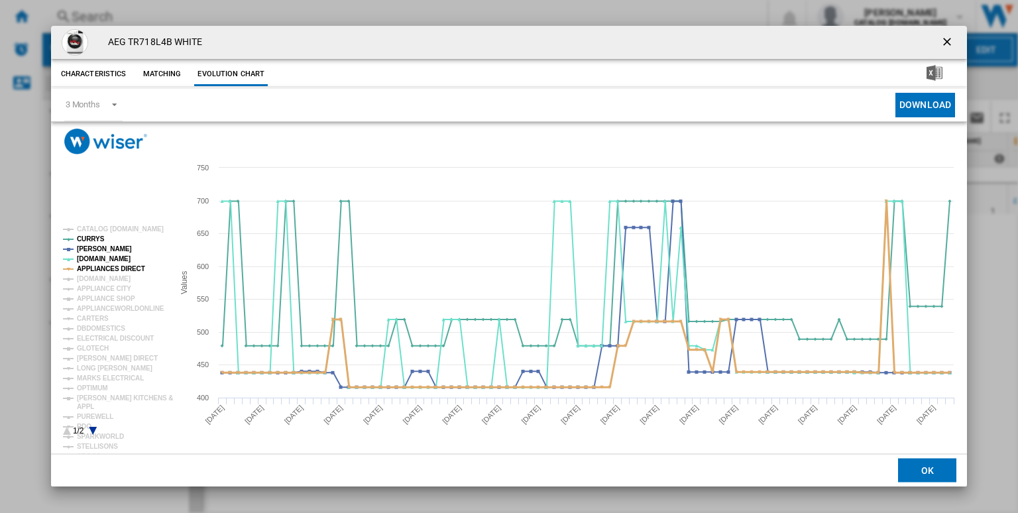
click at [122, 267] on tspan "APPLIANCES DIRECT" at bounding box center [111, 268] width 68 height 7
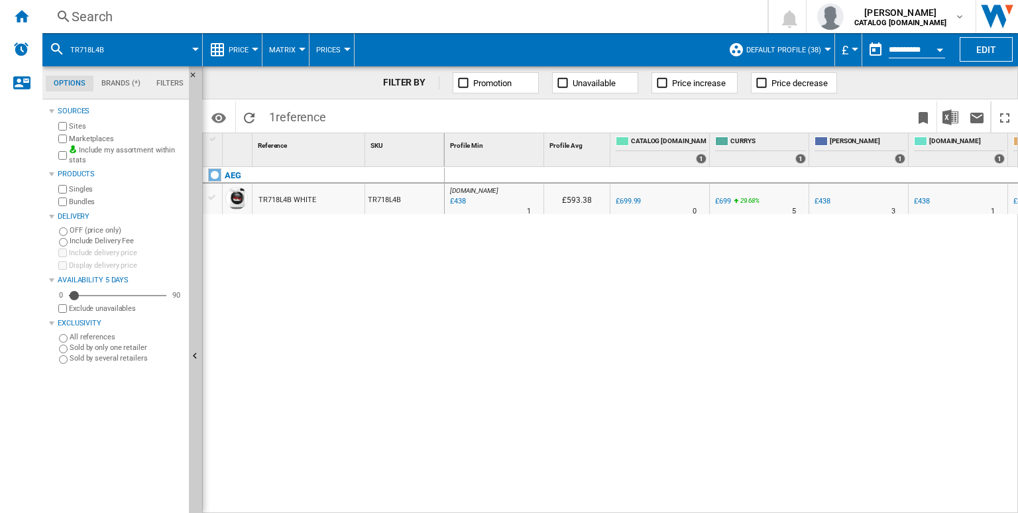
click at [560, 14] on div "Search" at bounding box center [402, 16] width 661 height 19
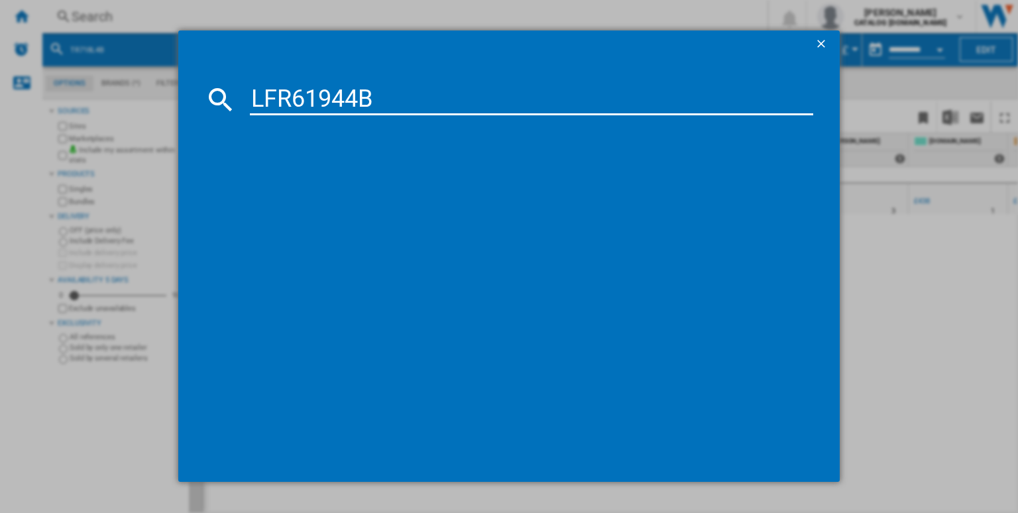
type input "LFR61944B"
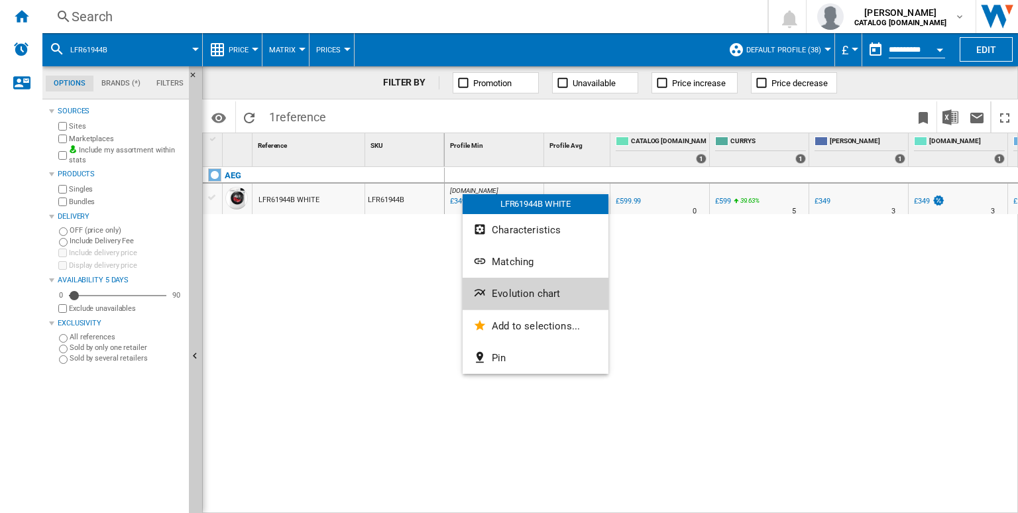
click at [504, 297] on span "Evolution chart" at bounding box center [526, 294] width 68 height 12
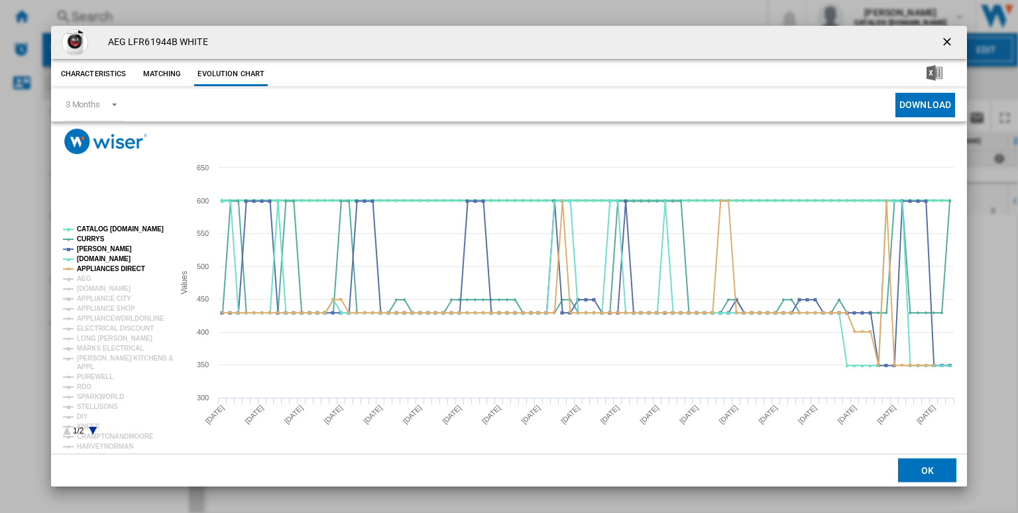
click at [114, 230] on tspan "CATALOG [DOMAIN_NAME]" at bounding box center [120, 228] width 87 height 7
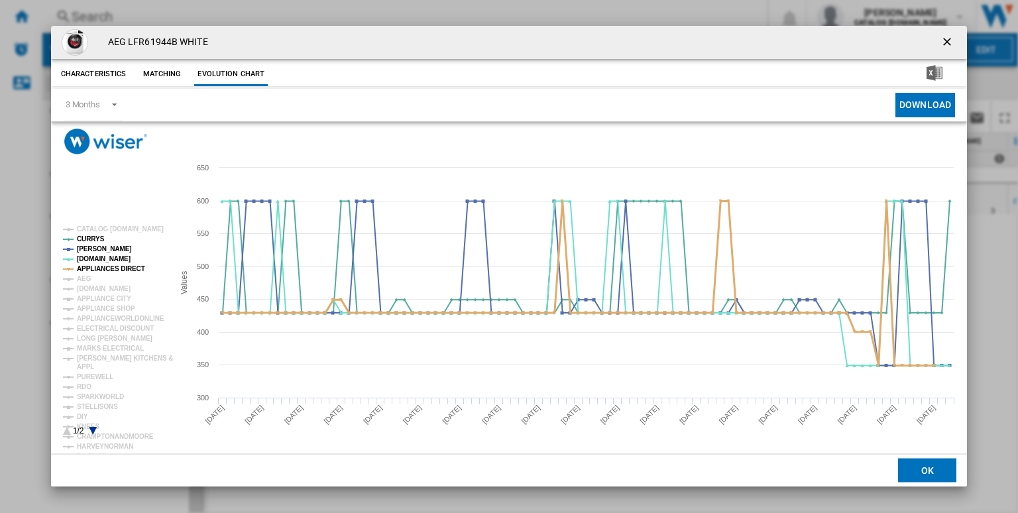
click at [111, 270] on tspan "APPLIANCES DIRECT" at bounding box center [111, 268] width 68 height 7
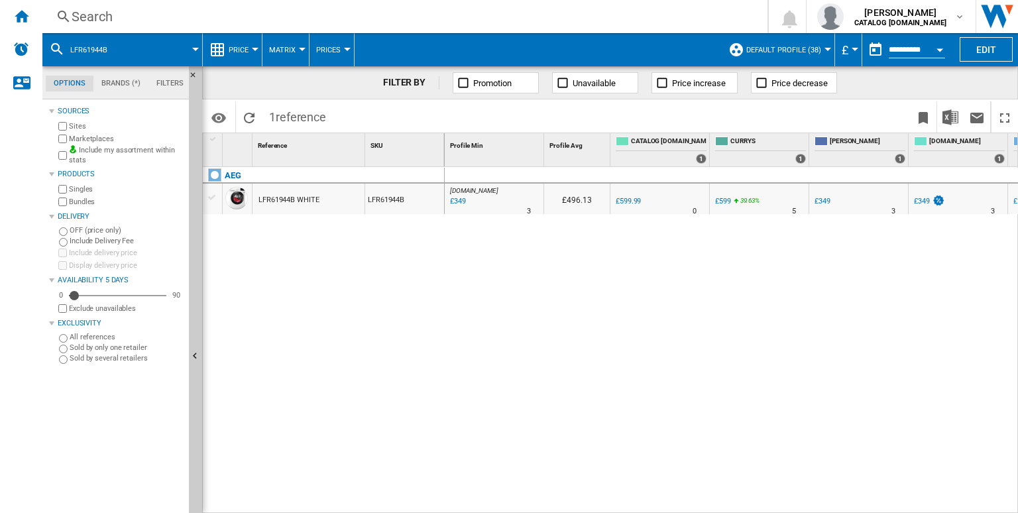
click at [486, 17] on div "Search" at bounding box center [402, 16] width 661 height 19
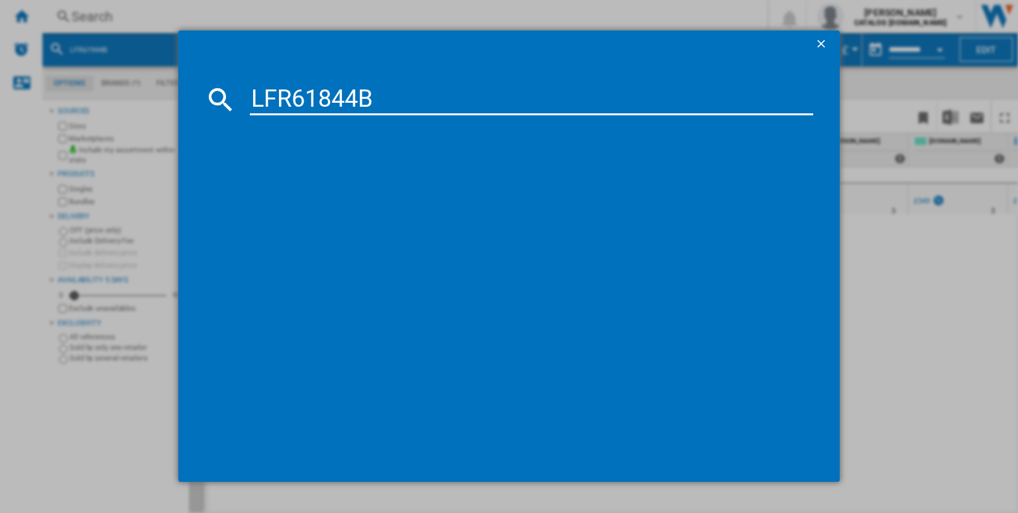
type input "LFR61844B"
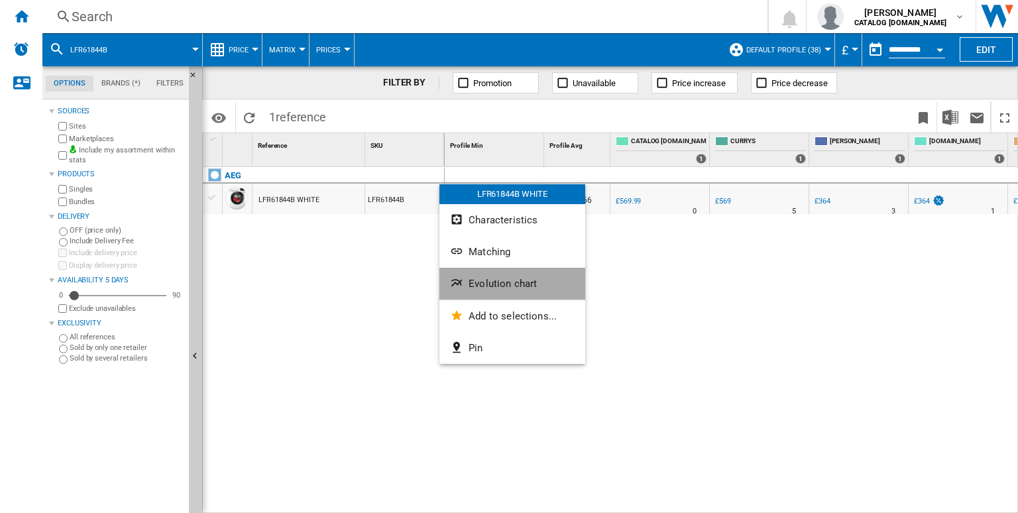
click at [502, 289] on span "Evolution chart" at bounding box center [502, 284] width 68 height 12
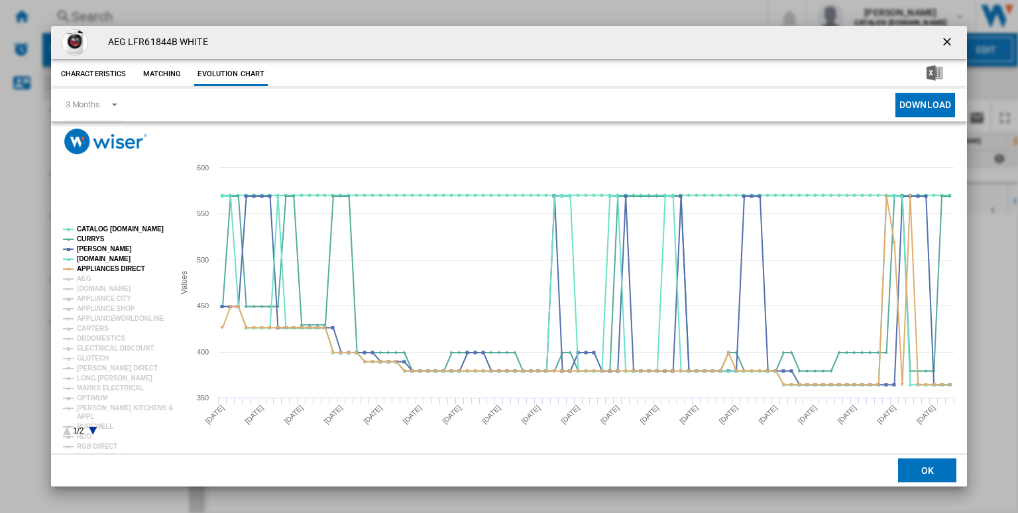
click at [107, 233] on tspan "CATALOG [DOMAIN_NAME]" at bounding box center [120, 228] width 87 height 7
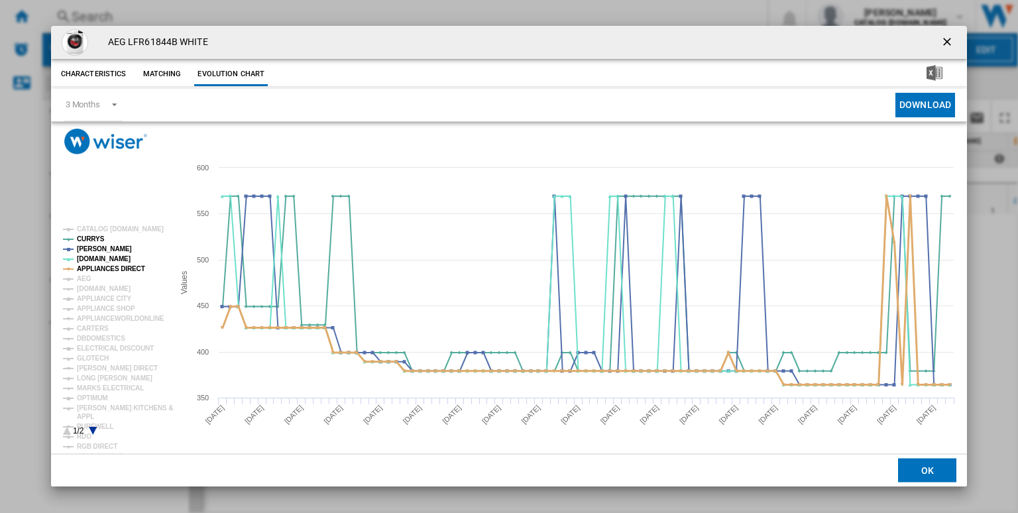
click at [127, 268] on tspan "APPLIANCES DIRECT" at bounding box center [111, 268] width 68 height 7
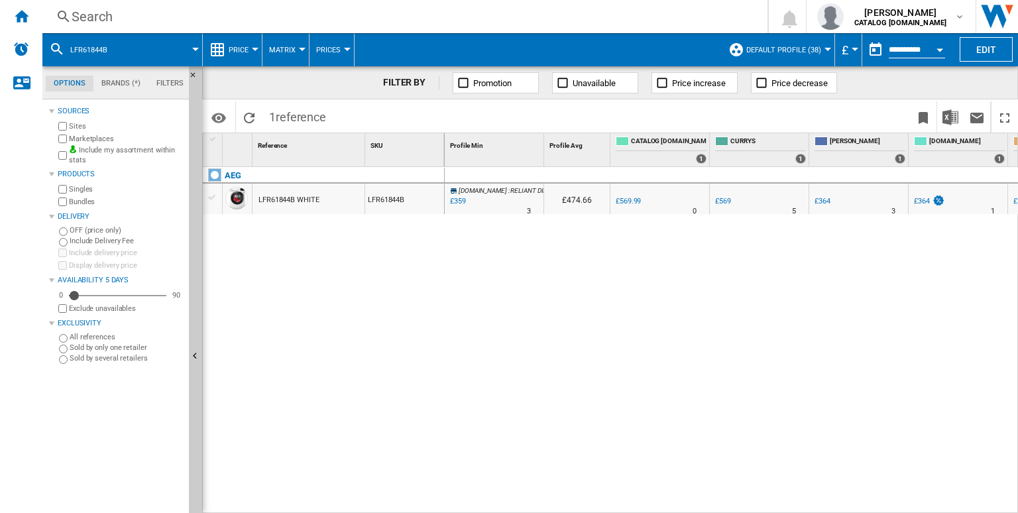
click at [254, 19] on div "Search" at bounding box center [402, 16] width 661 height 19
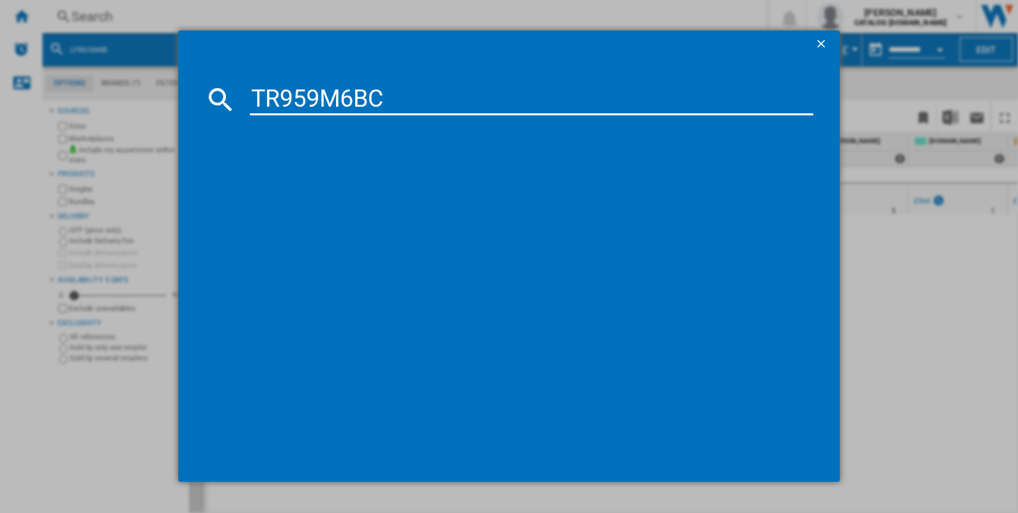
type input "TR959M6BC"
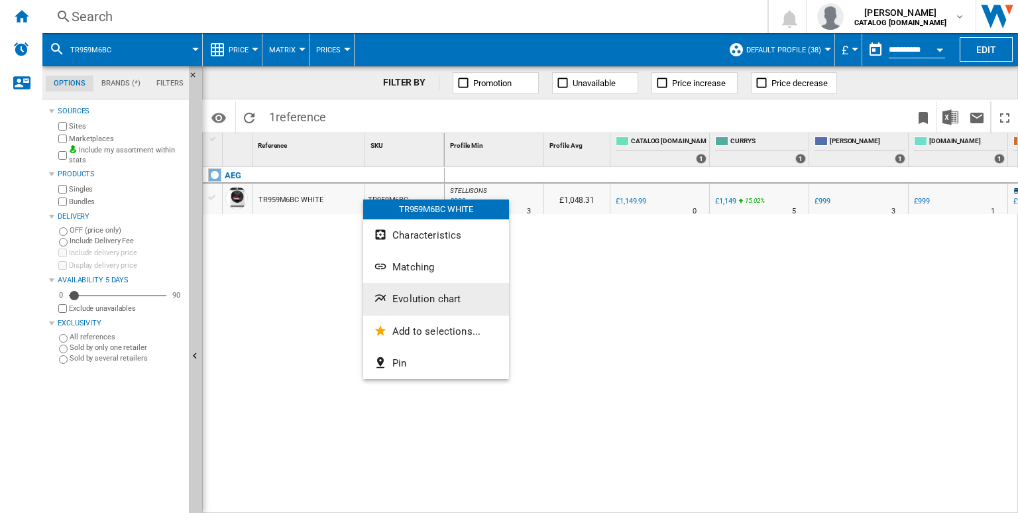
click at [416, 305] on button "Evolution chart" at bounding box center [436, 299] width 146 height 32
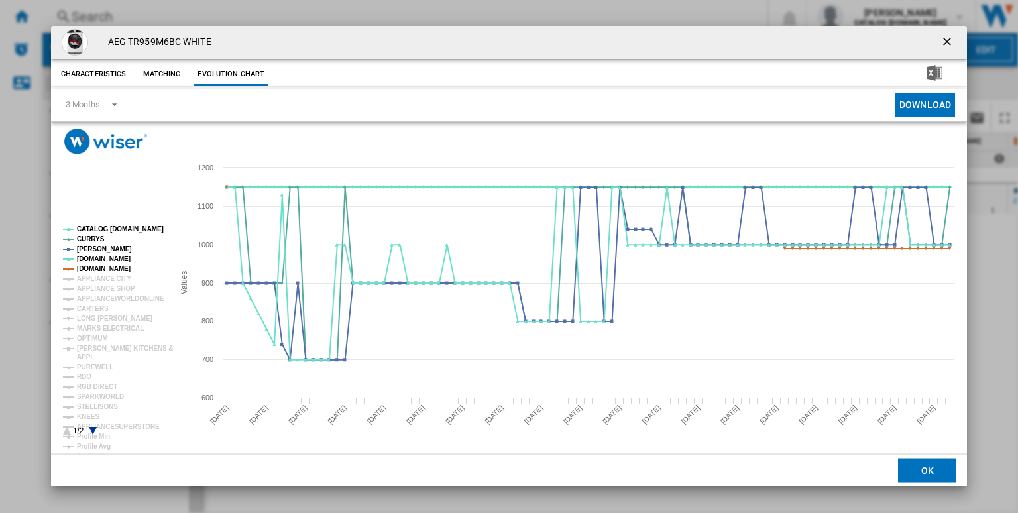
click at [119, 229] on tspan "CATALOG [DOMAIN_NAME]" at bounding box center [120, 228] width 87 height 7
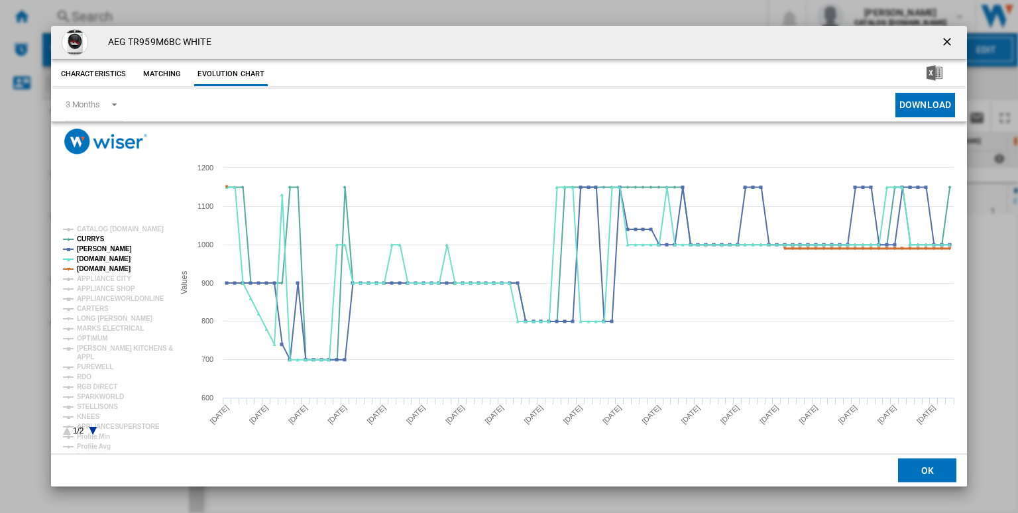
click at [115, 266] on tspan "[DOMAIN_NAME]" at bounding box center [104, 268] width 54 height 7
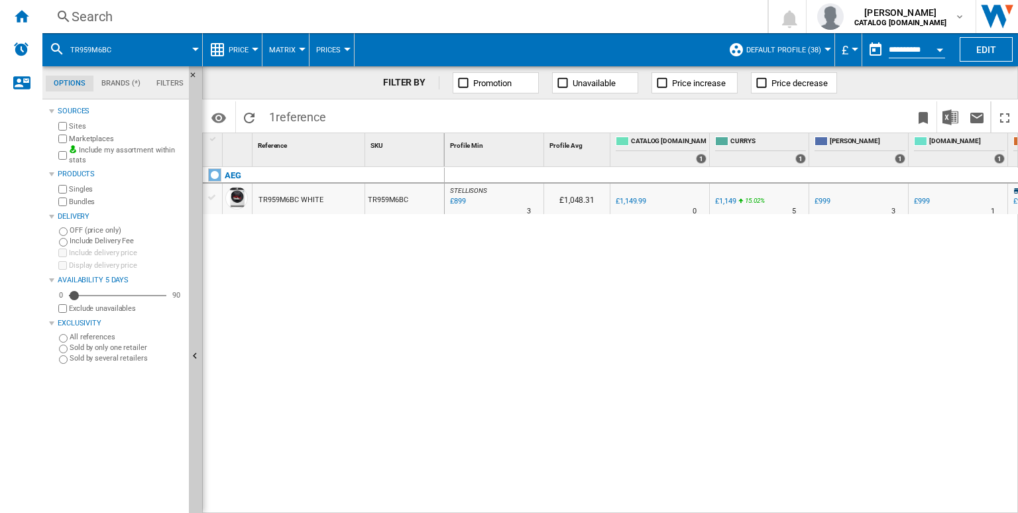
click at [526, 17] on div "Search" at bounding box center [402, 16] width 661 height 19
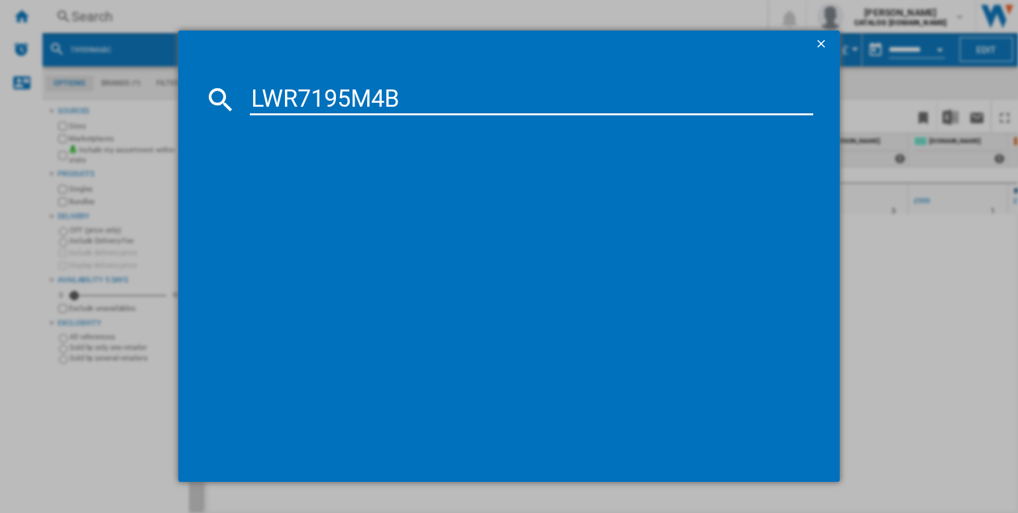
type input "LWR7195M4B"
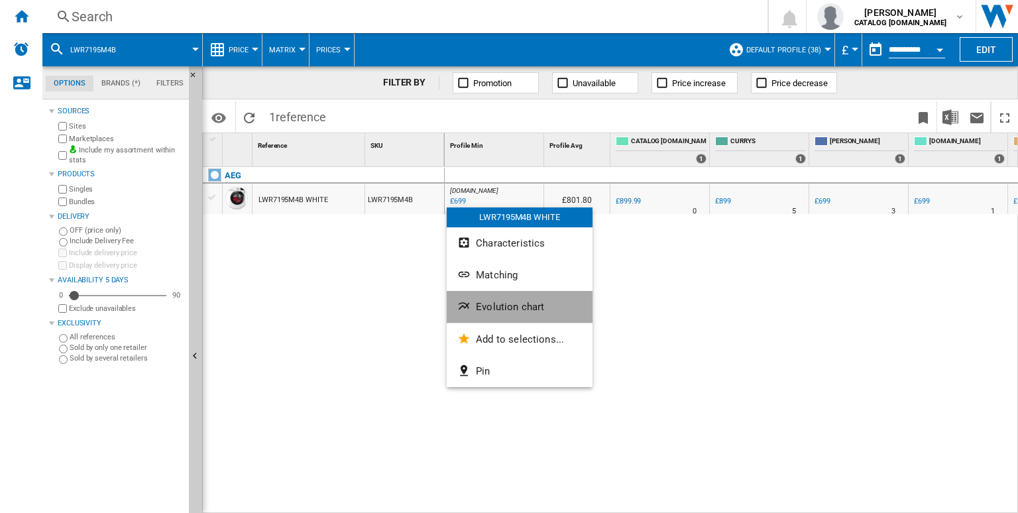
click at [484, 304] on span "Evolution chart" at bounding box center [510, 307] width 68 height 12
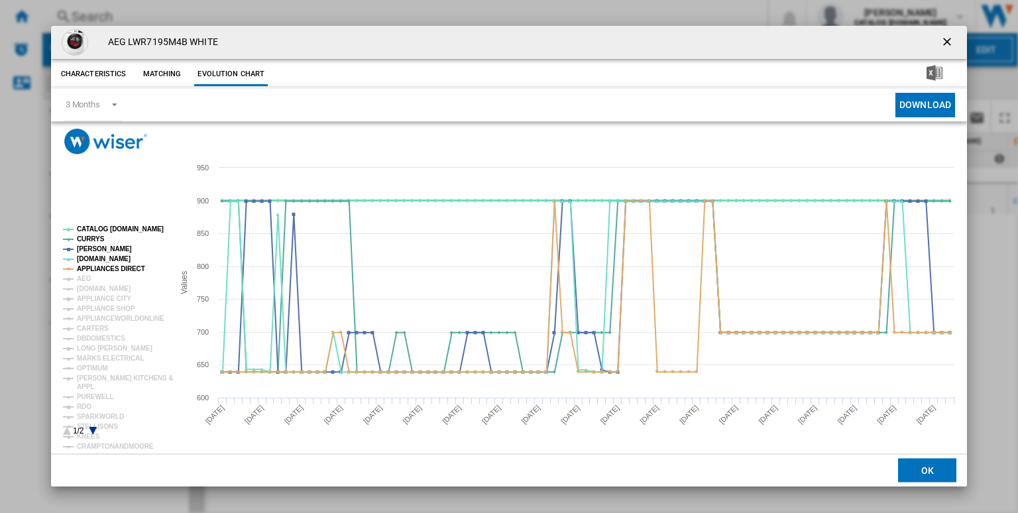
click at [106, 229] on tspan "CATALOG [DOMAIN_NAME]" at bounding box center [120, 228] width 87 height 7
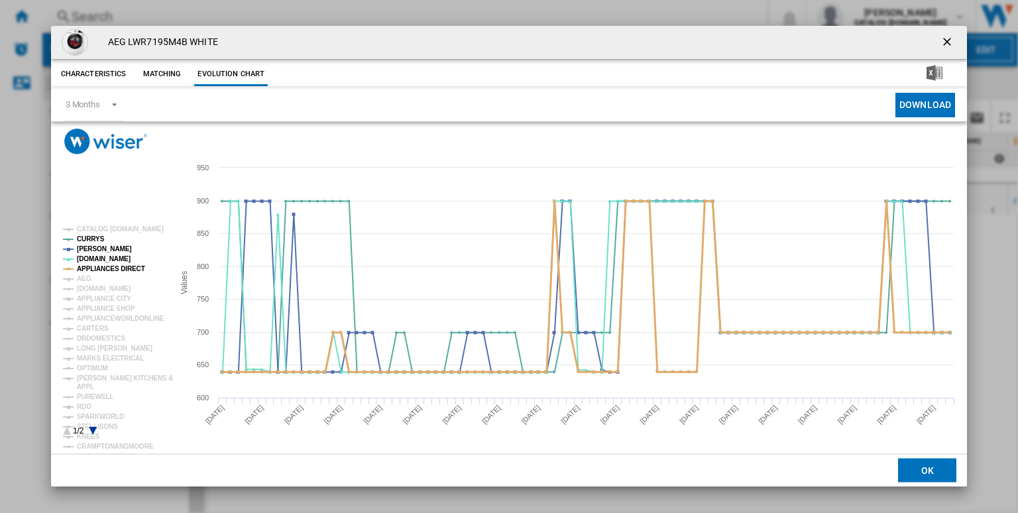
click at [121, 271] on tspan "APPLIANCES DIRECT" at bounding box center [111, 268] width 68 height 7
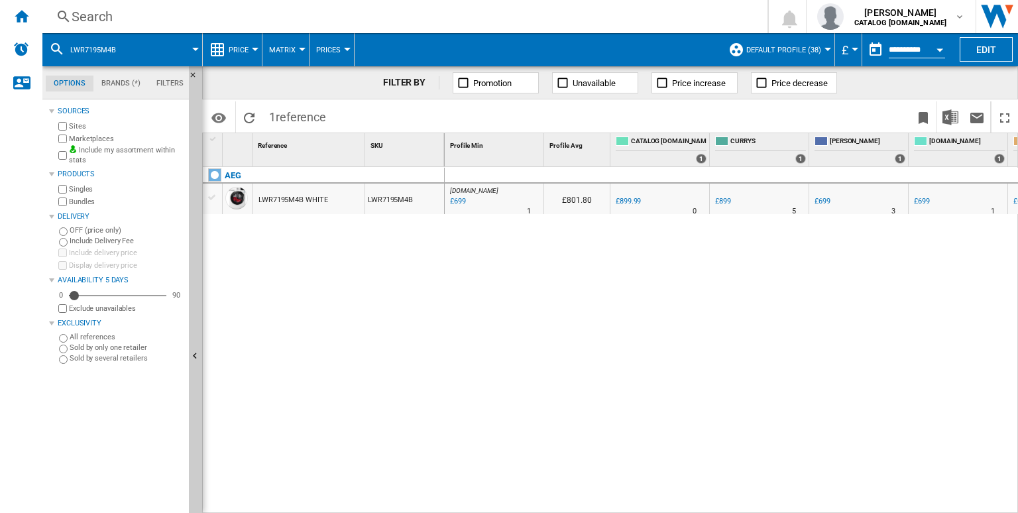
click at [574, 19] on div "Search" at bounding box center [402, 16] width 661 height 19
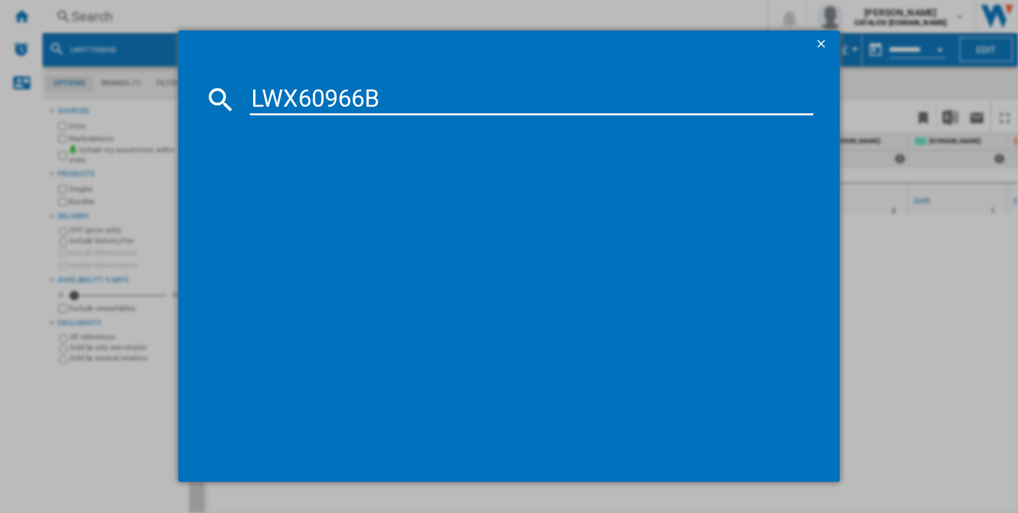
type input "LWX60966B"
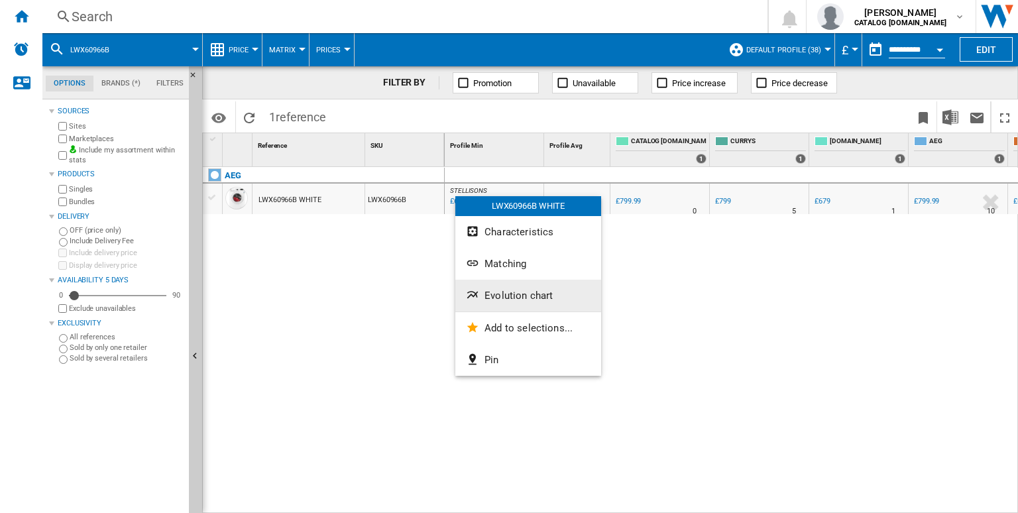
click at [509, 290] on span "Evolution chart" at bounding box center [518, 296] width 68 height 12
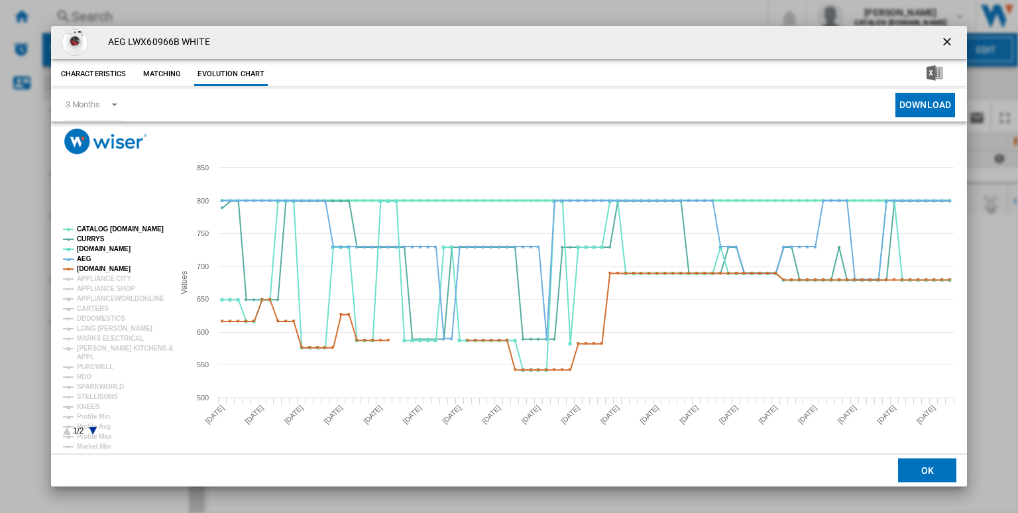
click at [105, 231] on tspan "CATALOG [DOMAIN_NAME]" at bounding box center [120, 228] width 87 height 7
click at [87, 258] on tspan "AEG" at bounding box center [84, 258] width 15 height 7
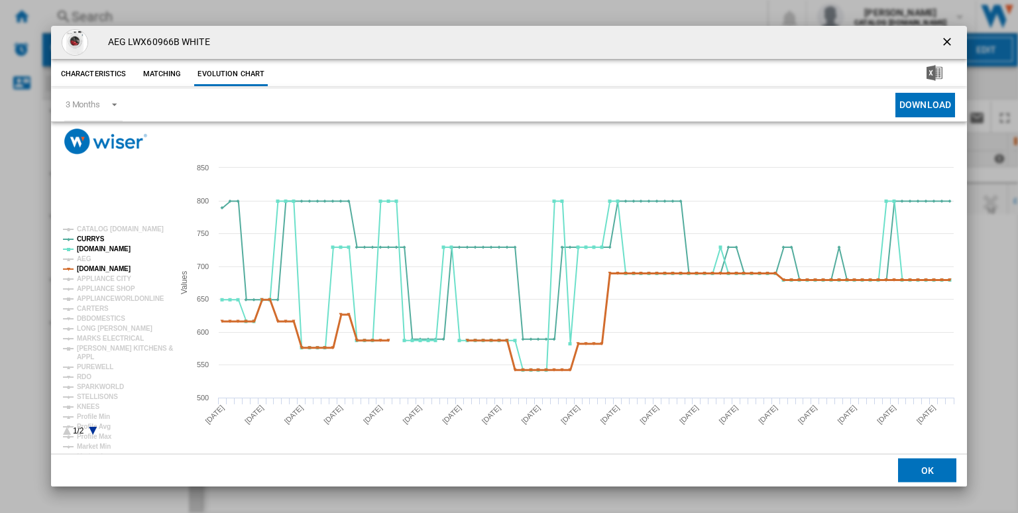
click at [106, 268] on tspan "[DOMAIN_NAME]" at bounding box center [104, 268] width 54 height 7
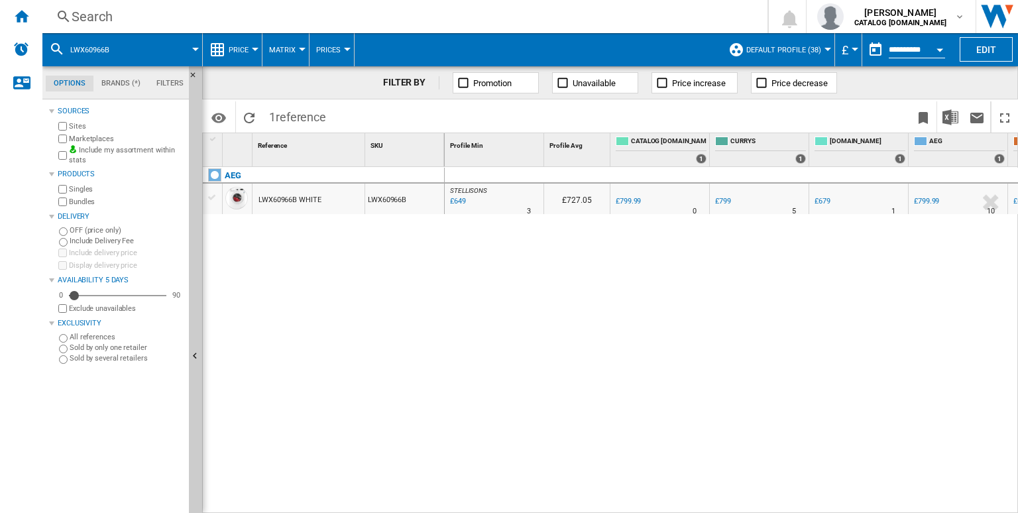
click at [370, 13] on div "Search" at bounding box center [402, 16] width 661 height 19
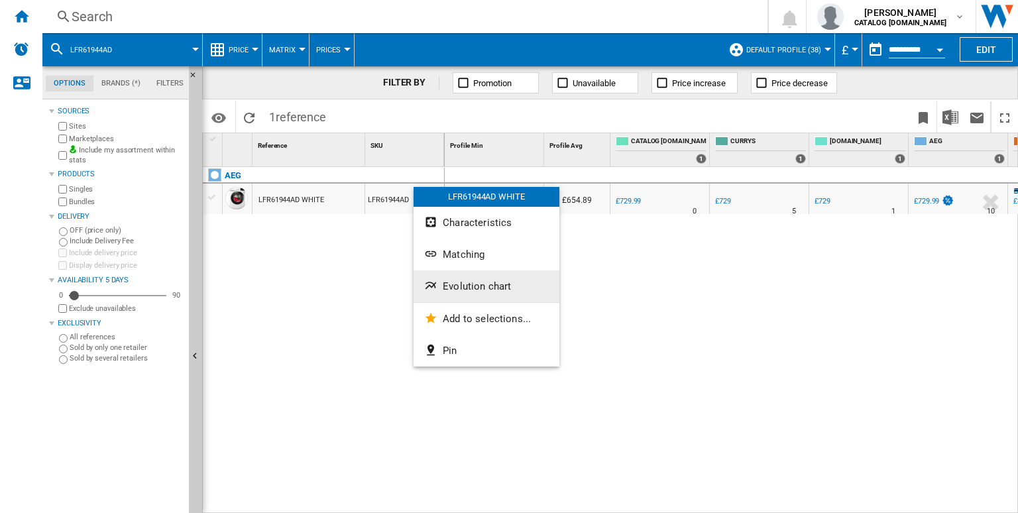
click at [470, 286] on span "Evolution chart" at bounding box center [477, 286] width 68 height 12
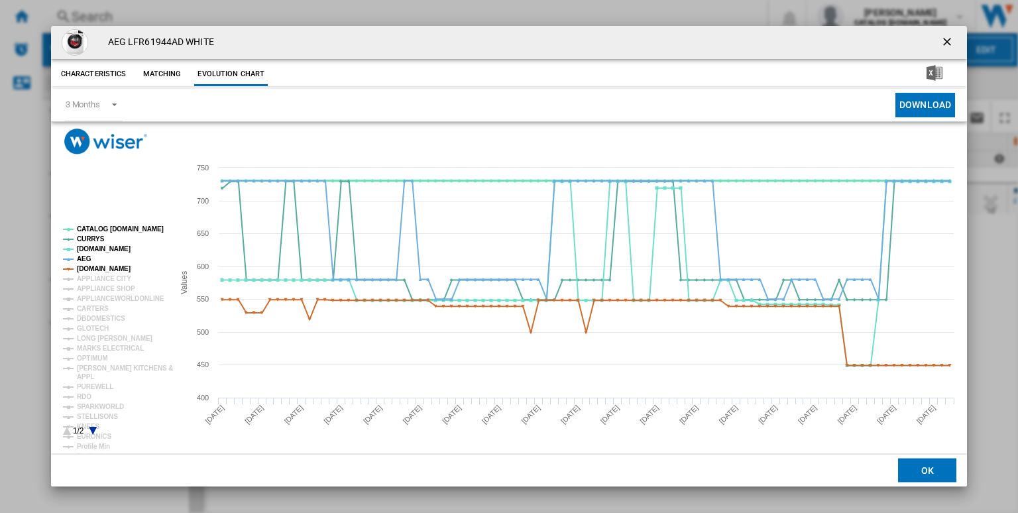
click at [99, 231] on tspan "CATALOG [DOMAIN_NAME]" at bounding box center [120, 228] width 87 height 7
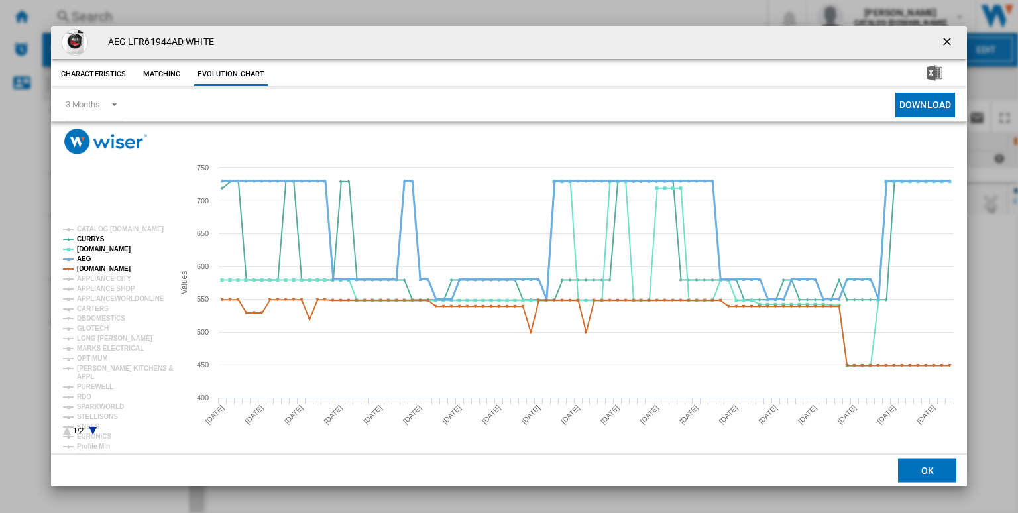
click at [84, 260] on tspan "AEG" at bounding box center [84, 258] width 15 height 7
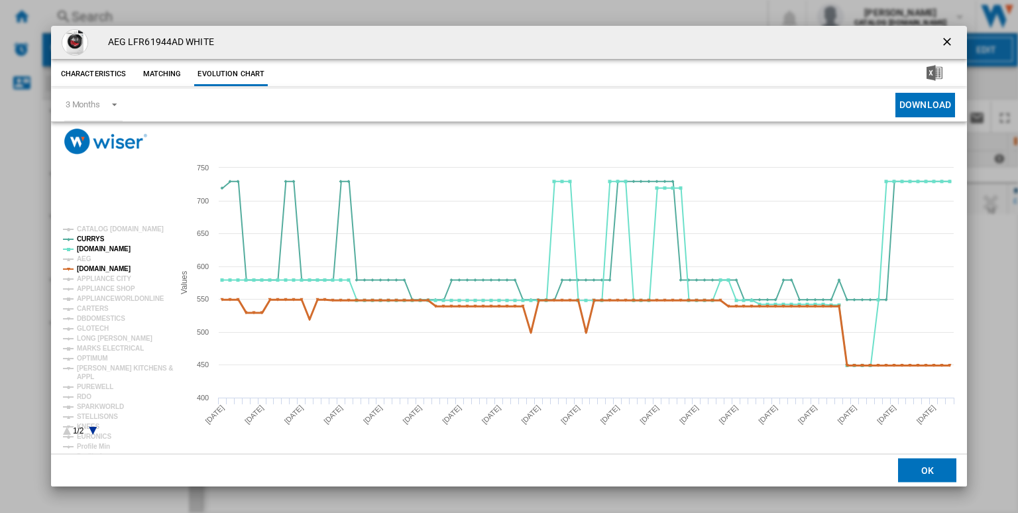
click at [106, 266] on tspan "[DOMAIN_NAME]" at bounding box center [104, 268] width 54 height 7
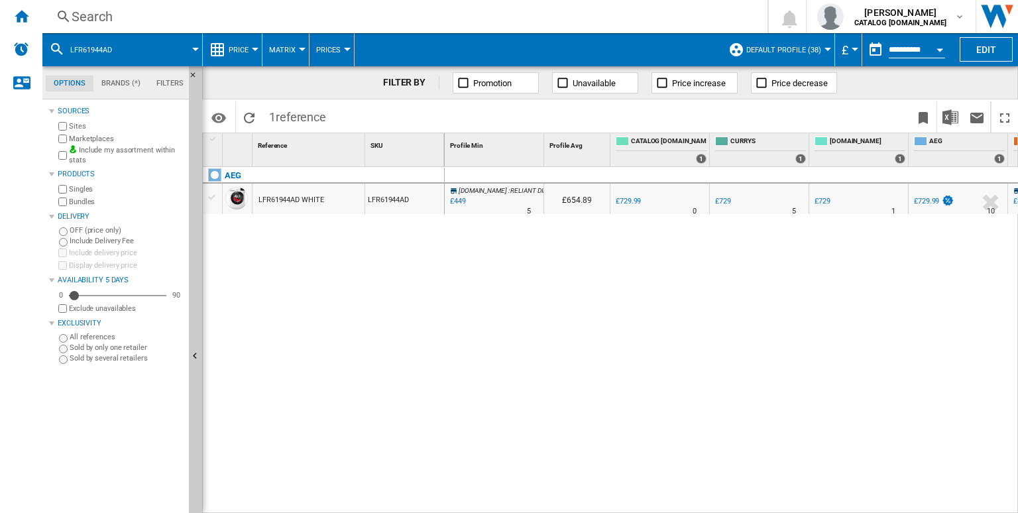
click at [360, 11] on div "Search" at bounding box center [402, 16] width 661 height 19
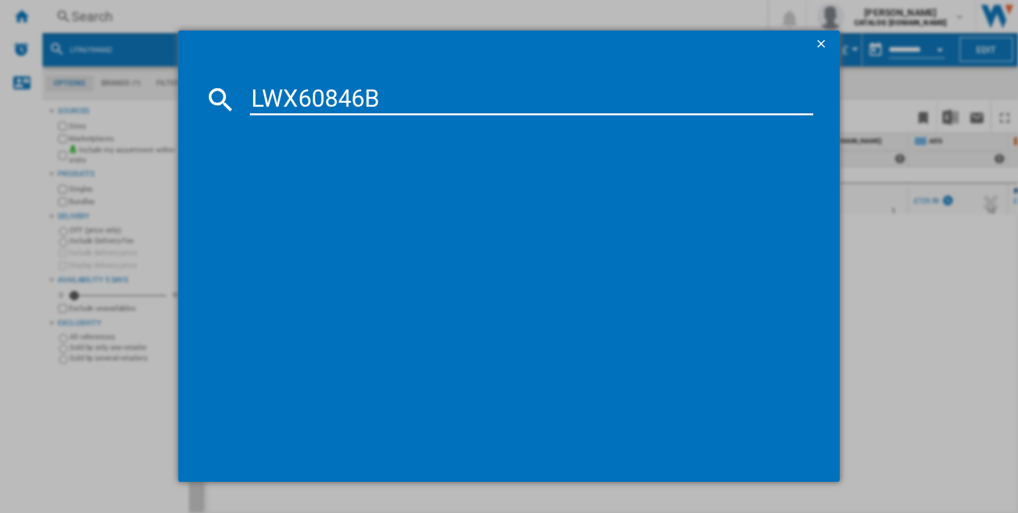
type input "LWX60846B"
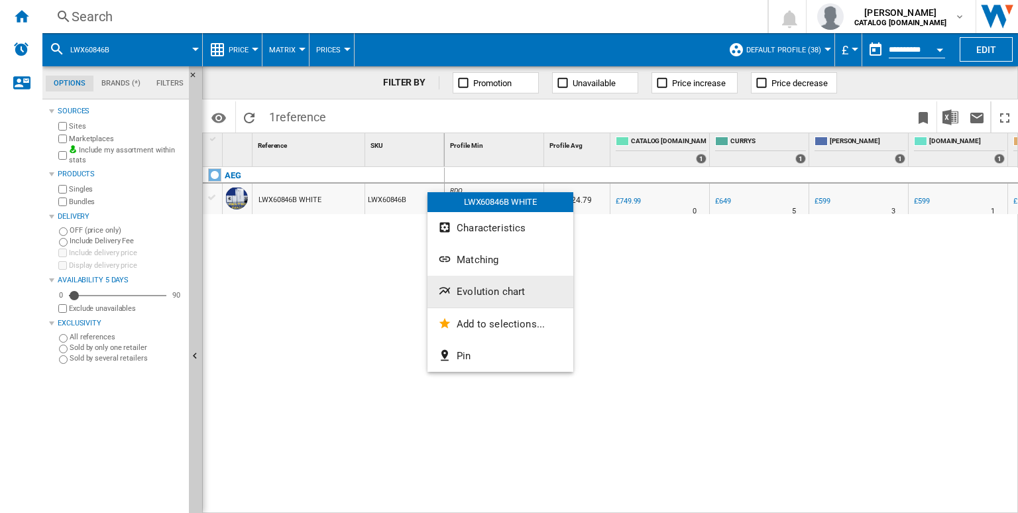
click at [480, 305] on button "Evolution chart" at bounding box center [500, 292] width 146 height 32
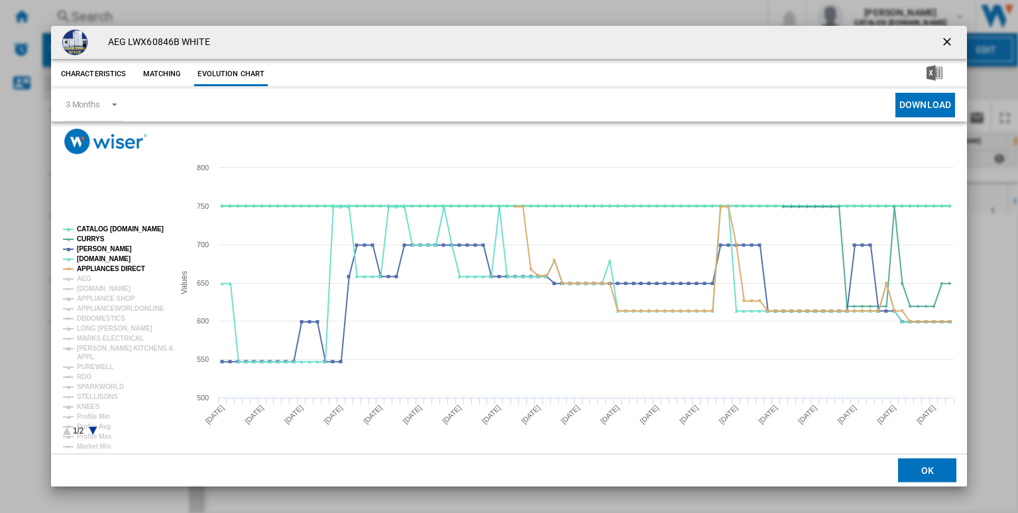
click at [123, 231] on tspan "CATALOG [DOMAIN_NAME]" at bounding box center [120, 228] width 87 height 7
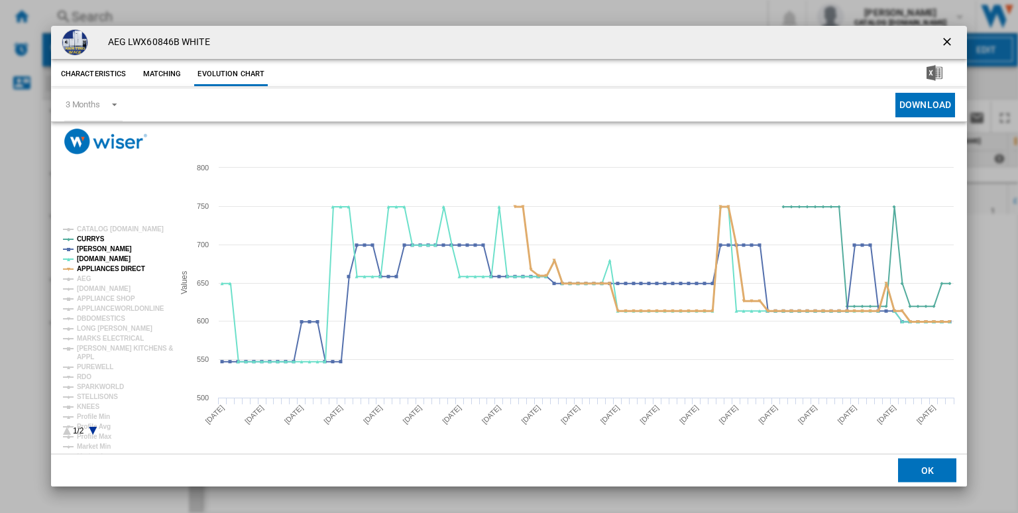
click at [101, 270] on tspan "APPLIANCES DIRECT" at bounding box center [111, 268] width 68 height 7
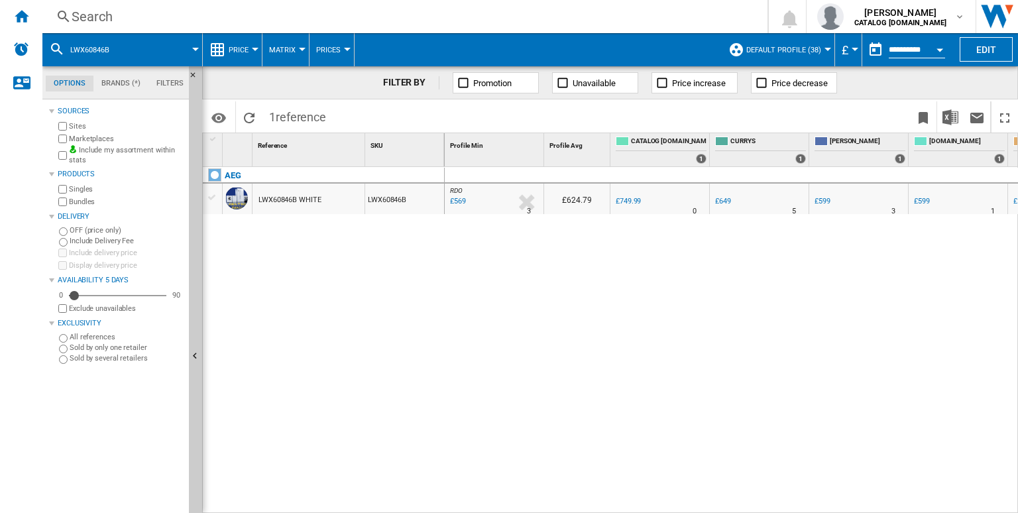
click at [447, 14] on div "Search" at bounding box center [402, 16] width 661 height 19
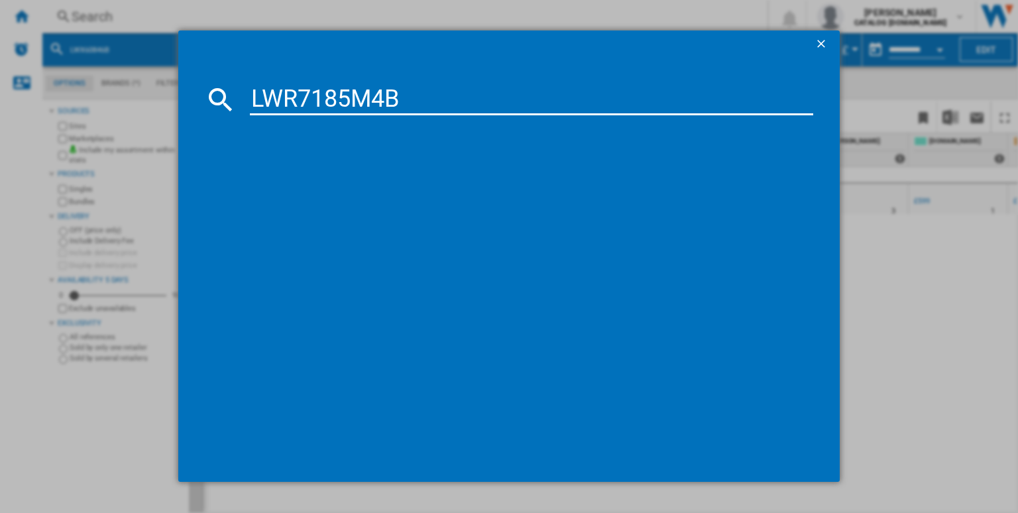
type input "LWR7185M4B"
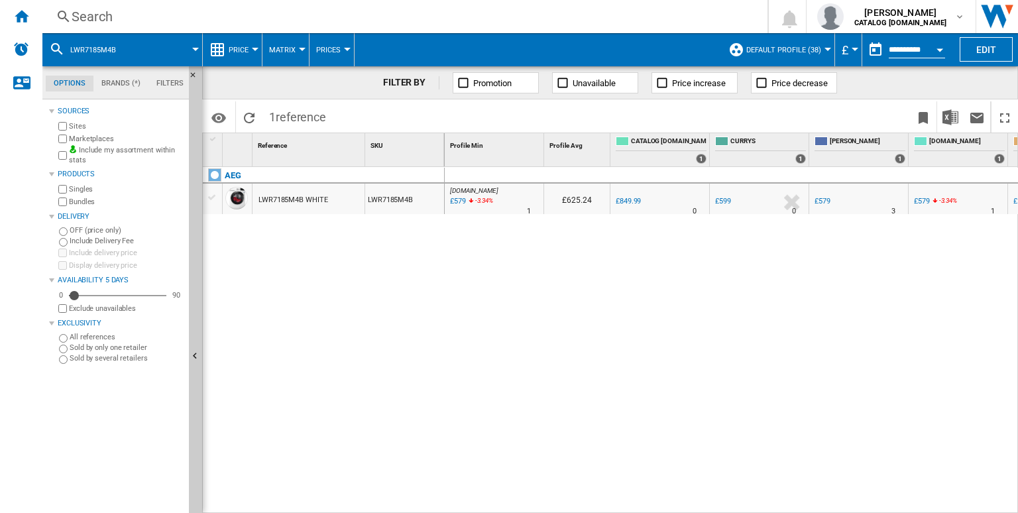
drag, startPoint x: 439, startPoint y: 189, endPoint x: 400, endPoint y: 235, distance: 59.6
click at [400, 235] on div at bounding box center [509, 256] width 1018 height 513
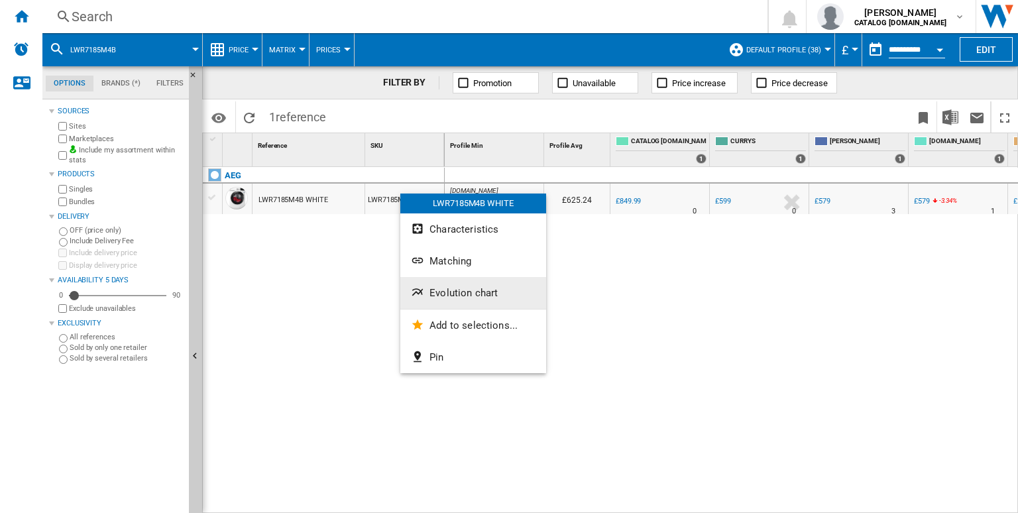
click at [444, 287] on span "Evolution chart" at bounding box center [463, 293] width 68 height 12
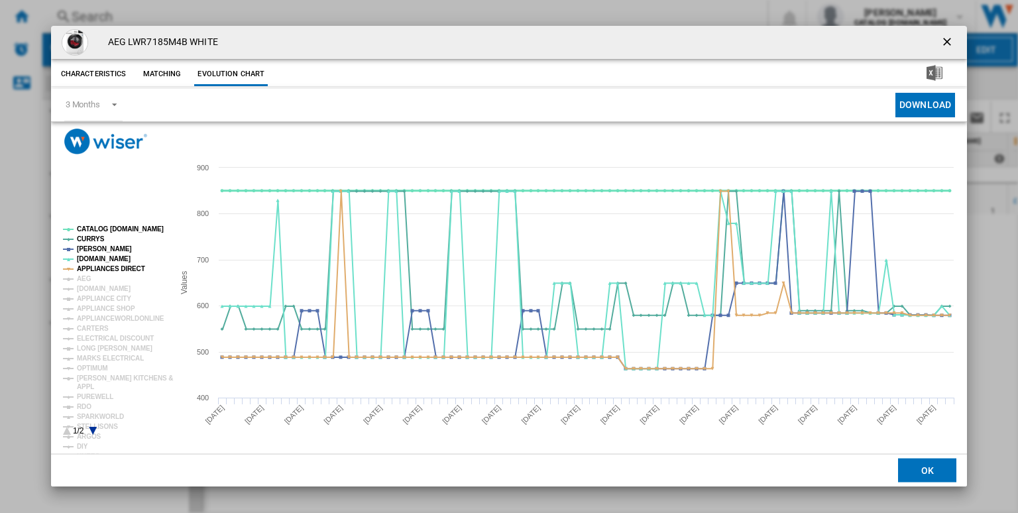
click at [103, 230] on tspan "CATALOG [DOMAIN_NAME]" at bounding box center [120, 228] width 87 height 7
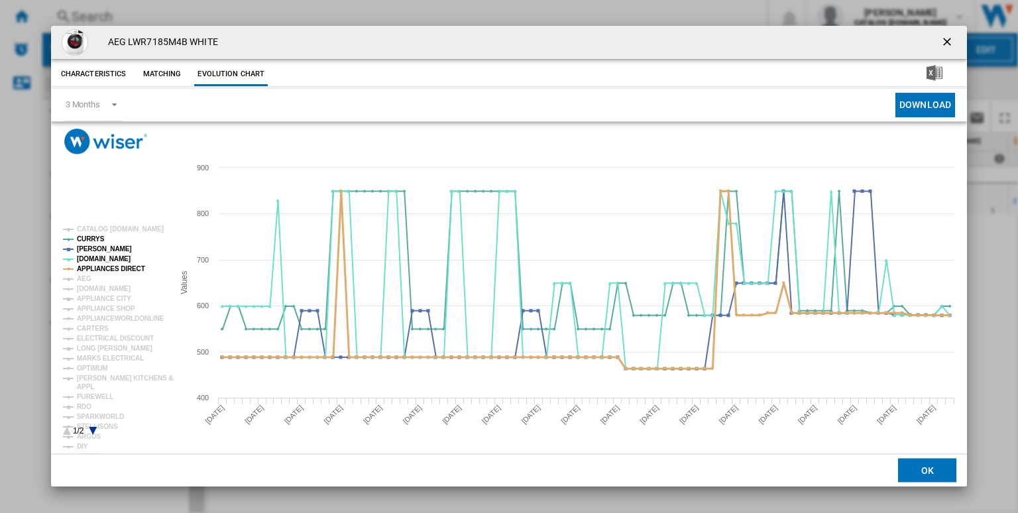
click at [105, 272] on tspan "APPLIANCES DIRECT" at bounding box center [111, 268] width 68 height 7
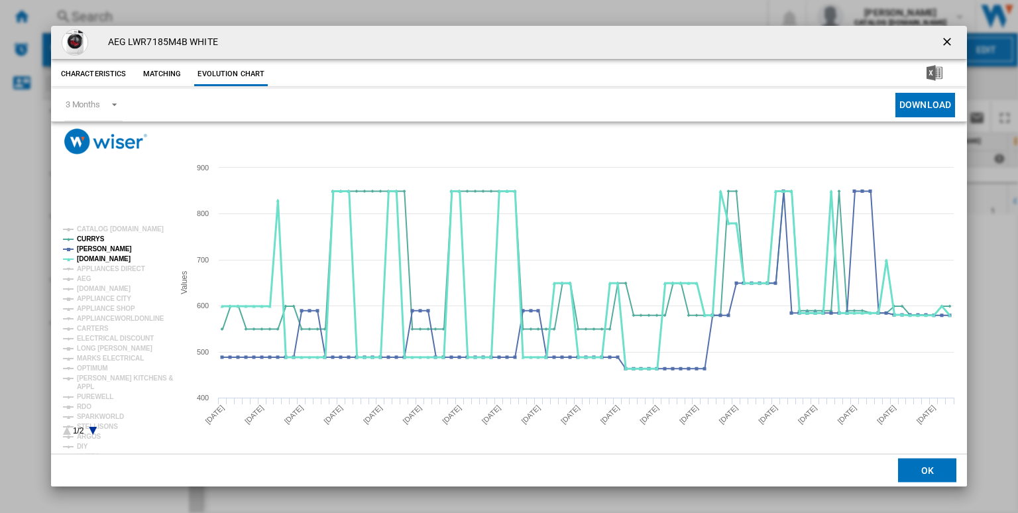
click at [99, 256] on tspan "[DOMAIN_NAME]" at bounding box center [104, 258] width 54 height 7
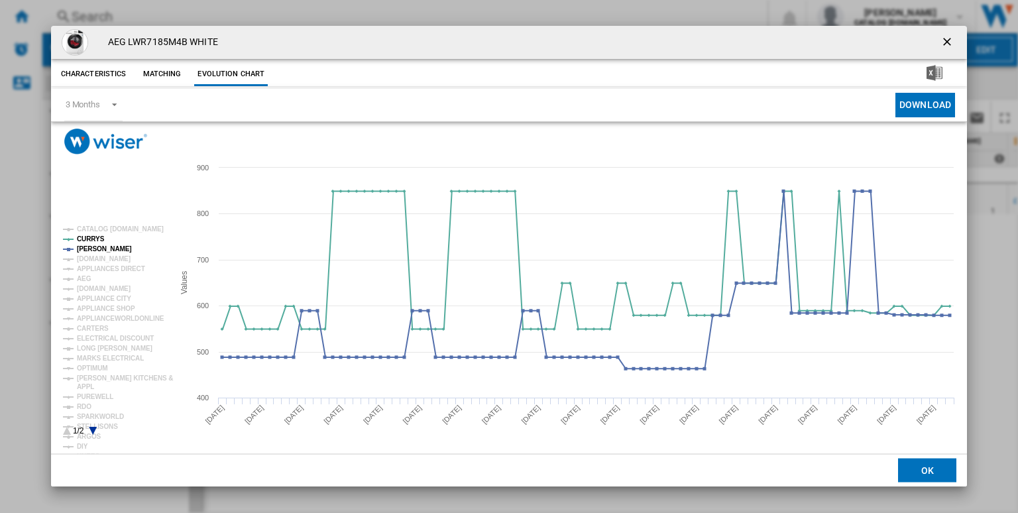
click at [99, 256] on tspan "[DOMAIN_NAME]" at bounding box center [104, 258] width 54 height 7
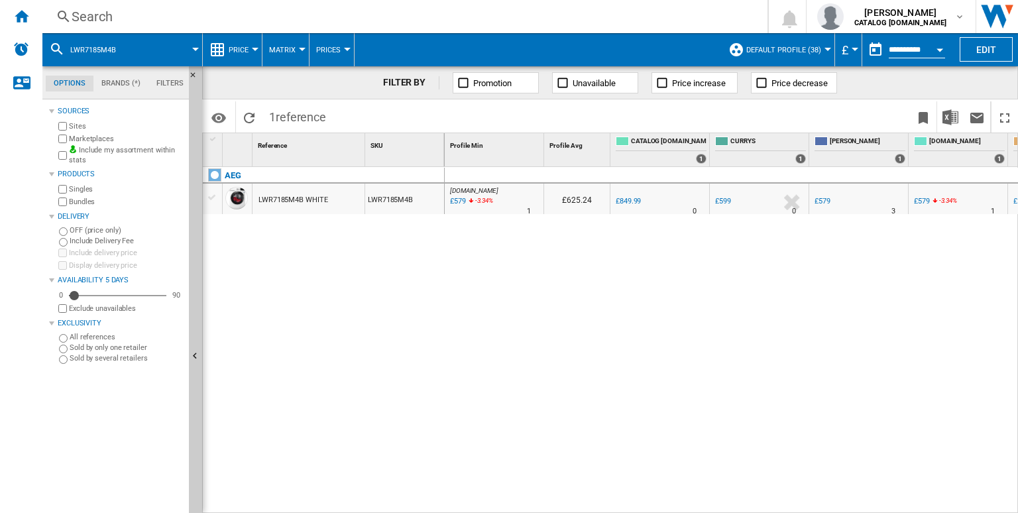
click at [405, 24] on div "Search" at bounding box center [402, 16] width 661 height 19
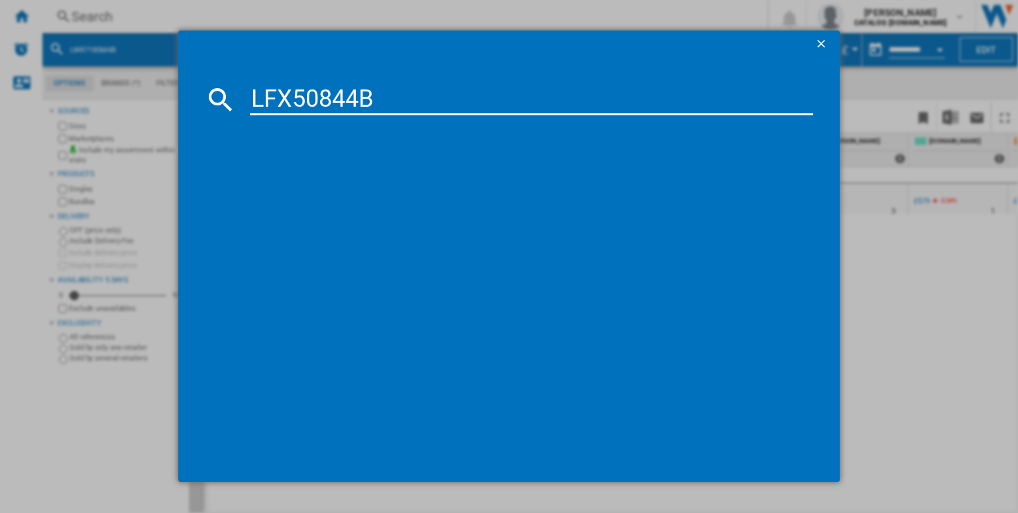
type input "LFX50844B"
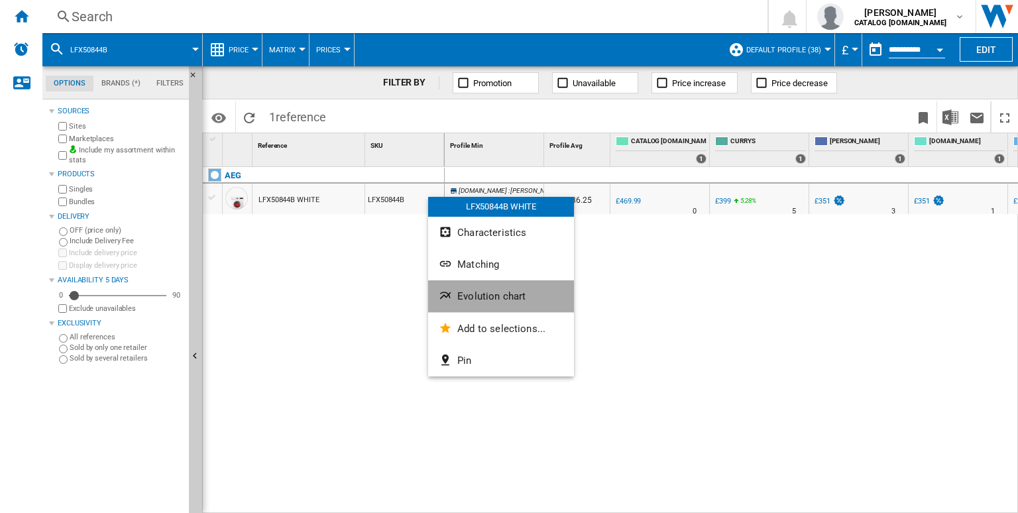
click at [467, 297] on span "Evolution chart" at bounding box center [491, 296] width 68 height 12
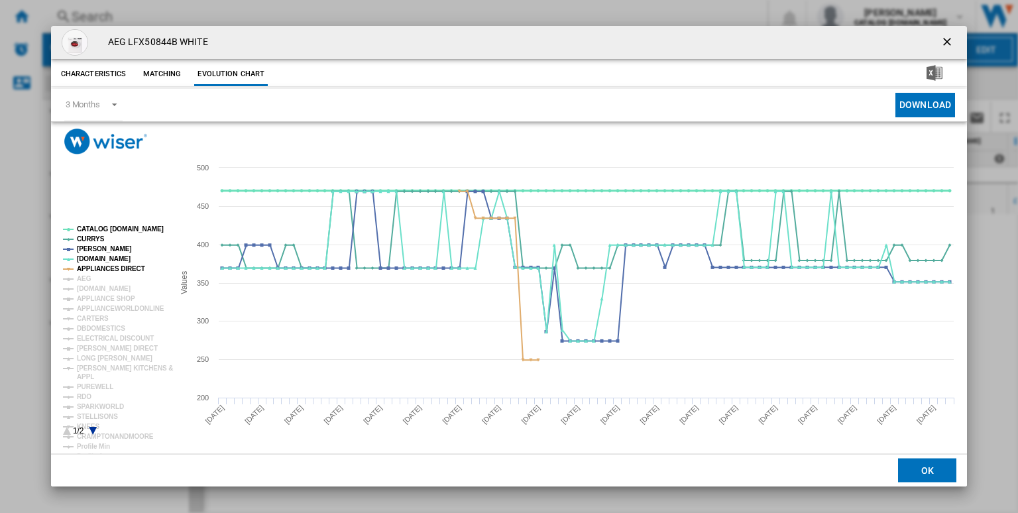
click at [111, 231] on tspan "CATALOG [DOMAIN_NAME]" at bounding box center [120, 228] width 87 height 7
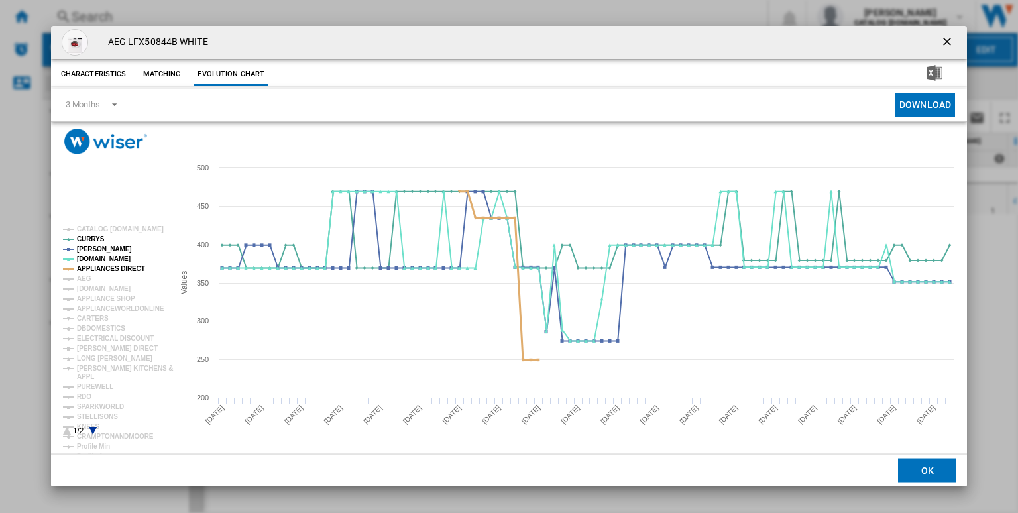
click at [115, 269] on tspan "APPLIANCES DIRECT" at bounding box center [111, 268] width 68 height 7
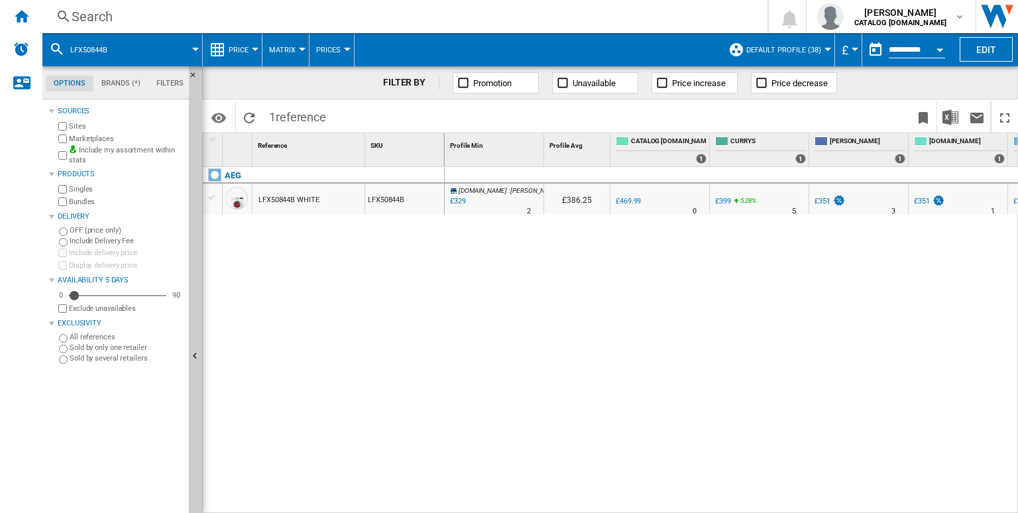
click at [566, 19] on div "Search" at bounding box center [402, 16] width 661 height 19
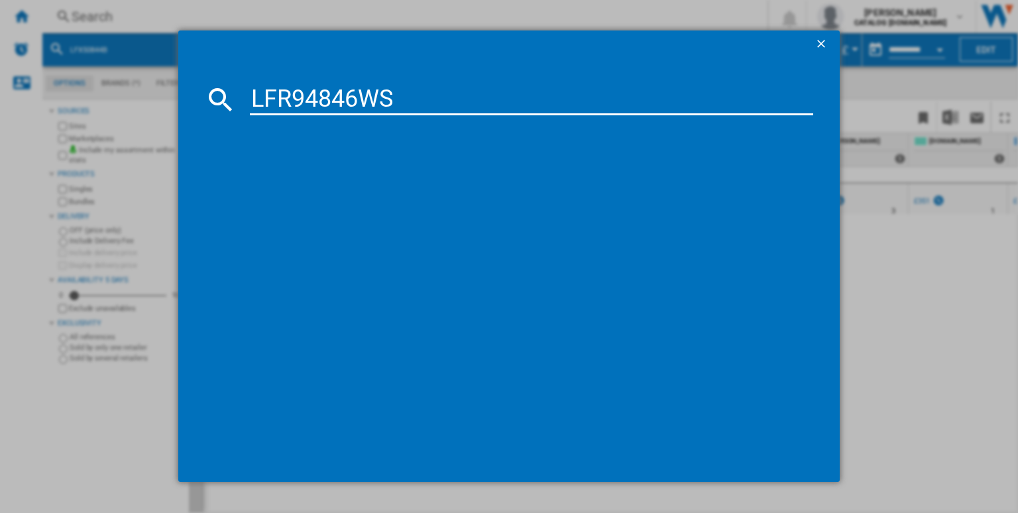
type input "LFR94846WS"
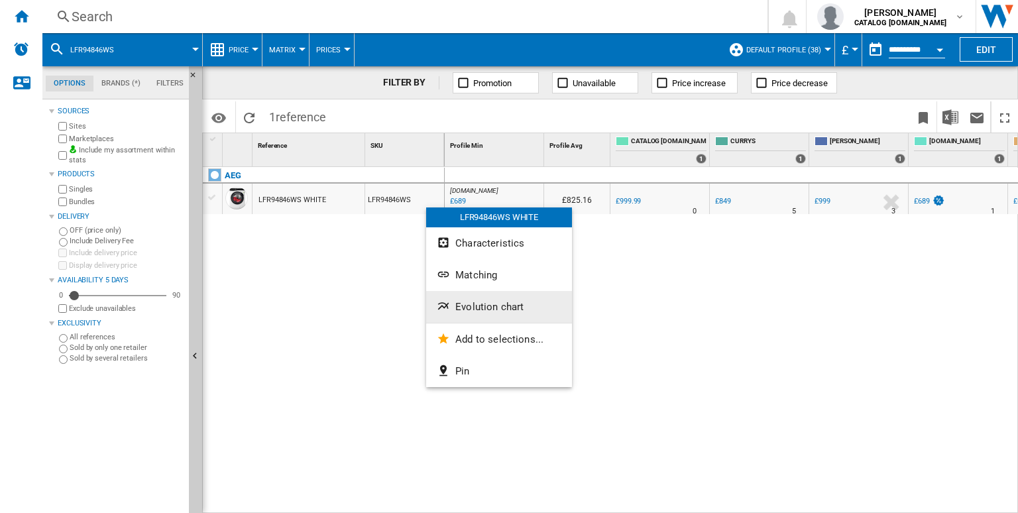
click at [476, 297] on button "Evolution chart" at bounding box center [499, 307] width 146 height 32
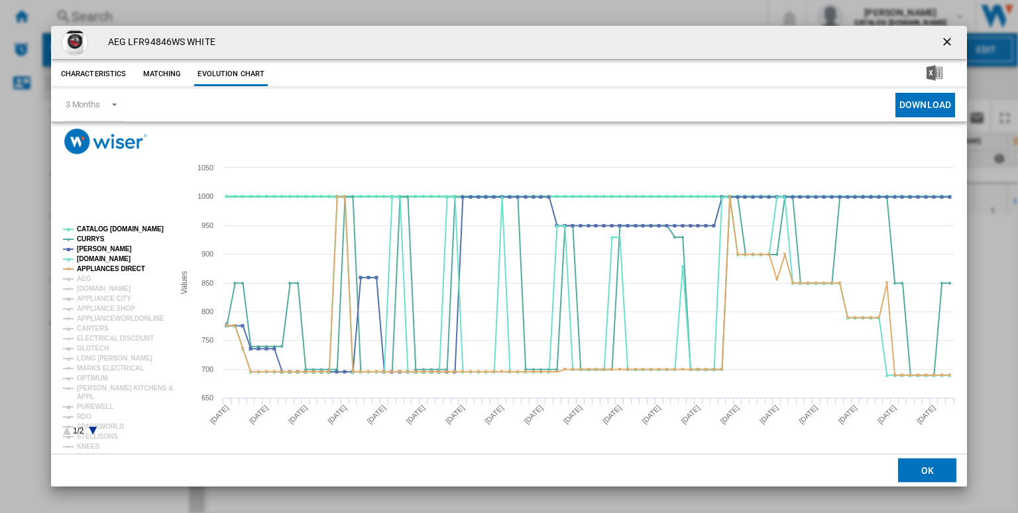
click at [111, 226] on tspan "CATALOG [DOMAIN_NAME]" at bounding box center [120, 228] width 87 height 7
click at [109, 272] on tspan "APPLIANCES DIRECT" at bounding box center [111, 268] width 68 height 7
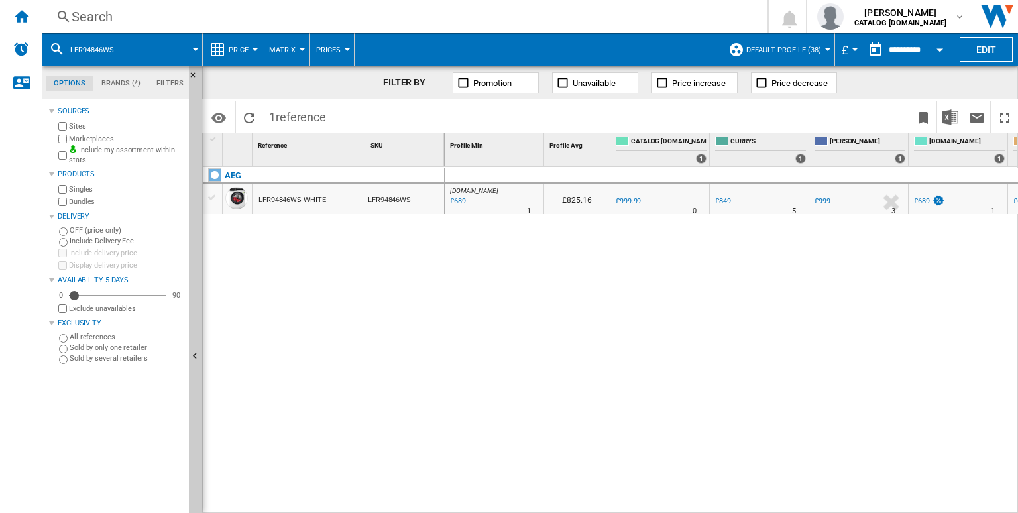
click at [375, 21] on div "Search" at bounding box center [402, 16] width 661 height 19
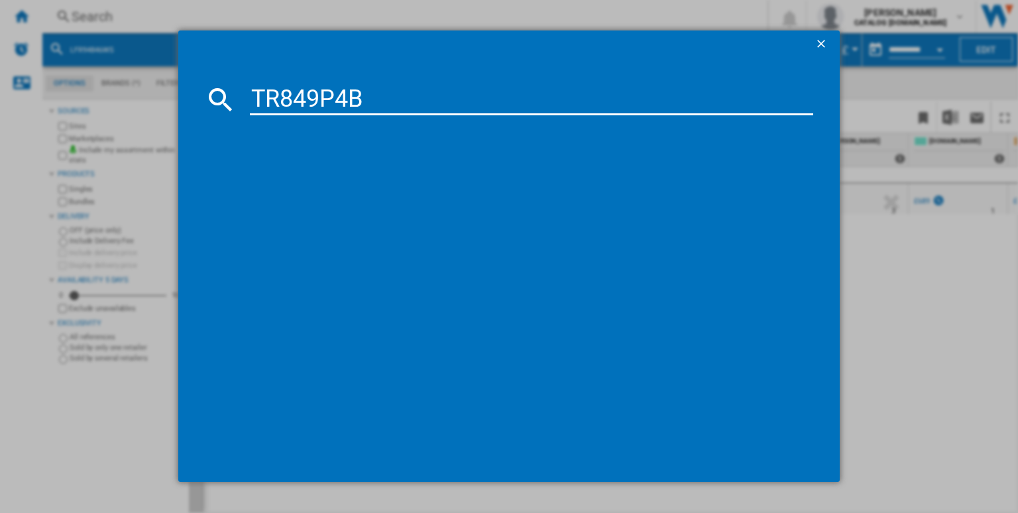
type input "TR849P4B"
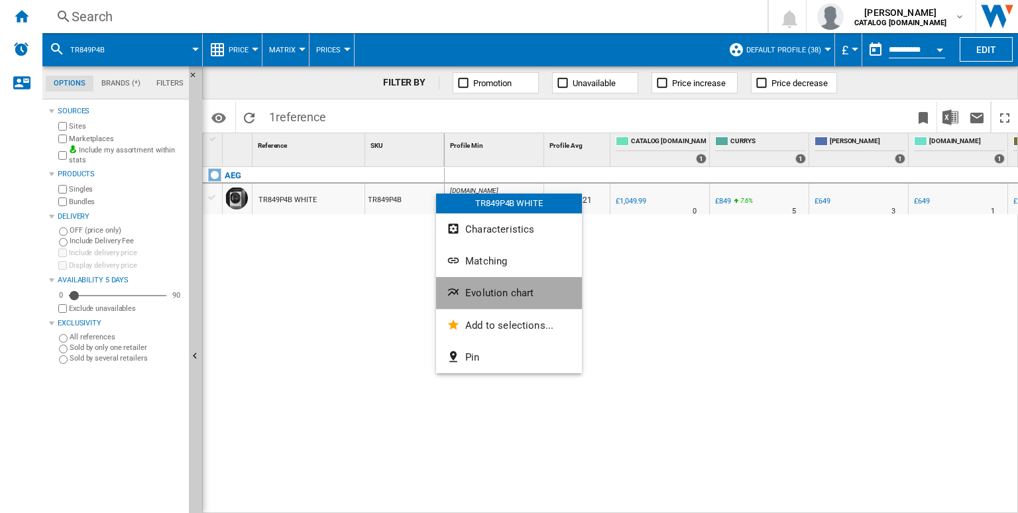
click at [498, 290] on span "Evolution chart" at bounding box center [499, 293] width 68 height 12
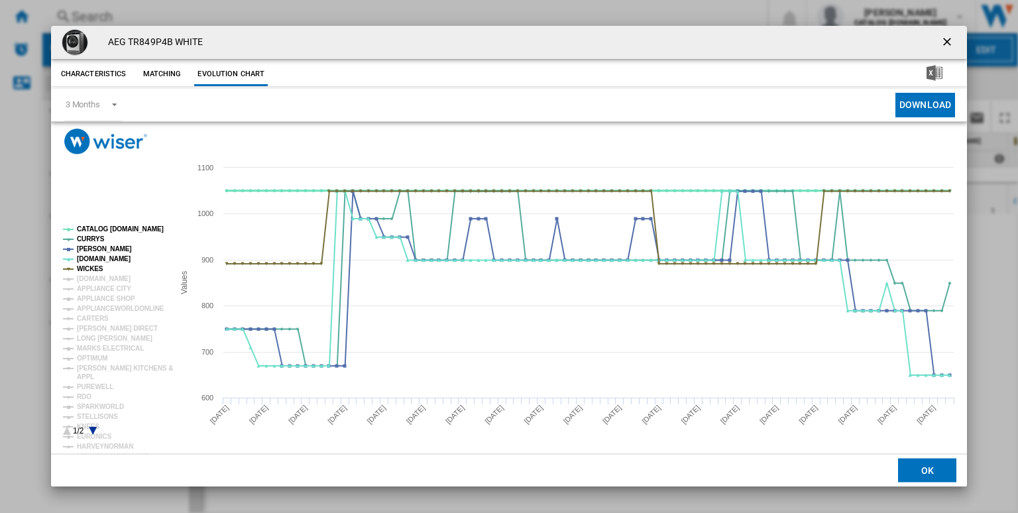
click at [120, 226] on tspan "CATALOG [DOMAIN_NAME]" at bounding box center [120, 228] width 87 height 7
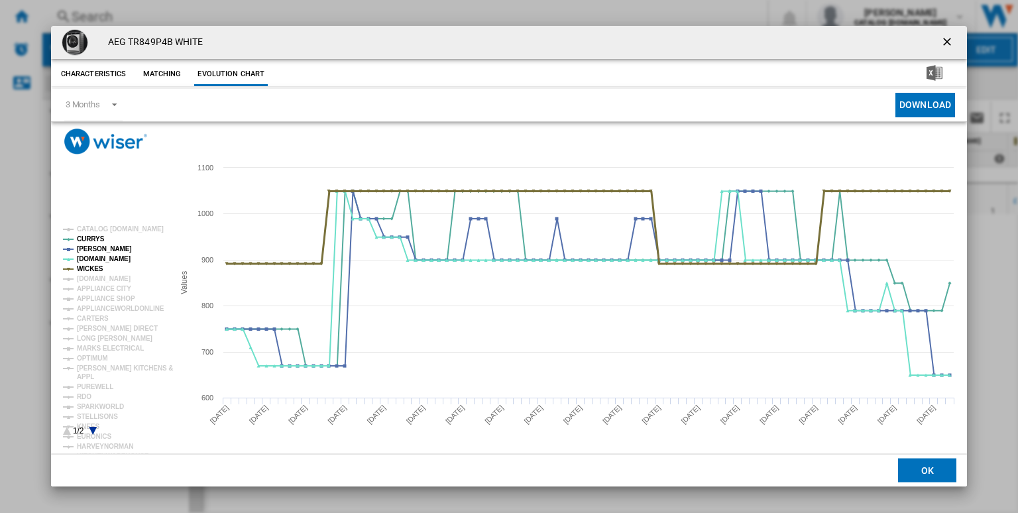
click at [93, 268] on tspan "WICKES" at bounding box center [90, 268] width 27 height 7
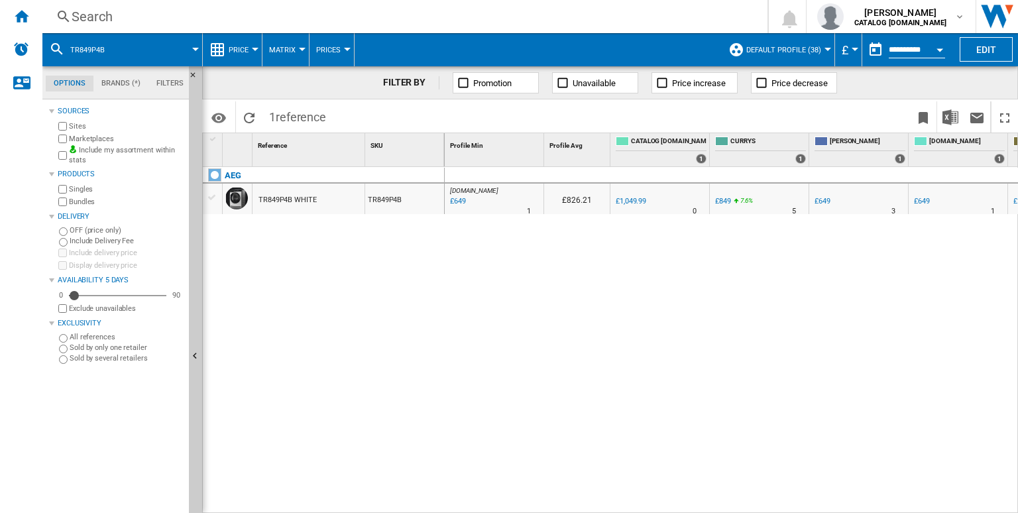
click at [440, 12] on div "Search" at bounding box center [402, 16] width 661 height 19
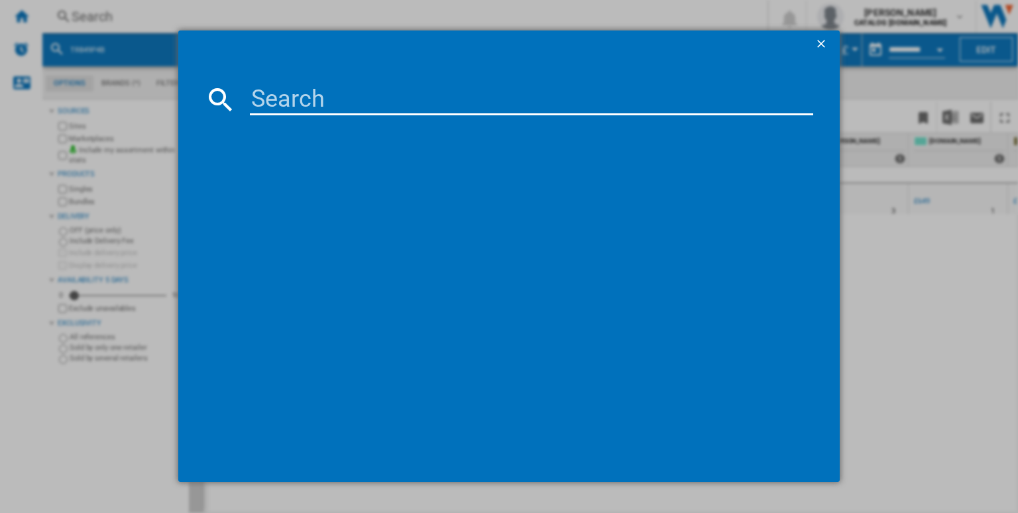
type input "LWX60846B"
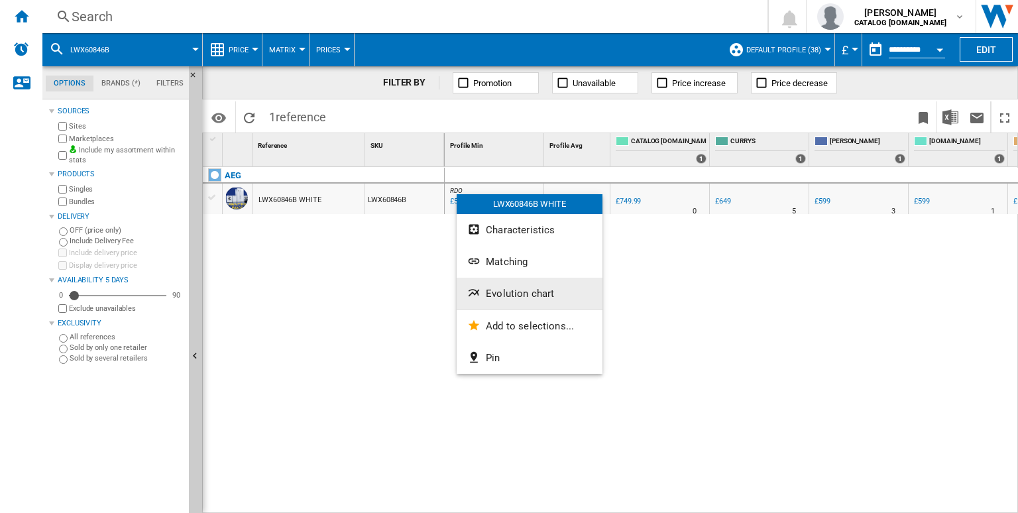
click at [509, 284] on button "Evolution chart" at bounding box center [529, 294] width 146 height 32
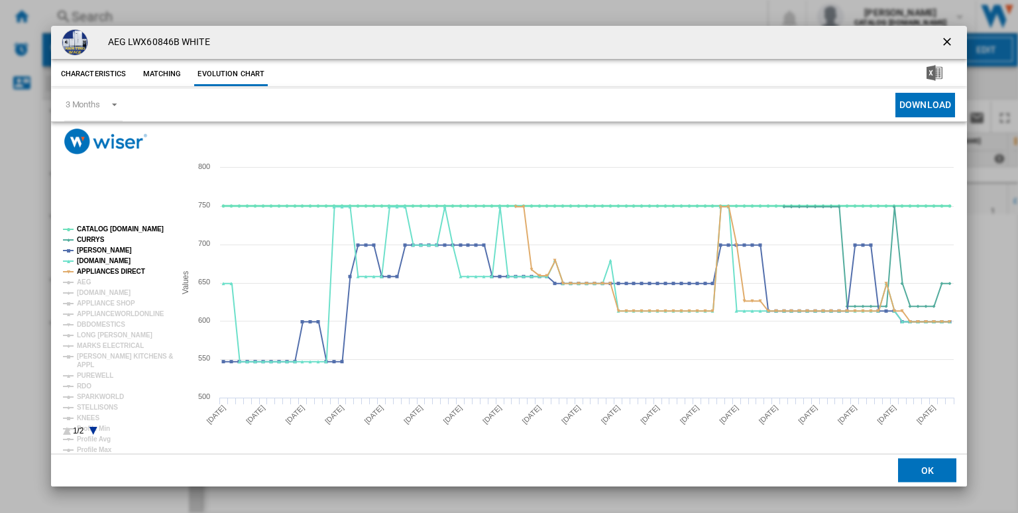
click at [106, 229] on tspan "CATALOG [DOMAIN_NAME]" at bounding box center [120, 228] width 87 height 7
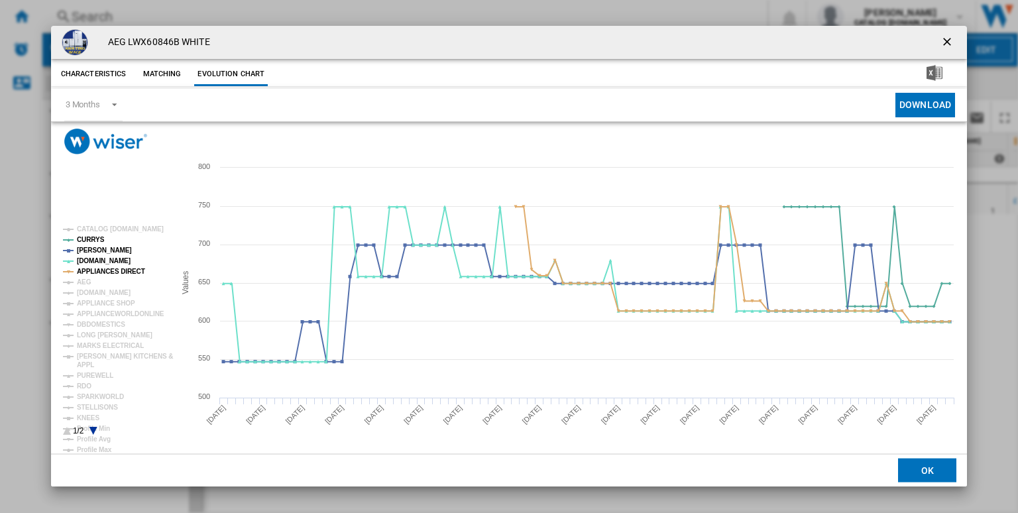
click at [119, 276] on rect "Product popup" at bounding box center [113, 331] width 111 height 220
click at [114, 274] on tspan "APPLIANCES DIRECT" at bounding box center [111, 271] width 68 height 7
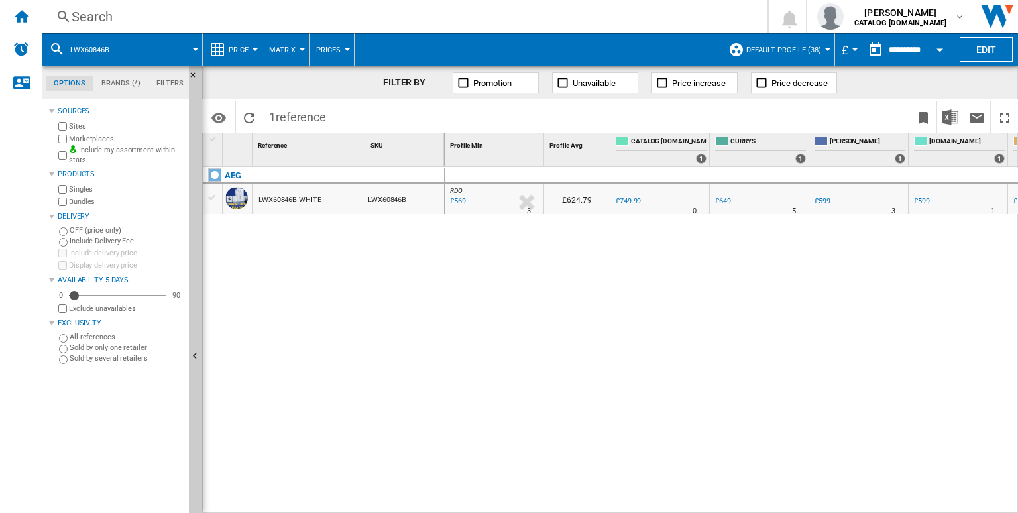
drag, startPoint x: 529, startPoint y: 6, endPoint x: 547, endPoint y: 26, distance: 27.2
click at [547, 26] on div "Search Search 0 [PERSON_NAME] CATALOG [DOMAIN_NAME] CATALOG [DOMAIN_NAME] My se…" at bounding box center [529, 16] width 975 height 33
drag, startPoint x: 547, startPoint y: 26, endPoint x: 541, endPoint y: 23, distance: 7.1
click at [541, 23] on div "Search Search 0 [PERSON_NAME] CATALOG [DOMAIN_NAME] CATALOG [DOMAIN_NAME] My se…" at bounding box center [529, 16] width 975 height 33
click at [541, 23] on div "Search" at bounding box center [402, 16] width 661 height 19
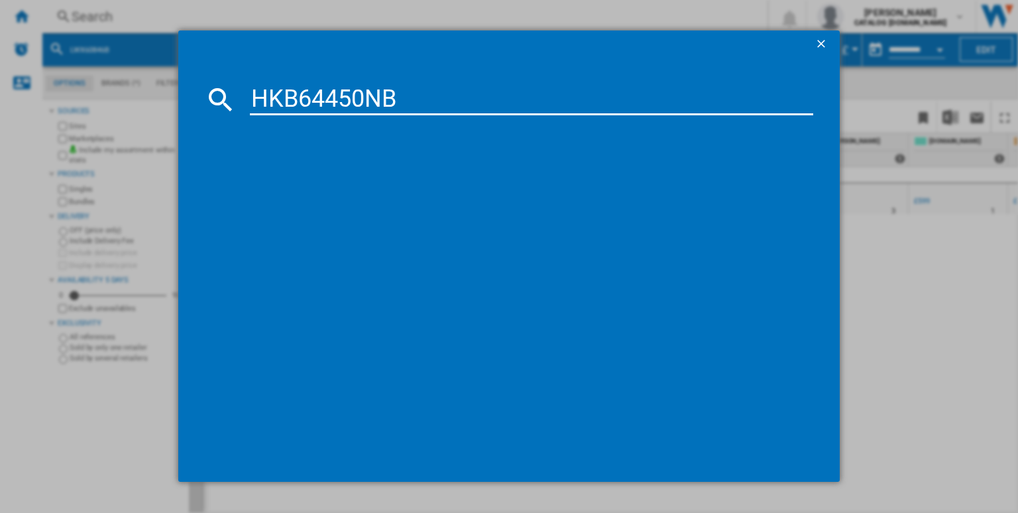
type input "HKB64450NB"
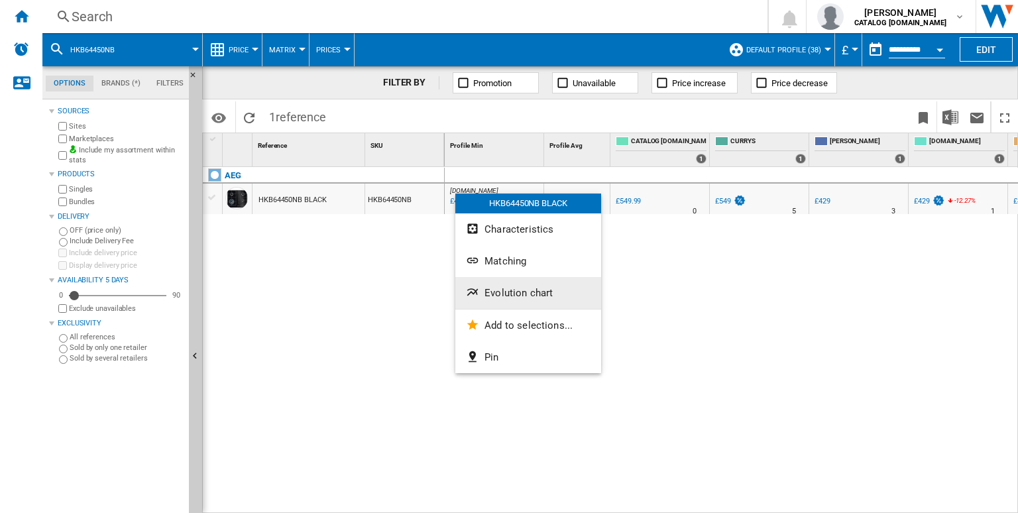
click at [494, 292] on span "Evolution chart" at bounding box center [518, 293] width 68 height 12
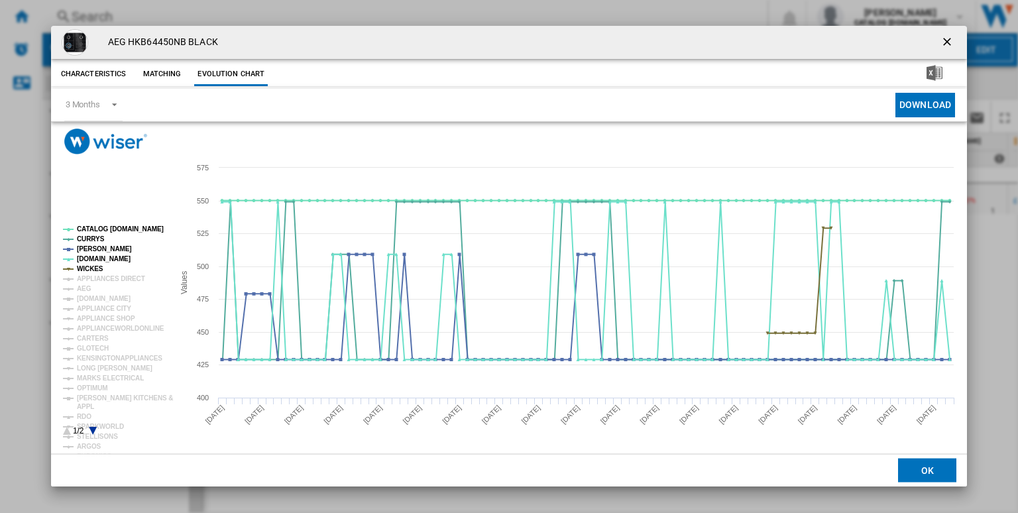
click at [119, 228] on tspan "CATALOG [DOMAIN_NAME]" at bounding box center [120, 228] width 87 height 7
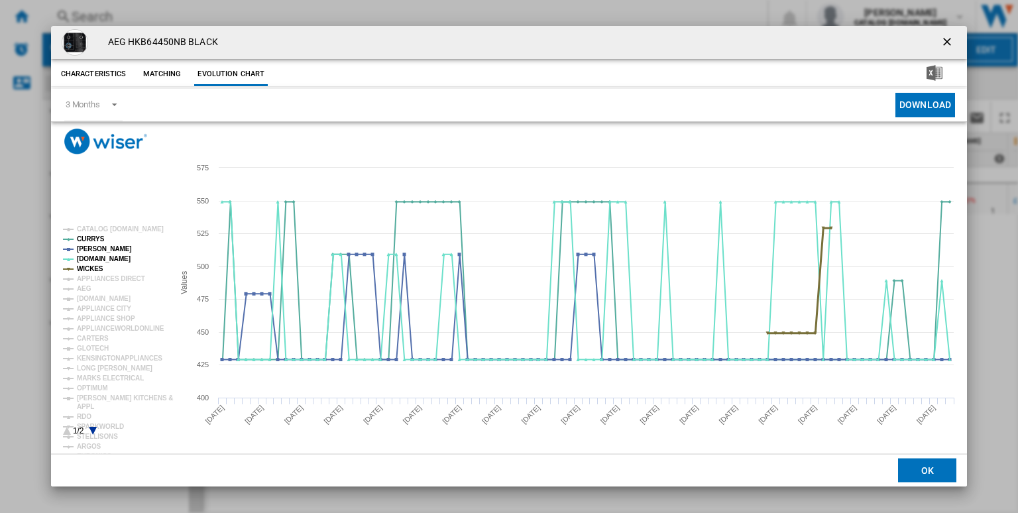
click at [83, 269] on tspan "WICKES" at bounding box center [90, 268] width 27 height 7
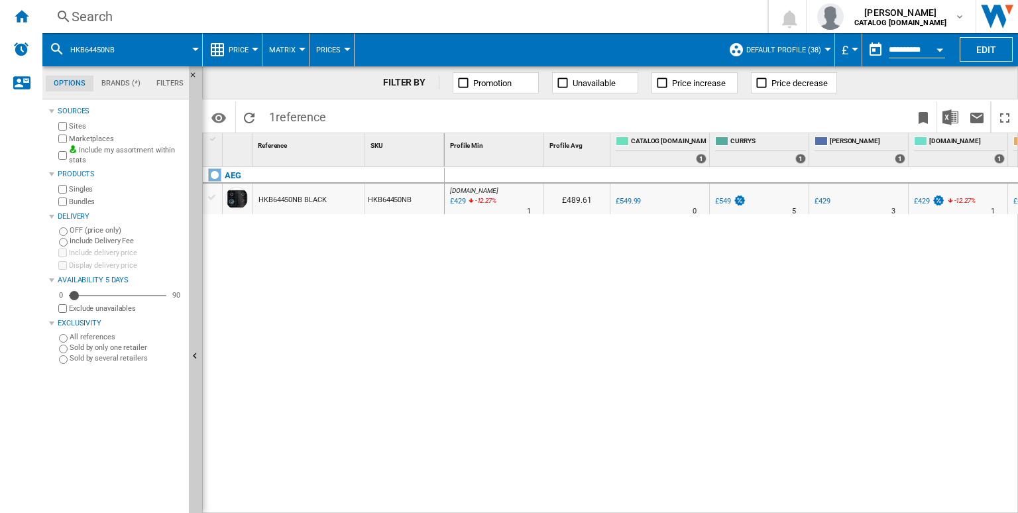
click at [466, 16] on div "Search" at bounding box center [402, 16] width 661 height 19
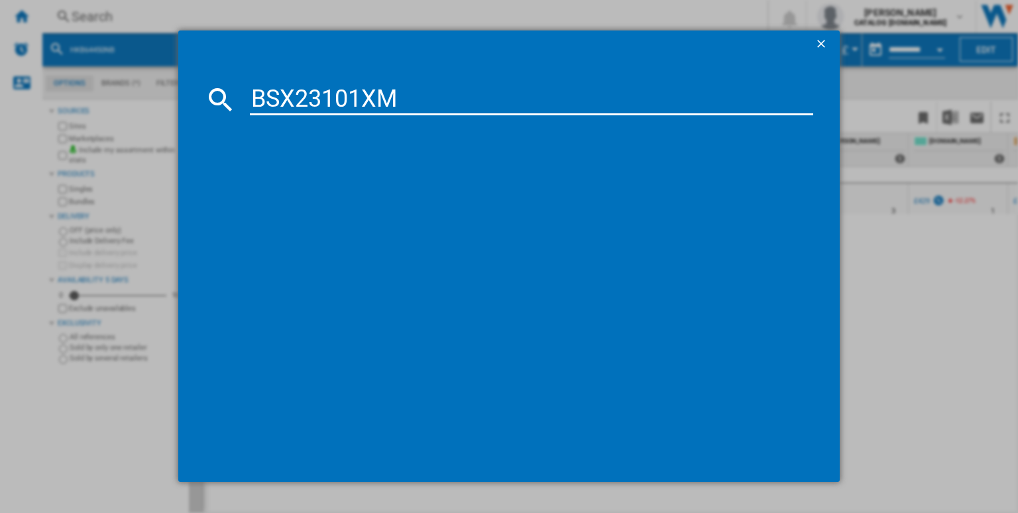
type input "BSX23101XM"
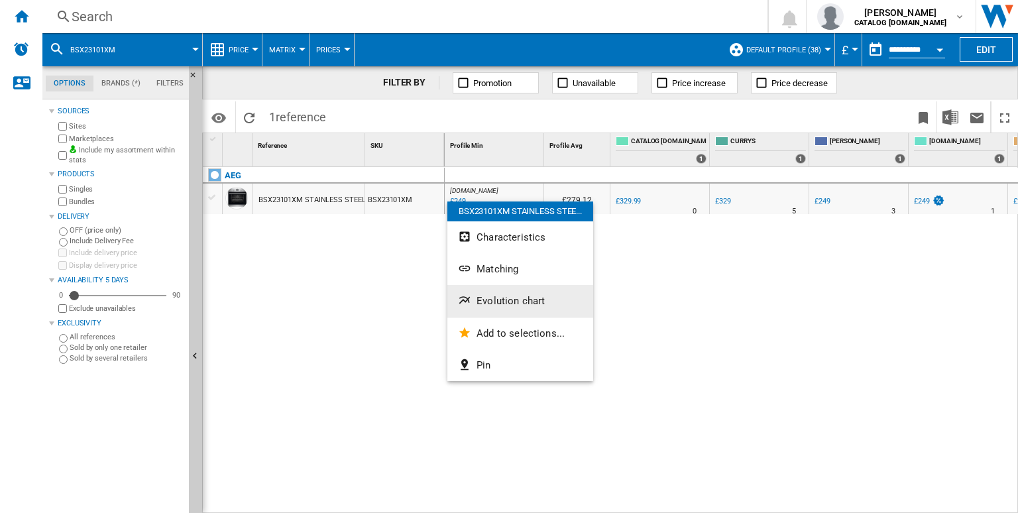
click at [504, 295] on span "Evolution chart" at bounding box center [510, 301] width 68 height 12
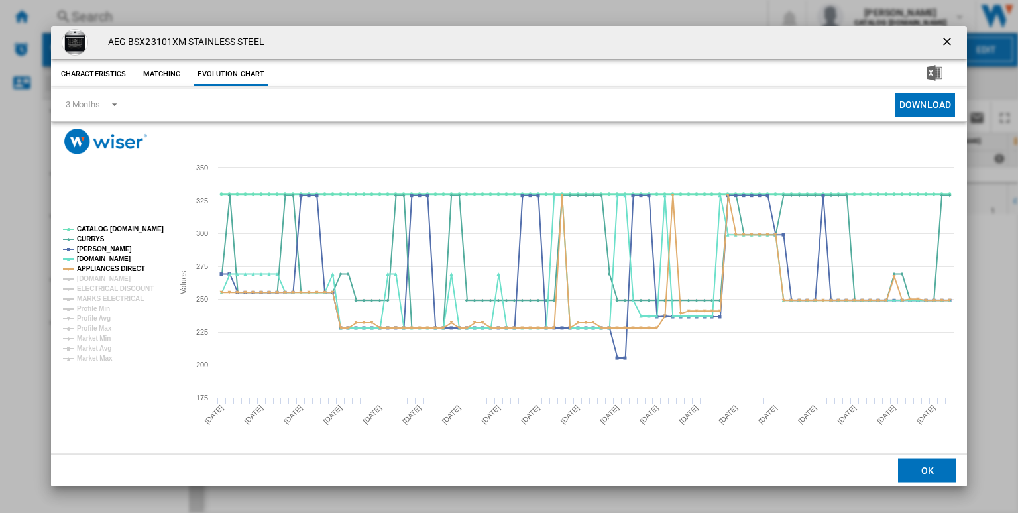
click at [134, 231] on tspan "CATALOG [DOMAIN_NAME]" at bounding box center [120, 228] width 87 height 7
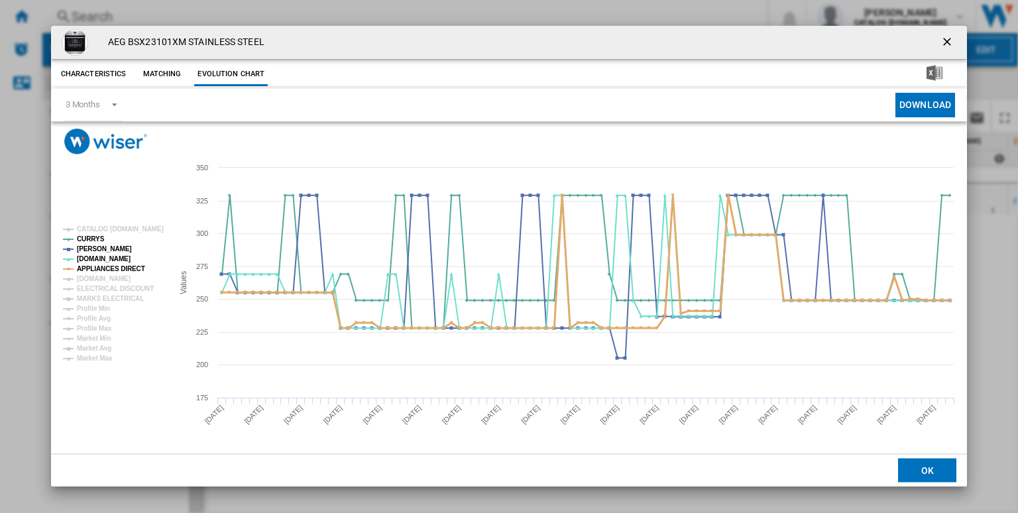
click at [101, 270] on tspan "APPLIANCES DIRECT" at bounding box center [111, 268] width 68 height 7
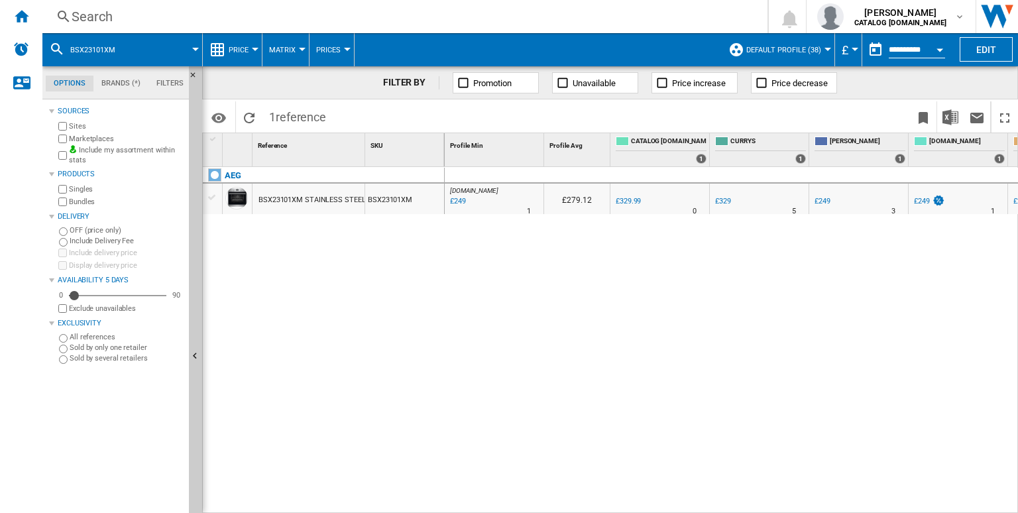
click at [556, 17] on div "Search" at bounding box center [402, 16] width 661 height 19
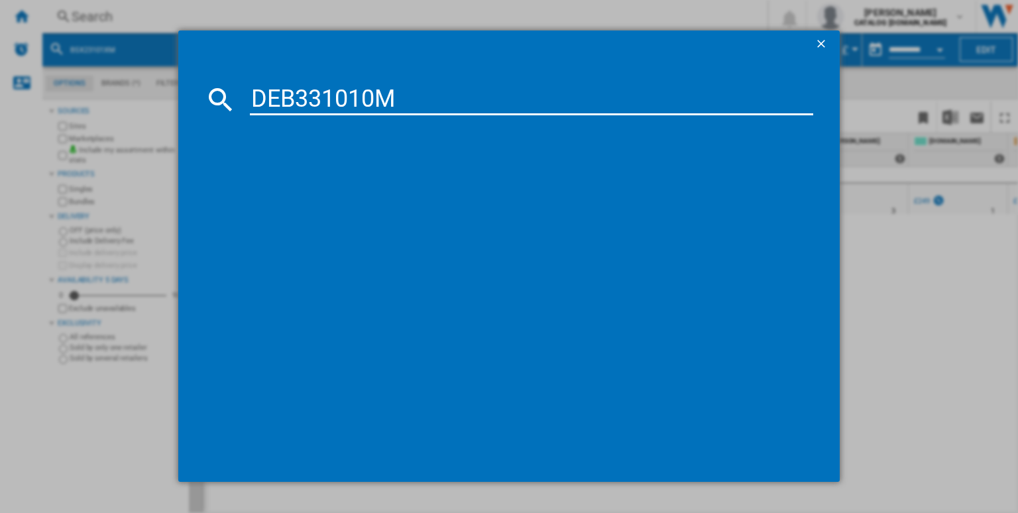
type input "DEB331010M"
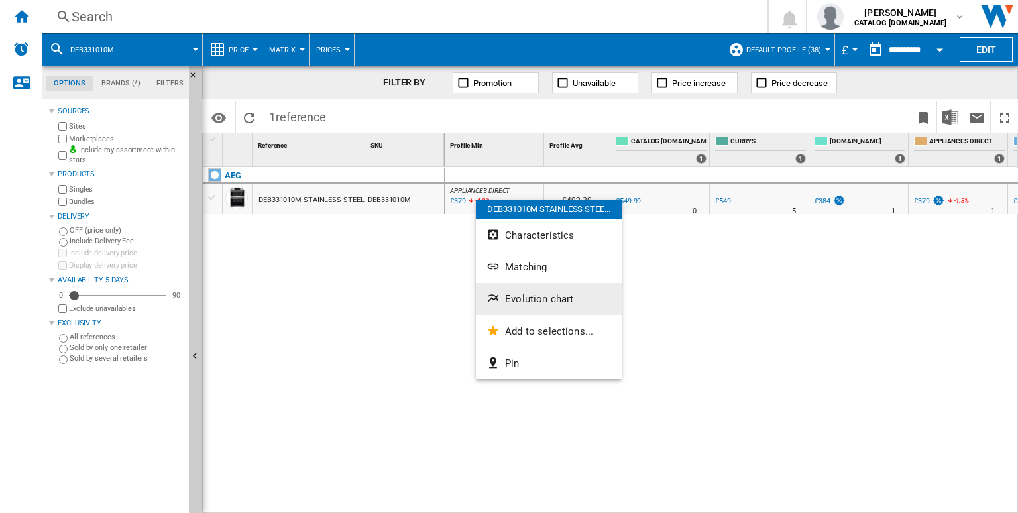
click at [524, 295] on span "Evolution chart" at bounding box center [539, 299] width 68 height 12
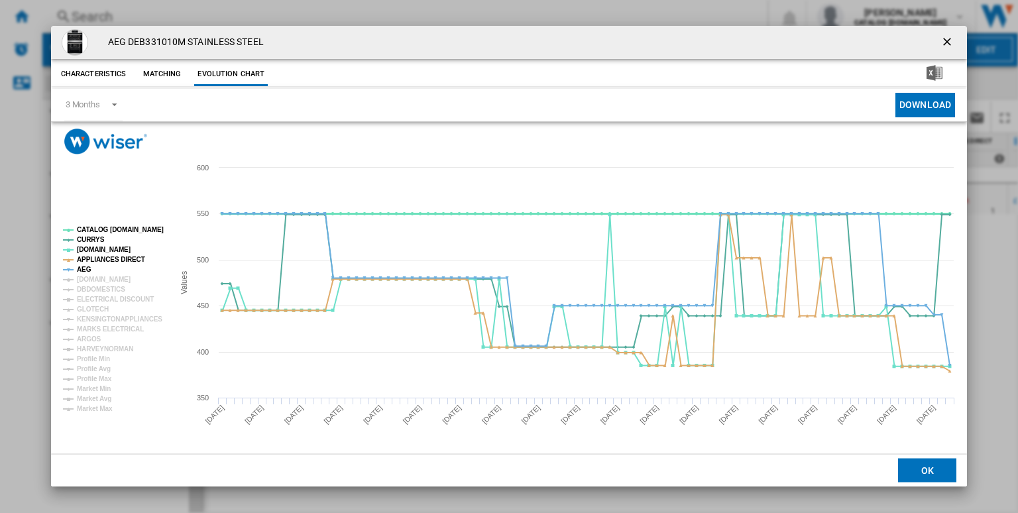
click at [125, 233] on tspan "CATALOG [DOMAIN_NAME]" at bounding box center [120, 229] width 87 height 7
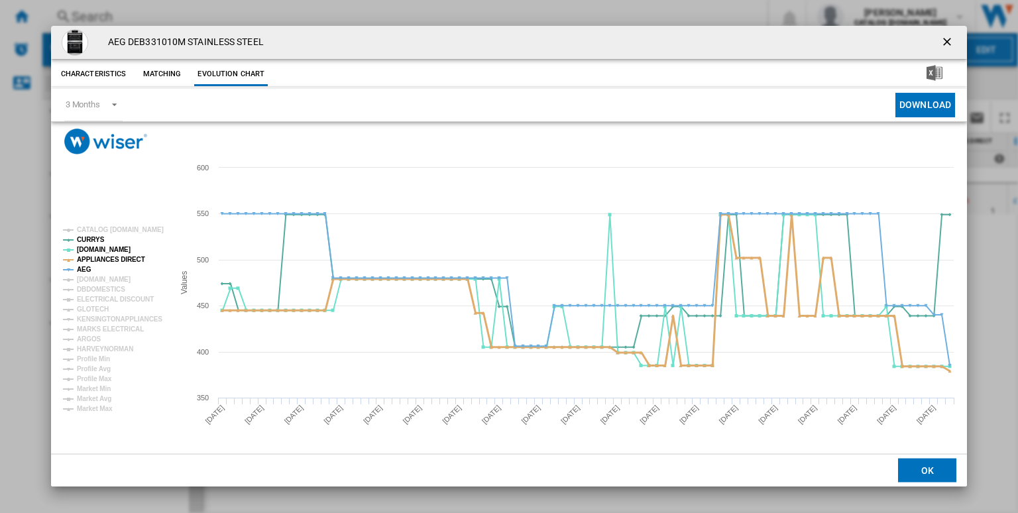
click at [87, 263] on tspan "APPLIANCES DIRECT" at bounding box center [111, 259] width 68 height 7
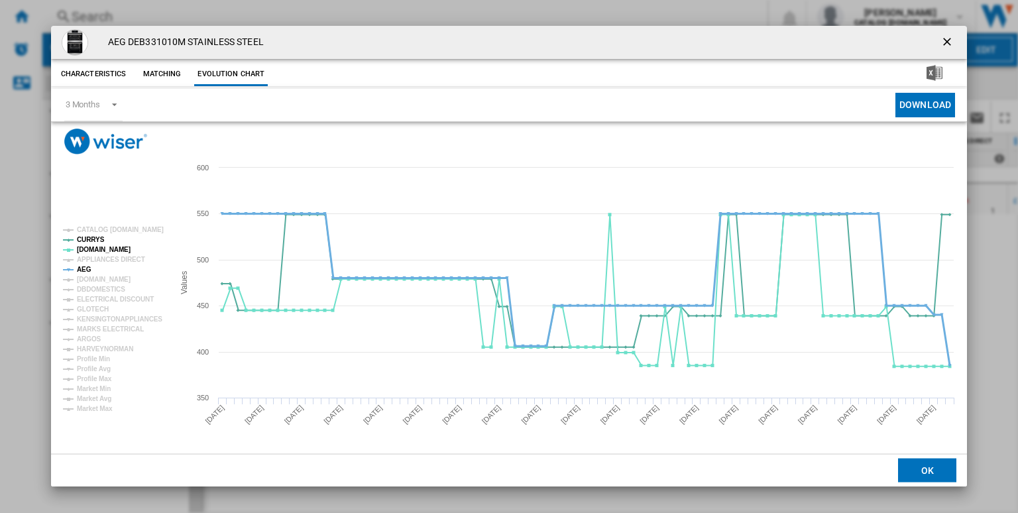
click at [84, 267] on tspan "AEG" at bounding box center [84, 269] width 15 height 7
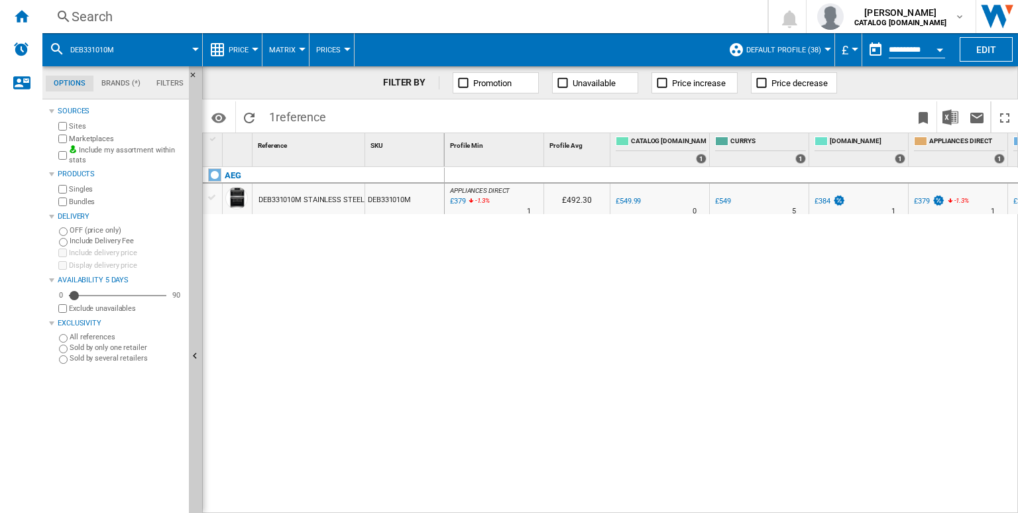
click at [543, 23] on div "Search" at bounding box center [402, 16] width 661 height 19
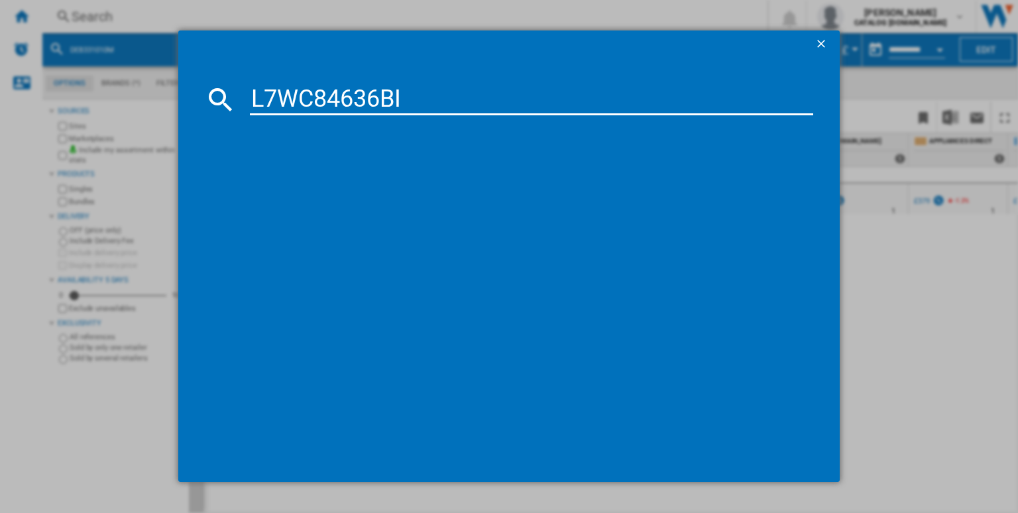
type input "L7WC84636BI"
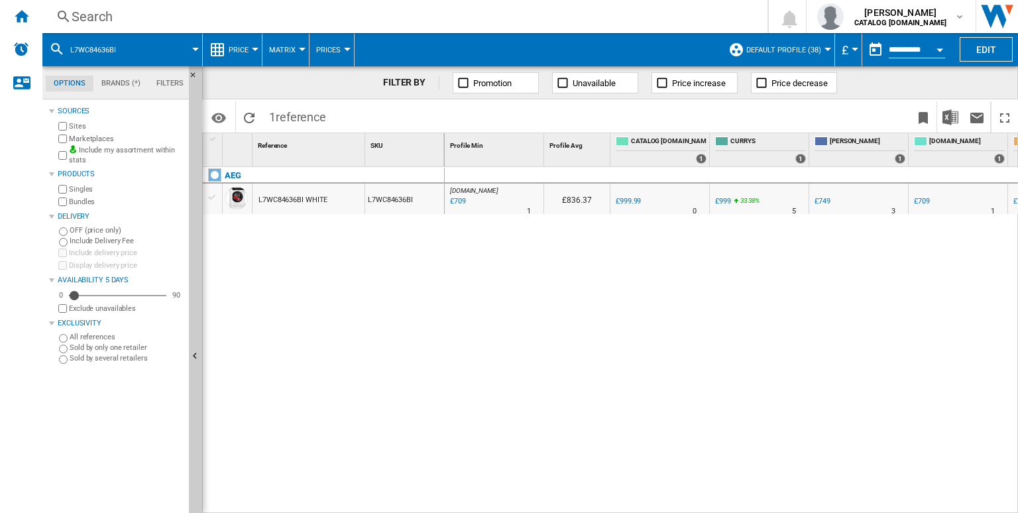
drag, startPoint x: 466, startPoint y: 192, endPoint x: 459, endPoint y: 189, distance: 7.1
click at [459, 189] on div at bounding box center [509, 256] width 1018 height 513
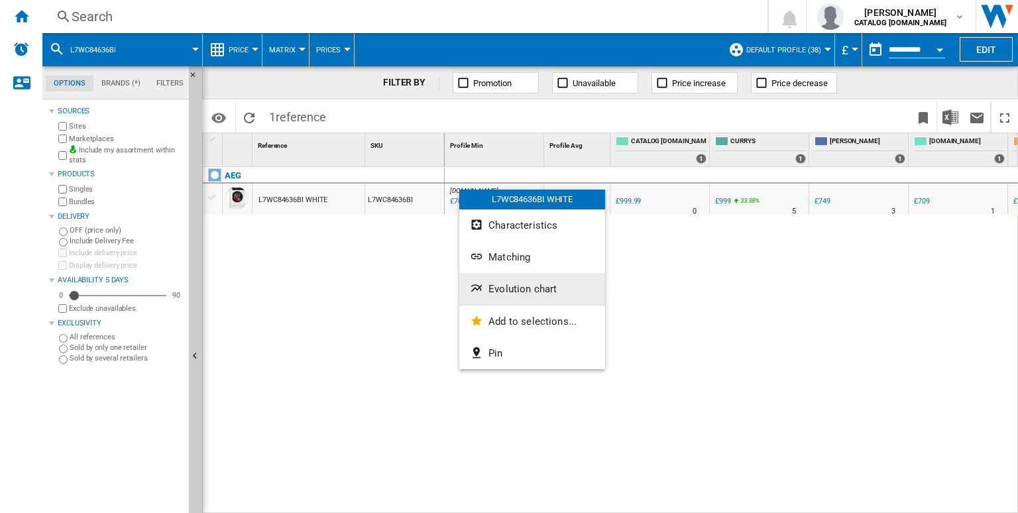
click at [507, 277] on button "Evolution chart" at bounding box center [532, 289] width 146 height 32
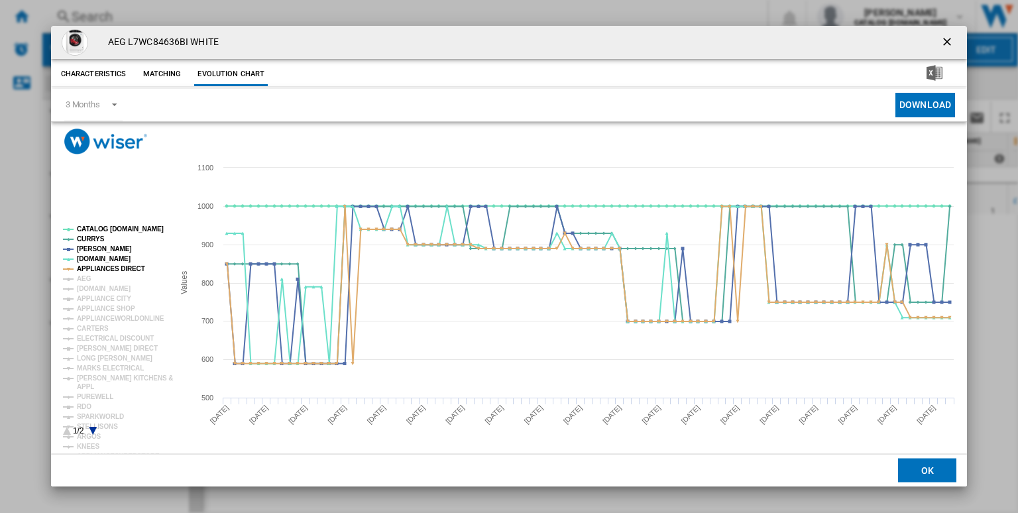
click at [109, 225] on rect "Product popup" at bounding box center [113, 331] width 110 height 220
click at [115, 233] on tspan "CATALOG [DOMAIN_NAME]" at bounding box center [120, 228] width 87 height 7
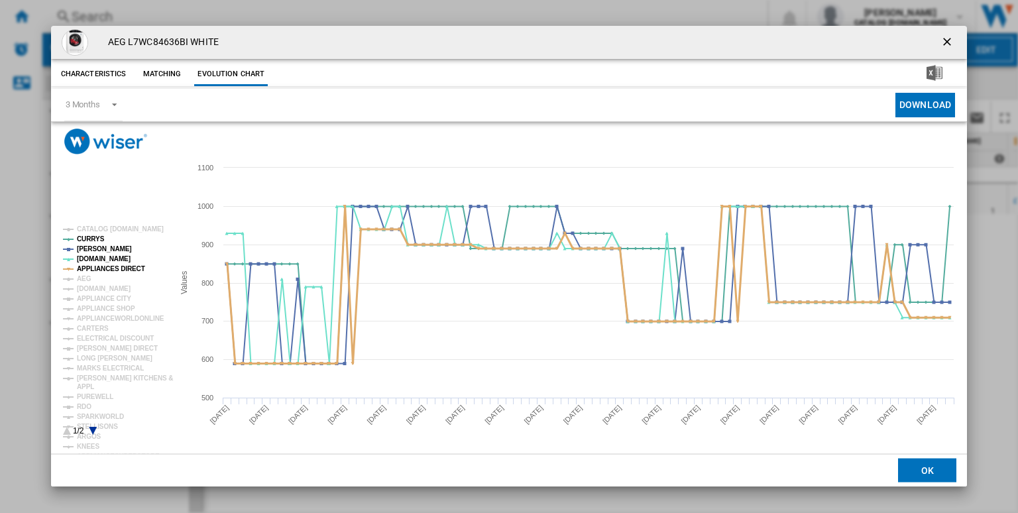
click at [90, 268] on tspan "APPLIANCES DIRECT" at bounding box center [111, 268] width 68 height 7
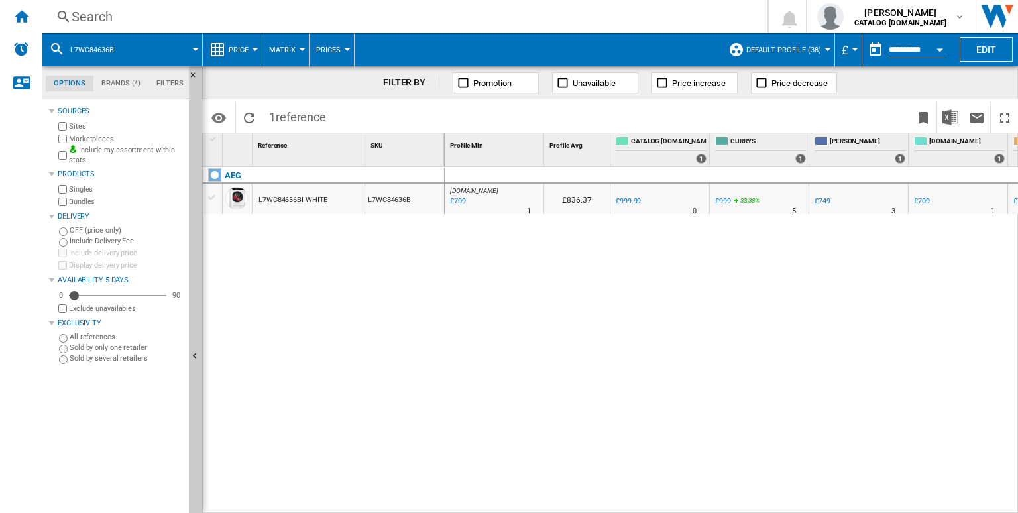
click at [528, 15] on div "Search" at bounding box center [402, 16] width 661 height 19
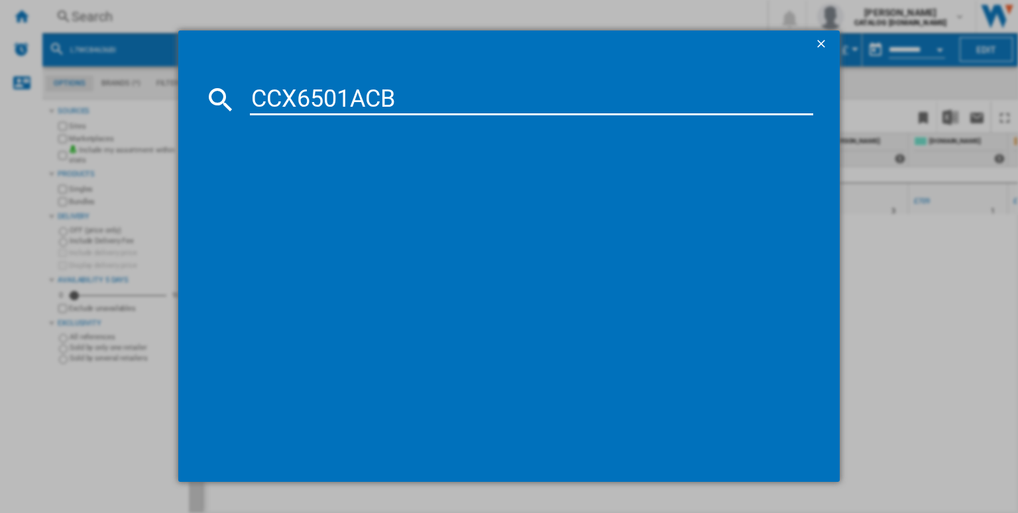
type input "CCX6501ACB"
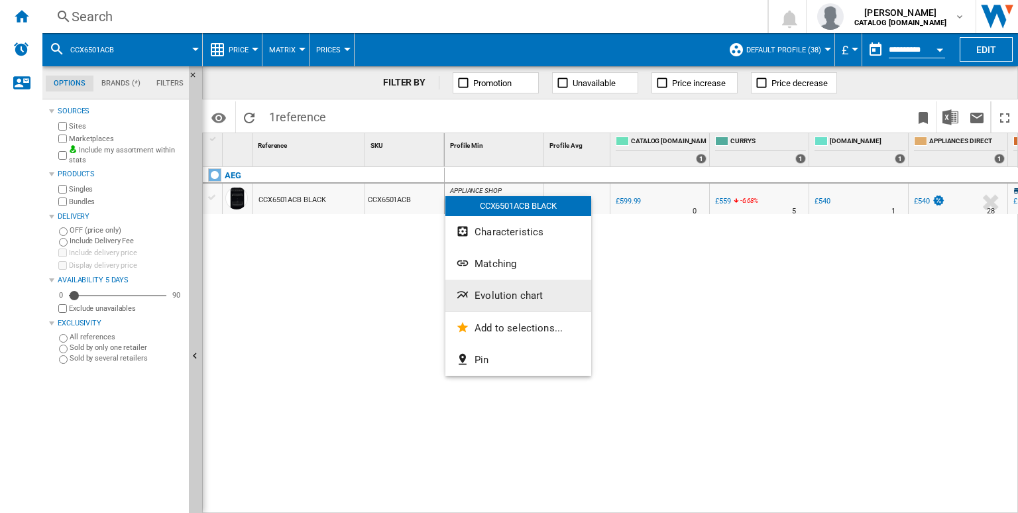
click at [500, 290] on span "Evolution chart" at bounding box center [508, 296] width 68 height 12
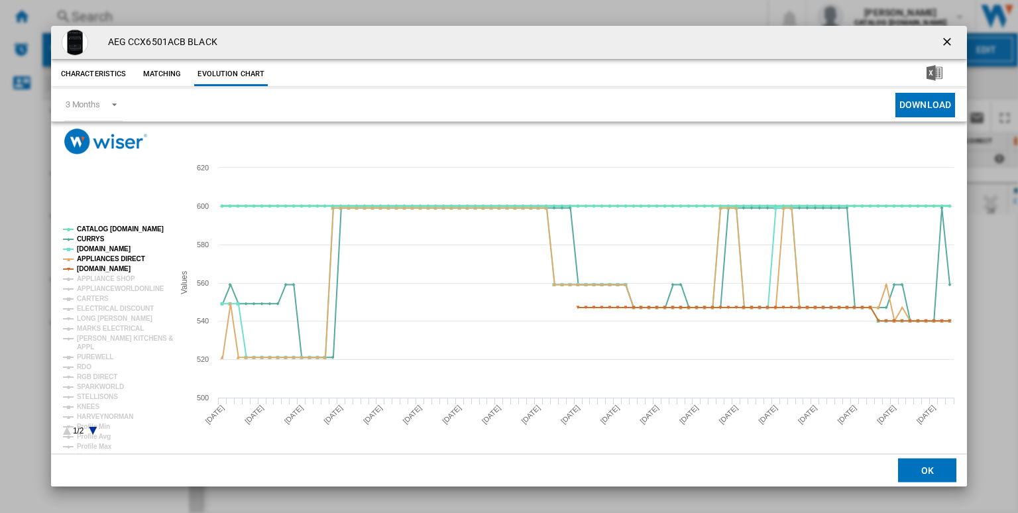
click at [120, 231] on tspan "CATALOG [DOMAIN_NAME]" at bounding box center [120, 228] width 87 height 7
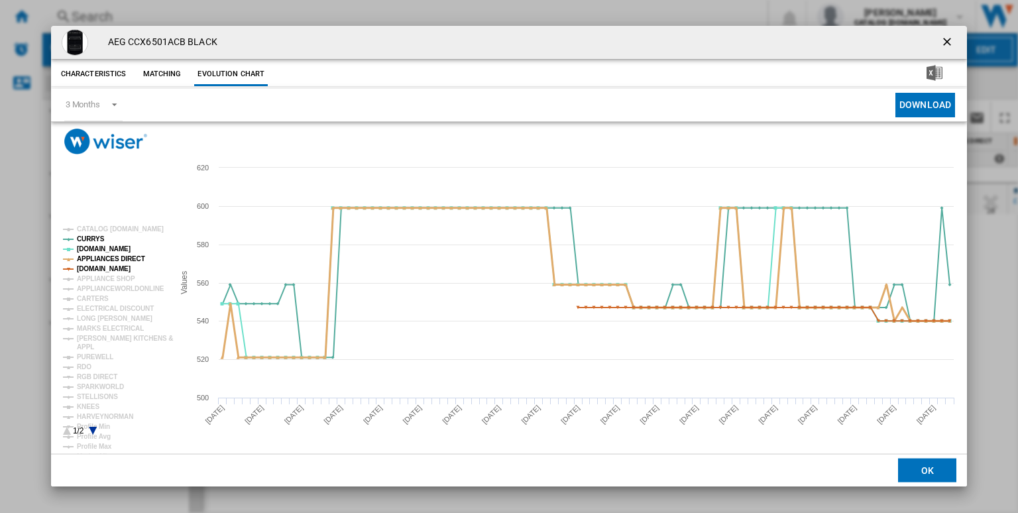
click at [107, 255] on tspan "APPLIANCES DIRECT" at bounding box center [111, 258] width 68 height 7
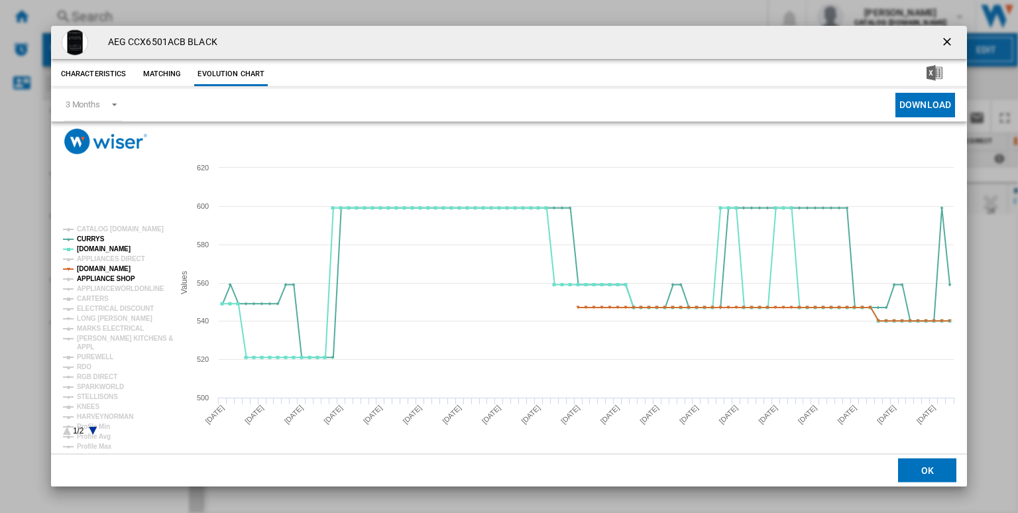
click at [113, 275] on tspan "APPLIANCE SHOP" at bounding box center [106, 278] width 58 height 7
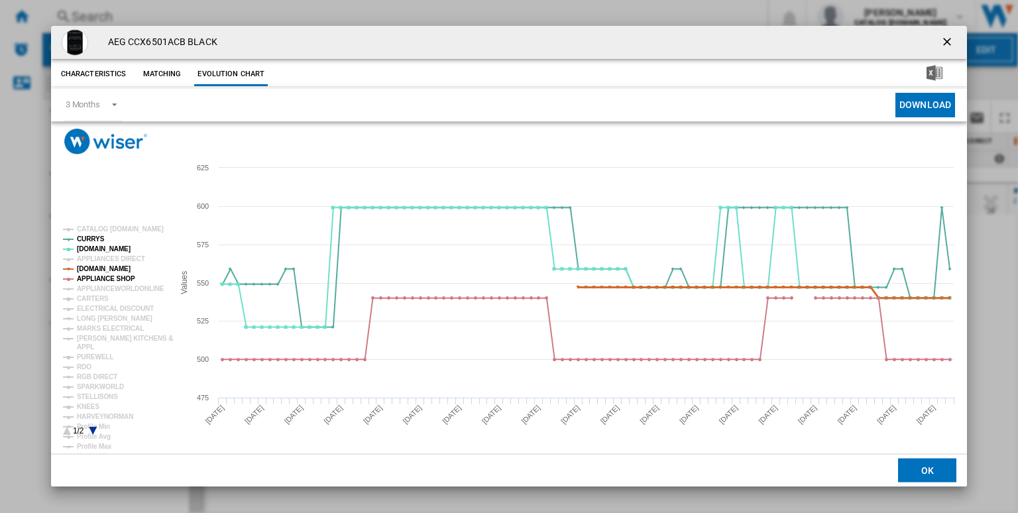
click at [109, 266] on tspan "[DOMAIN_NAME]" at bounding box center [104, 268] width 54 height 7
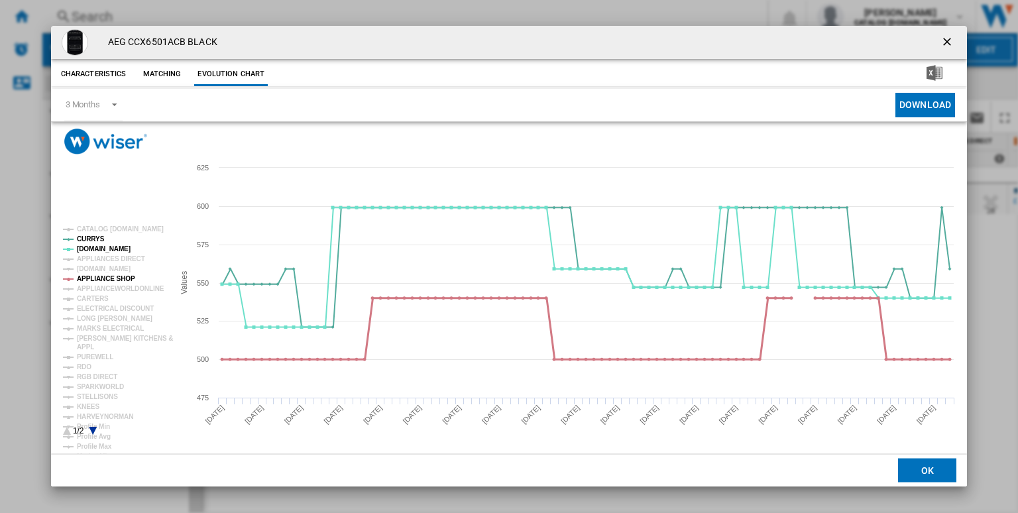
click at [119, 276] on tspan "APPLIANCE SHOP" at bounding box center [106, 278] width 58 height 7
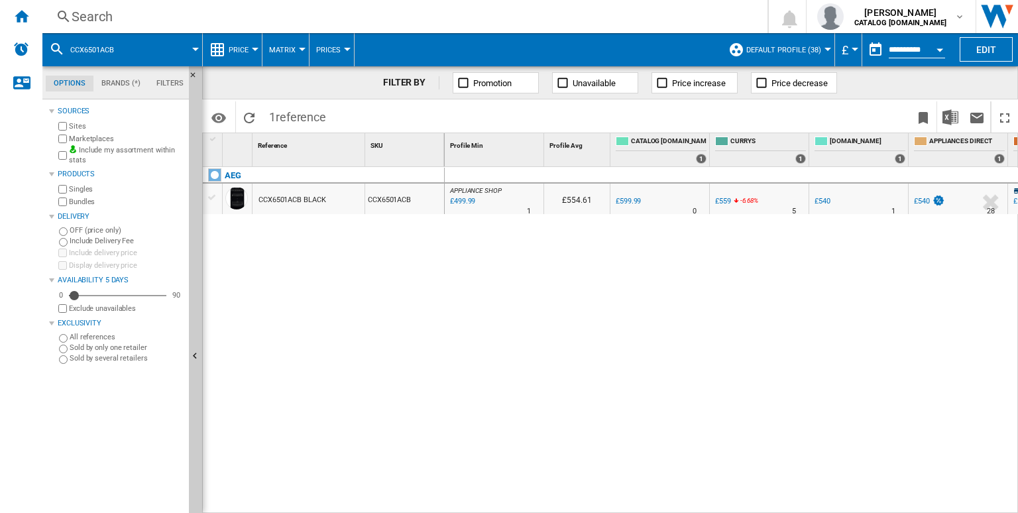
click at [448, 17] on div "Search" at bounding box center [402, 16] width 661 height 19
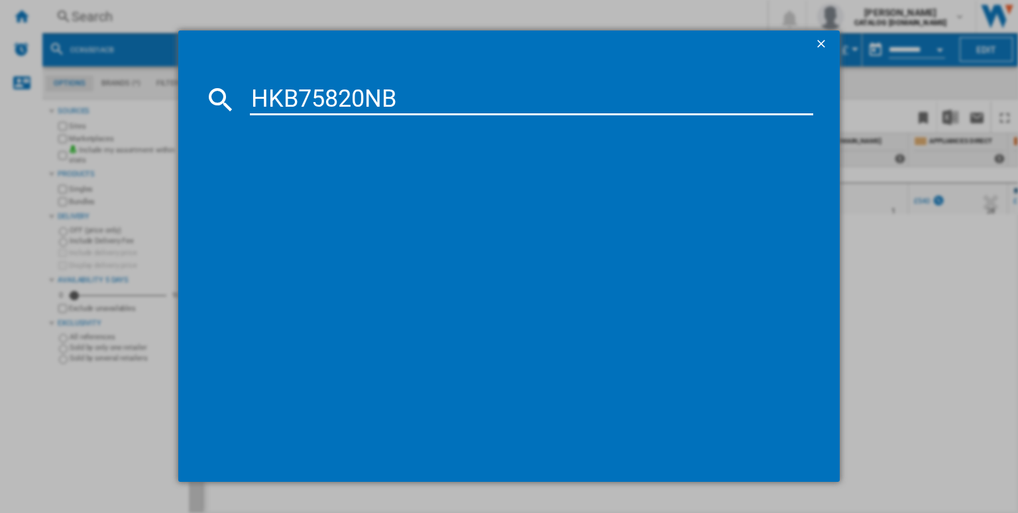
type input "HKB75820NB"
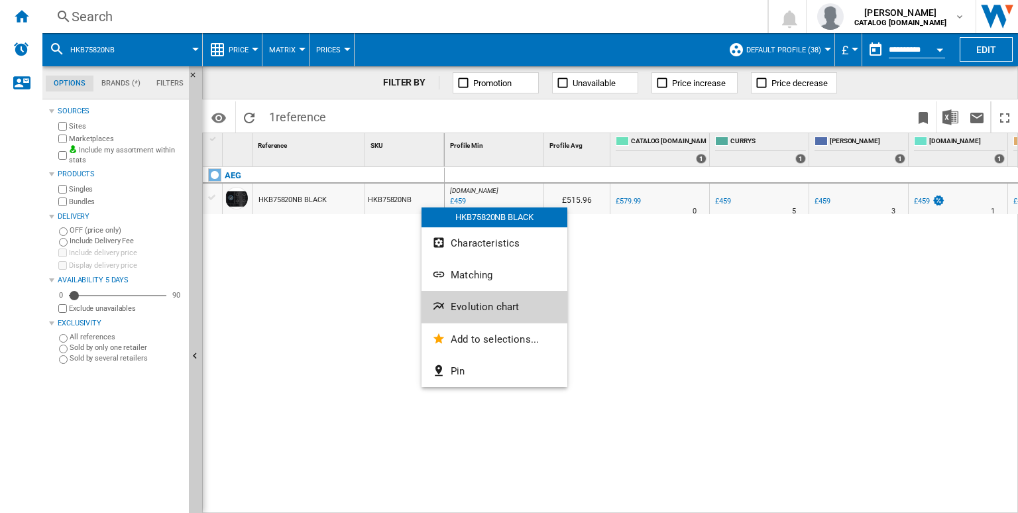
click at [472, 295] on button "Evolution chart" at bounding box center [494, 307] width 146 height 32
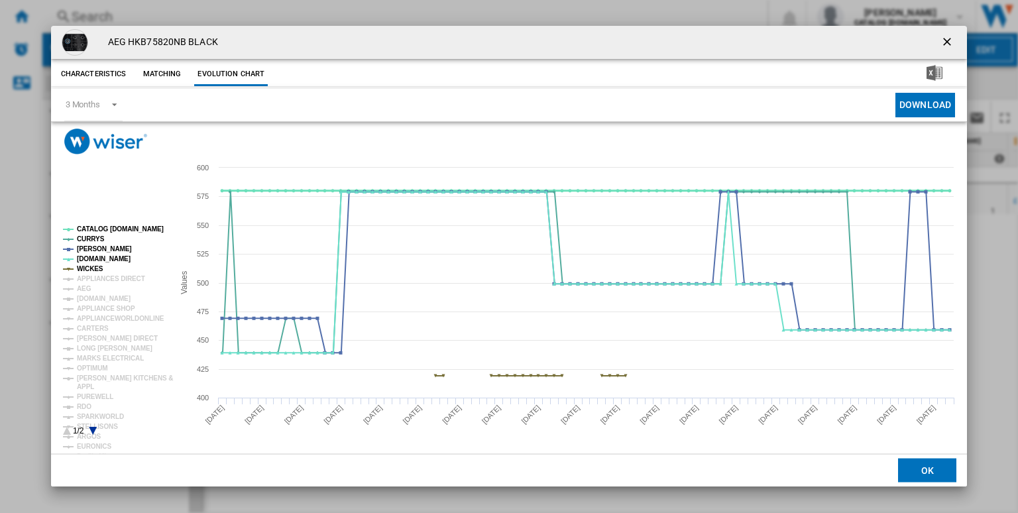
click at [102, 229] on tspan "CATALOG [DOMAIN_NAME]" at bounding box center [120, 228] width 87 height 7
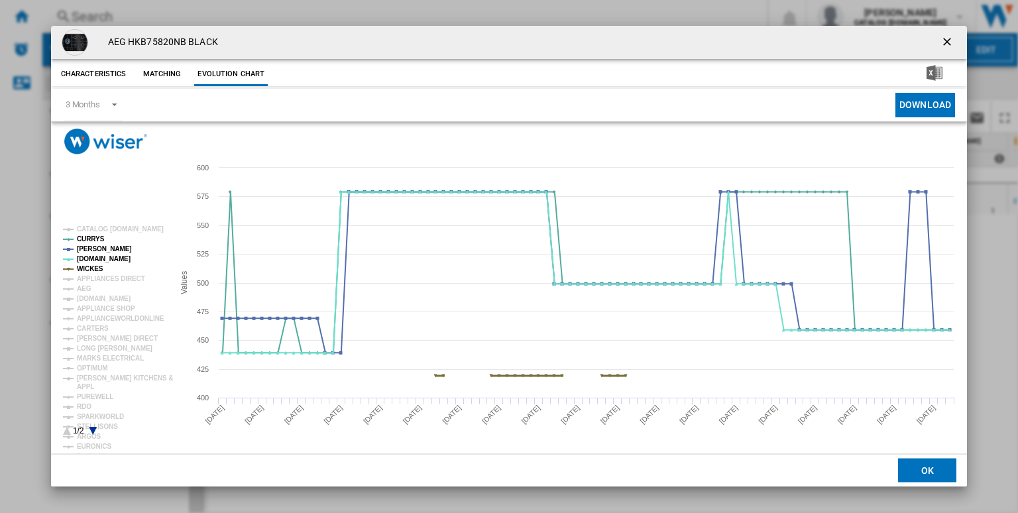
click at [92, 265] on tspan "WICKES" at bounding box center [90, 268] width 27 height 7
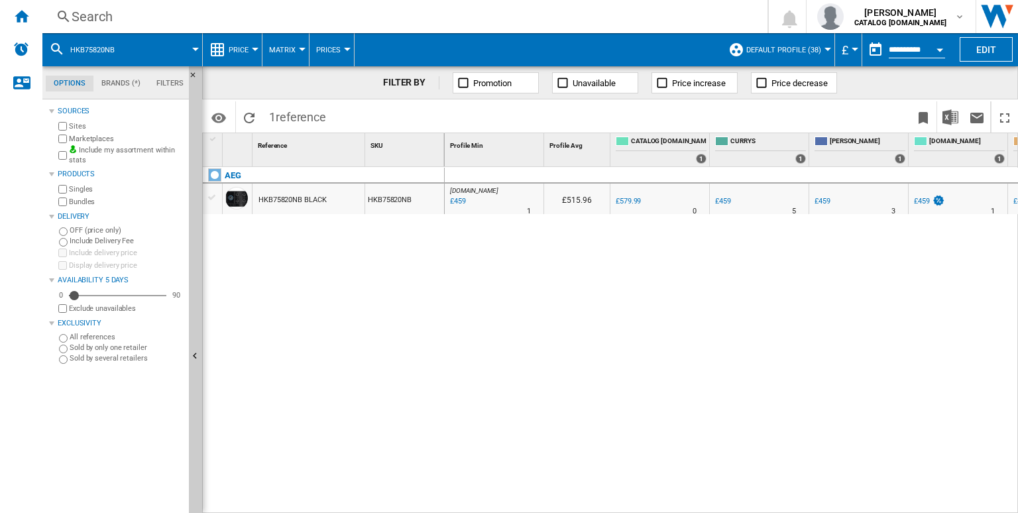
click at [341, 12] on div "Search" at bounding box center [402, 16] width 661 height 19
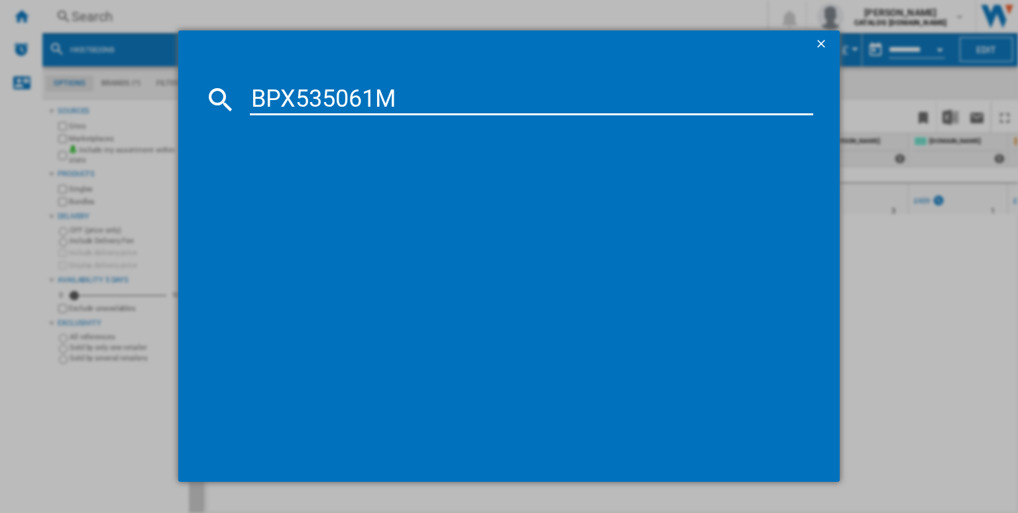
type input "BPX535061M"
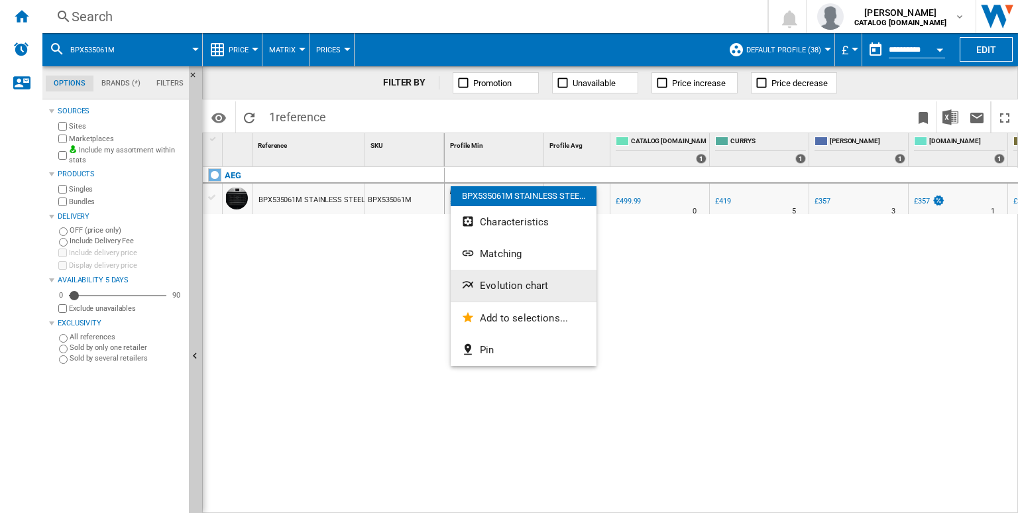
click at [511, 282] on span "Evolution chart" at bounding box center [514, 286] width 68 height 12
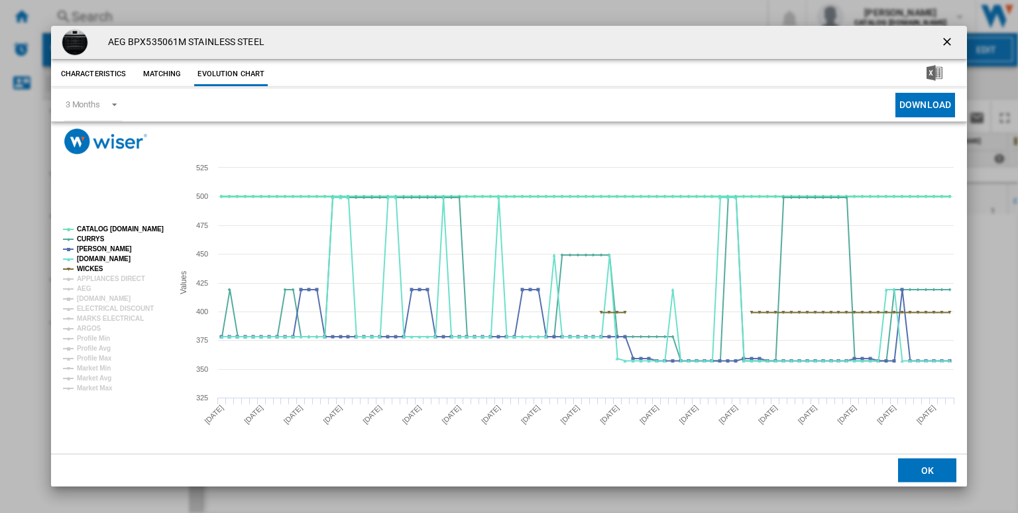
click at [104, 230] on tspan "CATALOG [DOMAIN_NAME]" at bounding box center [120, 228] width 87 height 7
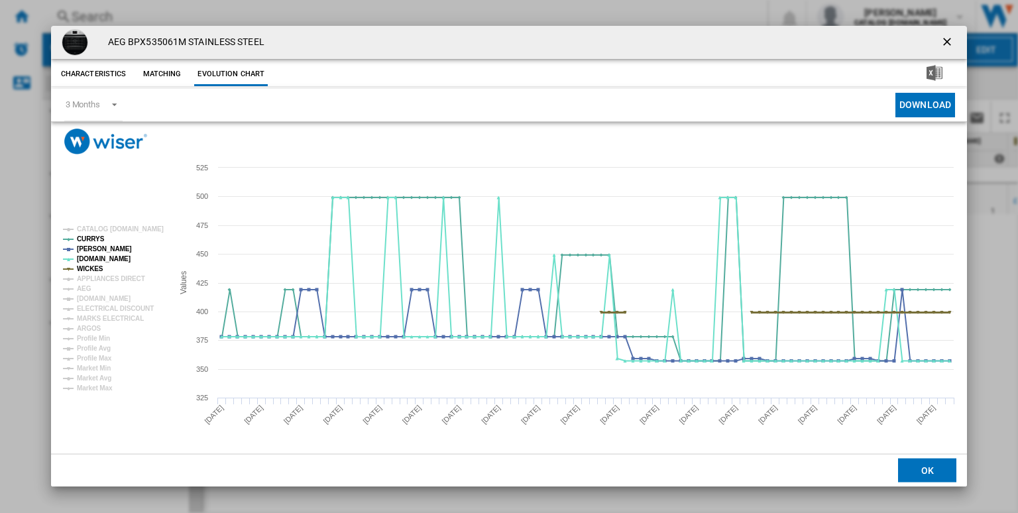
click at [95, 269] on tspan "WICKES" at bounding box center [90, 268] width 27 height 7
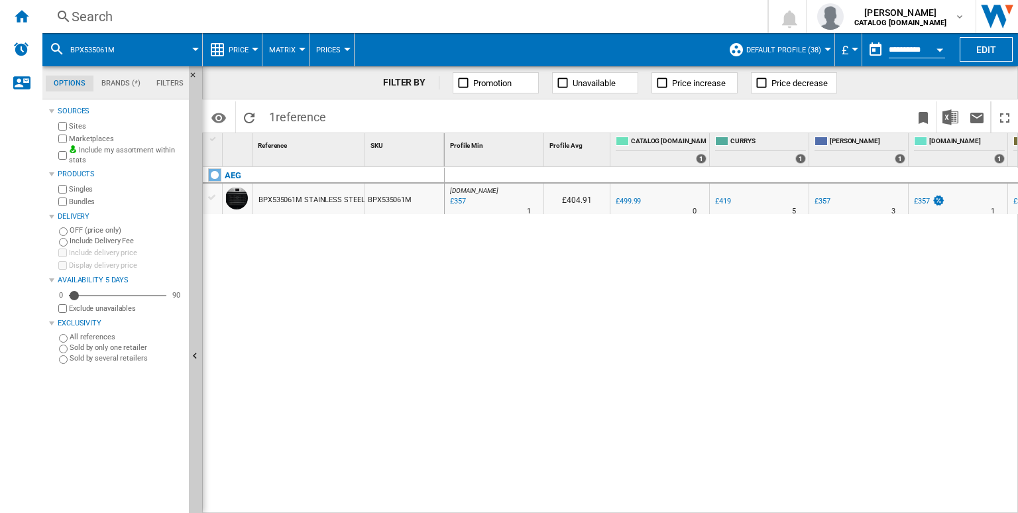
click at [604, 21] on div "Search" at bounding box center [402, 16] width 661 height 19
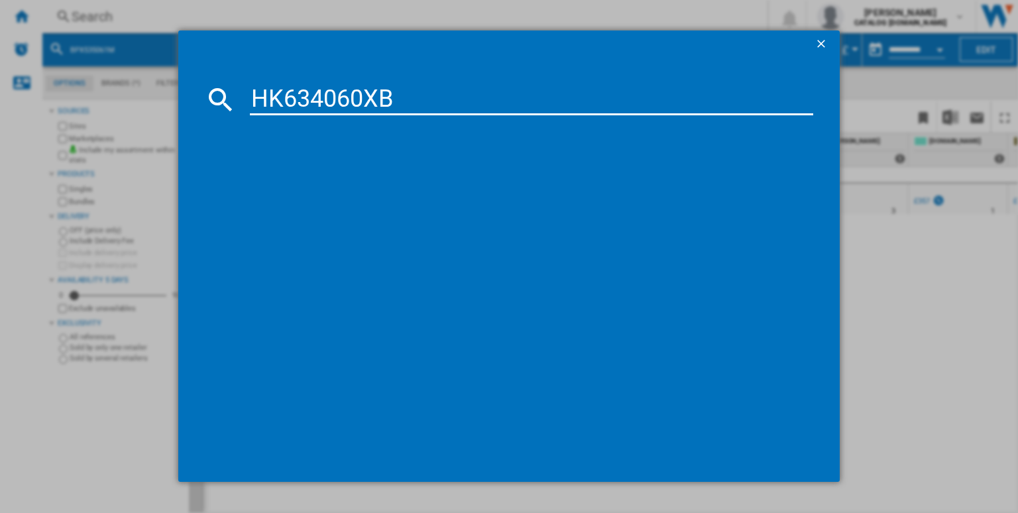
type input "HK634060XB"
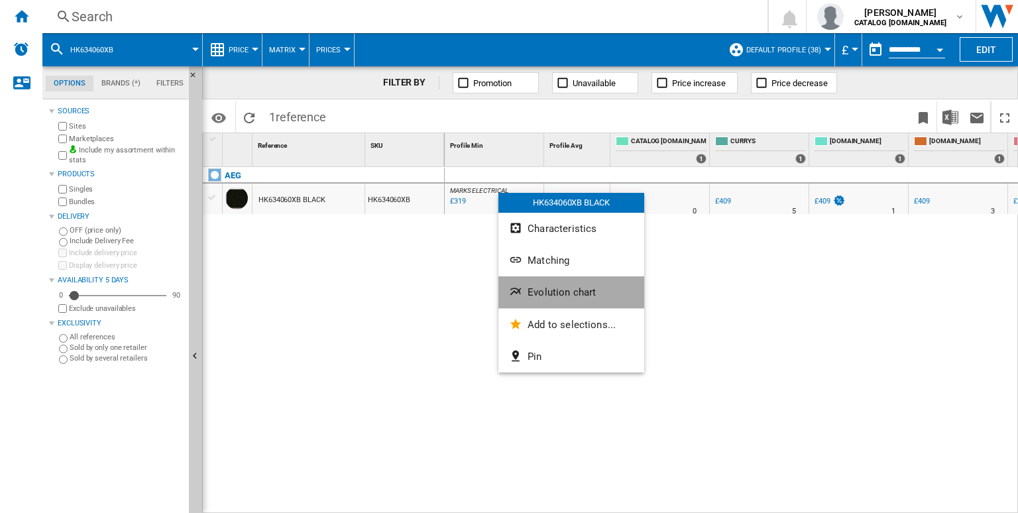
click at [553, 292] on span "Evolution chart" at bounding box center [561, 292] width 68 height 12
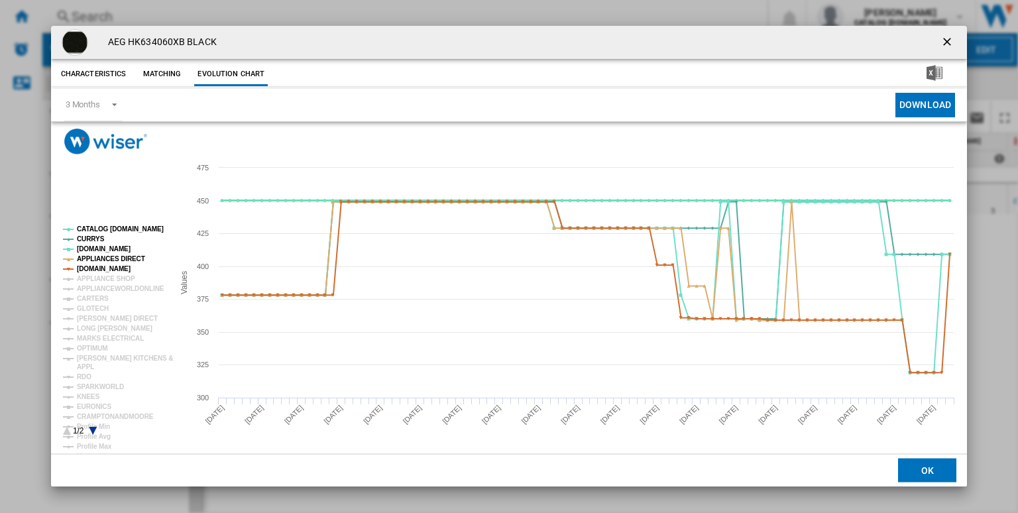
click at [111, 230] on tspan "CATALOG [DOMAIN_NAME]" at bounding box center [120, 228] width 87 height 7
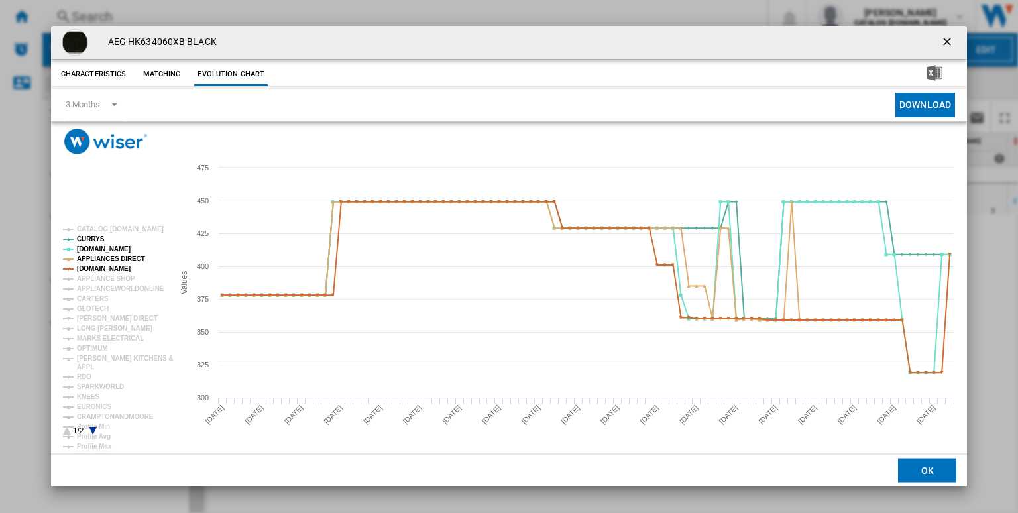
click at [117, 252] on rect "Product popup" at bounding box center [113, 331] width 110 height 220
click at [117, 255] on tspan "APPLIANCES DIRECT" at bounding box center [111, 258] width 68 height 7
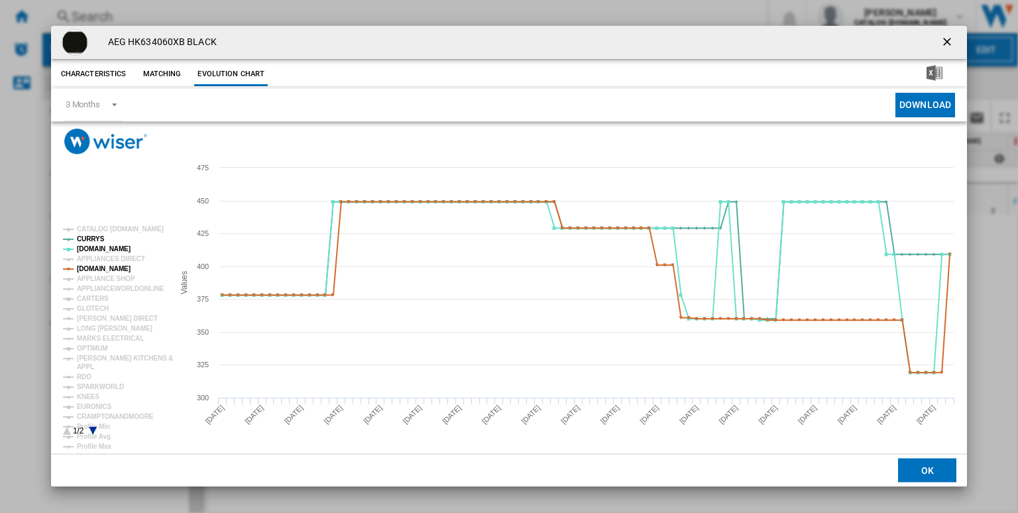
click at [118, 265] on tspan "[DOMAIN_NAME]" at bounding box center [104, 268] width 54 height 7
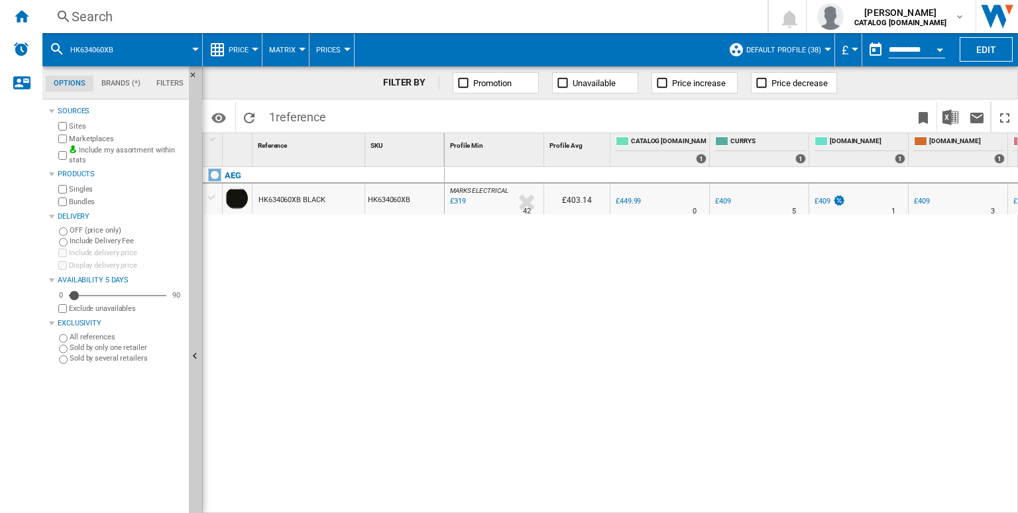
click at [542, 25] on div "Search" at bounding box center [402, 16] width 661 height 19
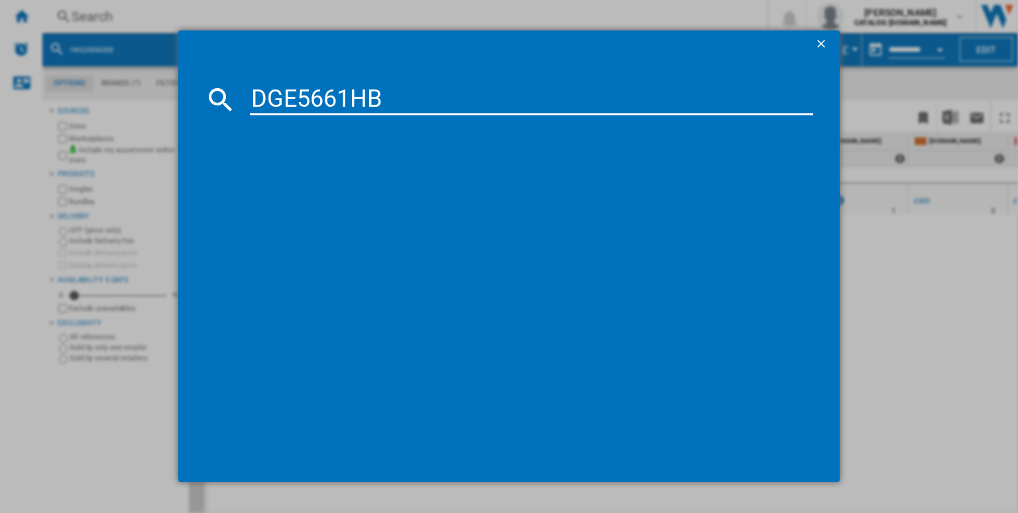
type input "DGE5661HB"
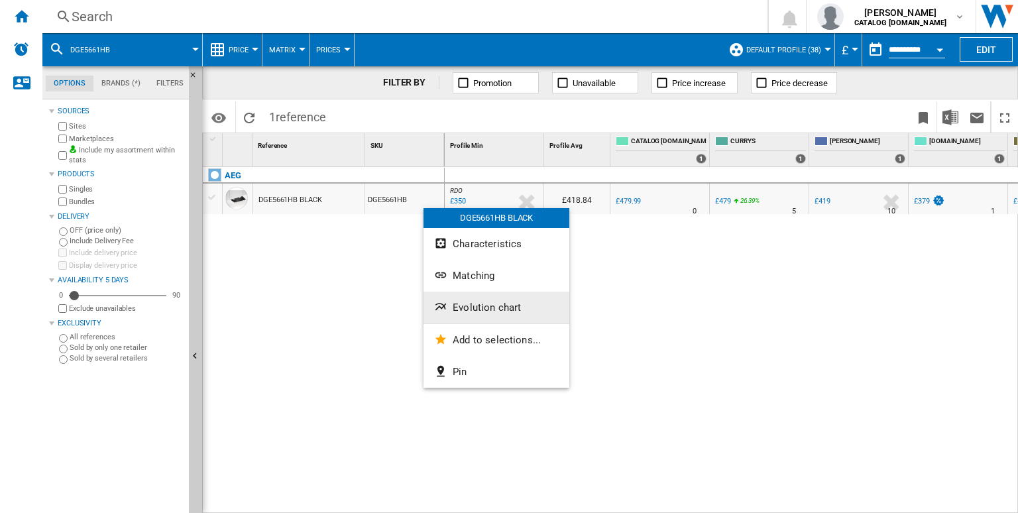
click at [488, 299] on button "Evolution chart" at bounding box center [496, 308] width 146 height 32
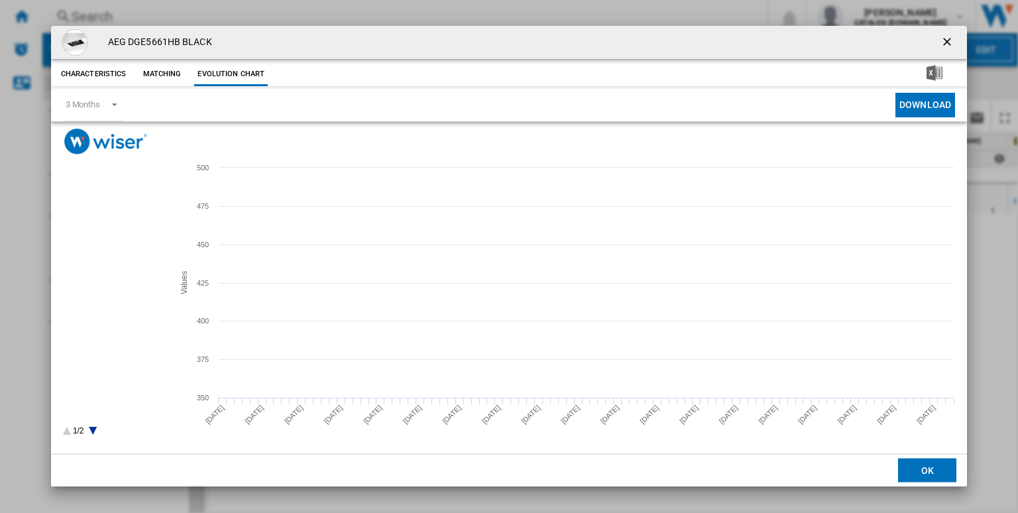
click at [117, 225] on rect "Product popup" at bounding box center [113, 331] width 110 height 220
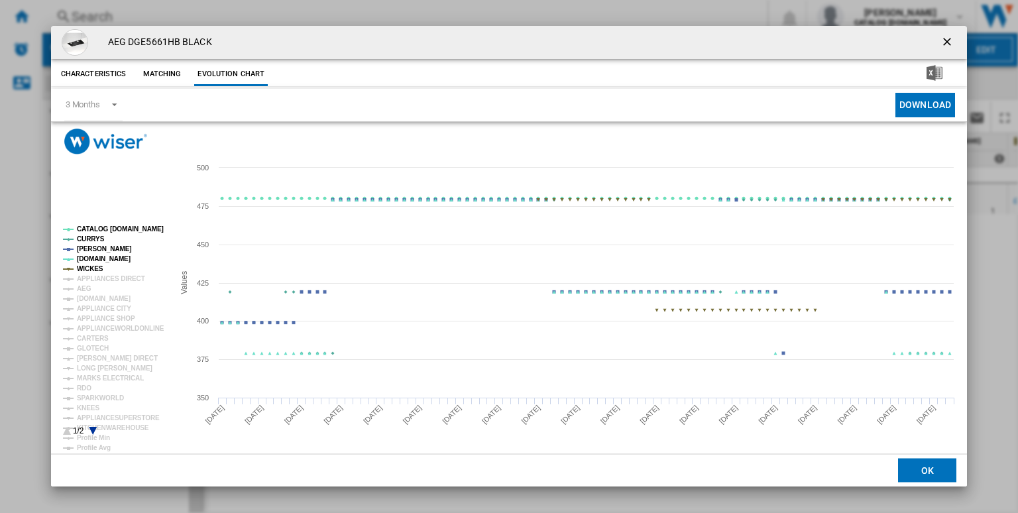
click at [87, 267] on tspan "WICKES" at bounding box center [90, 268] width 27 height 7
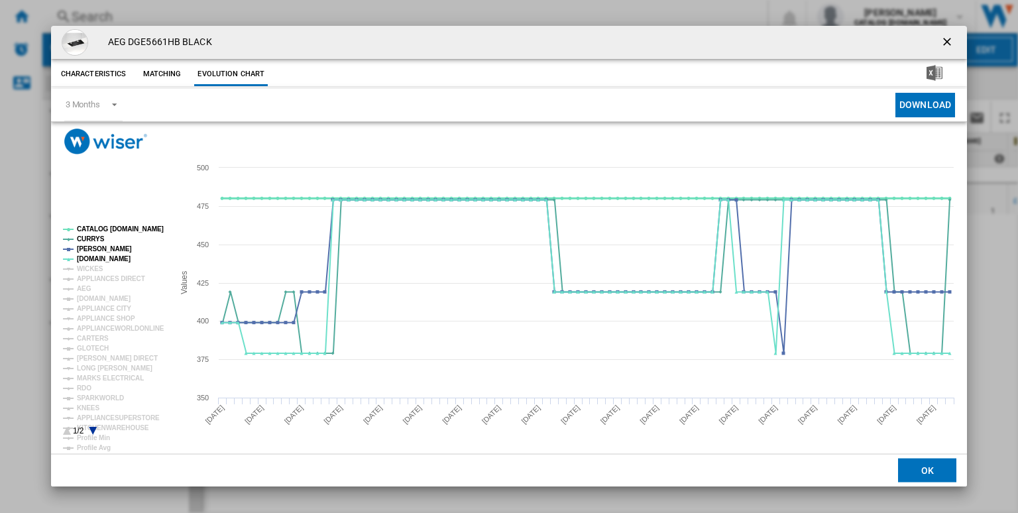
click at [132, 232] on tspan "CATALOG [DOMAIN_NAME]" at bounding box center [120, 228] width 87 height 7
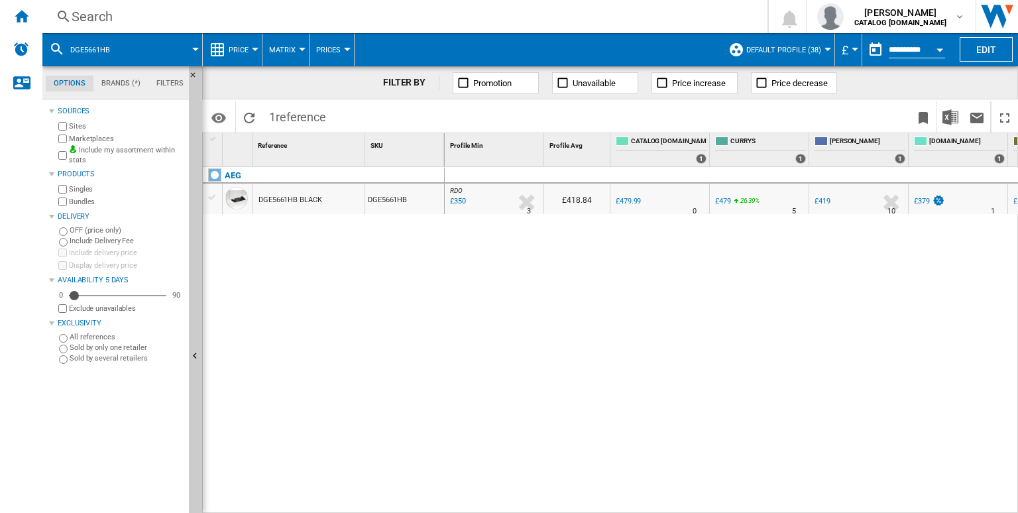
click at [394, 16] on div "Search" at bounding box center [402, 16] width 661 height 19
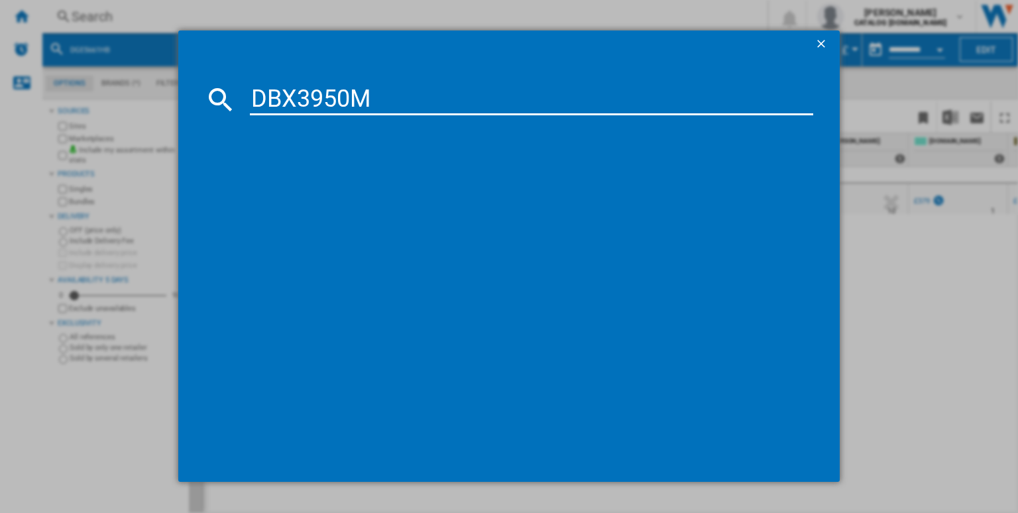
type input "DBX3950M"
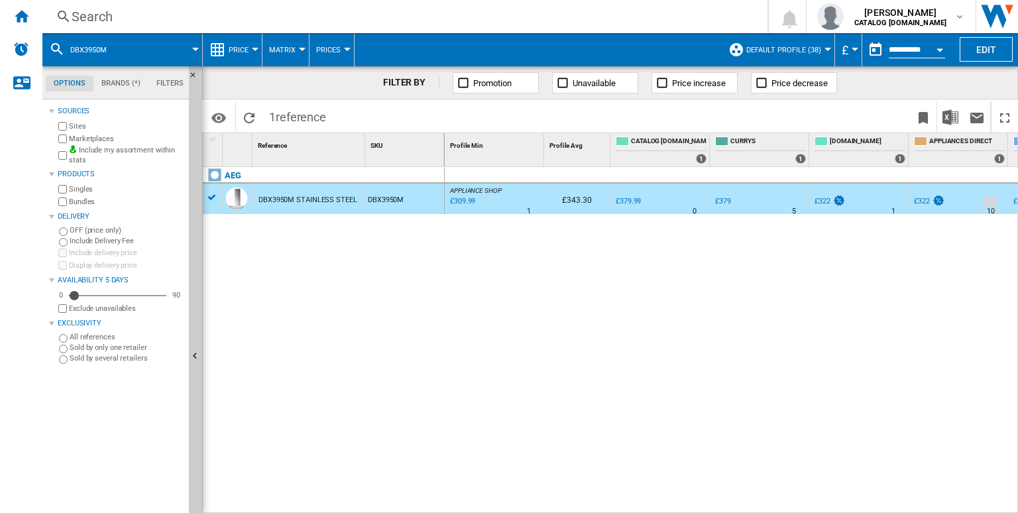
click at [431, 184] on div "DBX3950M" at bounding box center [404, 199] width 79 height 30
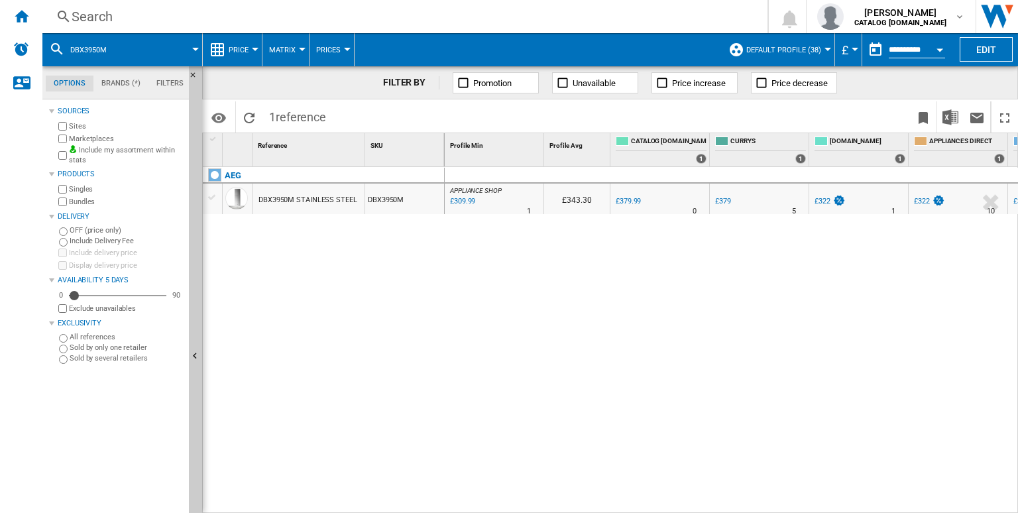
click at [440, 197] on div "DBX3950M" at bounding box center [404, 199] width 79 height 30
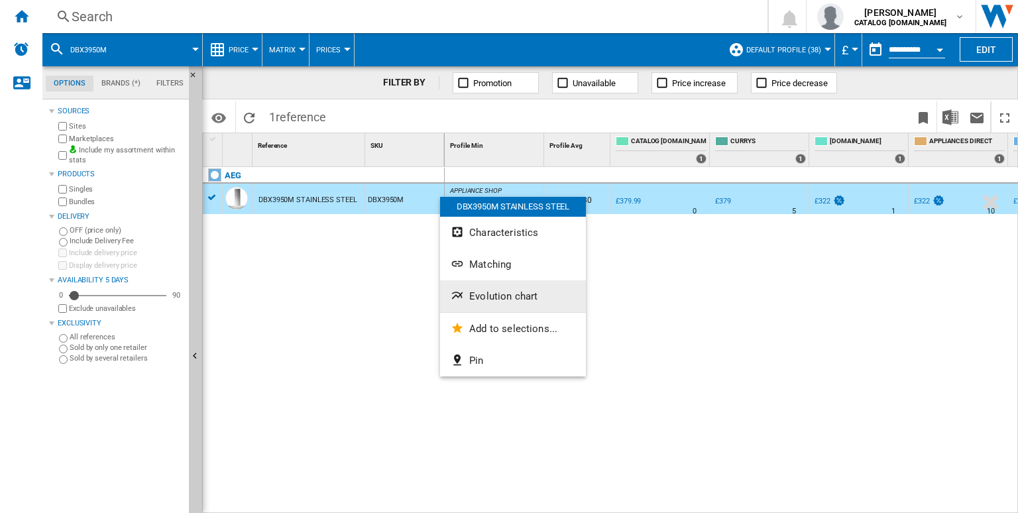
click at [485, 292] on span "Evolution chart" at bounding box center [503, 296] width 68 height 12
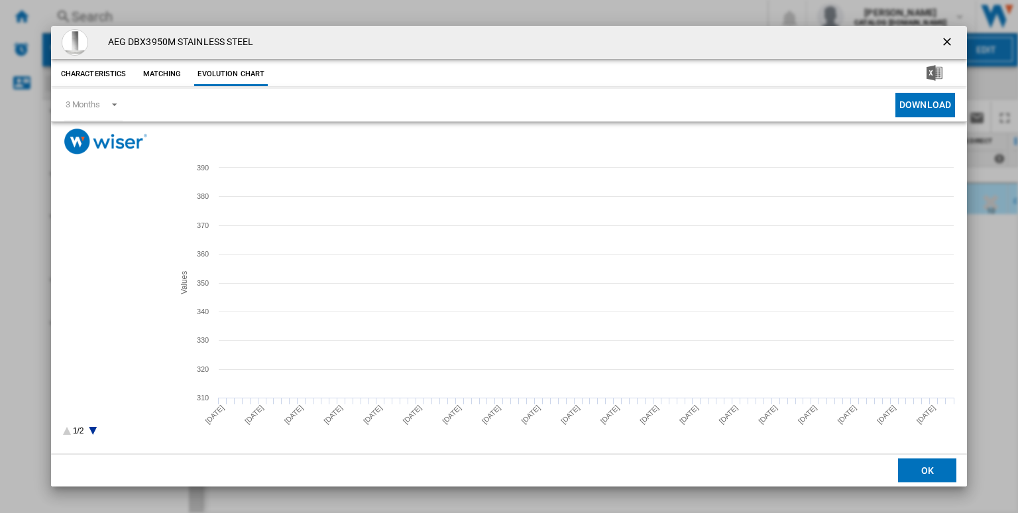
click at [105, 230] on tspan "CATALOG [DOMAIN_NAME]" at bounding box center [120, 228] width 87 height 7
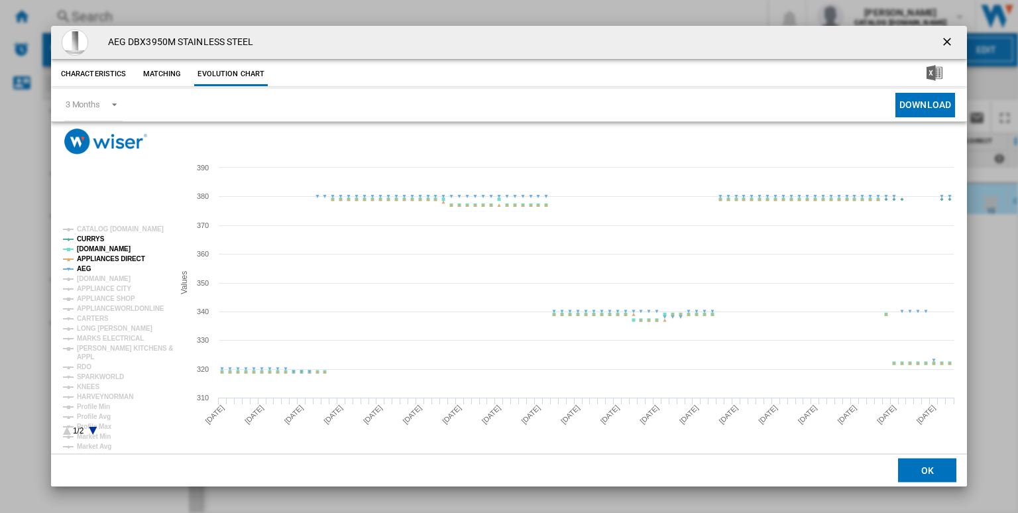
click at [93, 262] on tspan "APPLIANCES DIRECT" at bounding box center [111, 258] width 68 height 7
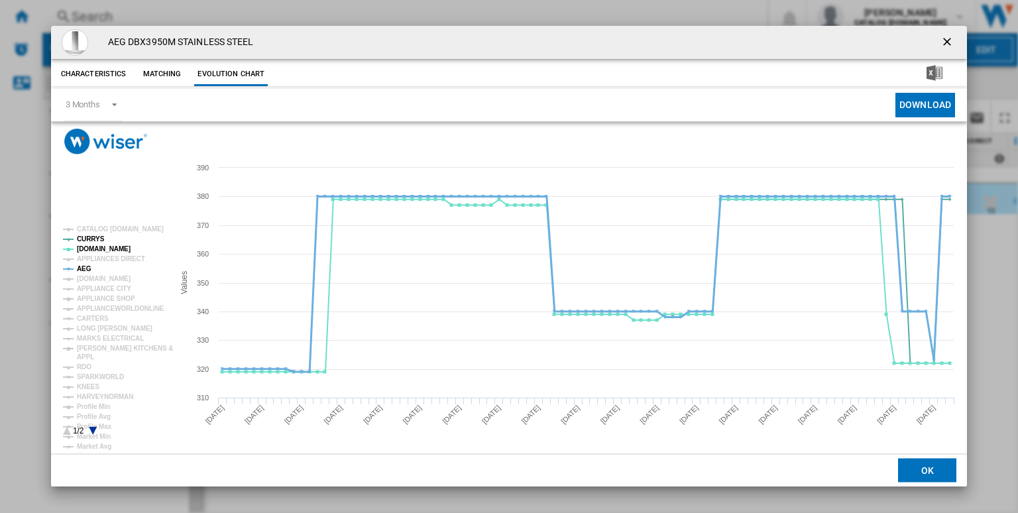
click at [80, 268] on tspan "AEG" at bounding box center [84, 268] width 15 height 7
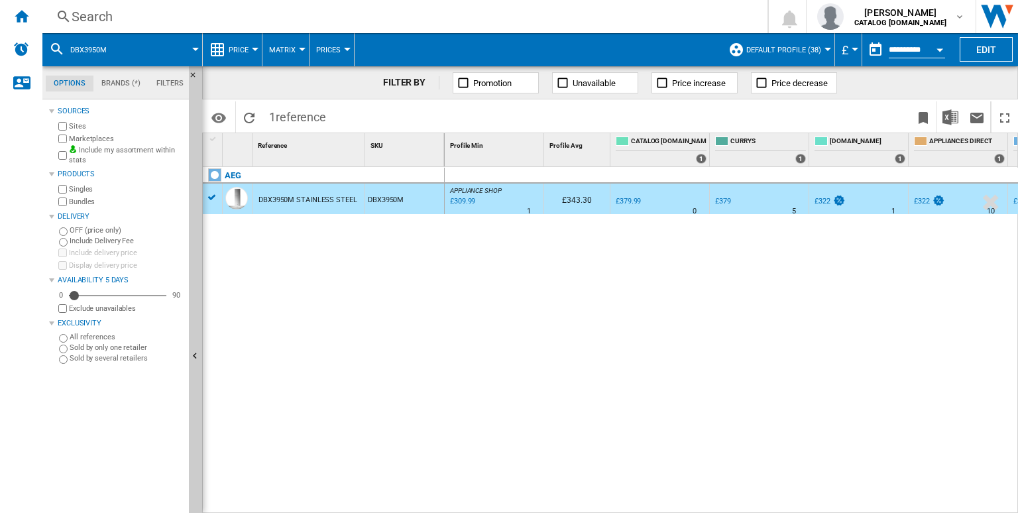
click at [417, 15] on div "Search" at bounding box center [402, 16] width 661 height 19
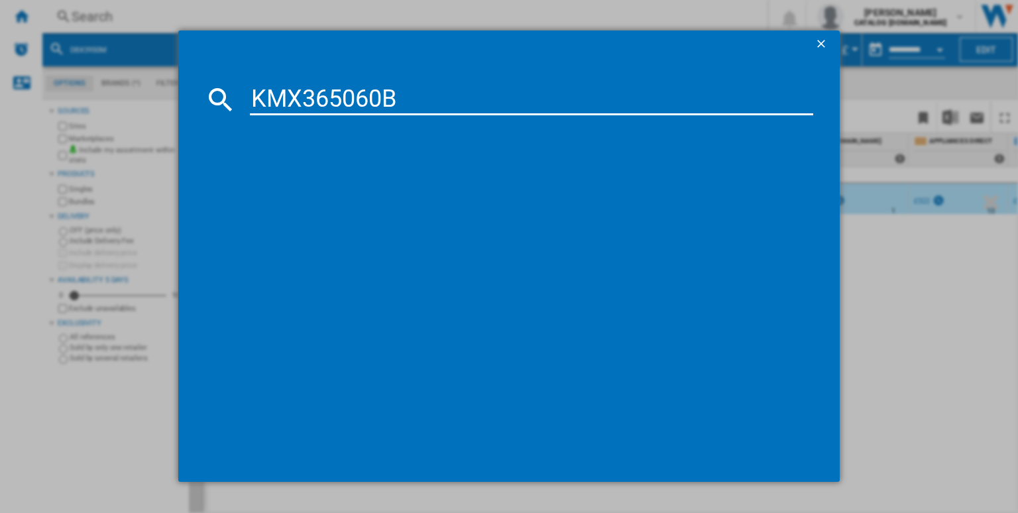
type input "KMX365060B"
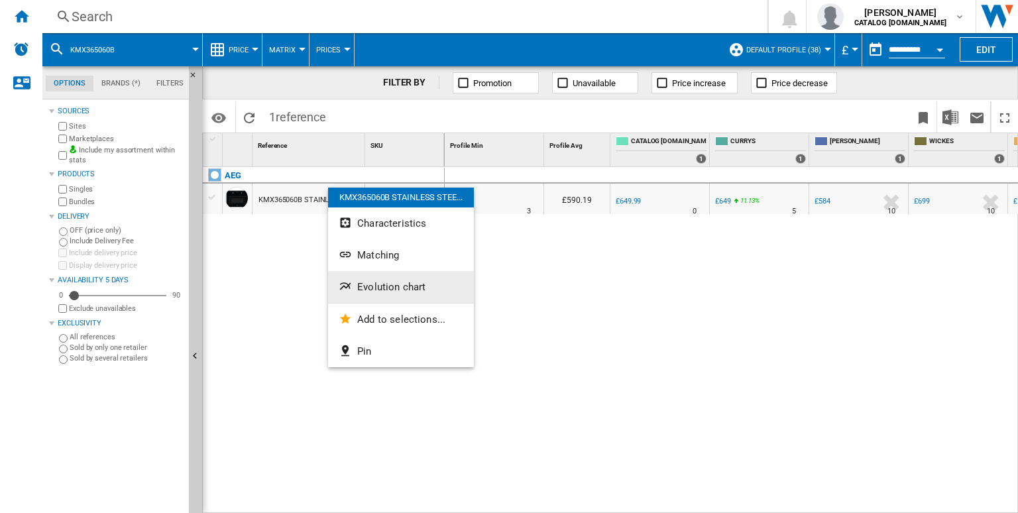
click at [394, 292] on span "Evolution chart" at bounding box center [391, 287] width 68 height 12
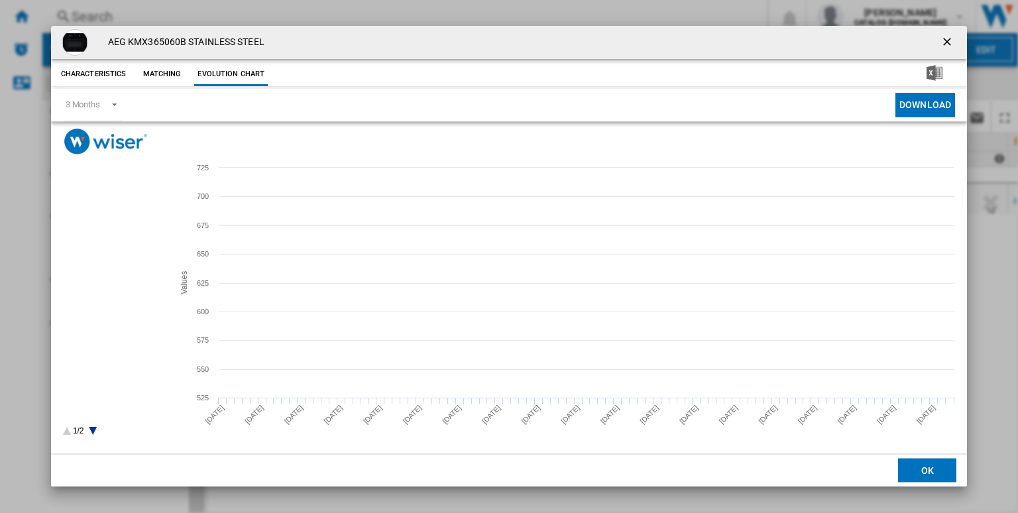
click at [111, 227] on tspan "CATALOG [DOMAIN_NAME]" at bounding box center [120, 228] width 87 height 7
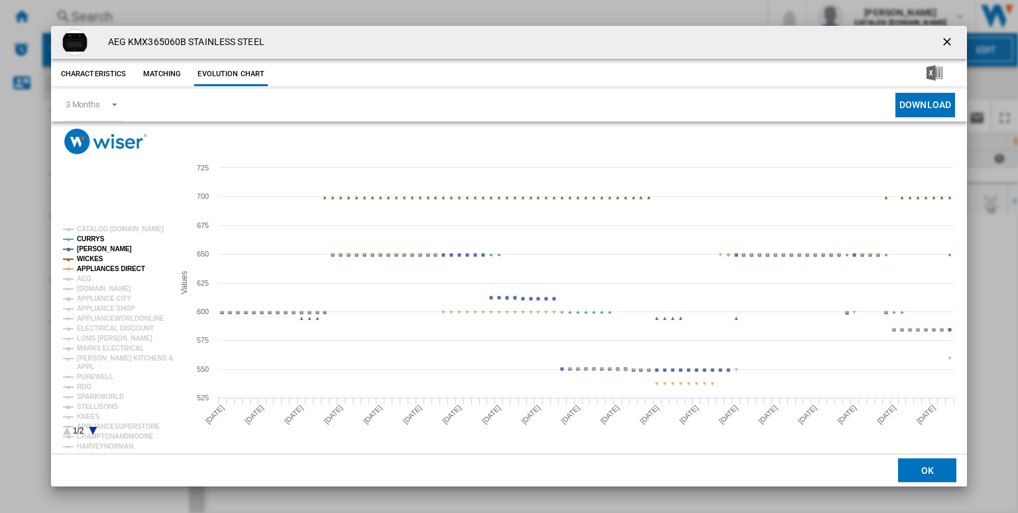
click at [87, 260] on tspan "WICKES" at bounding box center [90, 258] width 27 height 7
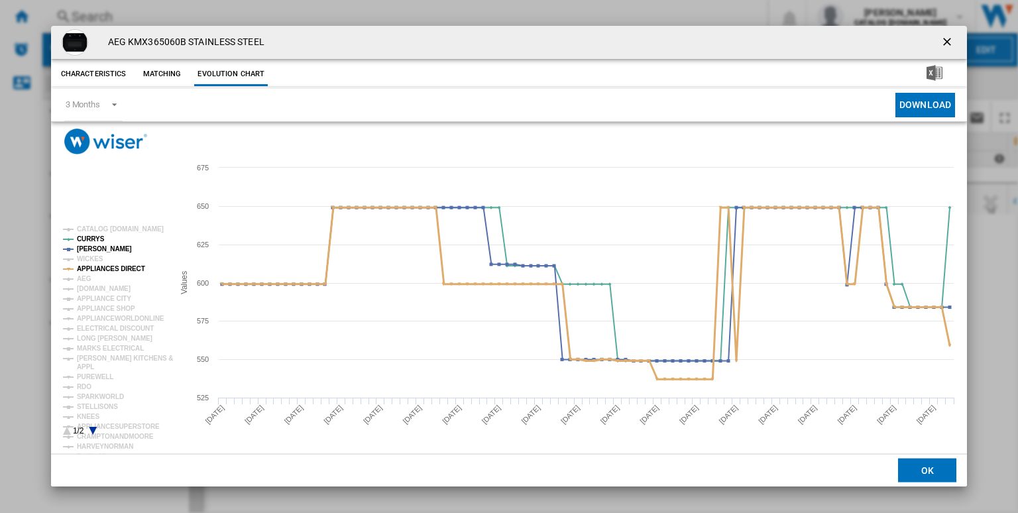
click at [107, 268] on tspan "APPLIANCES DIRECT" at bounding box center [111, 268] width 68 height 7
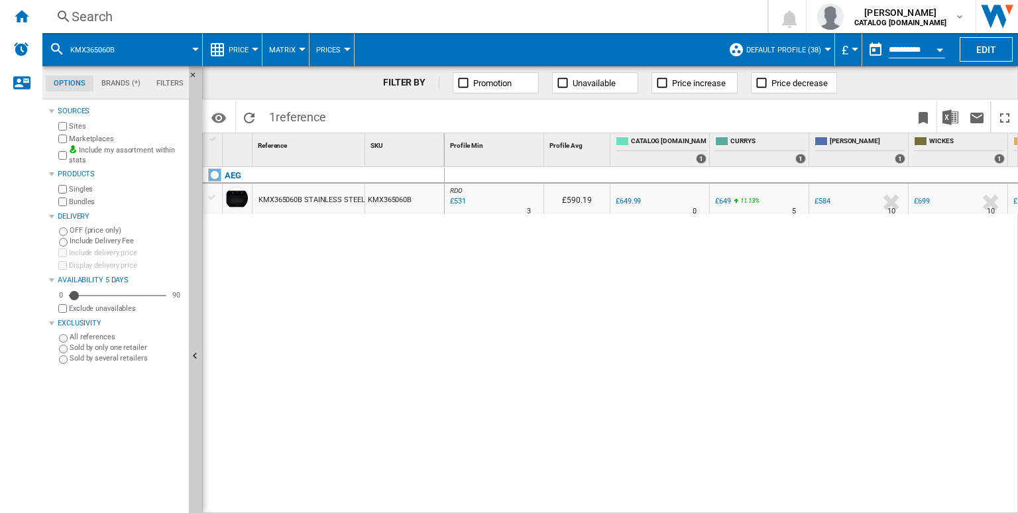
drag, startPoint x: 639, startPoint y: 26, endPoint x: 623, endPoint y: 19, distance: 17.5
click at [623, 19] on div "Search Search 0 [PERSON_NAME] CATALOG [DOMAIN_NAME] CATALOG [DOMAIN_NAME] My se…" at bounding box center [529, 16] width 975 height 33
click at [623, 19] on div "Search" at bounding box center [402, 16] width 661 height 19
drag, startPoint x: 529, startPoint y: 191, endPoint x: 512, endPoint y: 175, distance: 23.9
click at [506, 205] on div at bounding box center [509, 256] width 1018 height 513
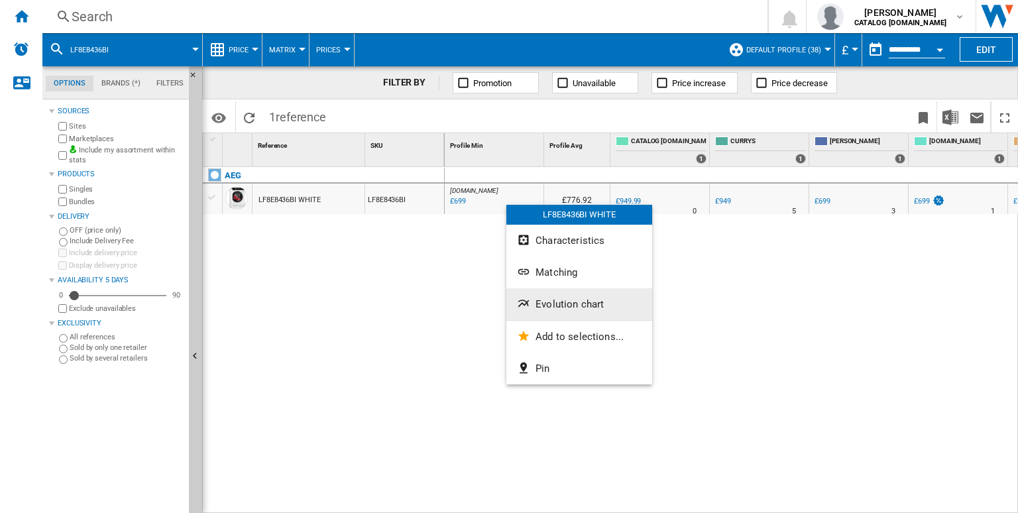
click at [551, 305] on span "Evolution chart" at bounding box center [569, 304] width 68 height 12
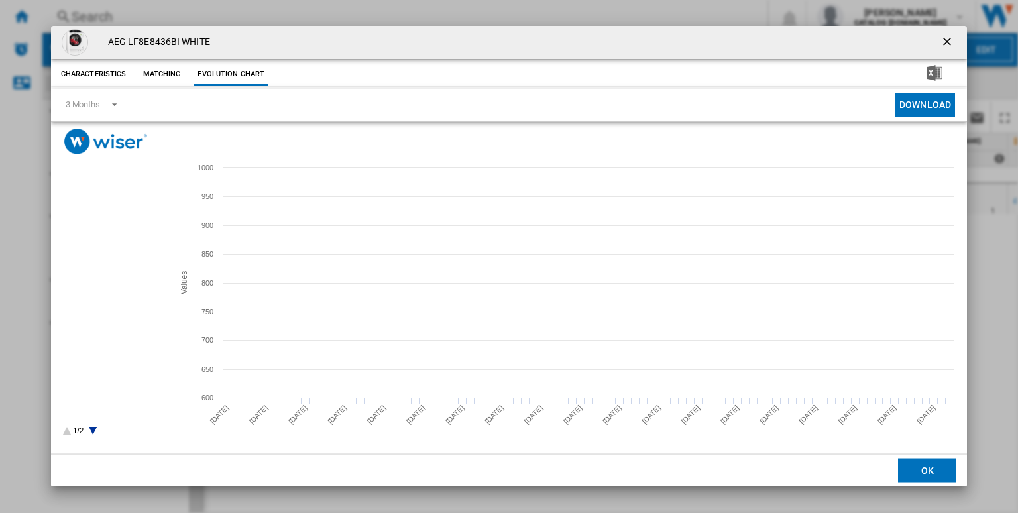
click at [123, 229] on tspan "CATALOG [DOMAIN_NAME]" at bounding box center [120, 228] width 87 height 7
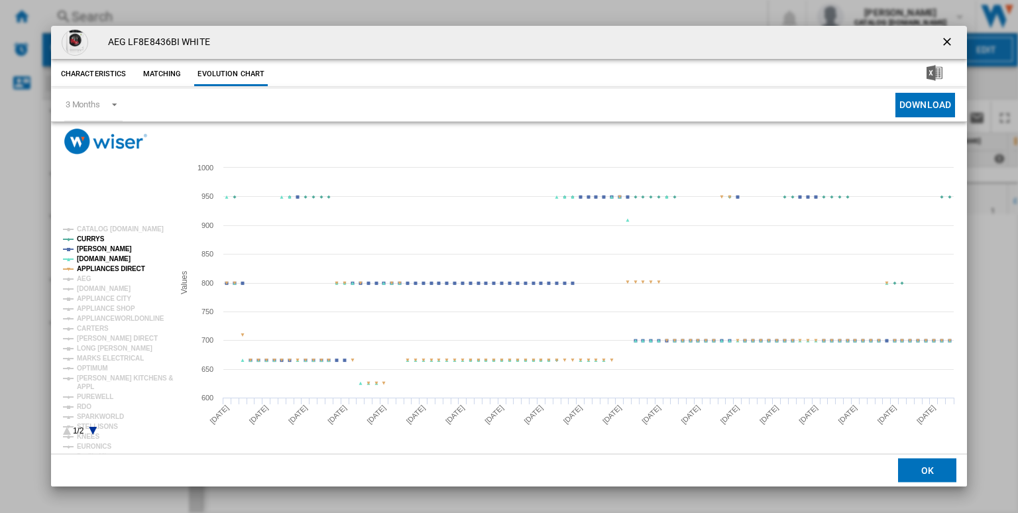
click at [105, 267] on tspan "APPLIANCES DIRECT" at bounding box center [111, 268] width 68 height 7
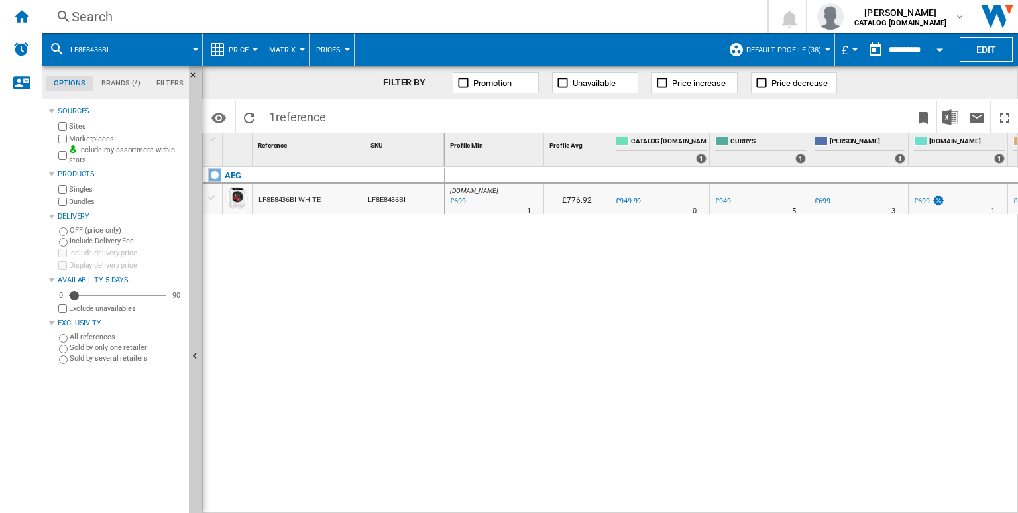
click at [579, 11] on div "Search" at bounding box center [402, 16] width 661 height 19
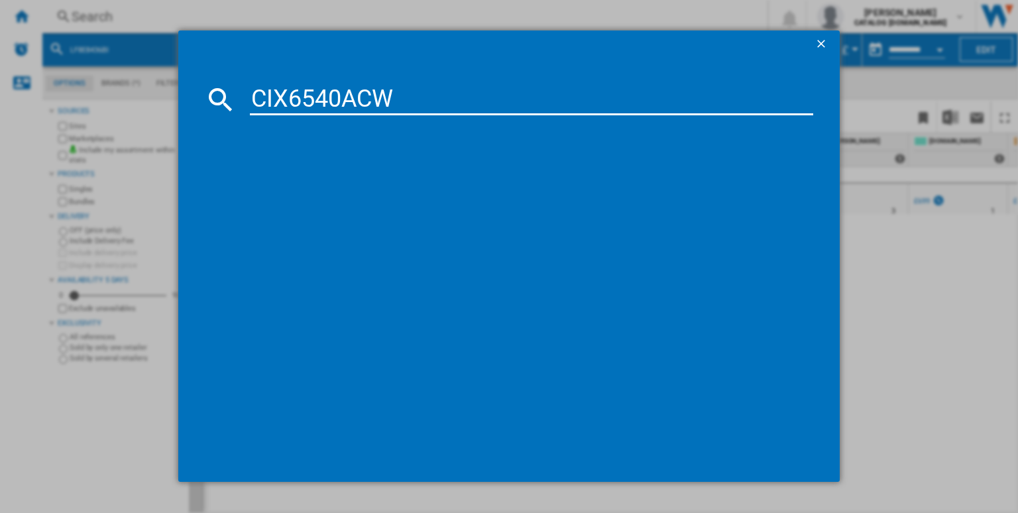
type input "CIX6540ACW"
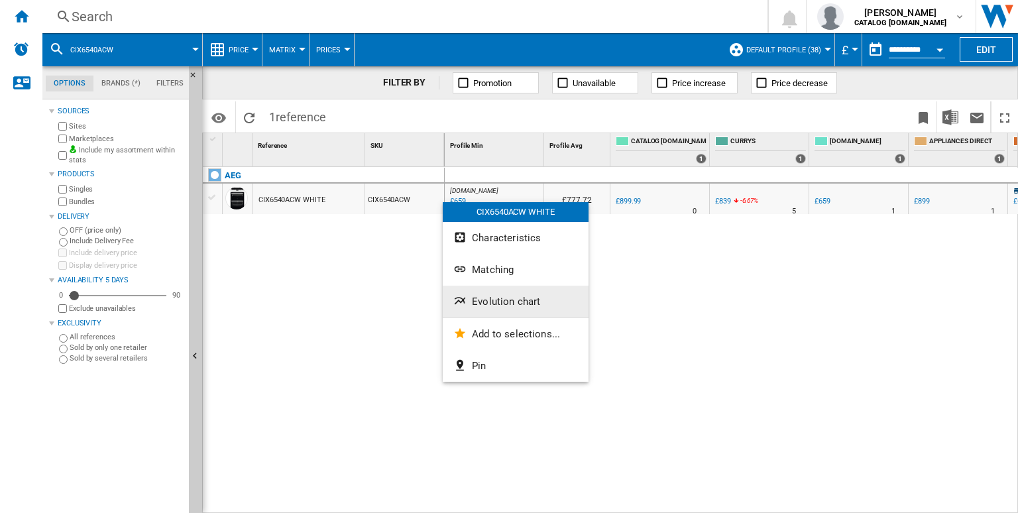
click at [516, 307] on span "Evolution chart" at bounding box center [506, 301] width 68 height 12
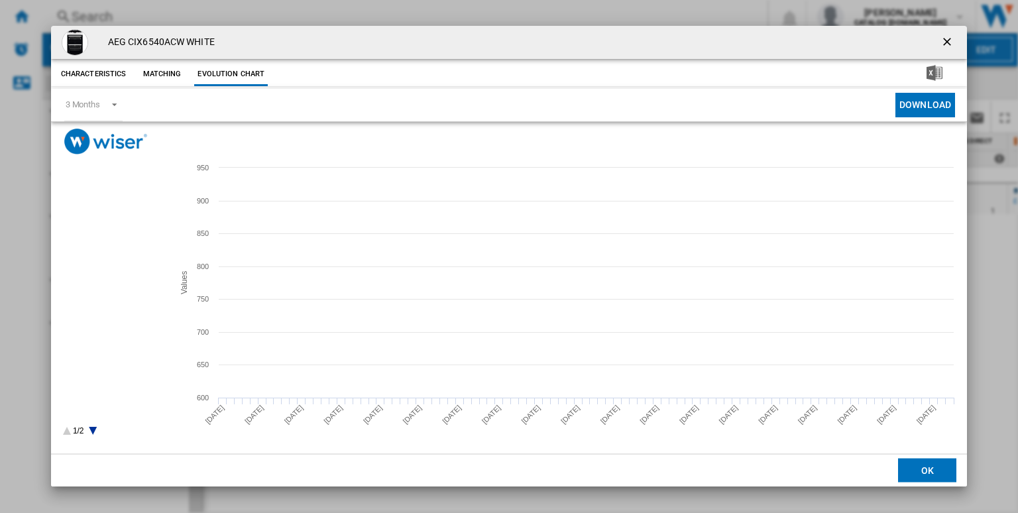
click at [118, 234] on rect "Product popup" at bounding box center [113, 331] width 110 height 220
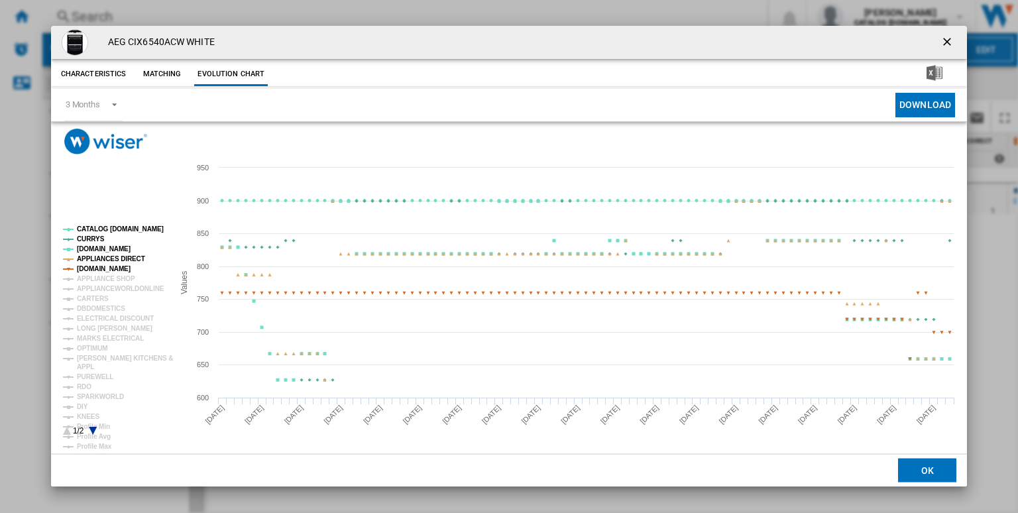
click at [112, 257] on tspan "APPLIANCES DIRECT" at bounding box center [111, 258] width 68 height 7
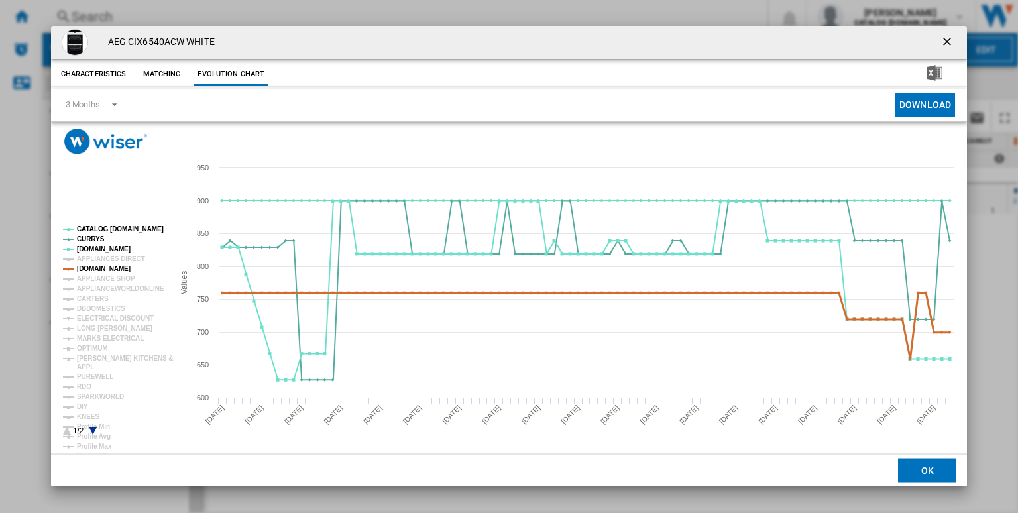
click at [116, 265] on tspan "[DOMAIN_NAME]" at bounding box center [104, 268] width 54 height 7
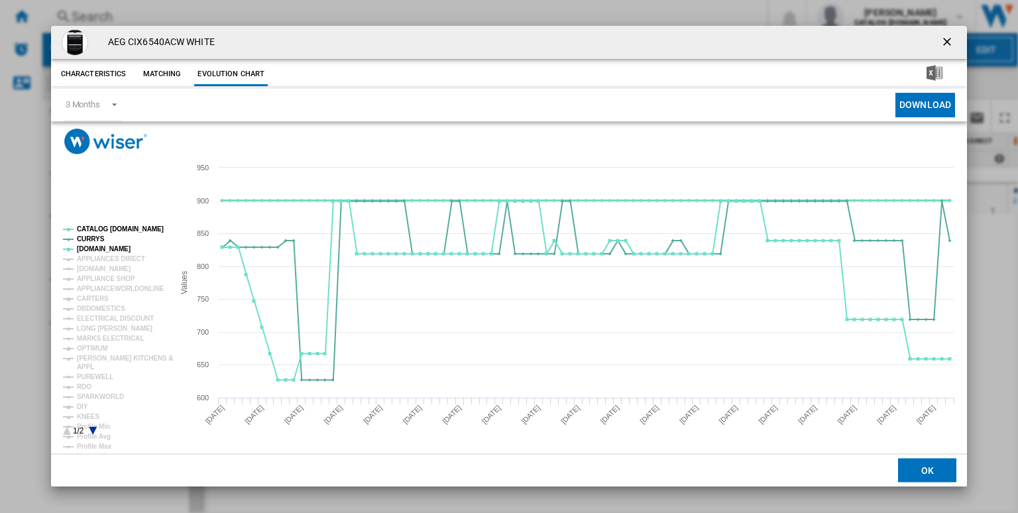
click at [144, 228] on tspan "CATALOG [DOMAIN_NAME]" at bounding box center [120, 228] width 87 height 7
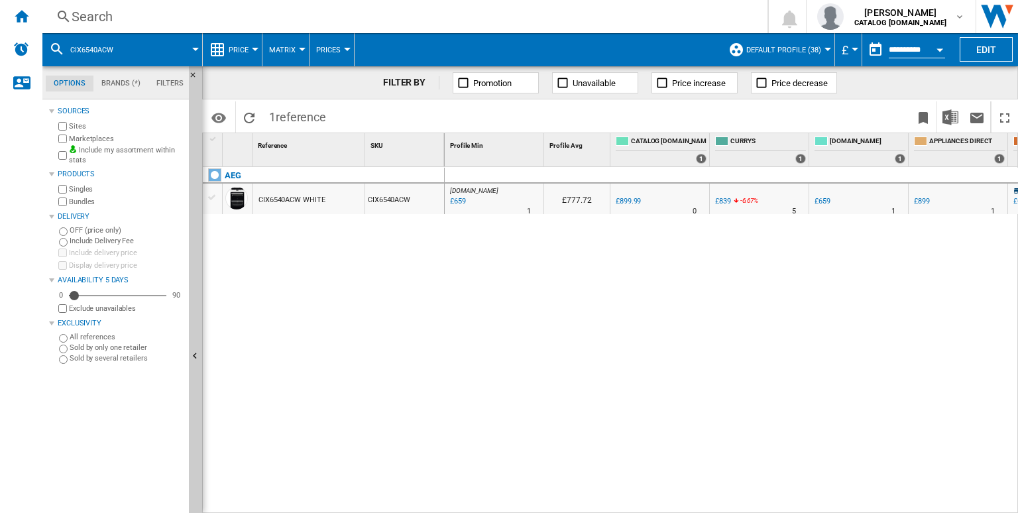
click at [490, 10] on div "Search" at bounding box center [402, 16] width 661 height 19
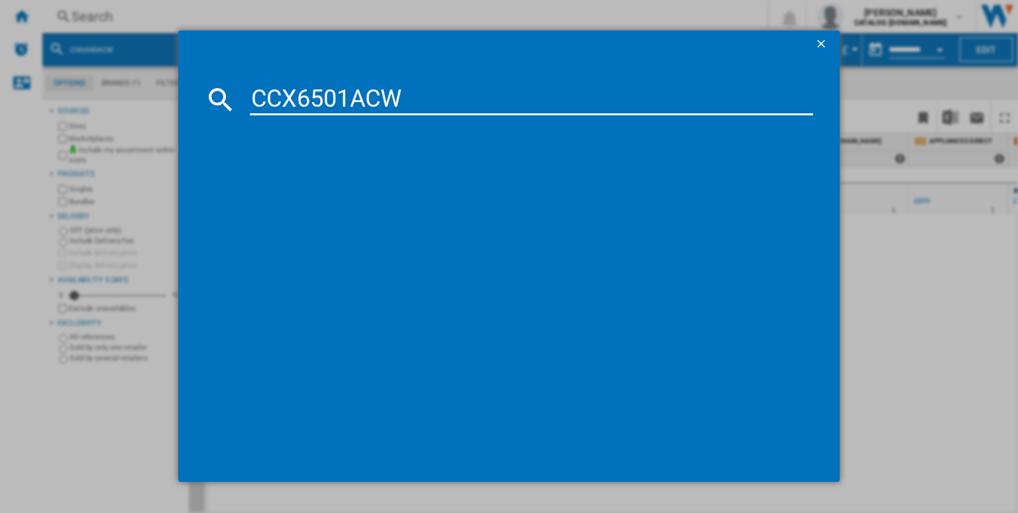
type input "CCX6501ACW"
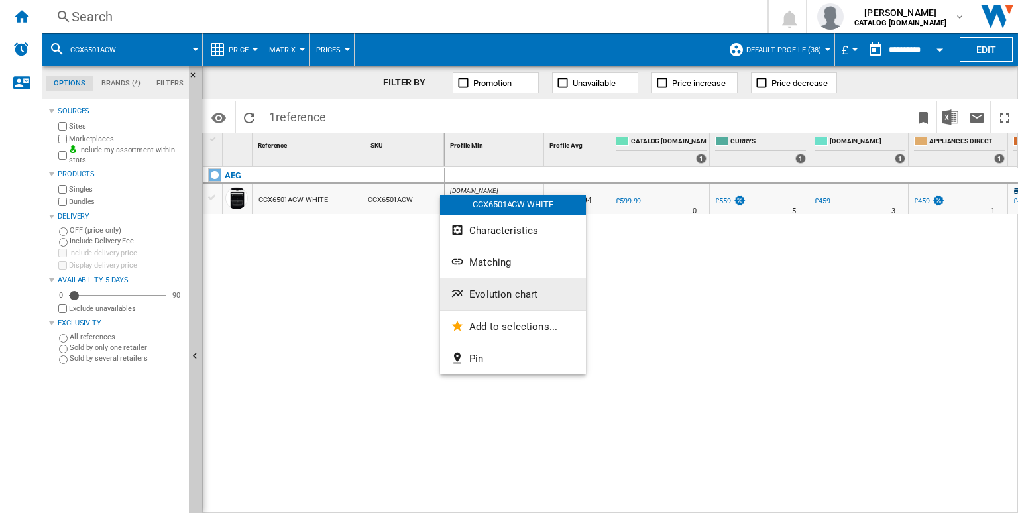
click at [500, 290] on span "Evolution chart" at bounding box center [503, 294] width 68 height 12
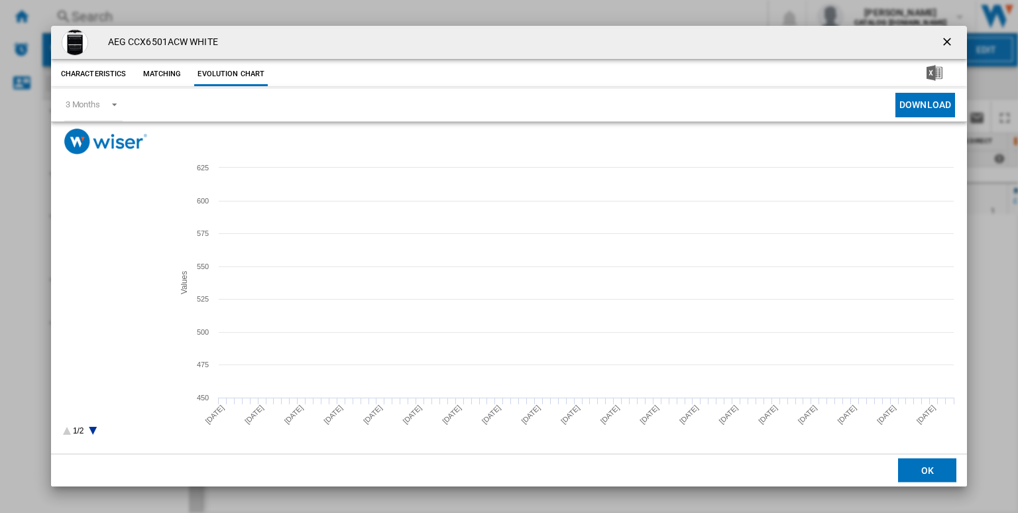
click at [113, 231] on tspan "CATALOG [DOMAIN_NAME]" at bounding box center [120, 228] width 87 height 7
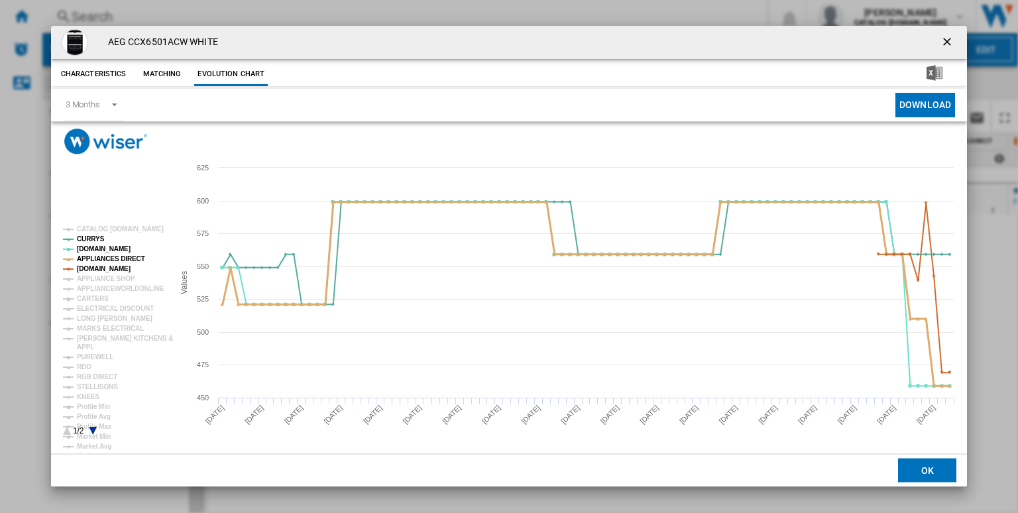
click at [112, 259] on tspan "APPLIANCES DIRECT" at bounding box center [111, 258] width 68 height 7
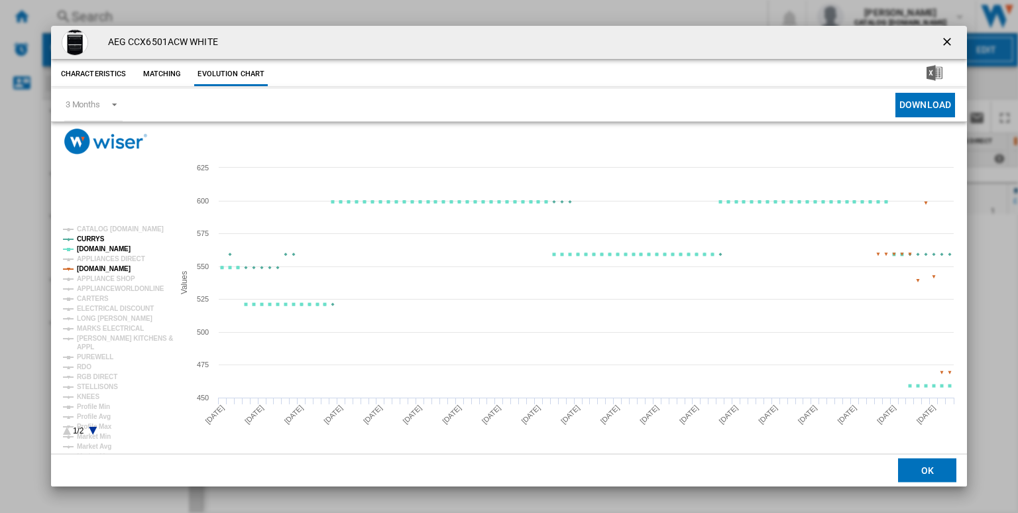
click at [120, 269] on tspan "[DOMAIN_NAME]" at bounding box center [104, 268] width 54 height 7
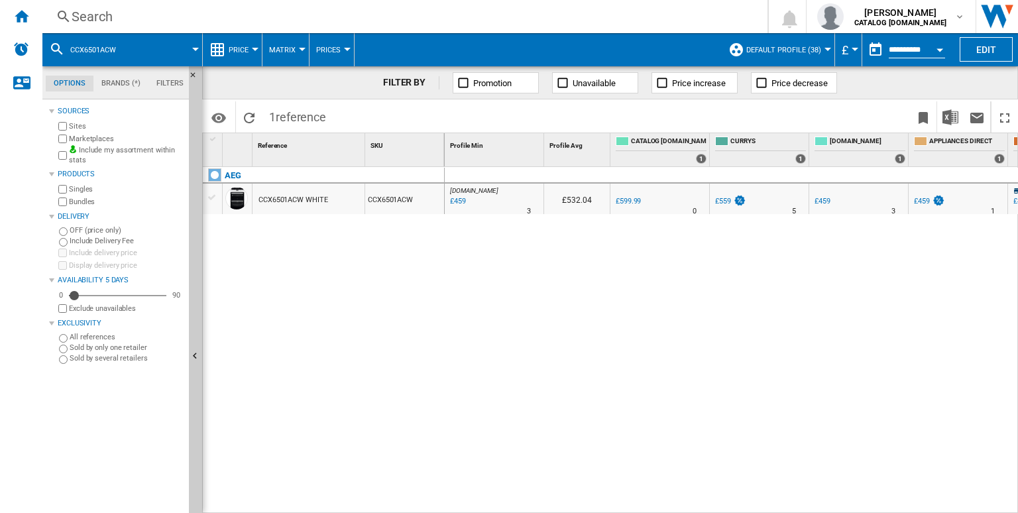
click at [476, 11] on div "Search" at bounding box center [402, 16] width 661 height 19
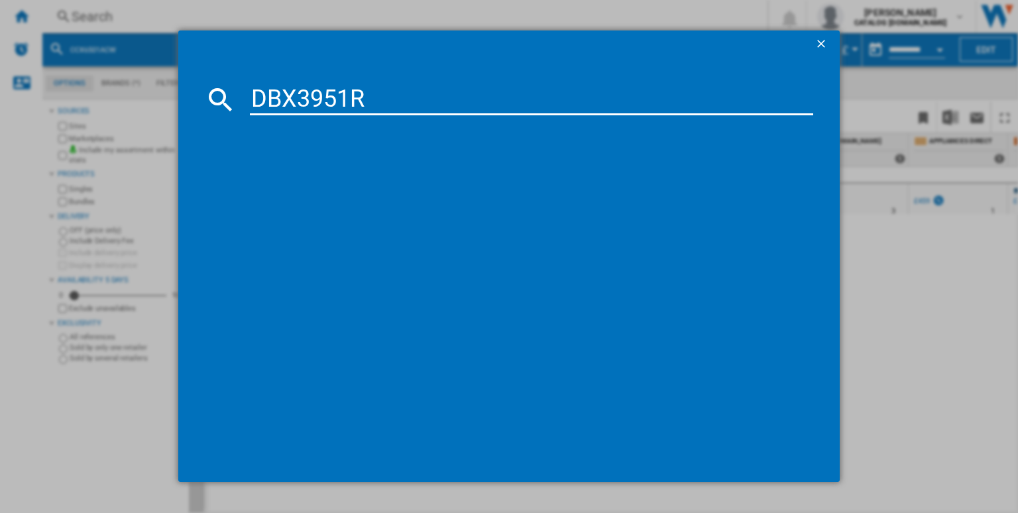
type input "DBX3951R"
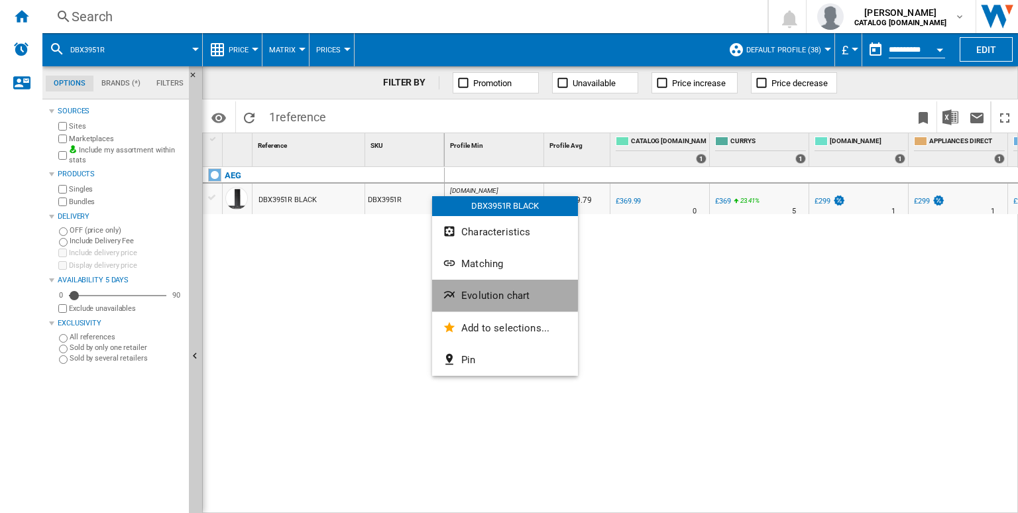
click at [484, 287] on button "Evolution chart" at bounding box center [505, 296] width 146 height 32
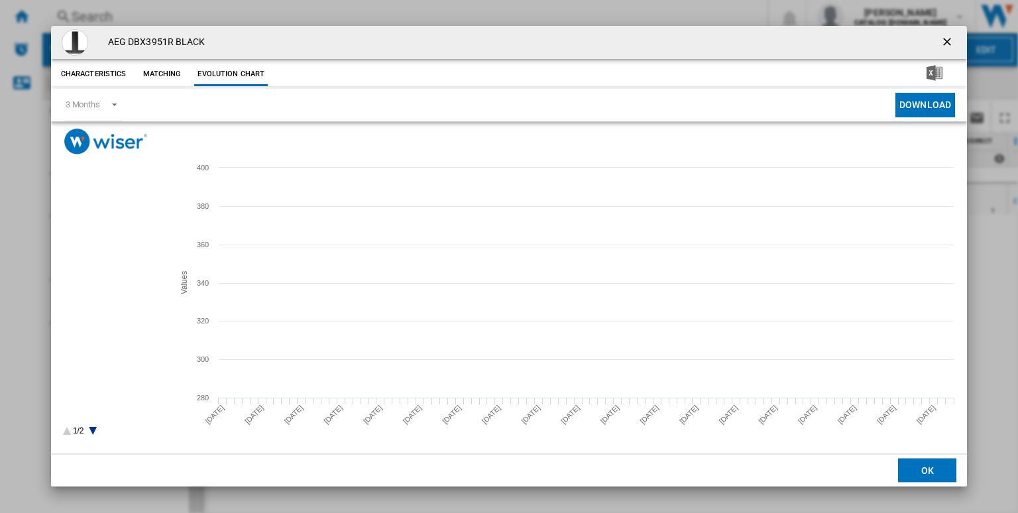
click at [116, 229] on tspan "CATALOG [DOMAIN_NAME]" at bounding box center [120, 228] width 87 height 7
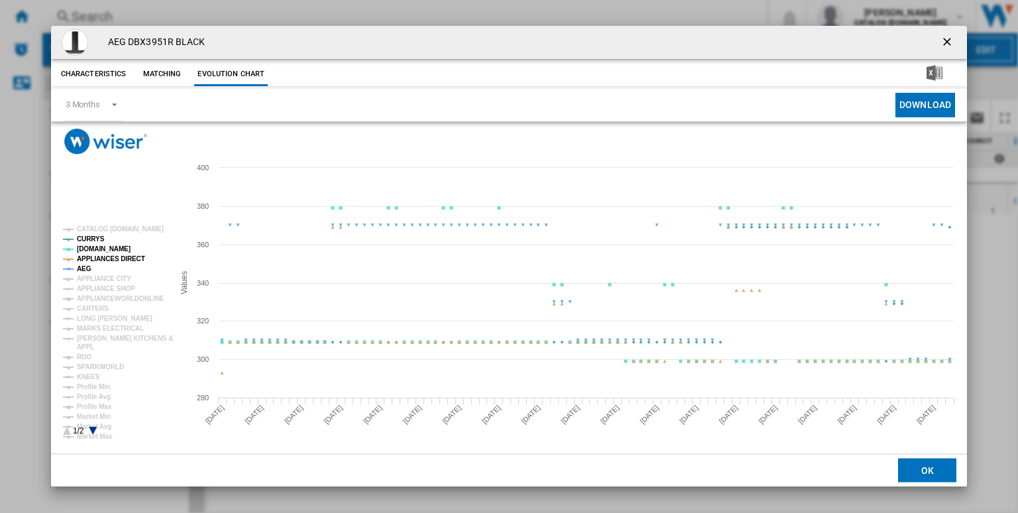
click at [88, 255] on tspan "APPLIANCES DIRECT" at bounding box center [111, 258] width 68 height 7
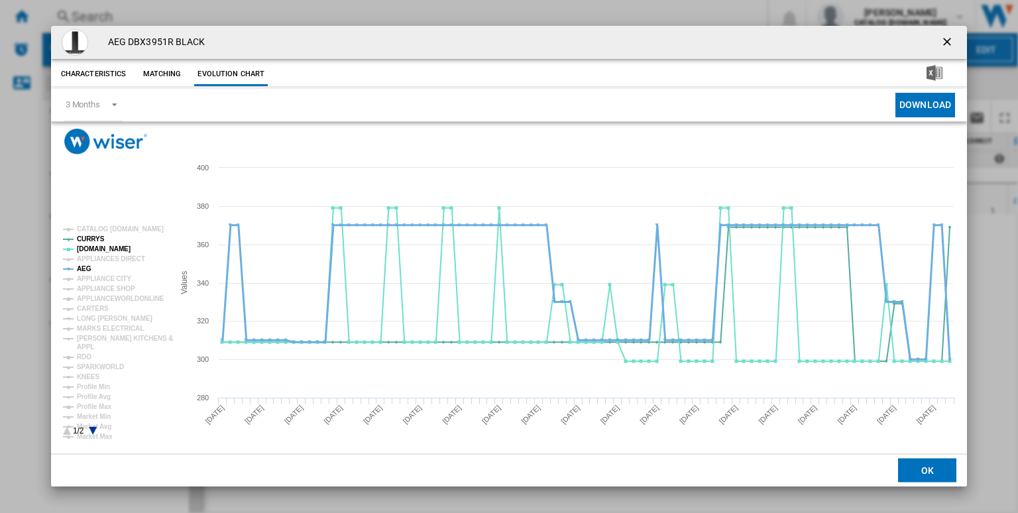
click at [86, 266] on tspan "AEG" at bounding box center [84, 268] width 15 height 7
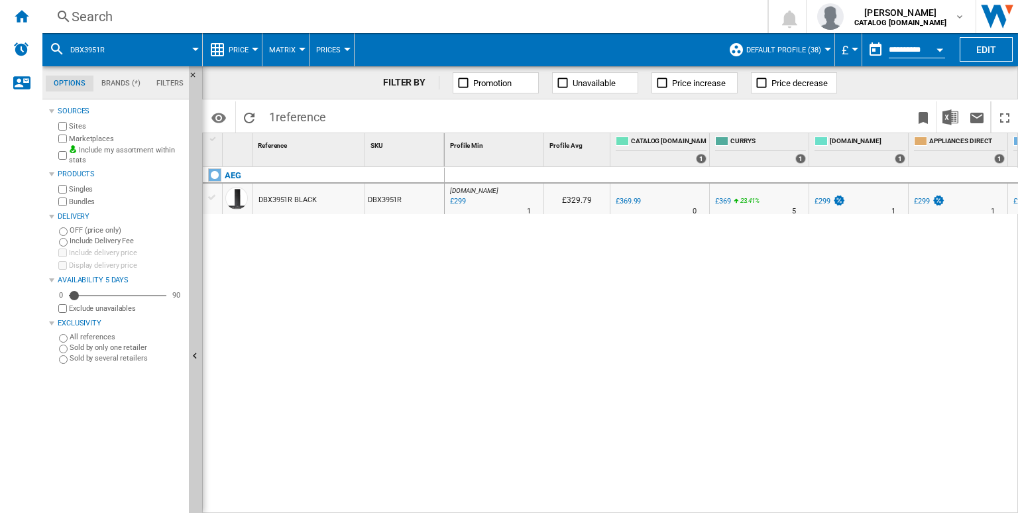
click at [521, 11] on div "Search" at bounding box center [402, 16] width 661 height 19
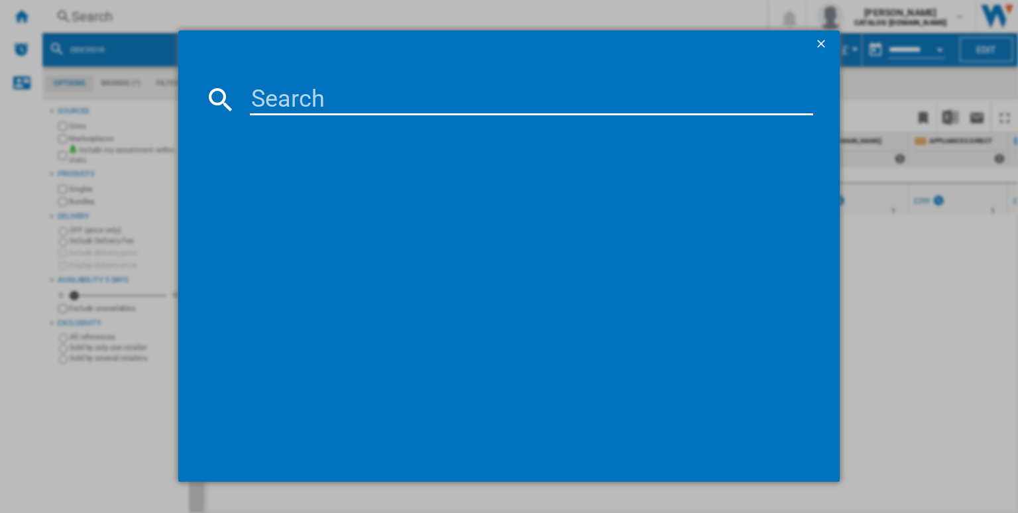
type input "HGB64200SM"
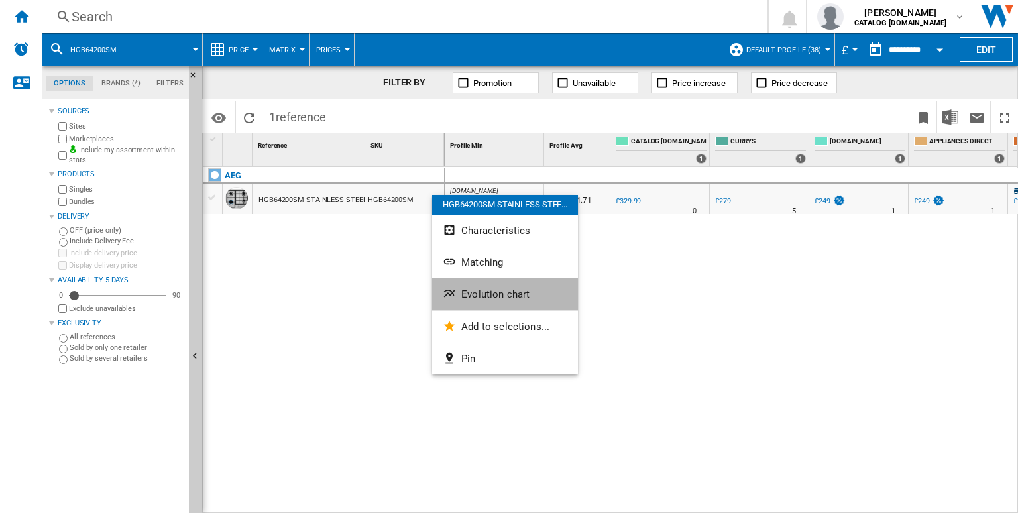
drag, startPoint x: 496, startPoint y: 295, endPoint x: 321, endPoint y: 315, distance: 176.7
click at [411, 331] on body "In order to access Insight, please log out and log in again OK NEW Search Searc…" at bounding box center [509, 256] width 1018 height 513
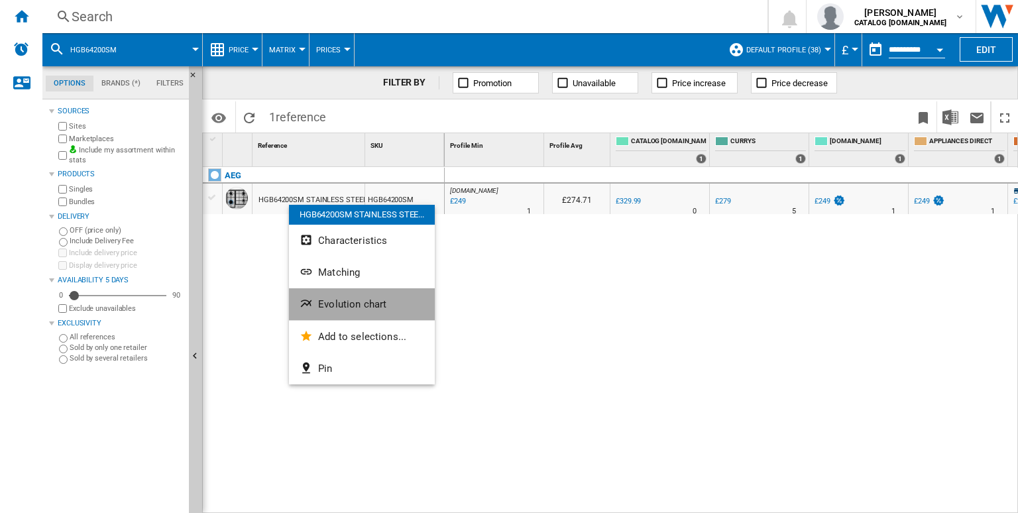
click at [339, 305] on span "Evolution chart" at bounding box center [352, 304] width 68 height 12
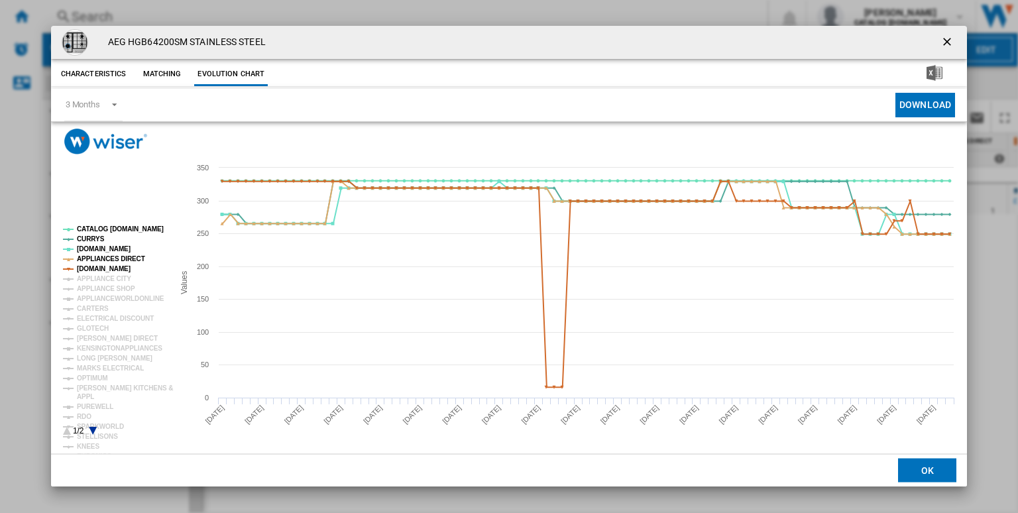
click at [103, 223] on rect "Product popup" at bounding box center [113, 331] width 110 height 220
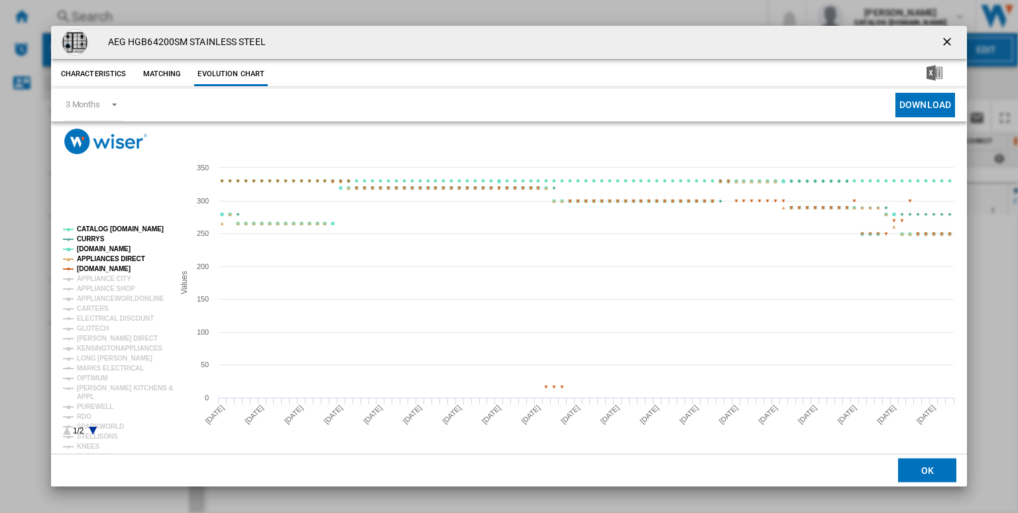
click at [109, 230] on tspan "CATALOG [DOMAIN_NAME]" at bounding box center [120, 228] width 87 height 7
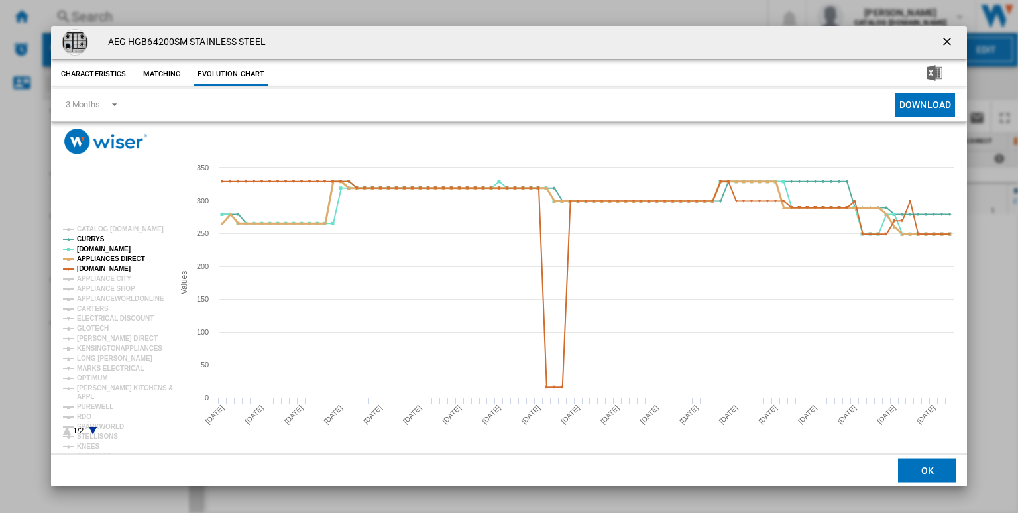
click at [111, 256] on tspan "APPLIANCES DIRECT" at bounding box center [111, 258] width 68 height 7
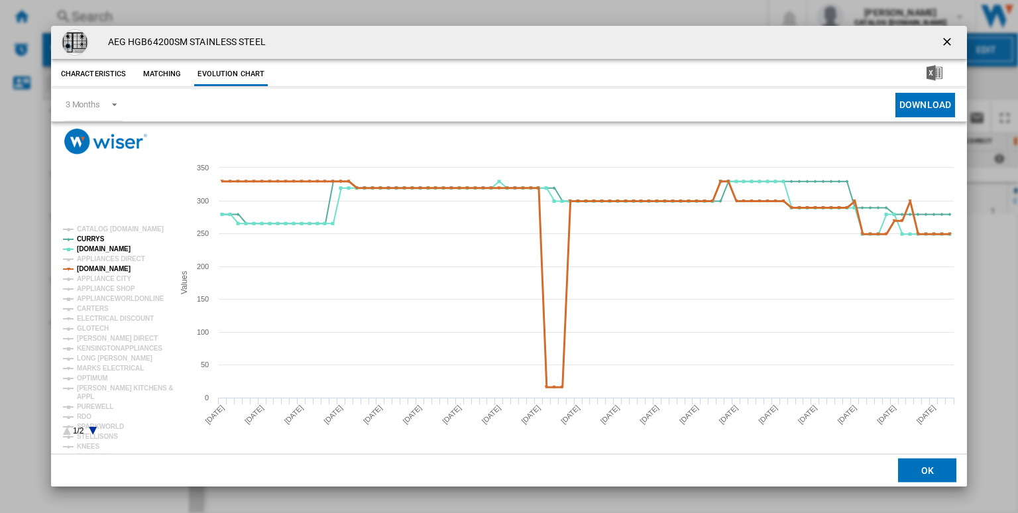
click at [115, 268] on tspan "[DOMAIN_NAME]" at bounding box center [104, 268] width 54 height 7
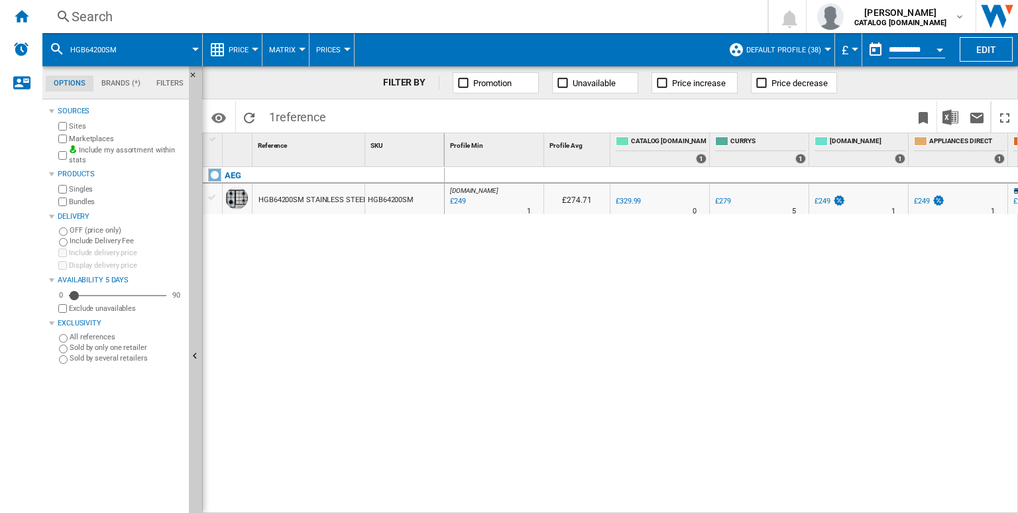
click at [490, 16] on div "Search" at bounding box center [402, 16] width 661 height 19
click at [425, 189] on div "HGB64200SM" at bounding box center [404, 199] width 79 height 30
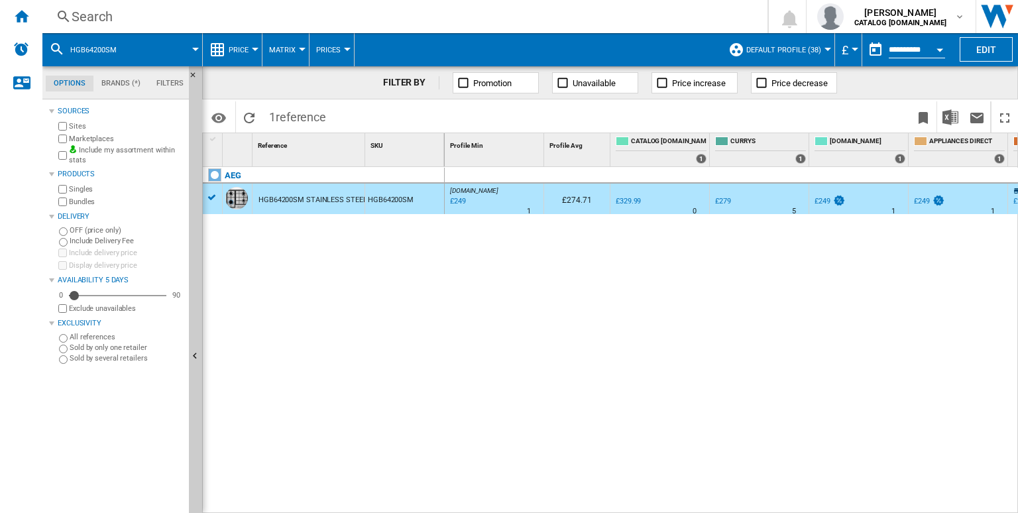
click at [424, 187] on div "HGB64200SM" at bounding box center [404, 199] width 79 height 30
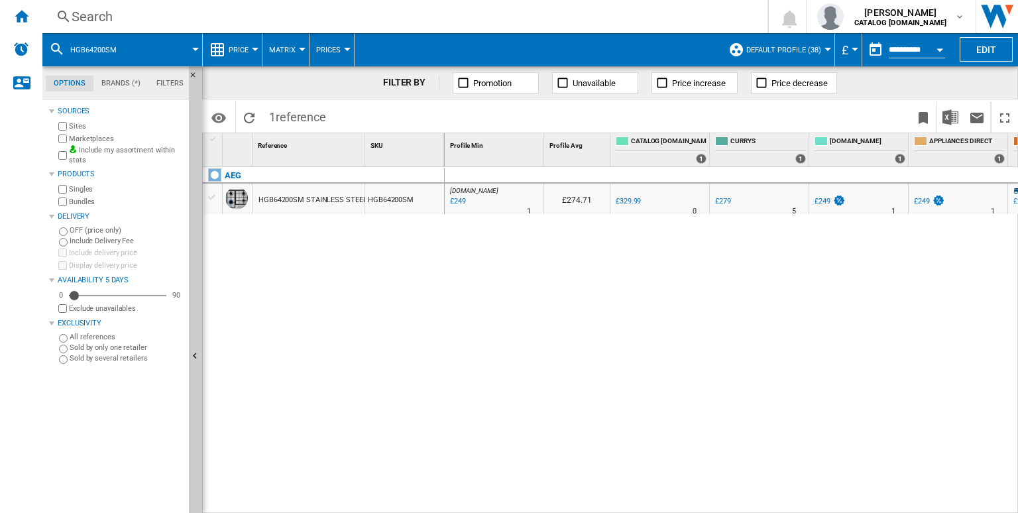
drag, startPoint x: 403, startPoint y: 192, endPoint x: 382, endPoint y: 186, distance: 22.0
click at [382, 186] on div "HGB64200SM" at bounding box center [404, 199] width 79 height 30
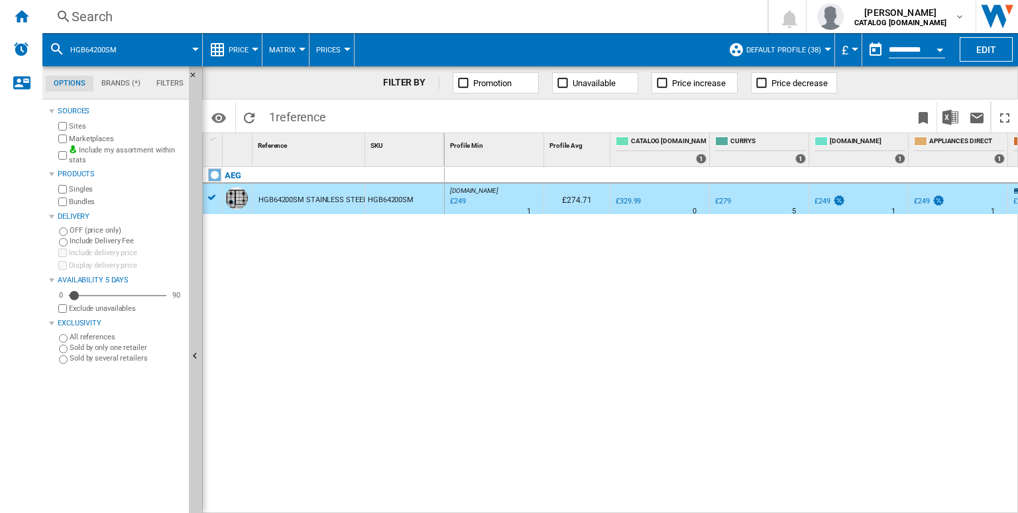
click at [341, 11] on div "Search" at bounding box center [402, 16] width 661 height 19
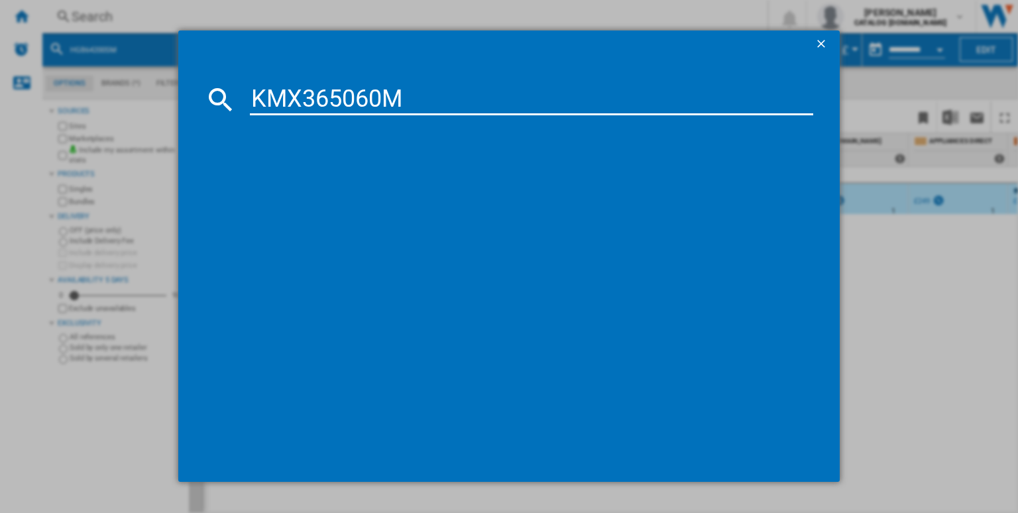
type input "KMX365060M"
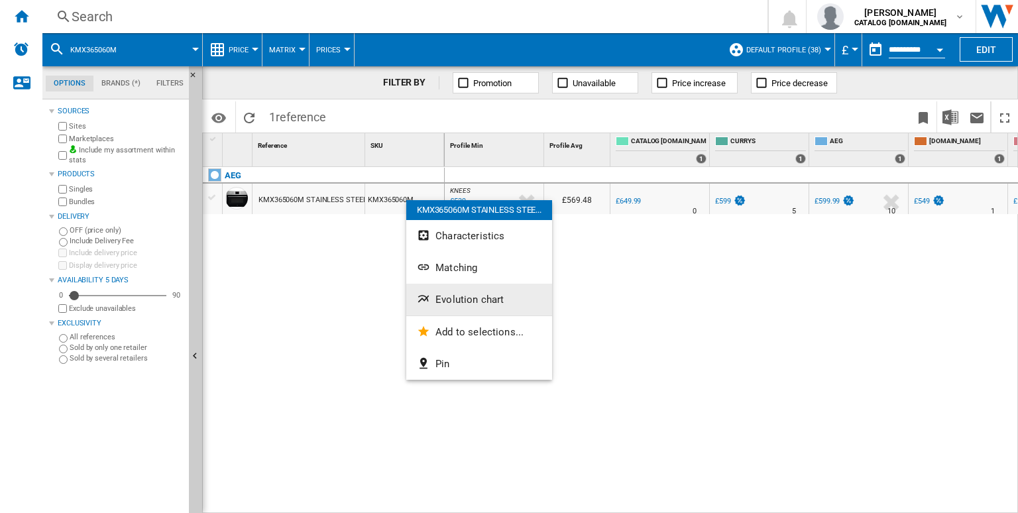
click at [453, 292] on button "Evolution chart" at bounding box center [479, 300] width 146 height 32
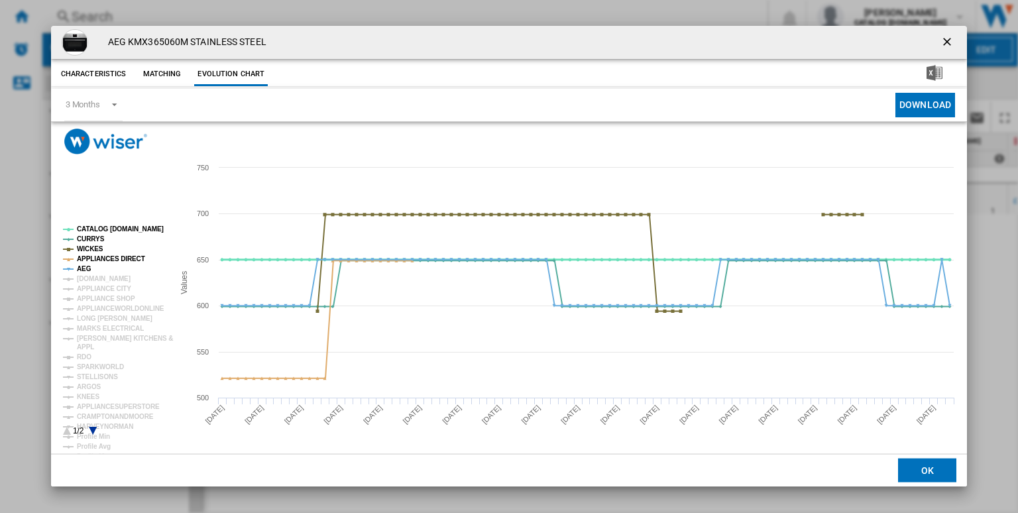
click at [113, 229] on tspan "CATALOG [DOMAIN_NAME]" at bounding box center [120, 228] width 87 height 7
click at [78, 251] on tspan "WICKES" at bounding box center [90, 248] width 27 height 7
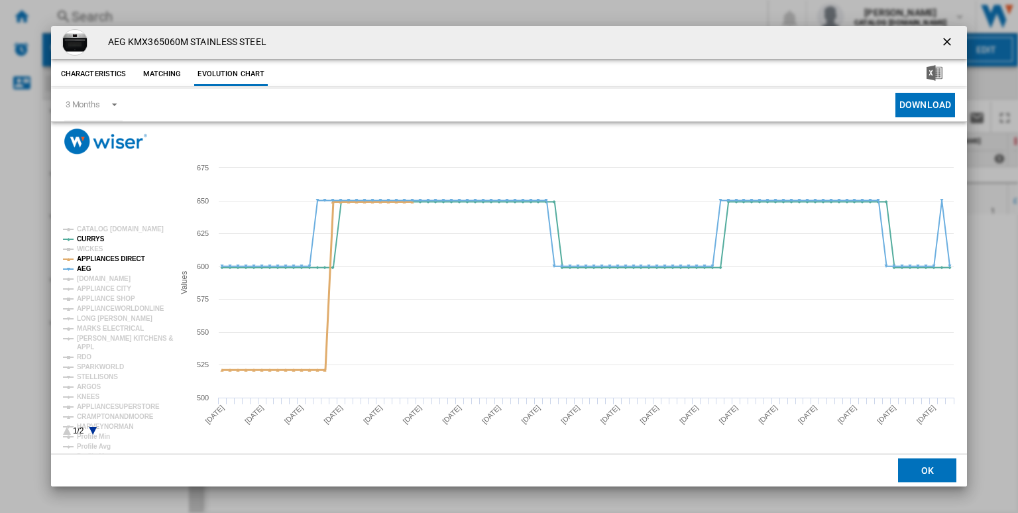
click at [83, 256] on tspan "APPLIANCES DIRECT" at bounding box center [111, 258] width 68 height 7
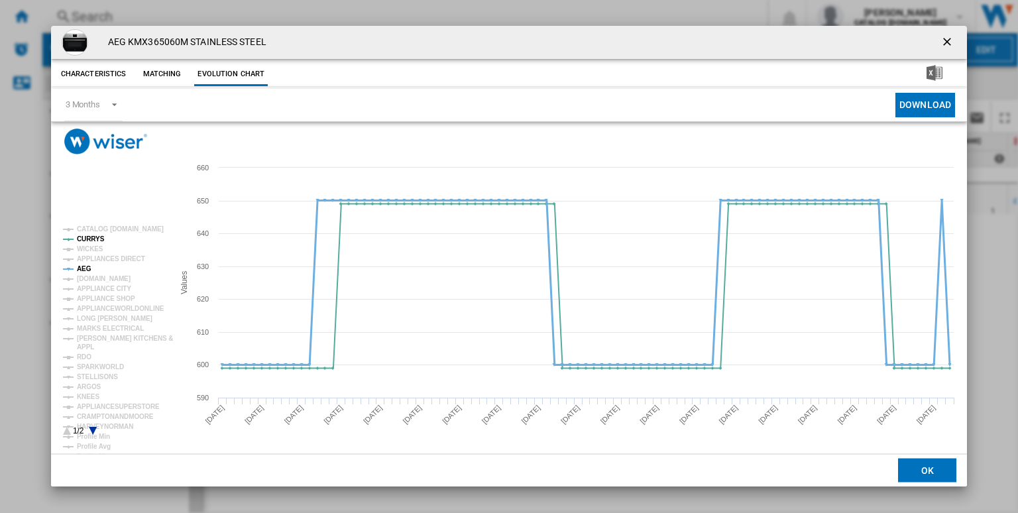
click at [82, 270] on tspan "AEG" at bounding box center [84, 268] width 15 height 7
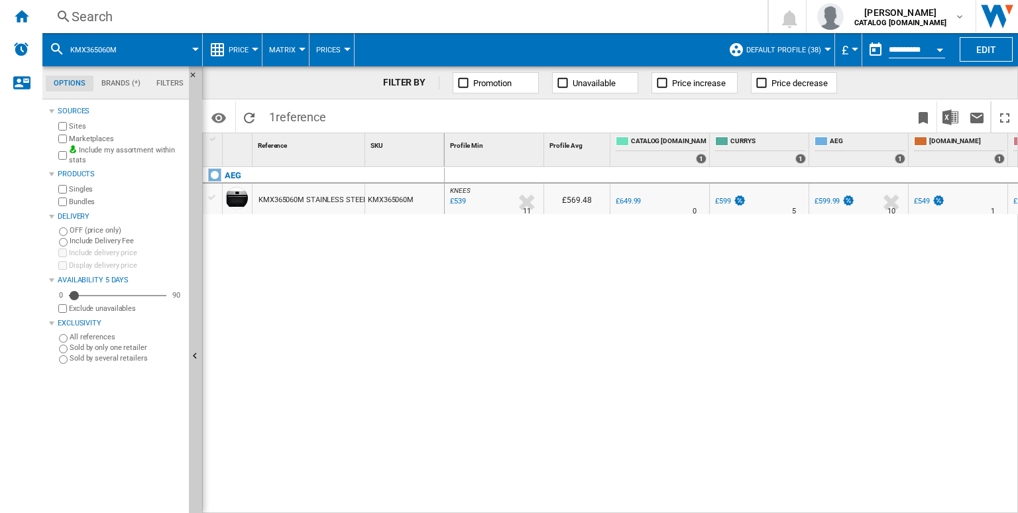
click at [530, 23] on div "Search" at bounding box center [402, 16] width 661 height 19
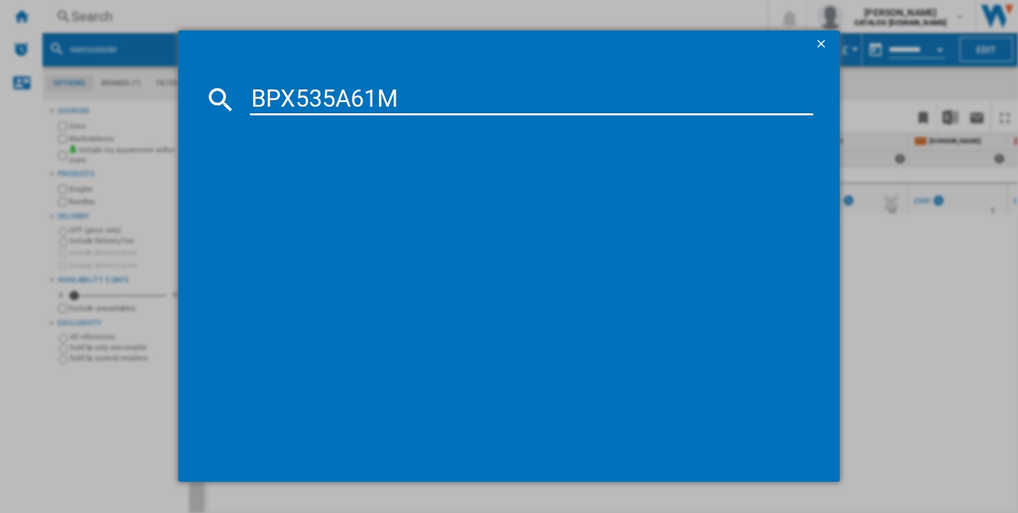
type input "BPX535A61M"
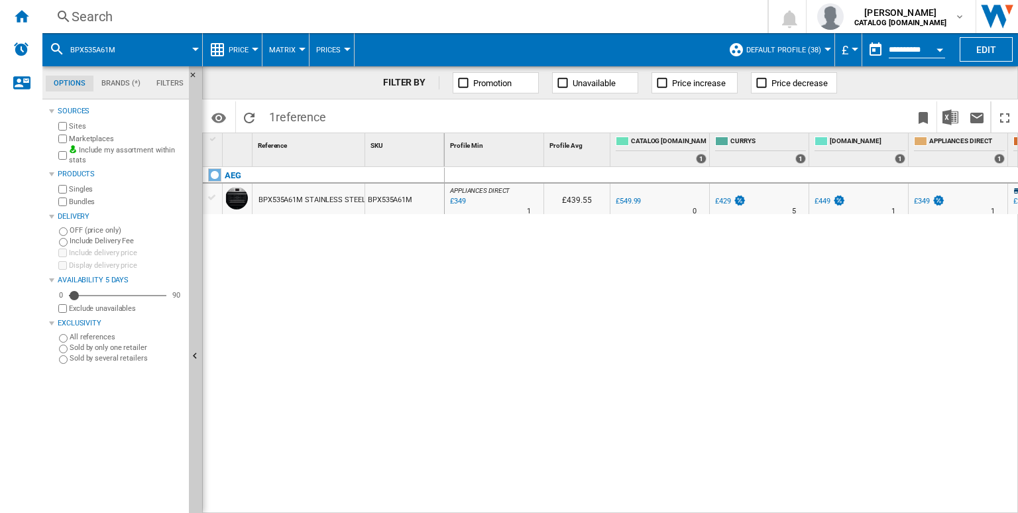
click at [480, 205] on div at bounding box center [509, 256] width 1018 height 513
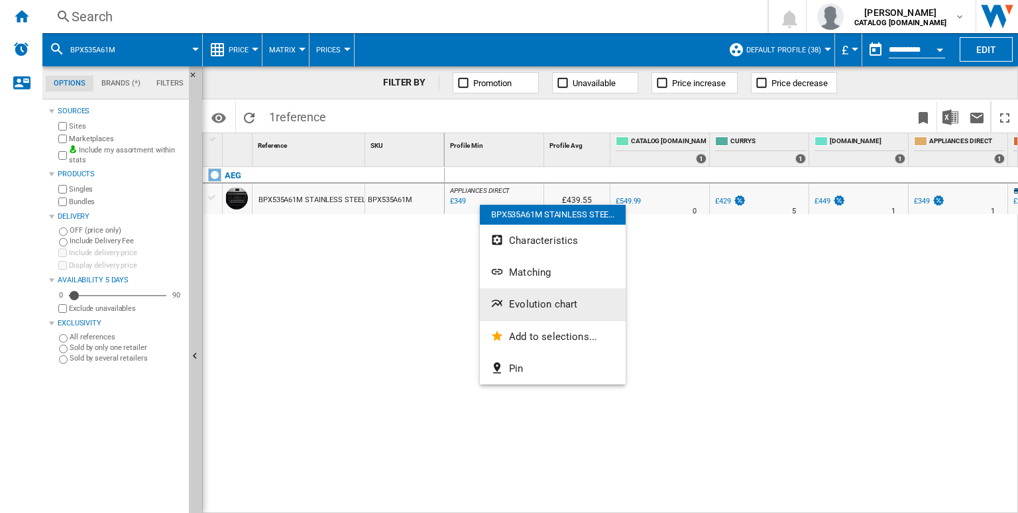
click at [519, 307] on span "Evolution chart" at bounding box center [543, 304] width 68 height 12
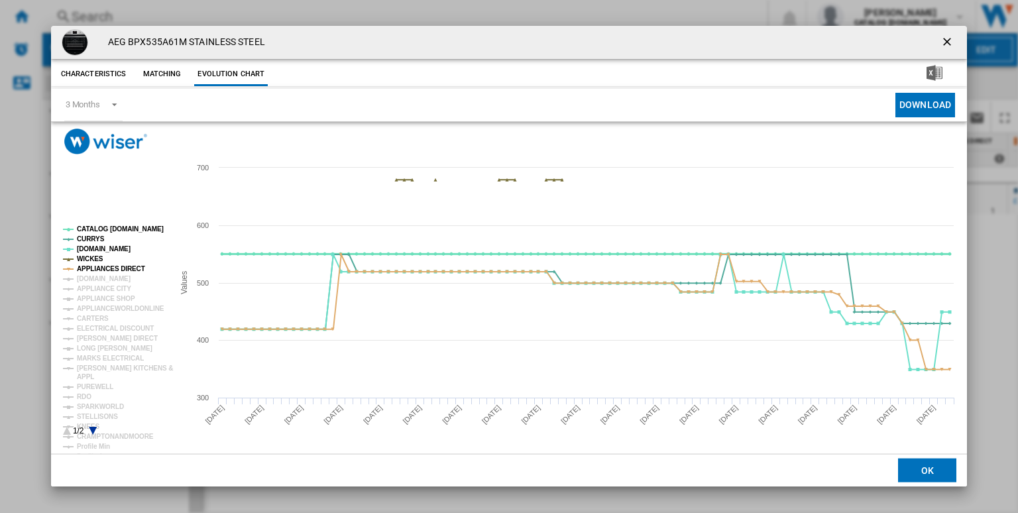
click at [111, 232] on tspan "CATALOG [DOMAIN_NAME]" at bounding box center [120, 228] width 87 height 7
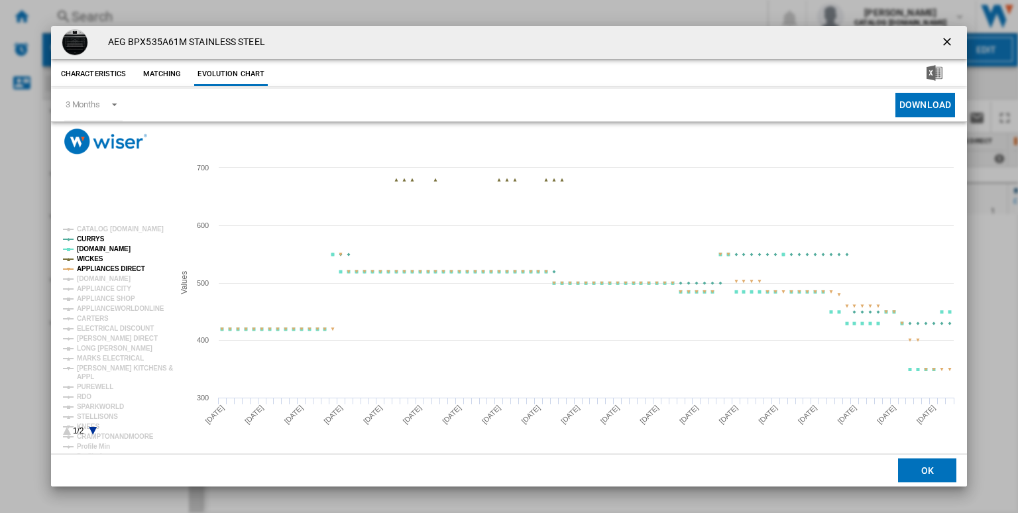
click at [88, 257] on tspan "WICKES" at bounding box center [90, 258] width 27 height 7
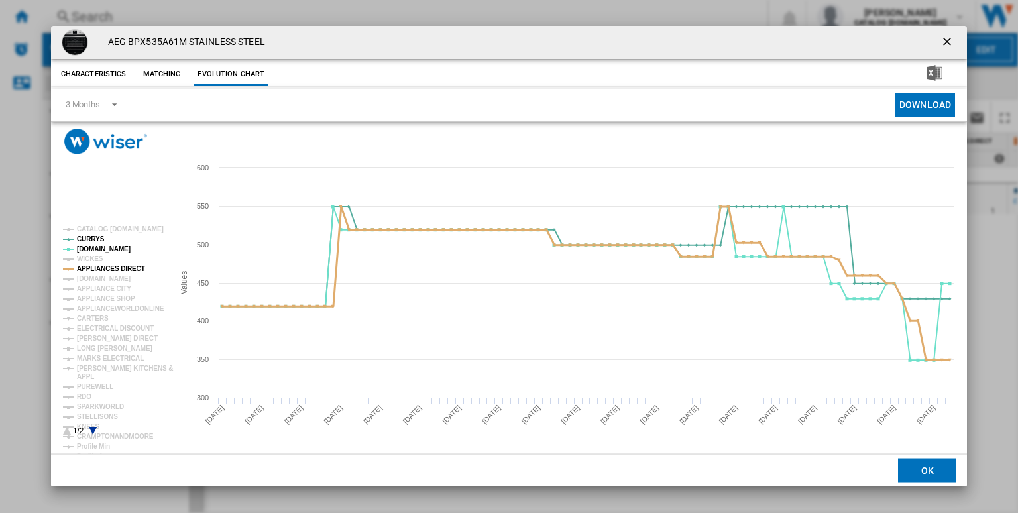
click at [112, 271] on tspan "APPLIANCES DIRECT" at bounding box center [111, 268] width 68 height 7
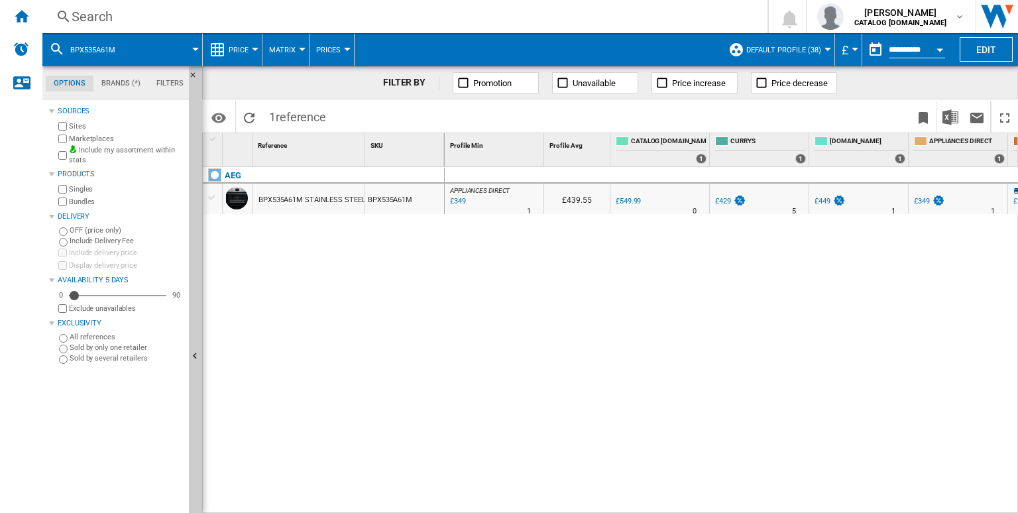
click at [305, 11] on div "Search" at bounding box center [402, 16] width 661 height 19
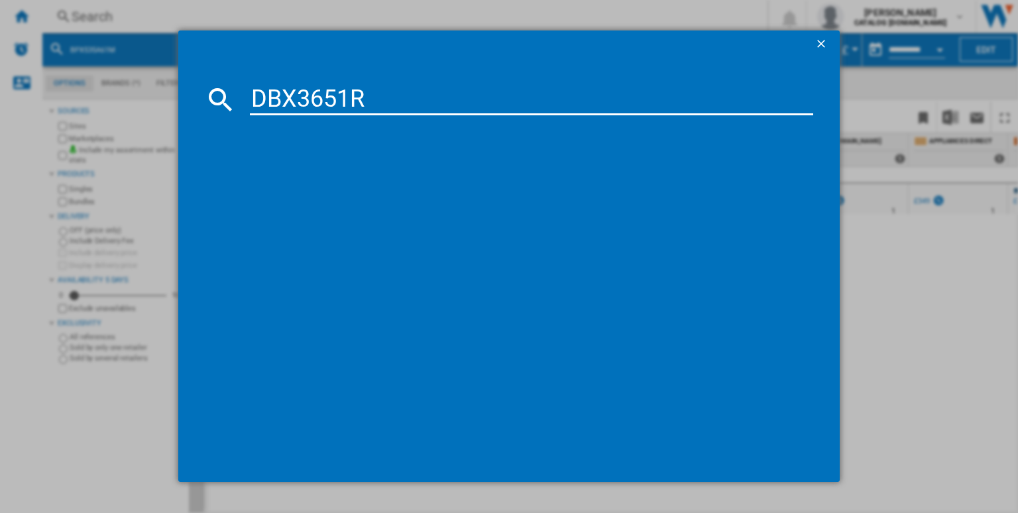
type input "DBX3651R"
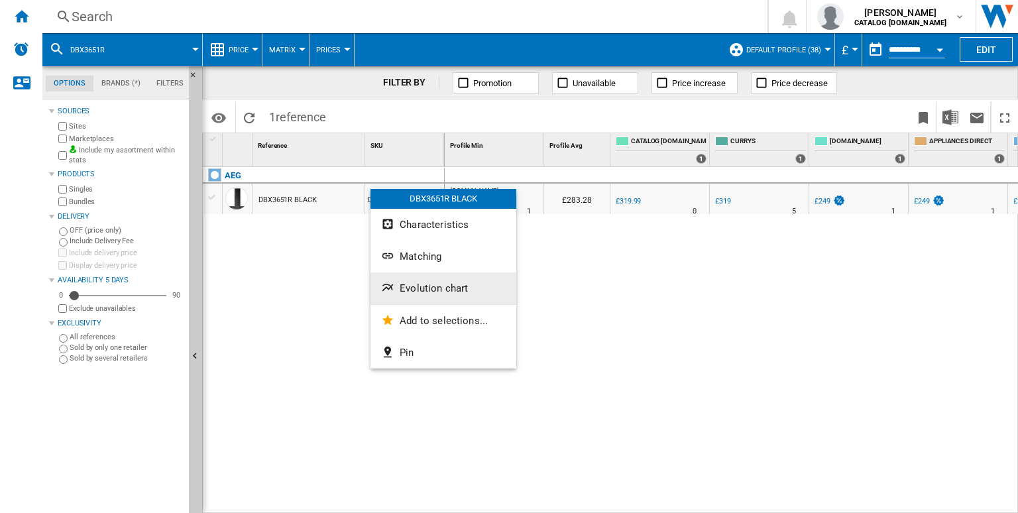
click at [440, 283] on span "Evolution chart" at bounding box center [434, 288] width 68 height 12
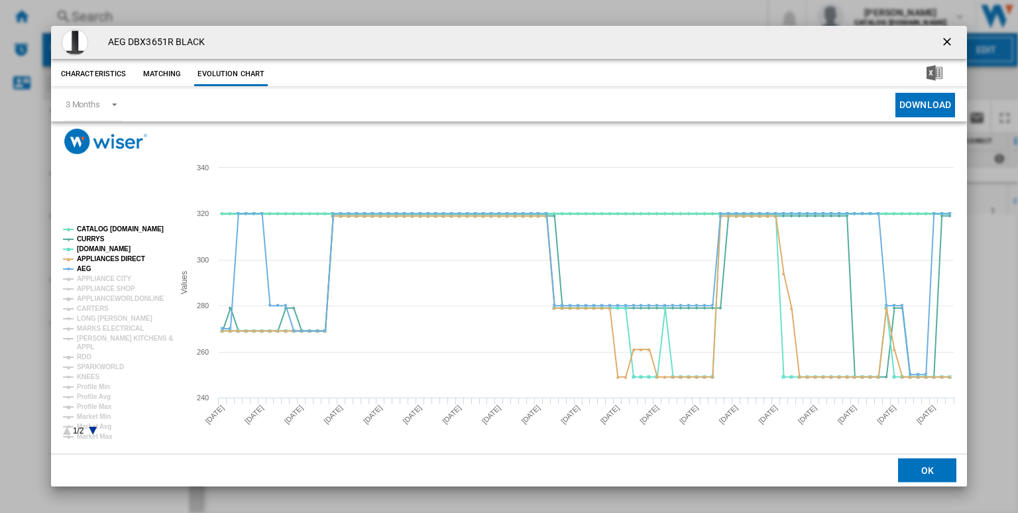
click at [111, 225] on rect "Product popup" at bounding box center [113, 331] width 110 height 220
click at [85, 259] on tspan "APPLIANCES DIRECT" at bounding box center [111, 258] width 68 height 7
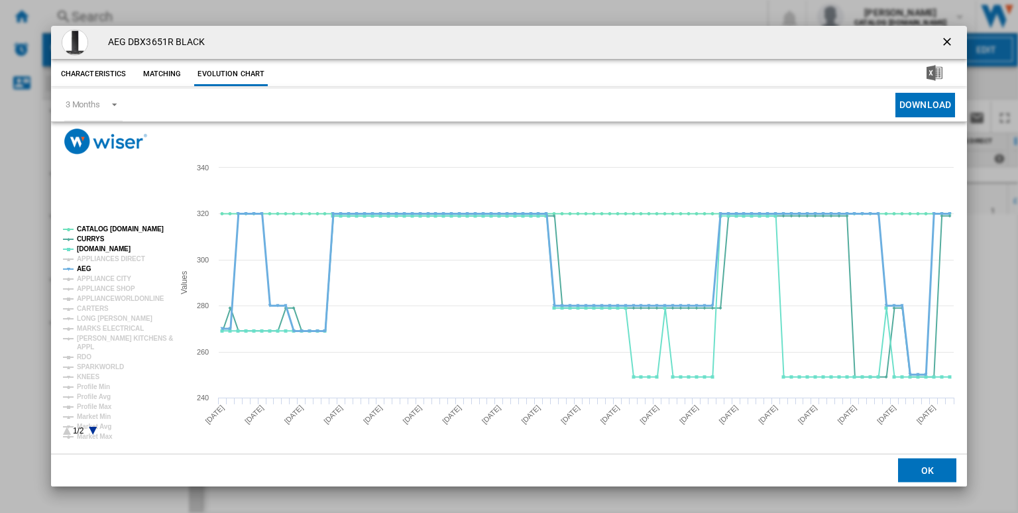
click at [83, 268] on tspan "AEG" at bounding box center [84, 268] width 15 height 7
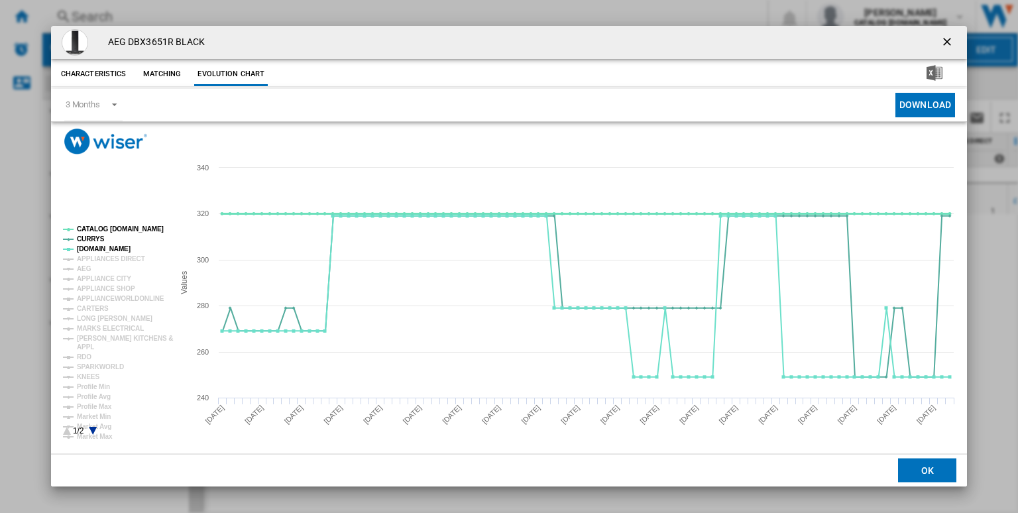
click at [136, 227] on tspan "CATALOG [DOMAIN_NAME]" at bounding box center [120, 228] width 87 height 7
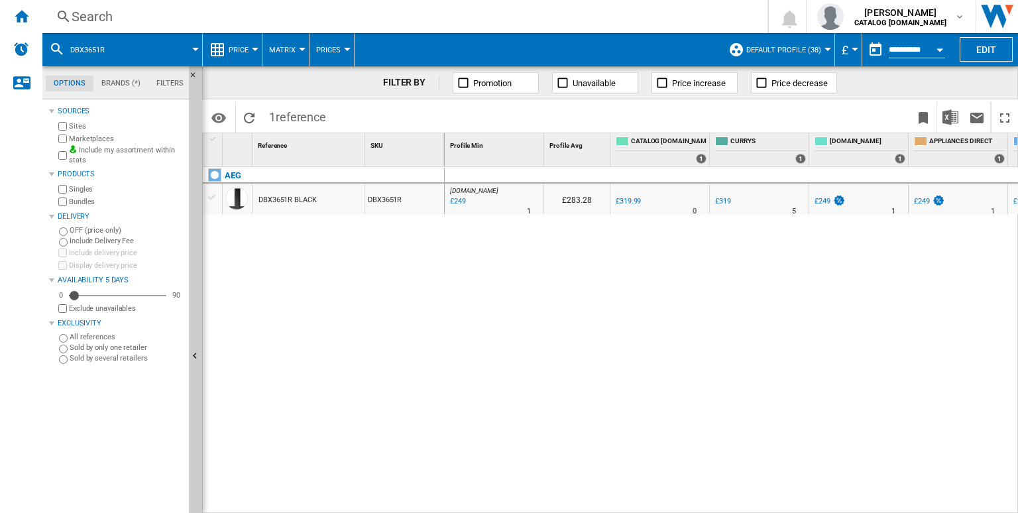
drag, startPoint x: 525, startPoint y: 6, endPoint x: 543, endPoint y: 12, distance: 18.9
click at [543, 12] on div "Search Search 0 [PERSON_NAME] CATALOG [DOMAIN_NAME] CATALOG [DOMAIN_NAME] My se…" at bounding box center [529, 16] width 975 height 33
click at [543, 12] on div "Search" at bounding box center [402, 16] width 661 height 19
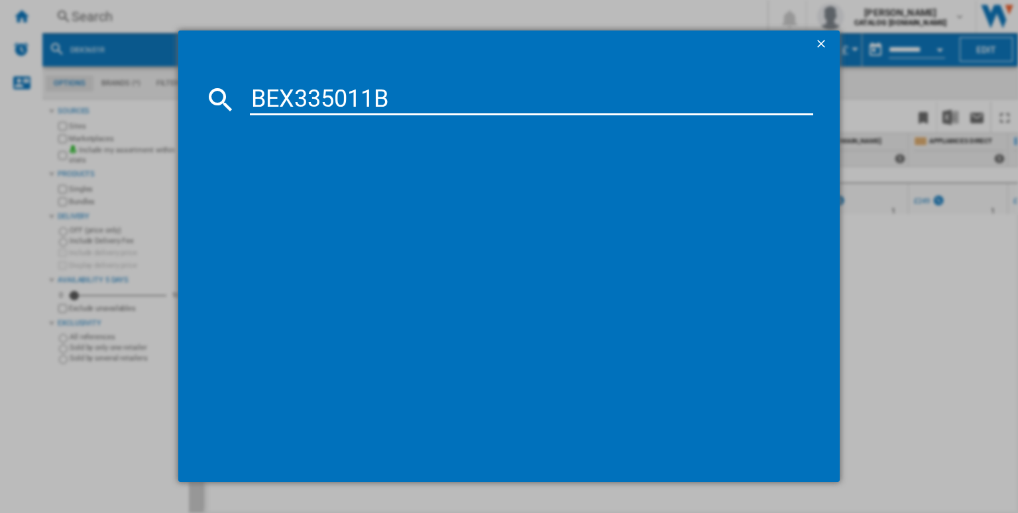
type input "BEX335011B"
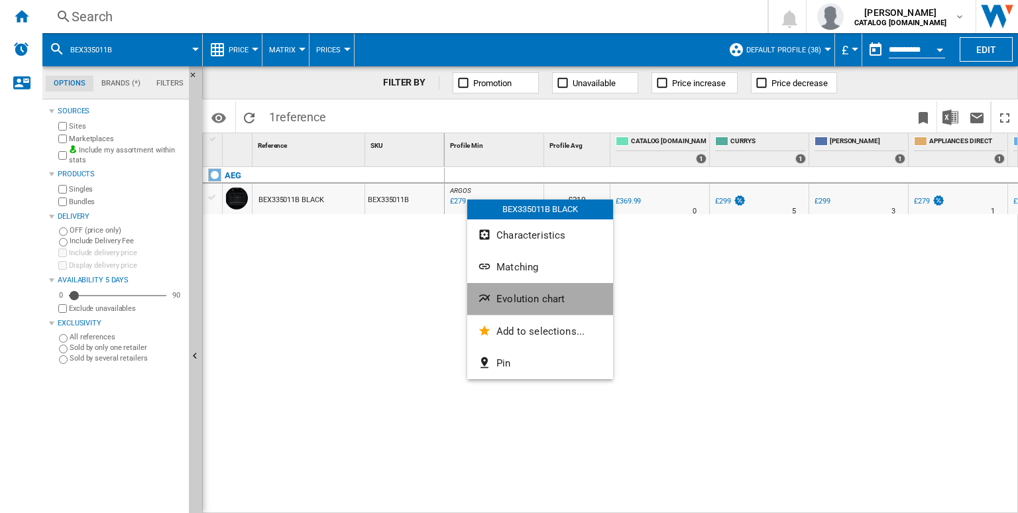
click at [535, 293] on span "Evolution chart" at bounding box center [530, 299] width 68 height 12
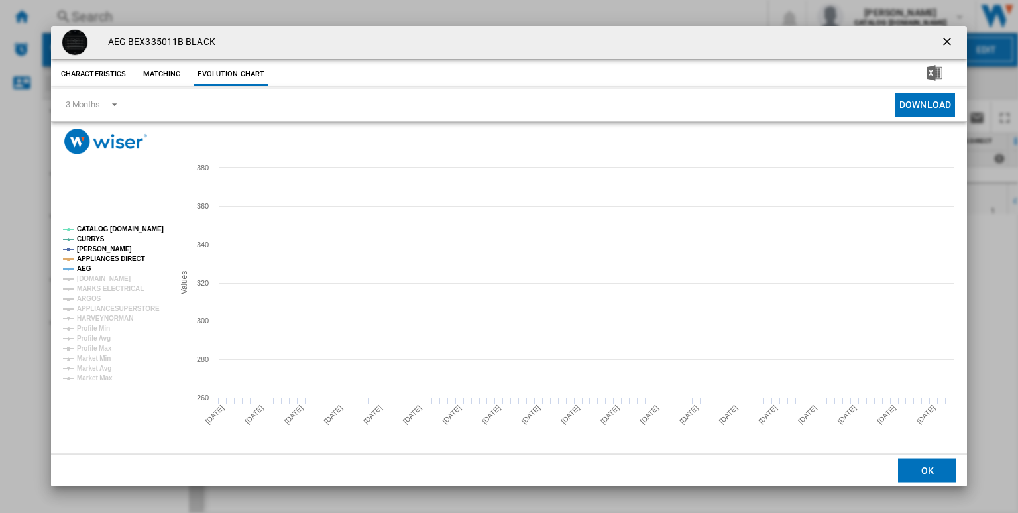
click at [82, 260] on tspan "APPLIANCES DIRECT" at bounding box center [111, 258] width 68 height 7
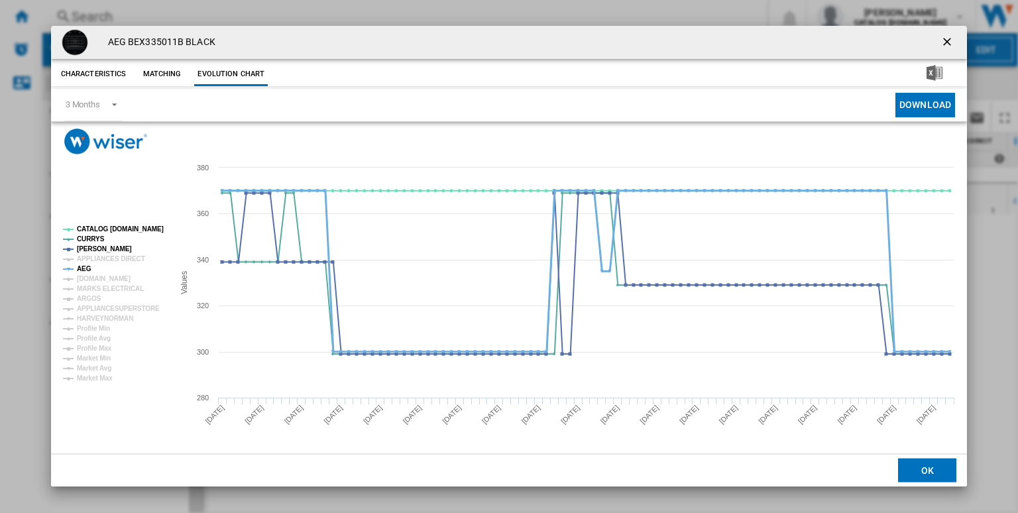
drag, startPoint x: 82, startPoint y: 266, endPoint x: 117, endPoint y: 247, distance: 40.0
click at [82, 266] on tspan "AEG" at bounding box center [84, 268] width 15 height 7
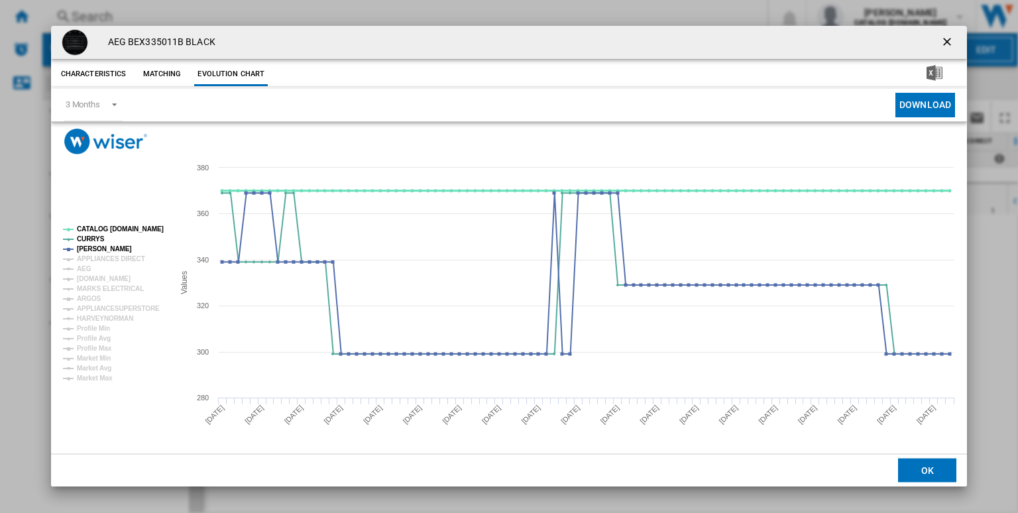
click at [126, 232] on tspan "CATALOG [DOMAIN_NAME]" at bounding box center [120, 228] width 87 height 7
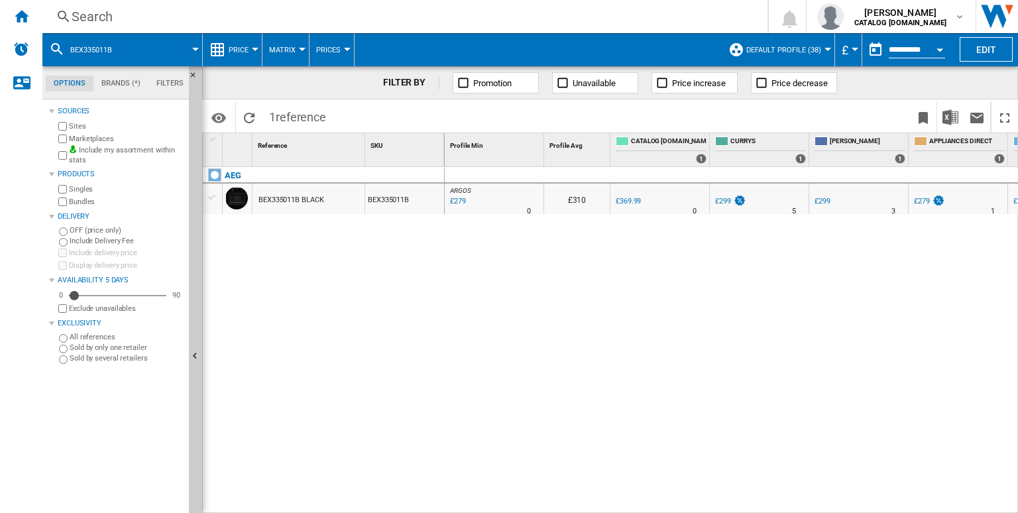
click at [523, 18] on div "Search" at bounding box center [402, 16] width 661 height 19
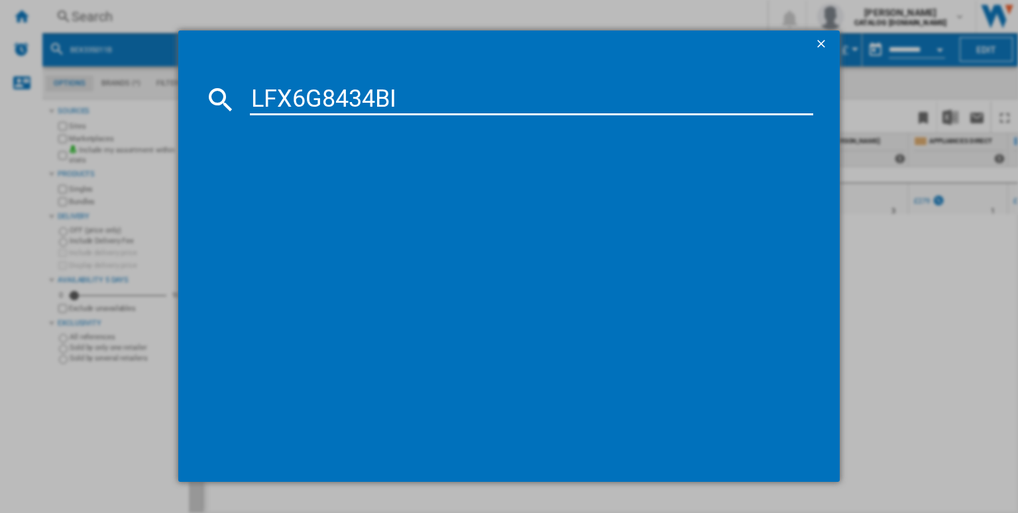
type input "LFX6G8434BI"
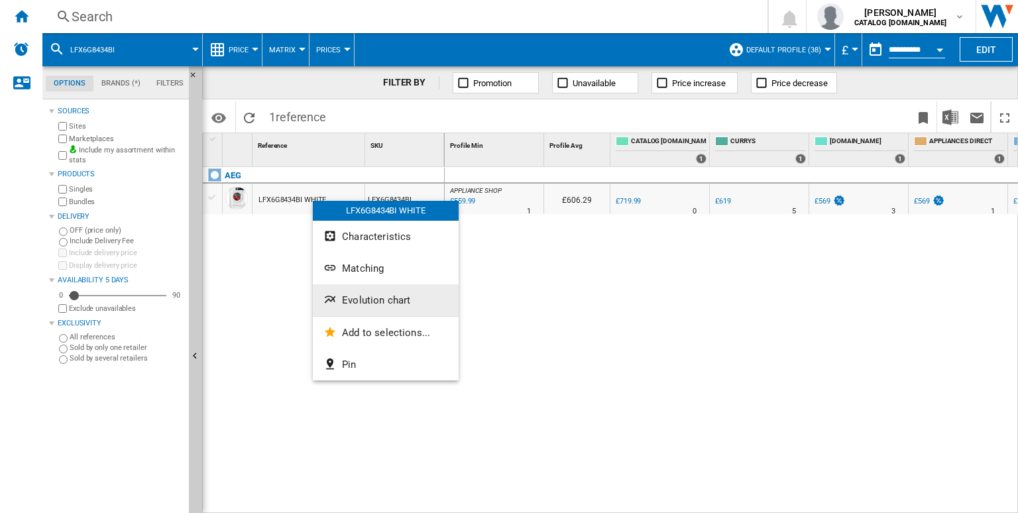
click at [361, 295] on span "Evolution chart" at bounding box center [376, 300] width 68 height 12
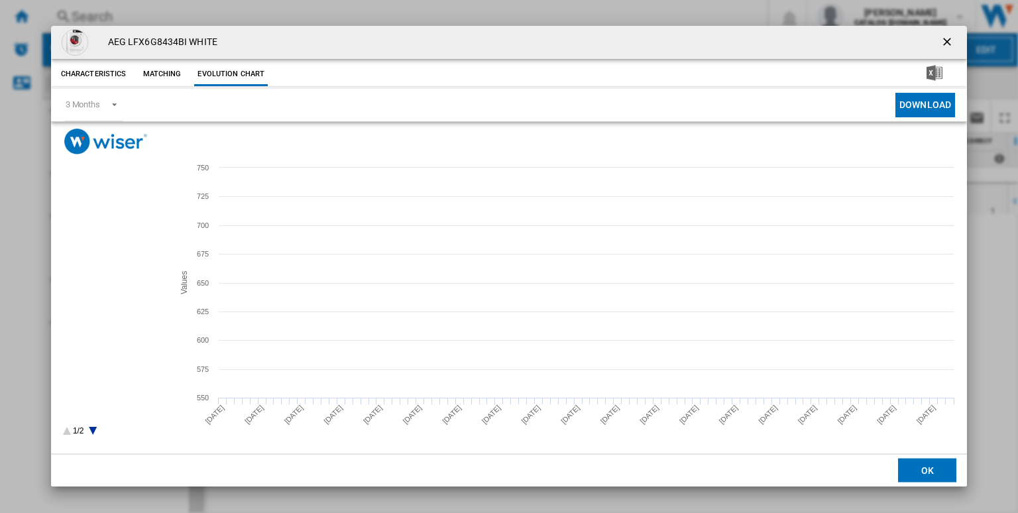
click at [110, 231] on tspan "CATALOG [DOMAIN_NAME]" at bounding box center [120, 228] width 87 height 7
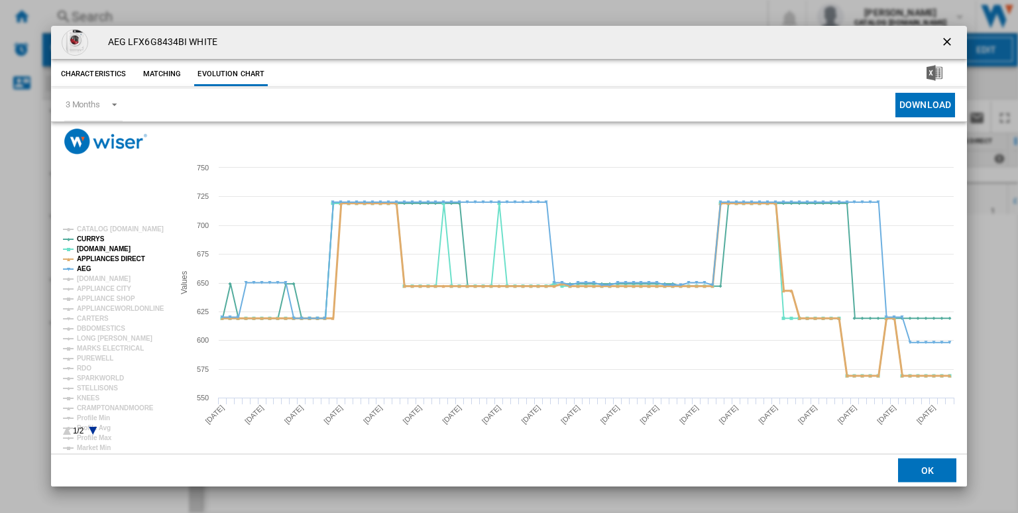
click at [93, 255] on tspan "APPLIANCES DIRECT" at bounding box center [111, 258] width 68 height 7
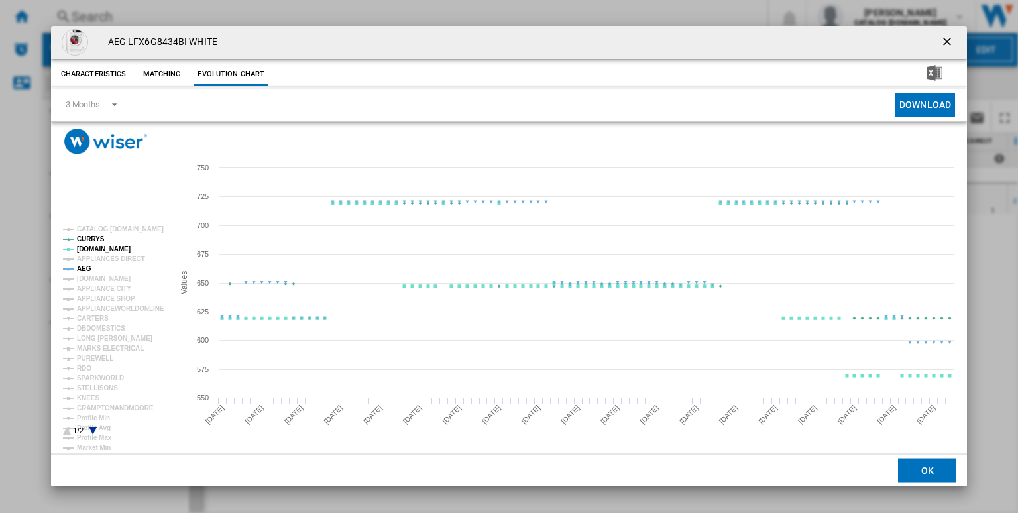
click at [78, 272] on tspan "AEG" at bounding box center [84, 268] width 15 height 7
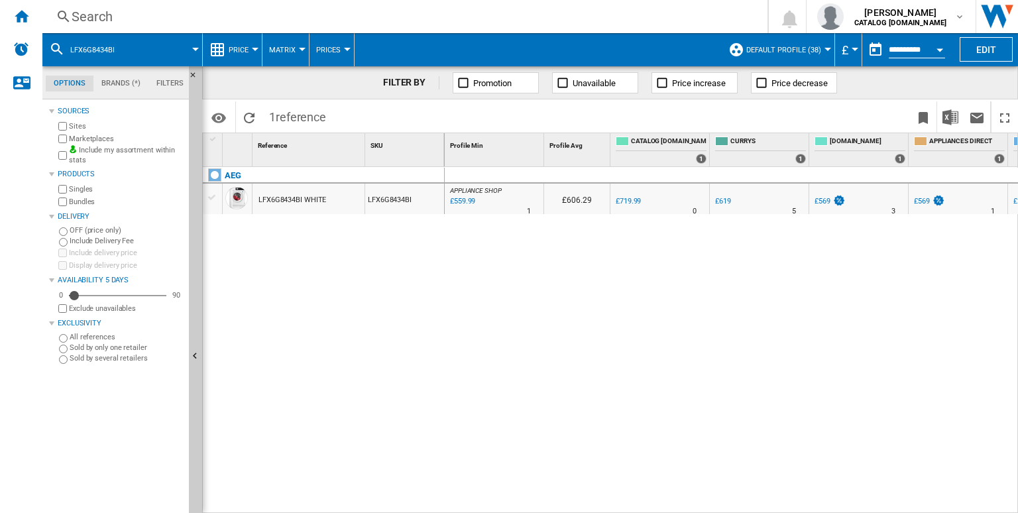
click at [453, 11] on div "Search" at bounding box center [402, 16] width 661 height 19
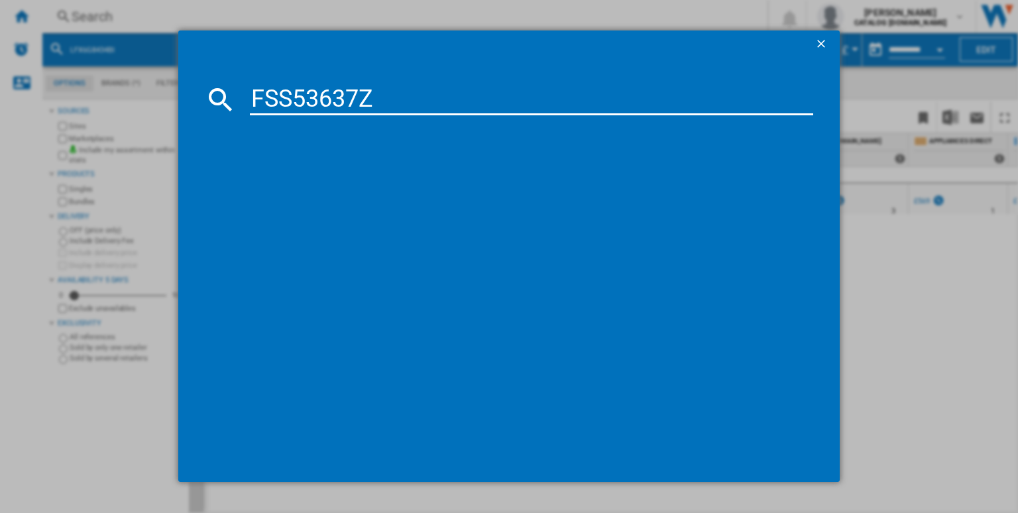
type input "FSS53637Z"
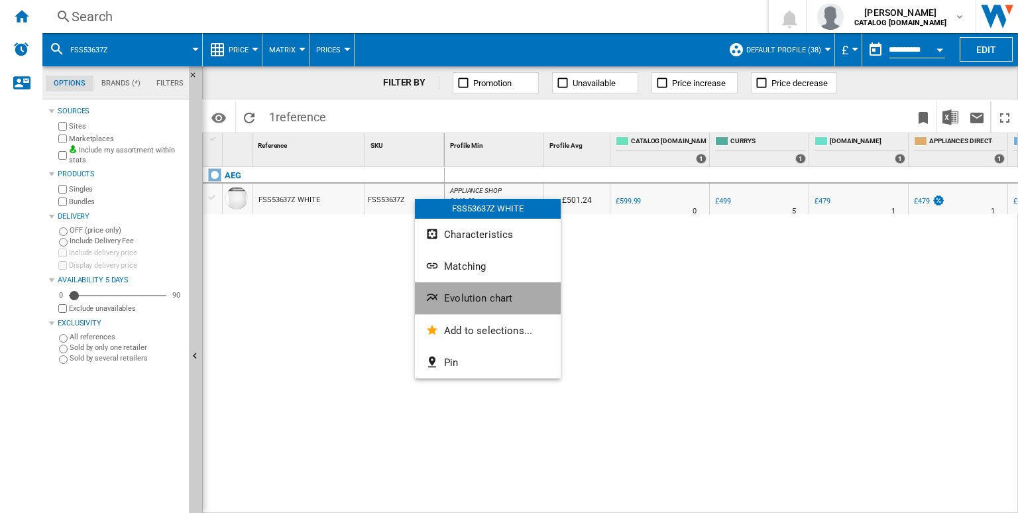
click at [453, 290] on button "Evolution chart" at bounding box center [488, 298] width 146 height 32
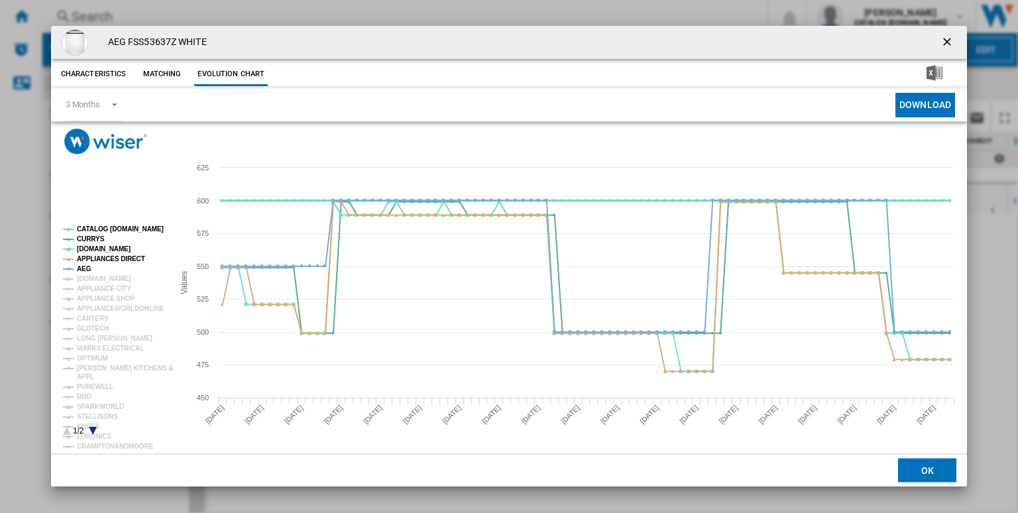
click at [106, 229] on tspan "CATALOG [DOMAIN_NAME]" at bounding box center [120, 228] width 87 height 7
click at [98, 255] on tspan "APPLIANCES DIRECT" at bounding box center [111, 258] width 68 height 7
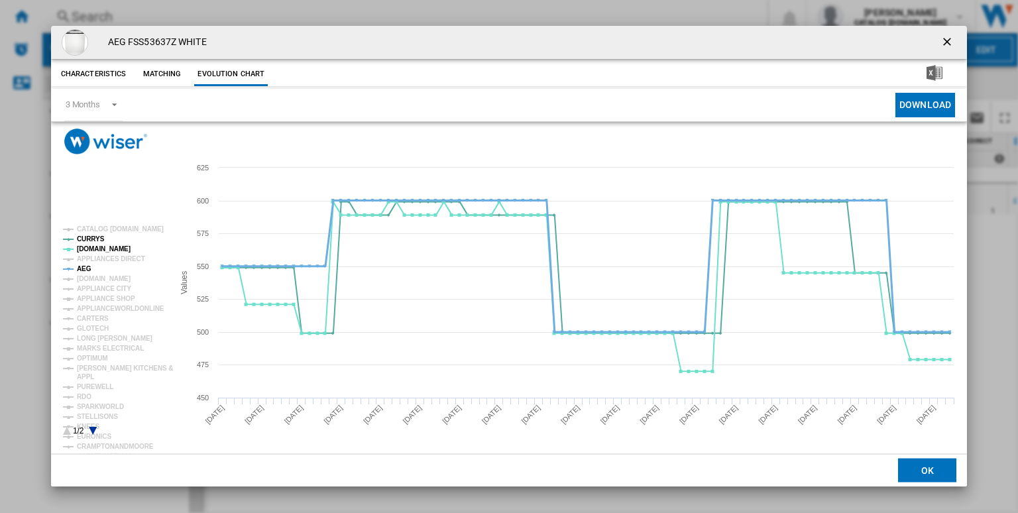
click at [87, 268] on tspan "AEG" at bounding box center [84, 268] width 15 height 7
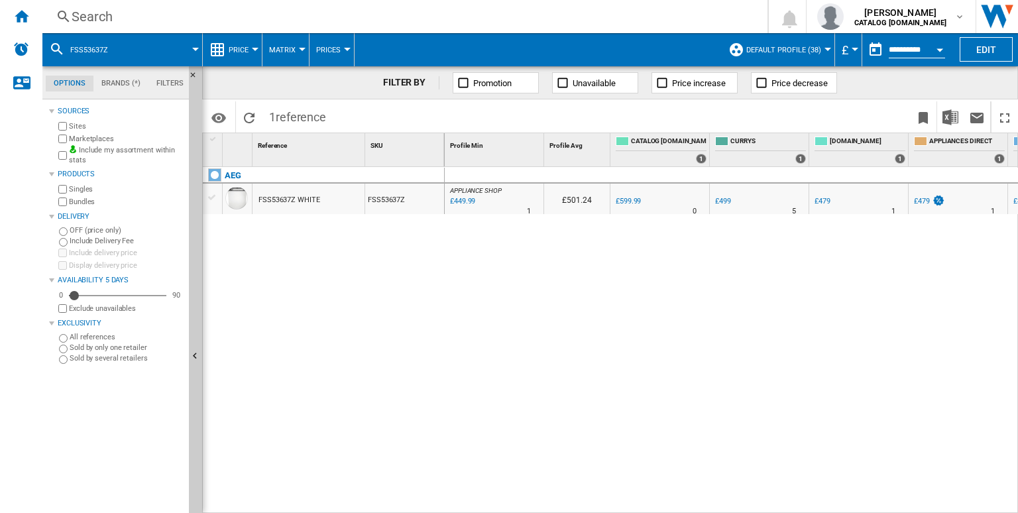
click at [484, 21] on div "Search" at bounding box center [402, 16] width 661 height 19
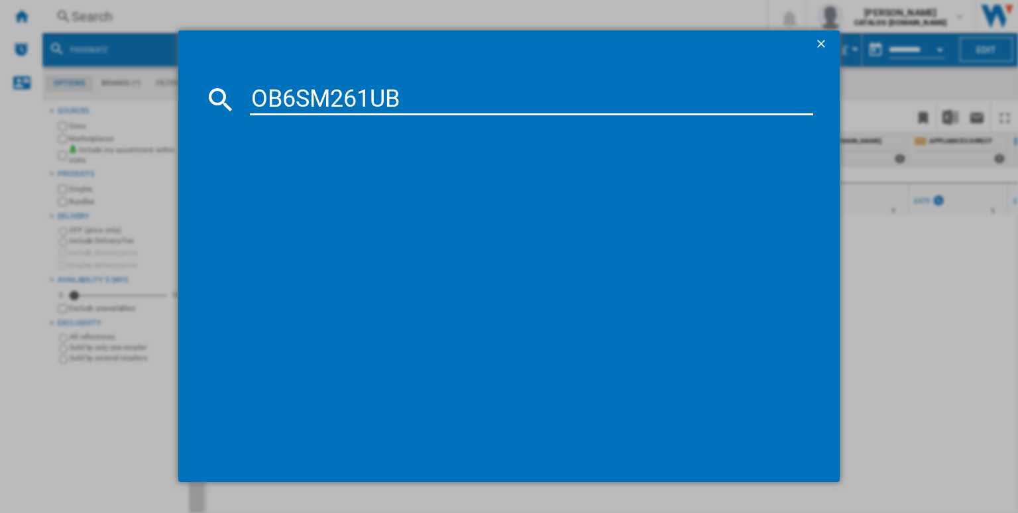
type input "OB6SM261UB"
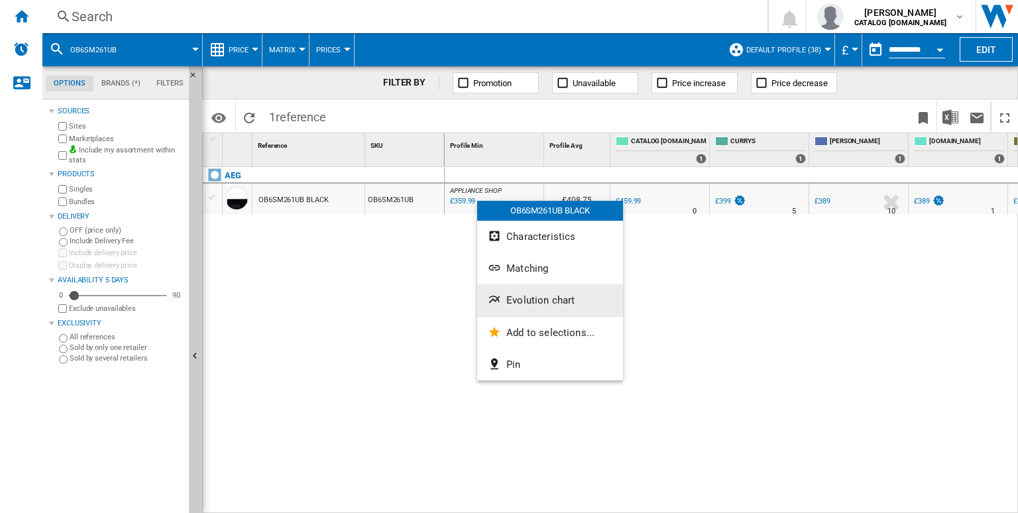
click at [529, 301] on span "Evolution chart" at bounding box center [540, 300] width 68 height 12
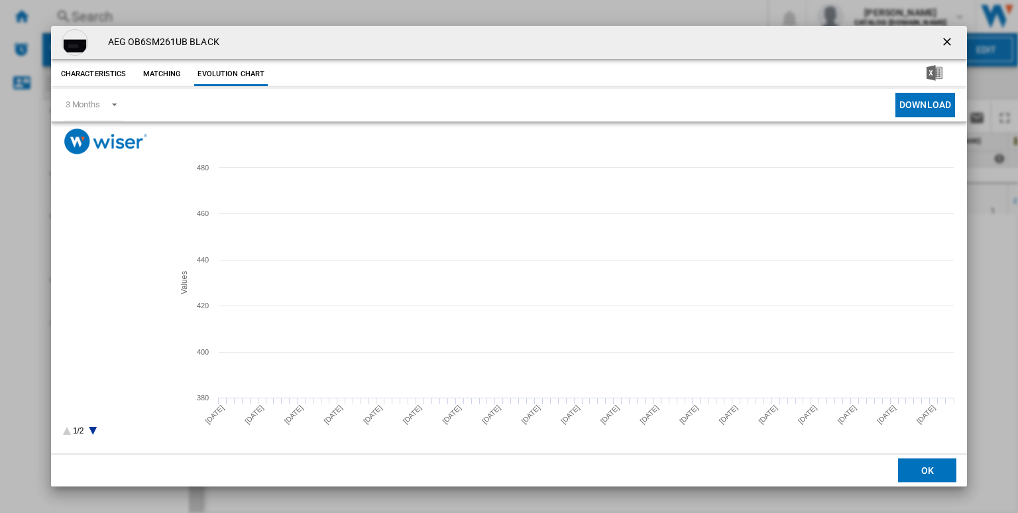
click at [129, 229] on tspan "CATALOG [DOMAIN_NAME]" at bounding box center [120, 228] width 87 height 7
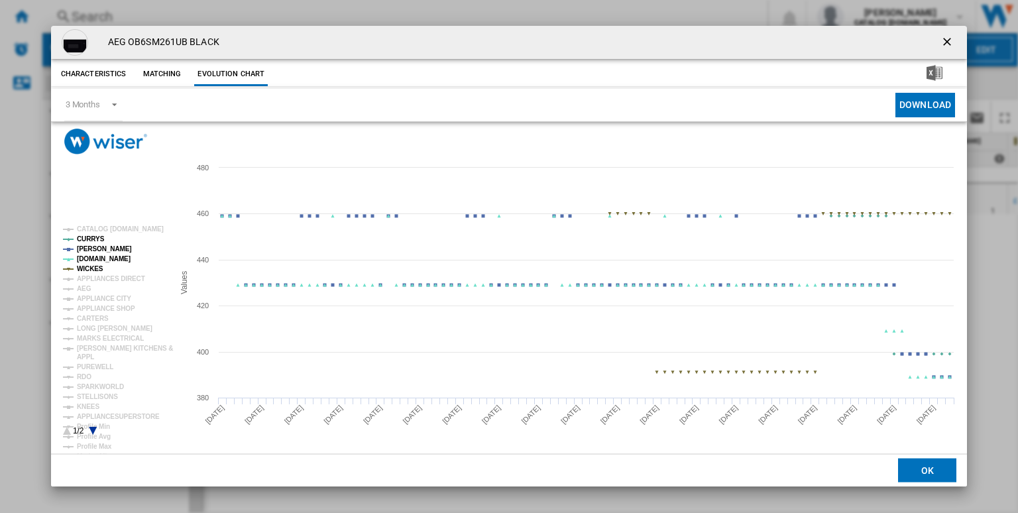
click at [89, 271] on tspan "WICKES" at bounding box center [90, 268] width 27 height 7
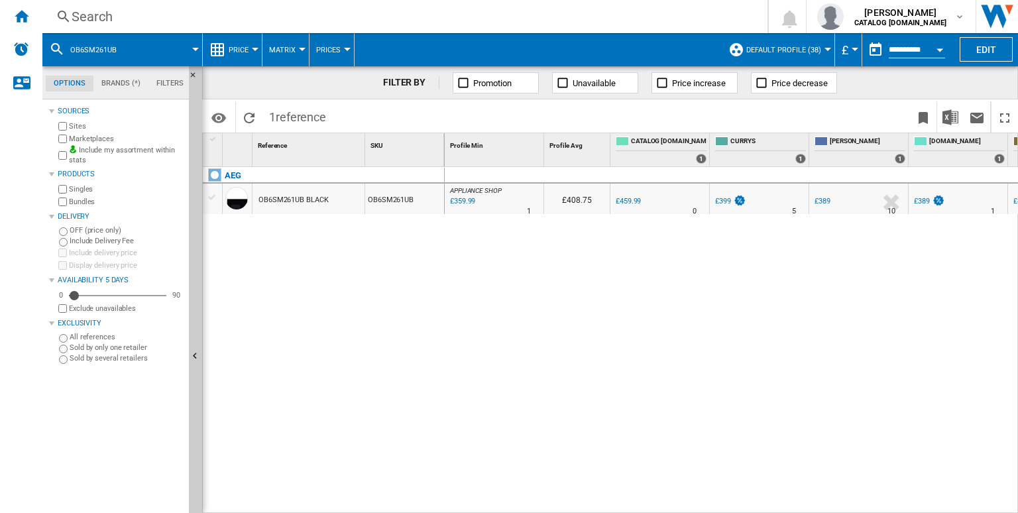
click at [537, 11] on div "Search" at bounding box center [402, 16] width 661 height 19
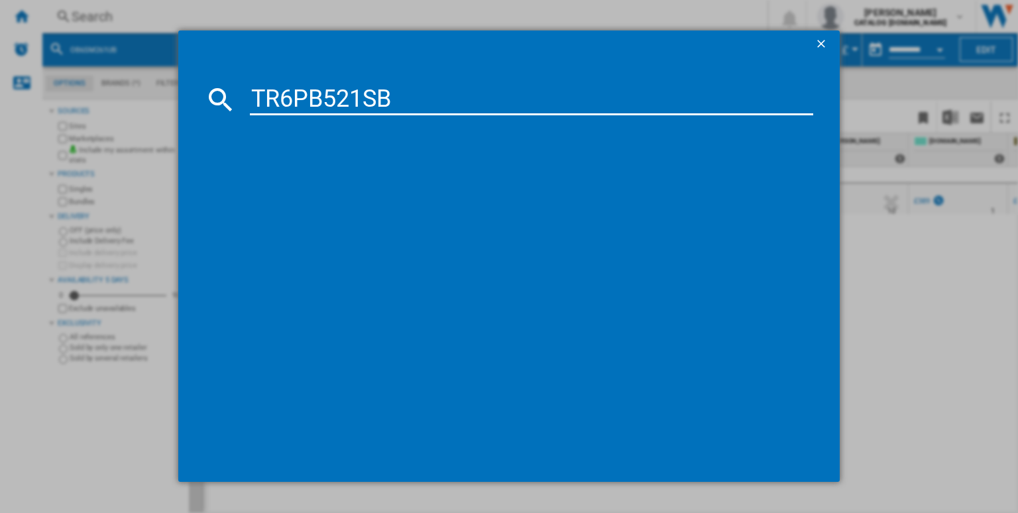
type input "TR6PB521SB"
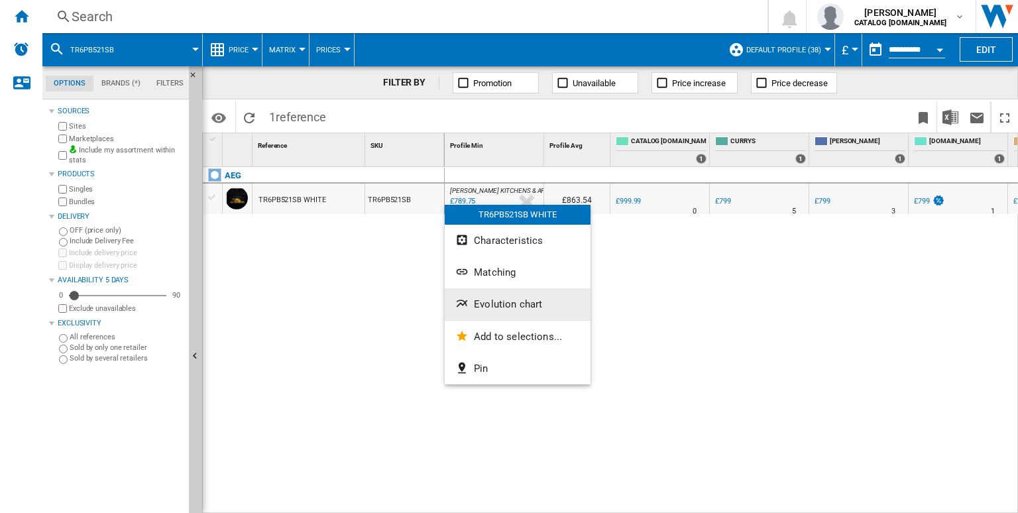
click at [490, 305] on span "Evolution chart" at bounding box center [508, 304] width 68 height 12
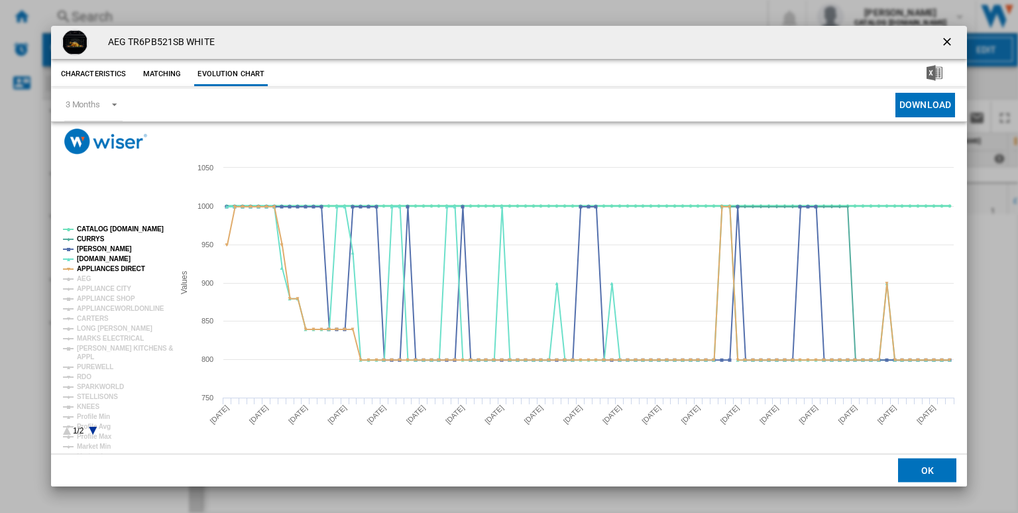
click at [117, 230] on tspan "CATALOG [DOMAIN_NAME]" at bounding box center [120, 228] width 87 height 7
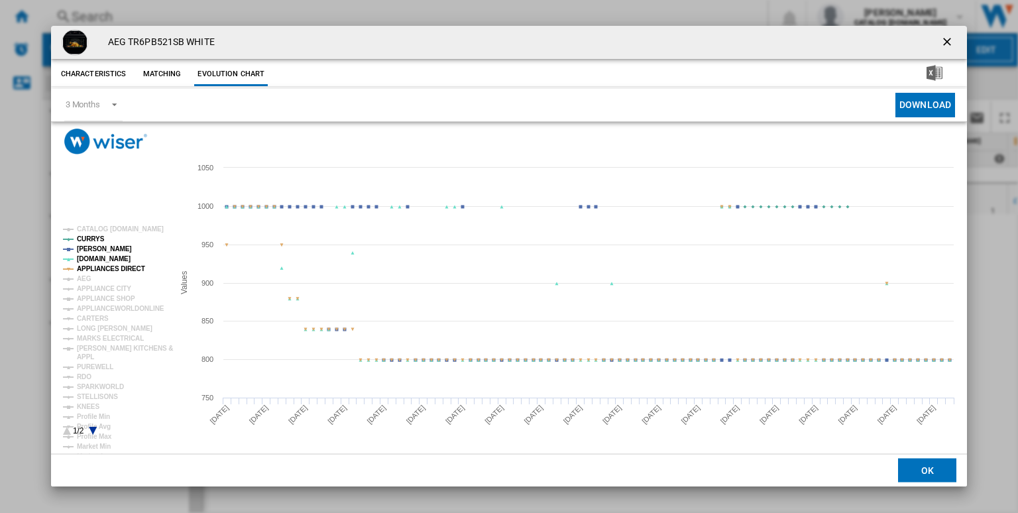
click at [109, 265] on tspan "APPLIANCES DIRECT" at bounding box center [111, 268] width 68 height 7
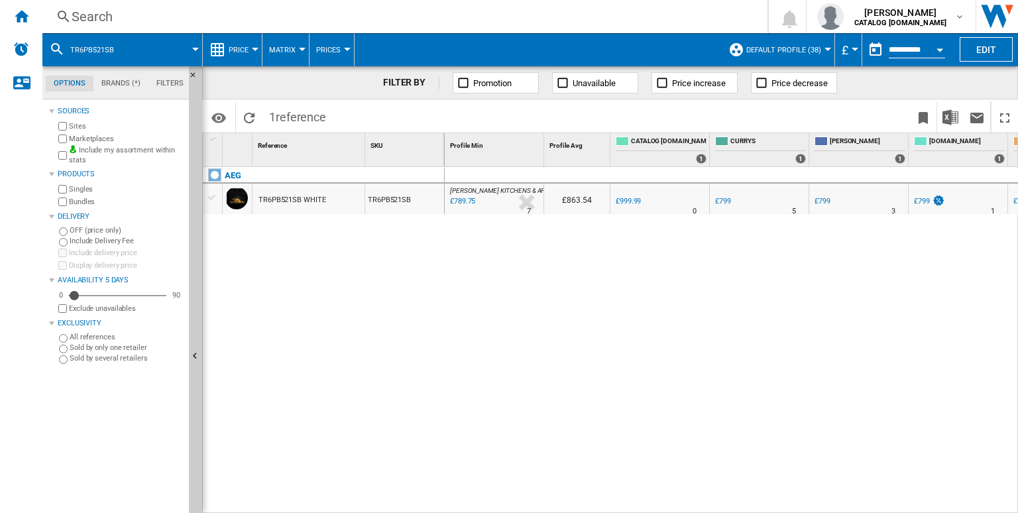
click at [482, 22] on div "Search" at bounding box center [402, 16] width 661 height 19
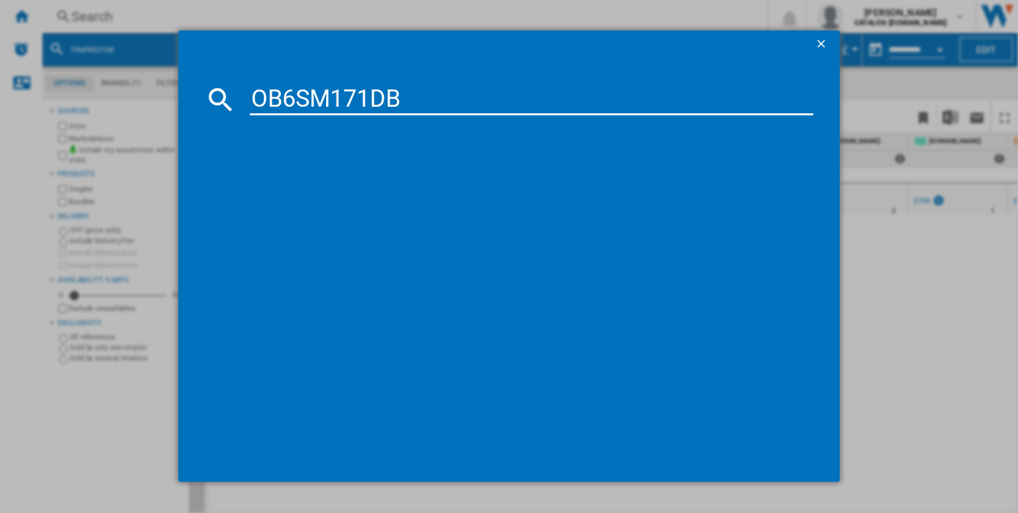
type input "OB6SM171DB"
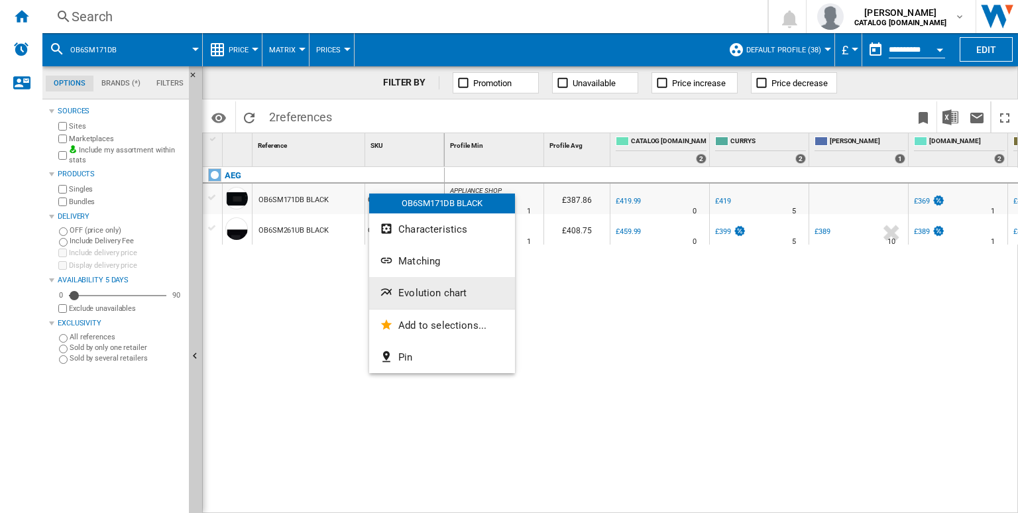
click at [427, 294] on span "Evolution chart" at bounding box center [432, 293] width 68 height 12
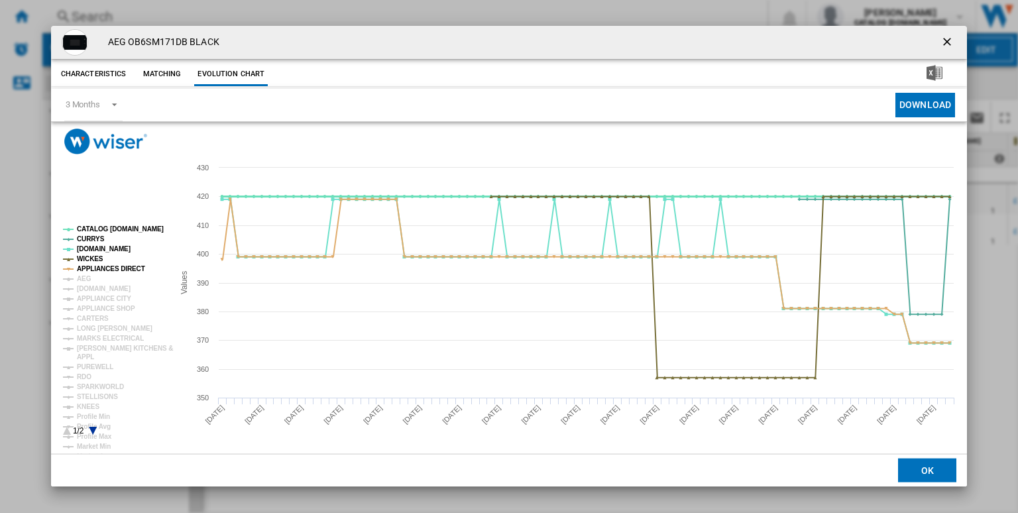
click at [117, 234] on rect "Product popup" at bounding box center [113, 331] width 110 height 220
click at [89, 260] on tspan "WICKES" at bounding box center [90, 258] width 27 height 7
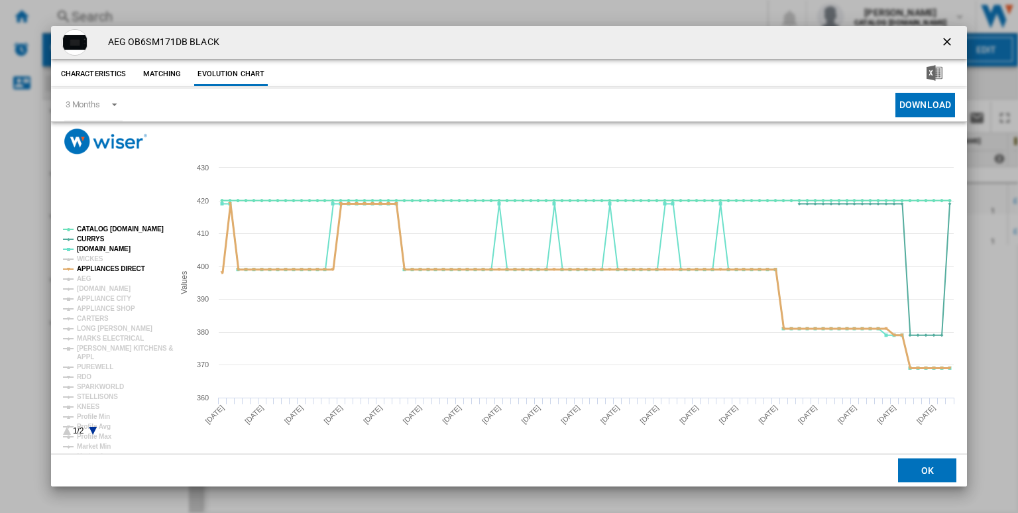
click at [114, 266] on tspan "APPLIANCES DIRECT" at bounding box center [111, 268] width 68 height 7
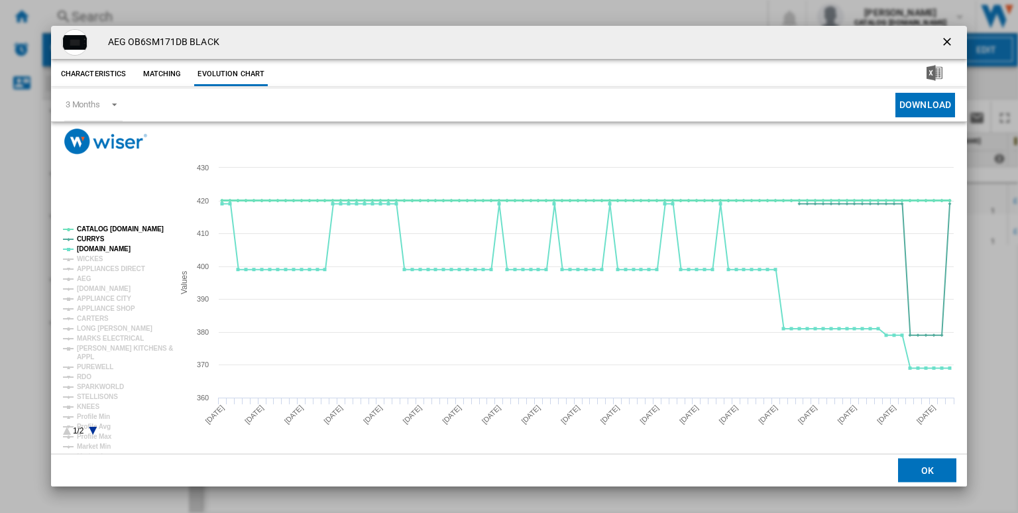
click at [125, 233] on tspan "CATALOG [DOMAIN_NAME]" at bounding box center [120, 228] width 87 height 7
